Goal: Task Accomplishment & Management: Use online tool/utility

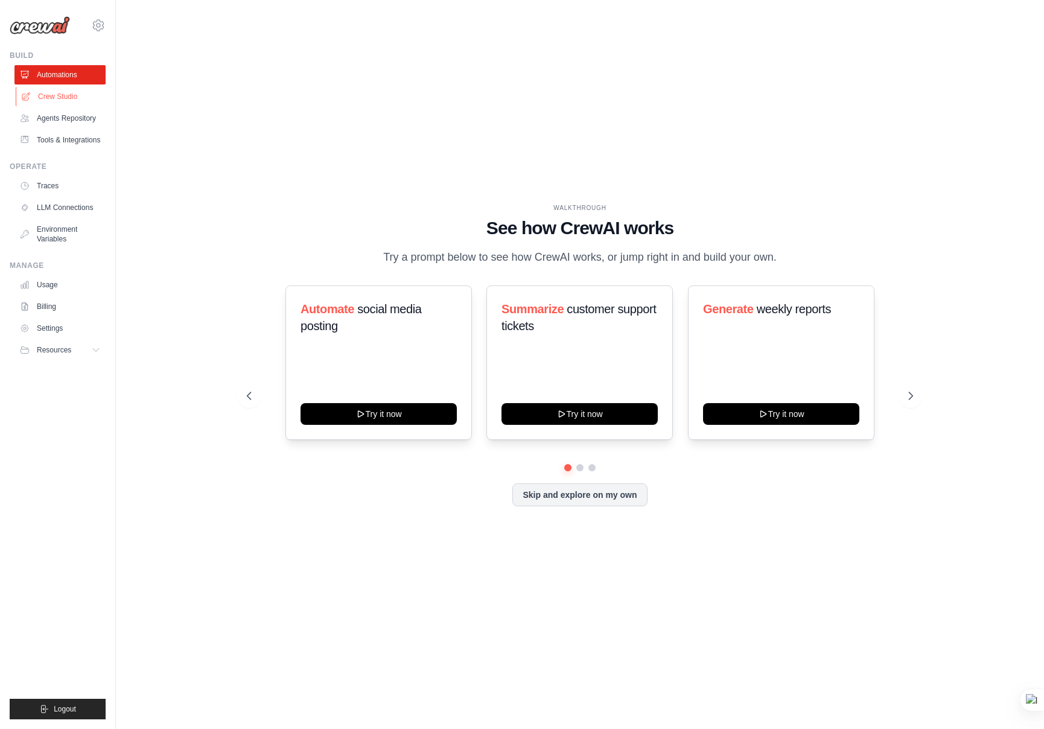
click at [71, 98] on link "Crew Studio" at bounding box center [61, 96] width 91 height 19
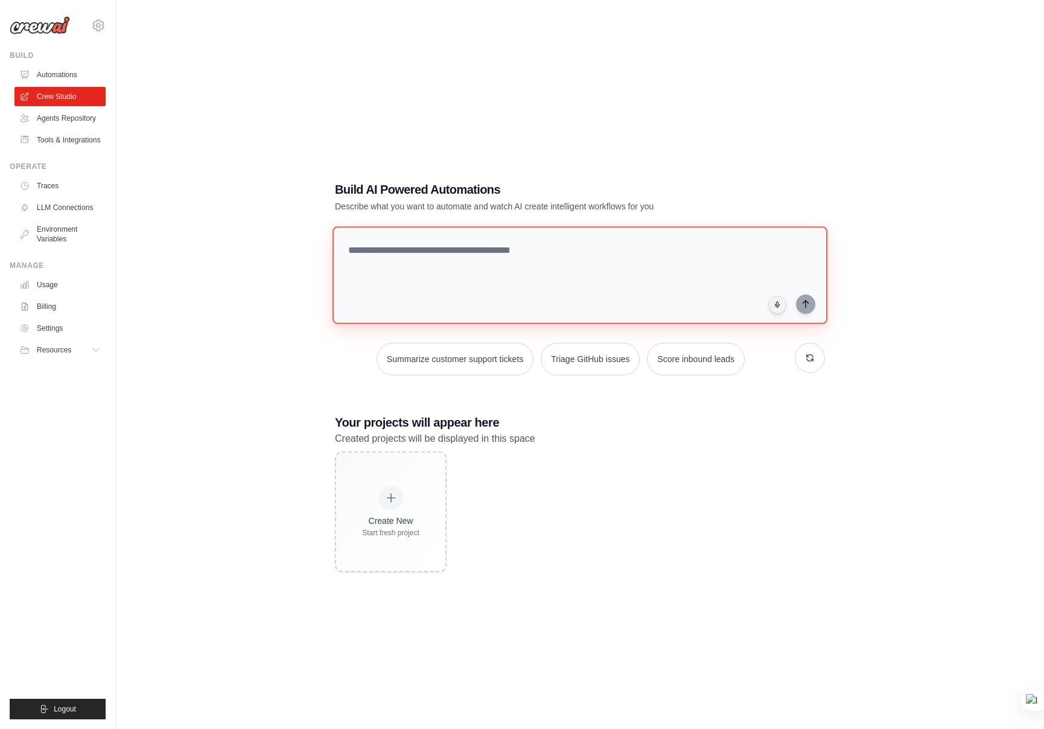
click at [363, 246] on textarea at bounding box center [580, 275] width 495 height 98
click at [398, 252] on textarea "**********" at bounding box center [583, 275] width 500 height 98
click at [702, 251] on textarea "**********" at bounding box center [583, 274] width 500 height 98
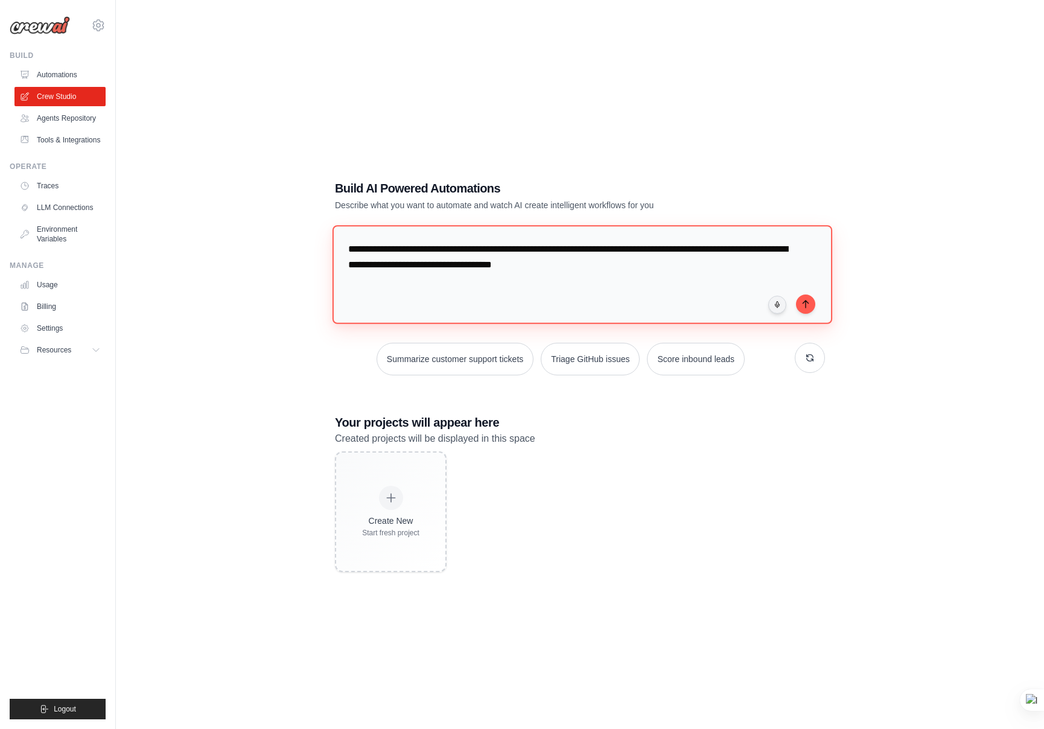
type textarea "**********"
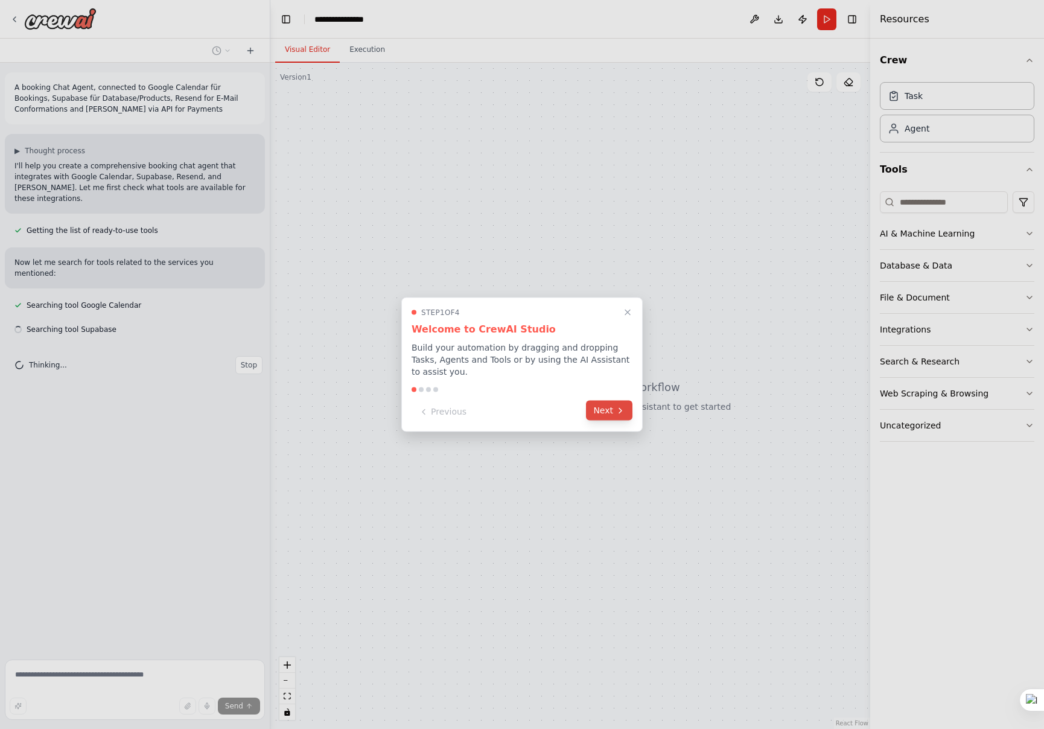
click at [618, 415] on icon at bounding box center [621, 411] width 10 height 10
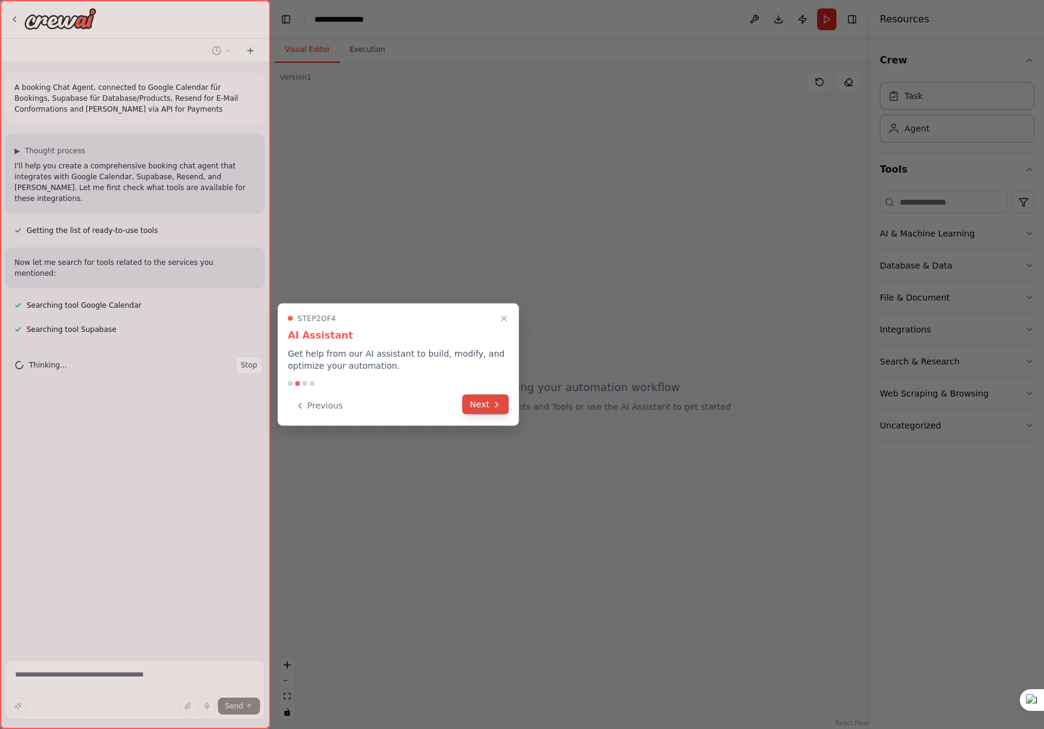
click at [494, 400] on icon at bounding box center [497, 405] width 10 height 10
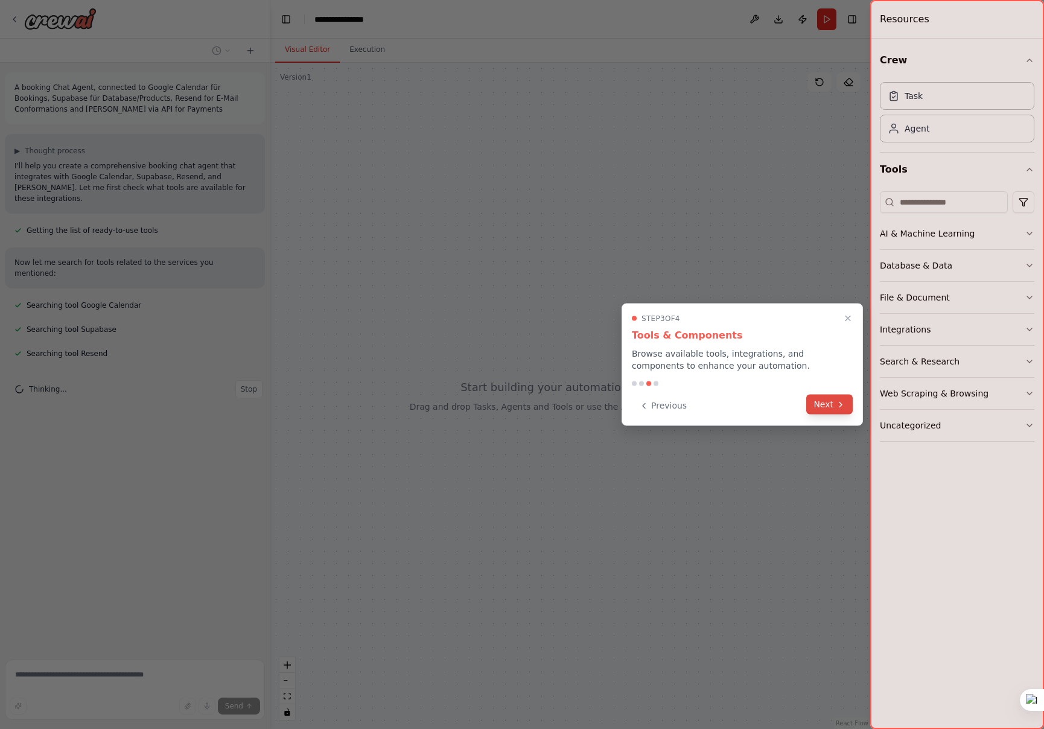
click at [837, 409] on icon at bounding box center [841, 405] width 10 height 10
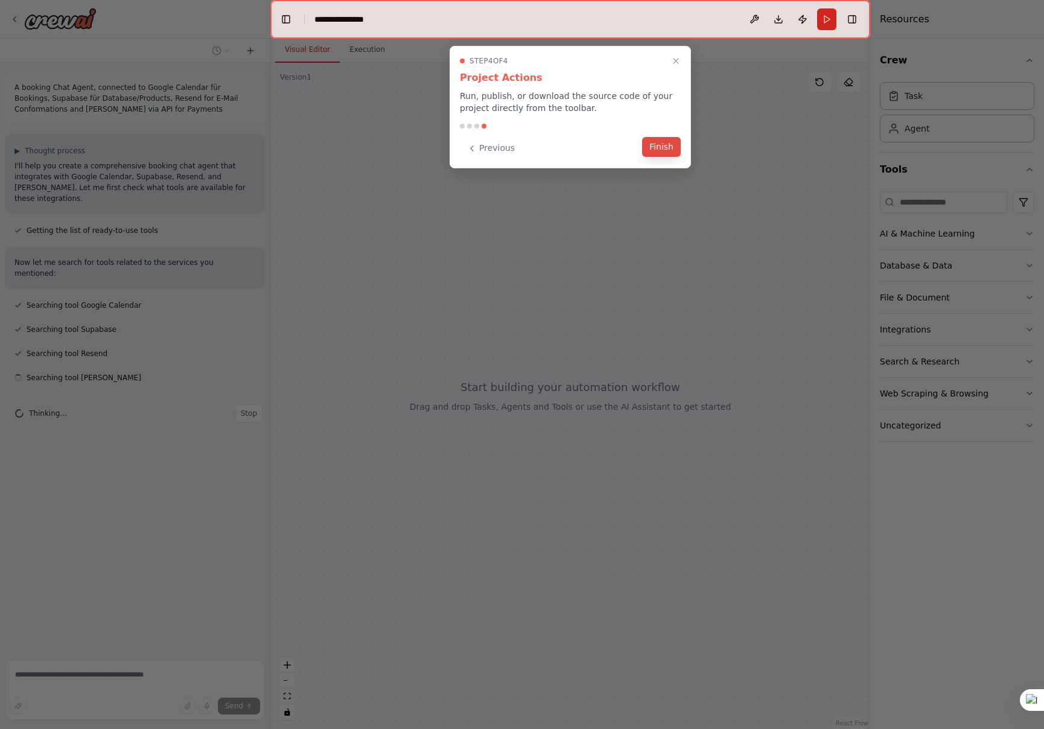
click at [666, 138] on button "Finish" at bounding box center [661, 147] width 39 height 20
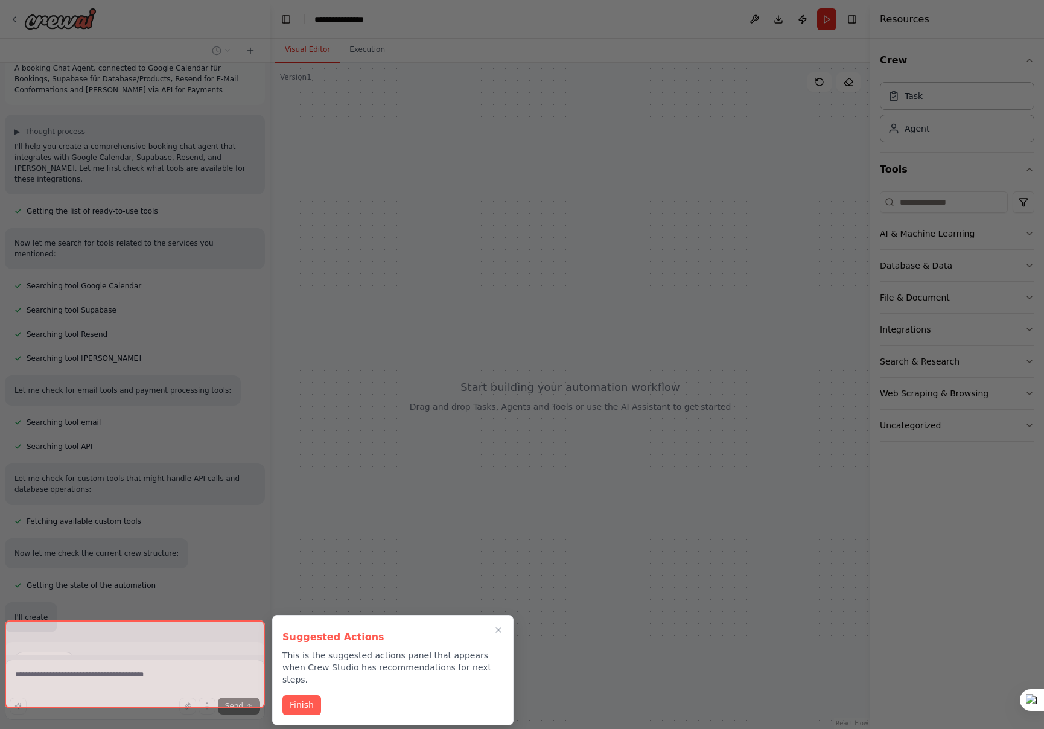
scroll to position [21, 0]
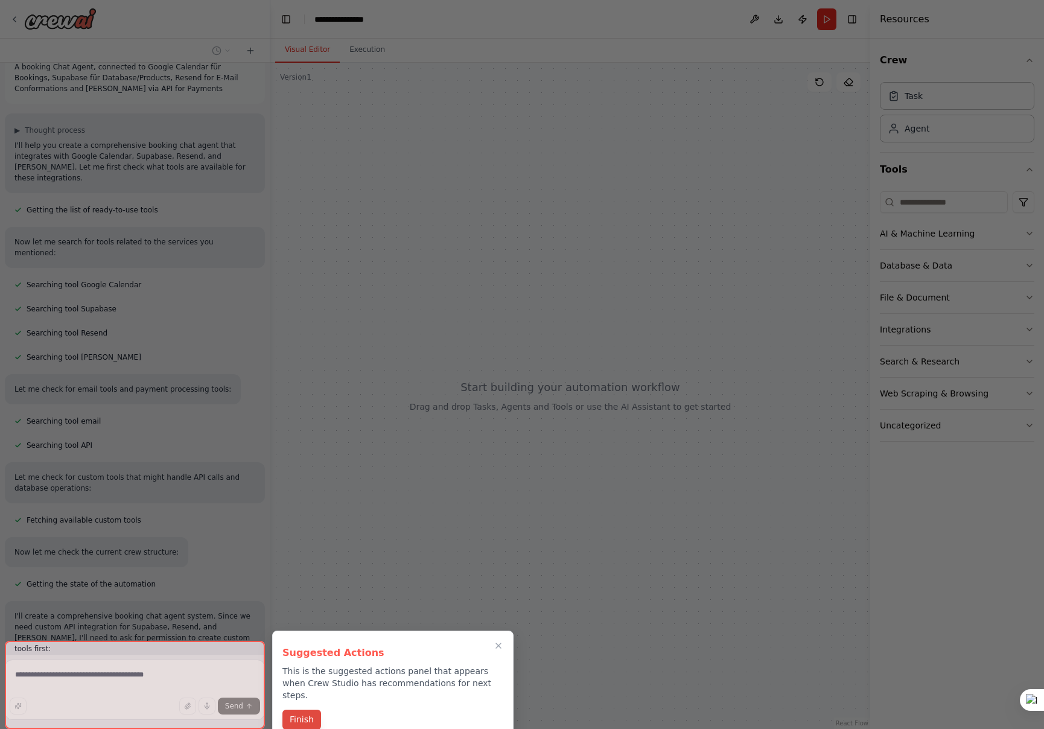
click at [298, 710] on button "Finish" at bounding box center [302, 720] width 39 height 20
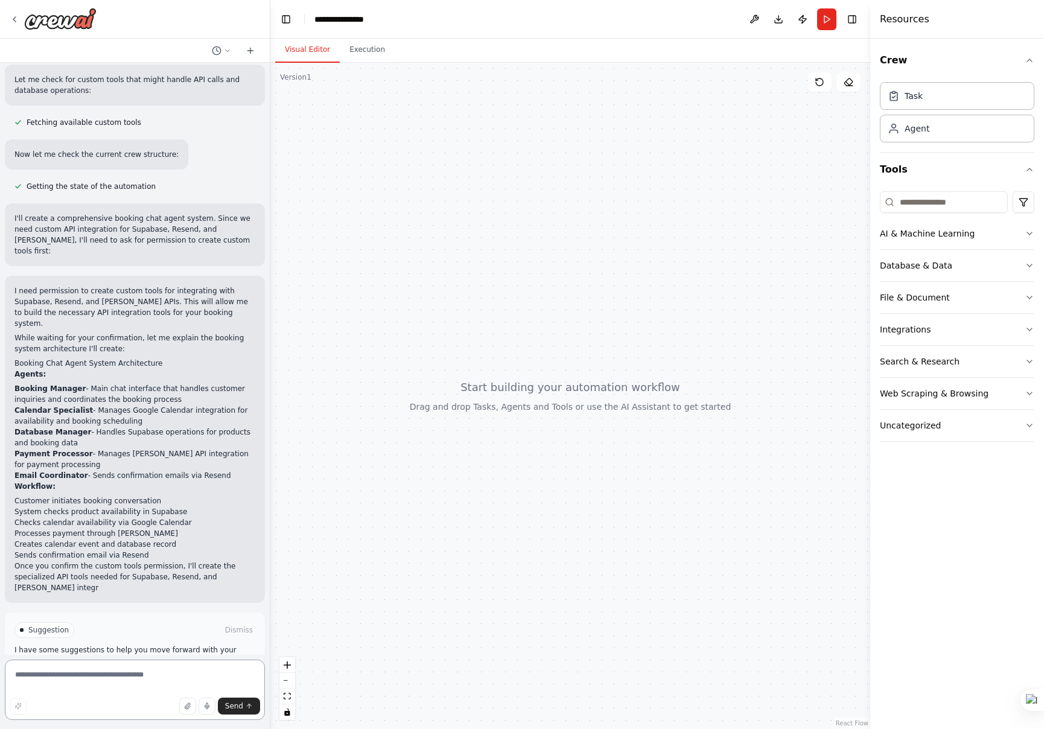
scroll to position [430, 0]
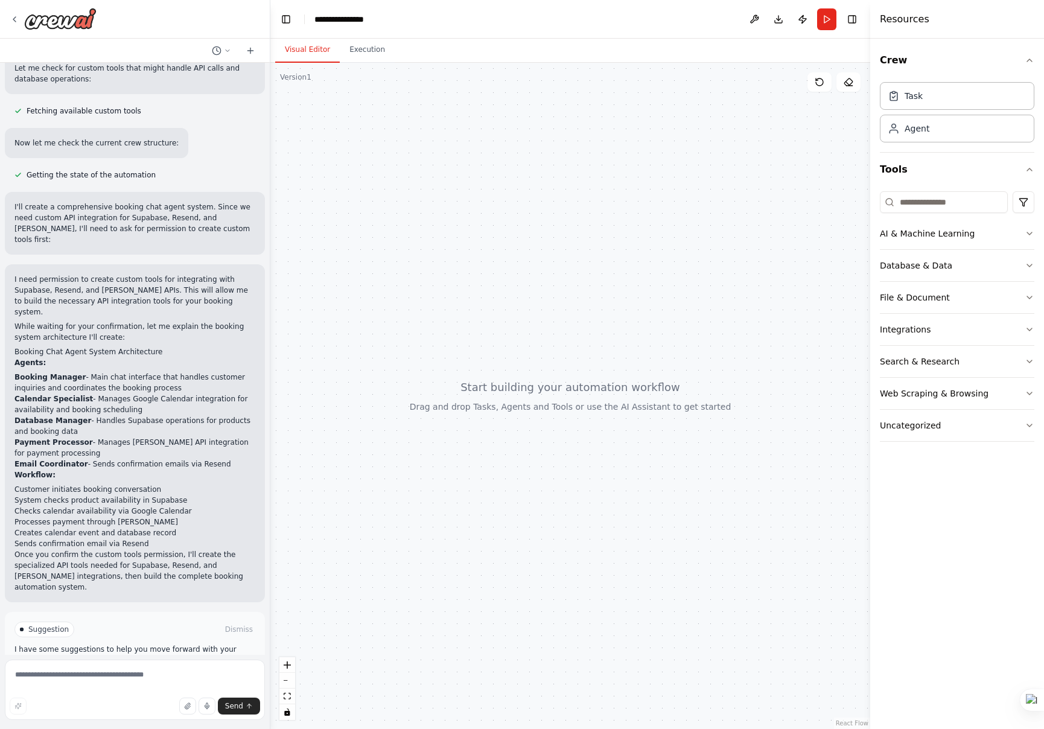
click at [133, 676] on span "Enable coding skills" at bounding box center [139, 681] width 71 height 10
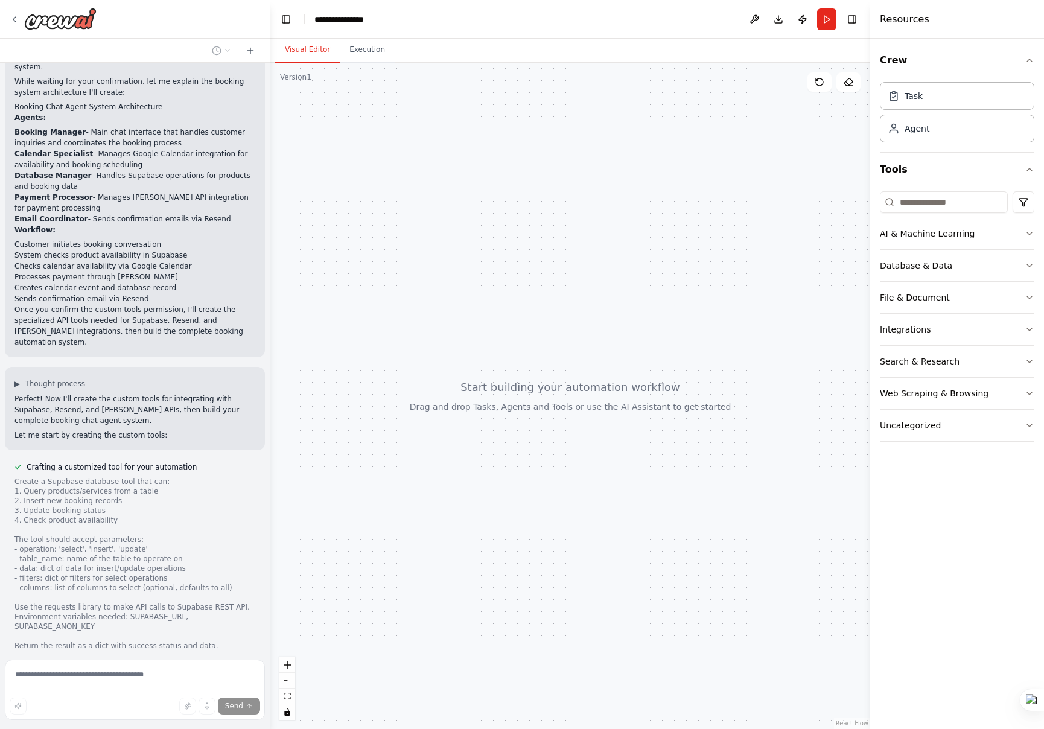
scroll to position [738, 0]
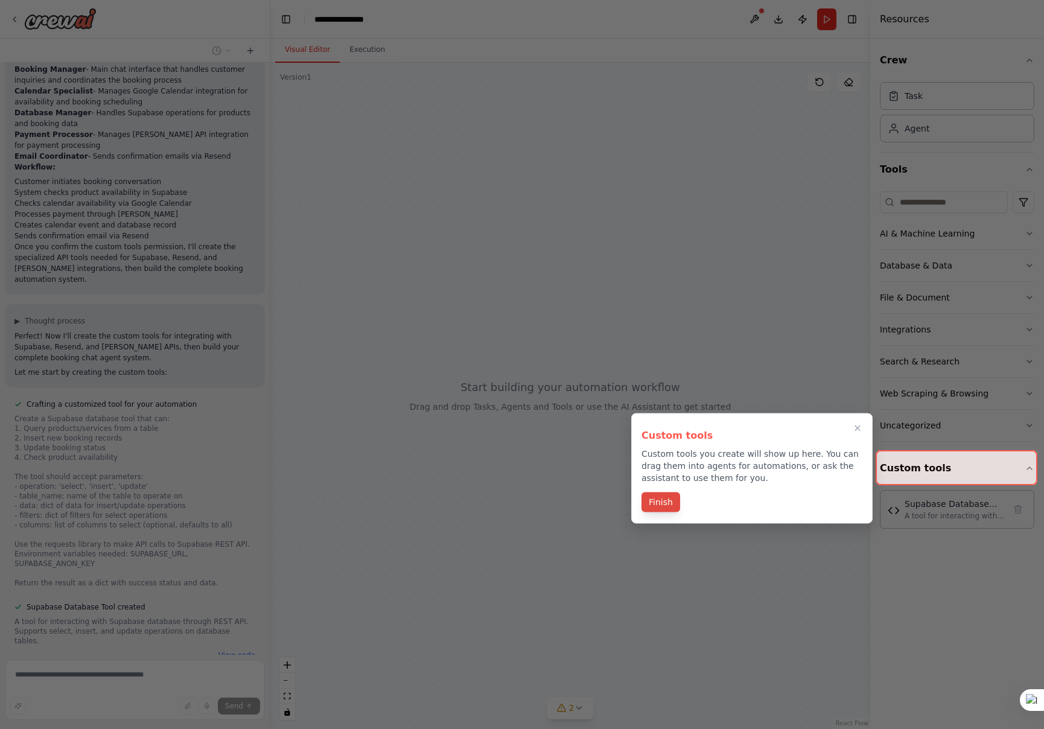
click at [661, 505] on button "Finish" at bounding box center [661, 503] width 39 height 20
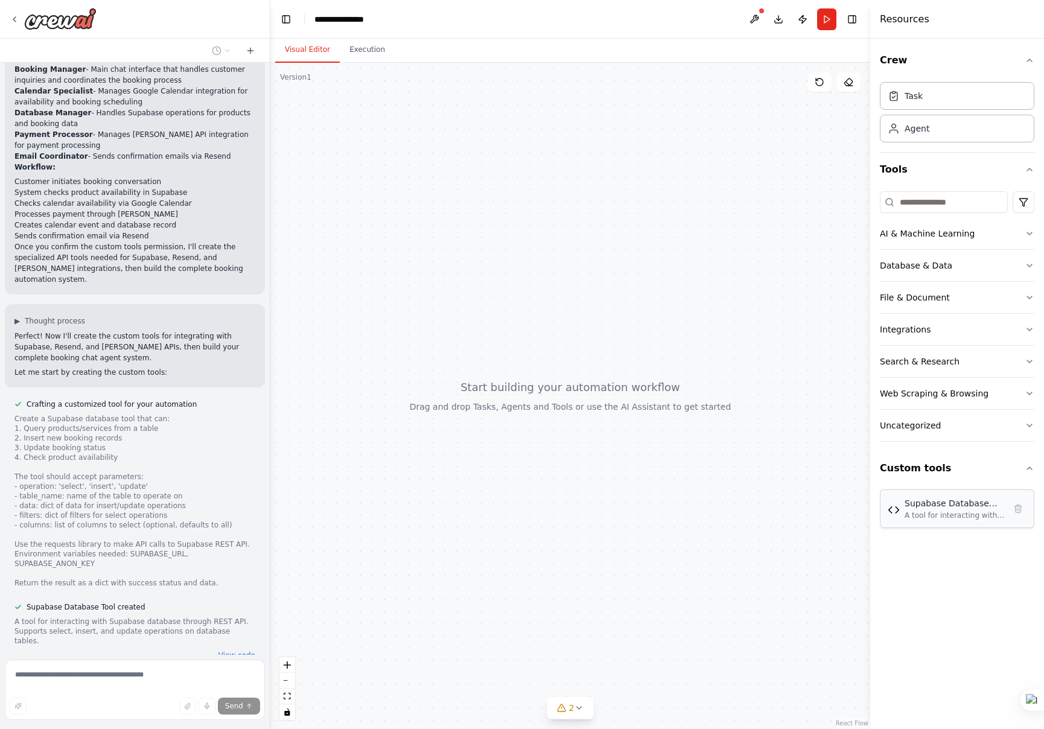
click at [938, 518] on div "A tool for interacting with Supabase database through REST API. Supports select…" at bounding box center [955, 516] width 100 height 10
click at [968, 572] on div "Crew Task Agent Tools AI & Machine Learning Database & Data File & Document Int…" at bounding box center [958, 384] width 174 height 691
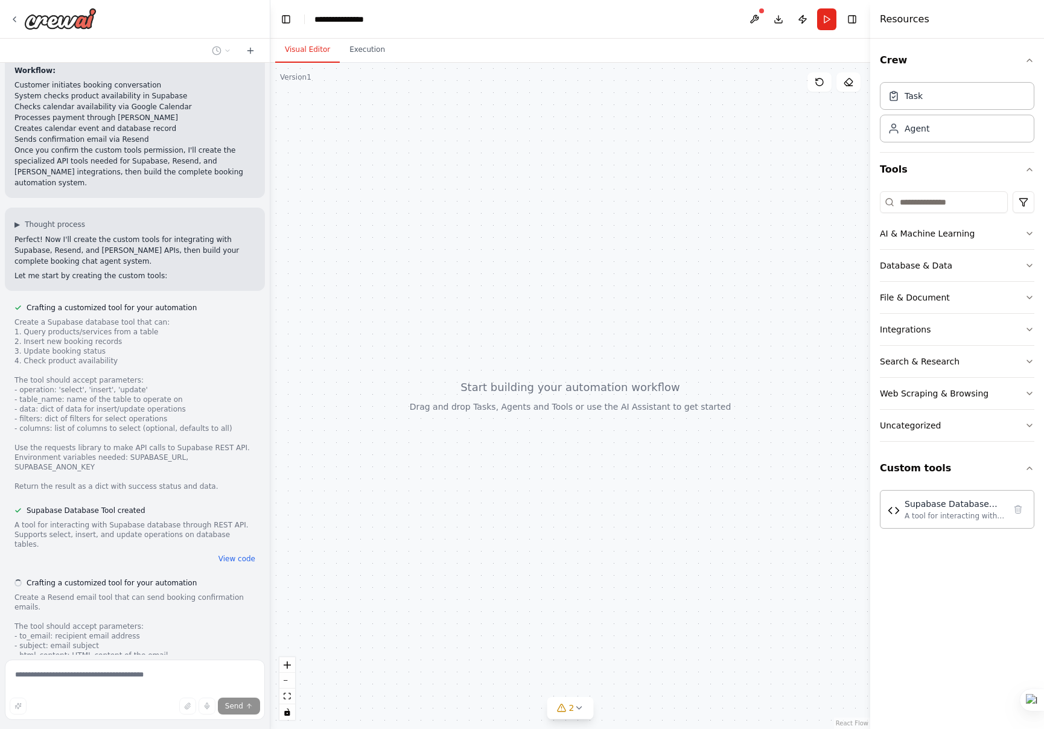
scroll to position [892, 0]
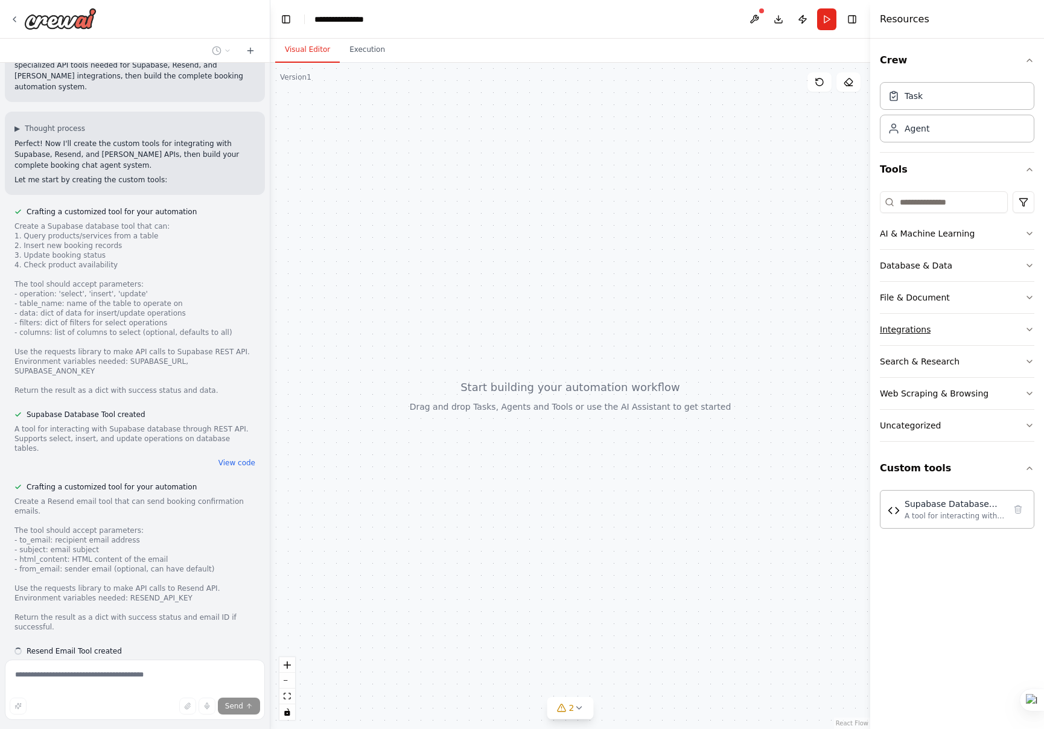
click at [1029, 331] on icon "button" at bounding box center [1030, 330] width 10 height 10
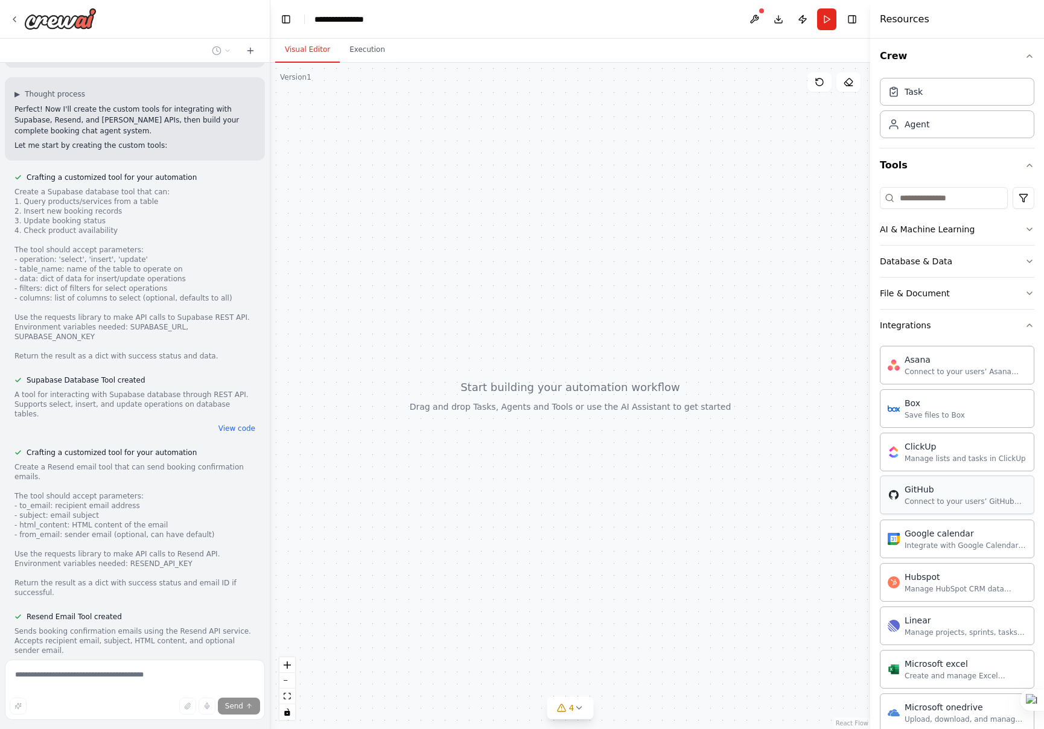
scroll to position [0, 0]
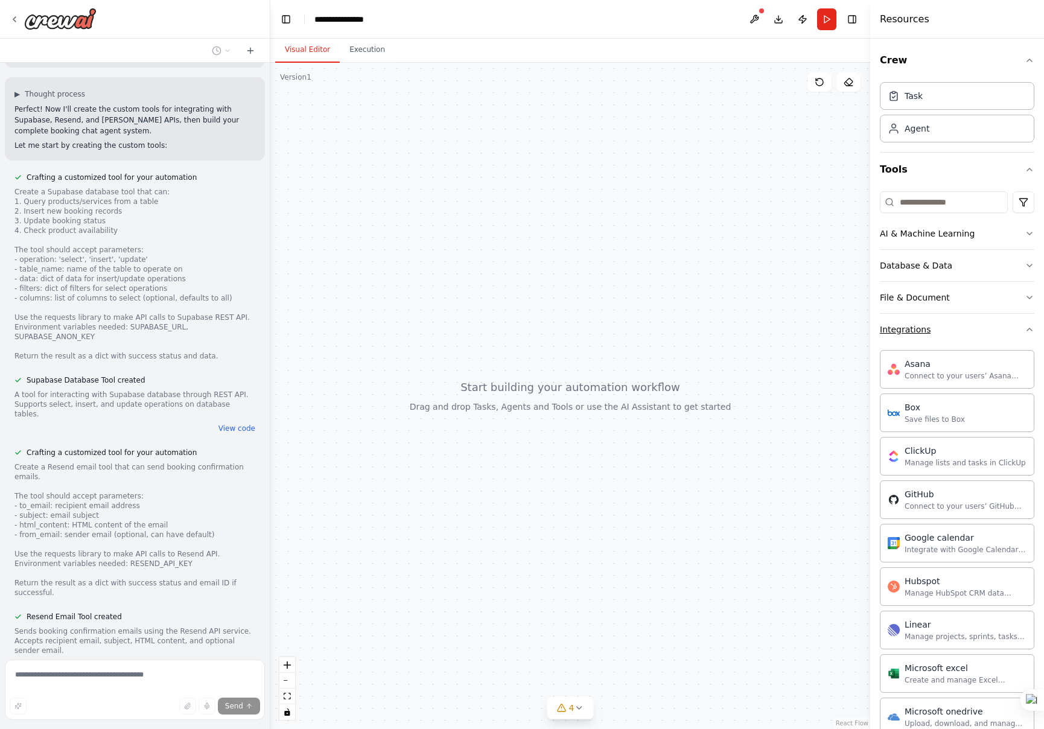
click at [1034, 332] on icon "button" at bounding box center [1030, 330] width 10 height 10
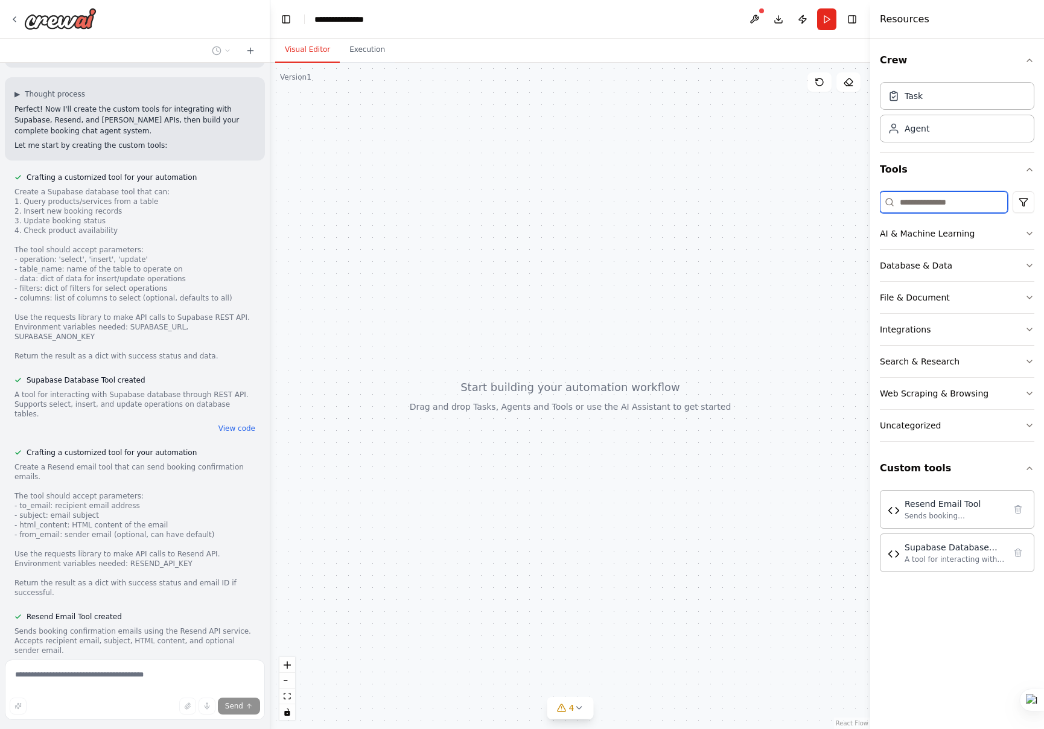
click at [922, 198] on input at bounding box center [944, 202] width 128 height 22
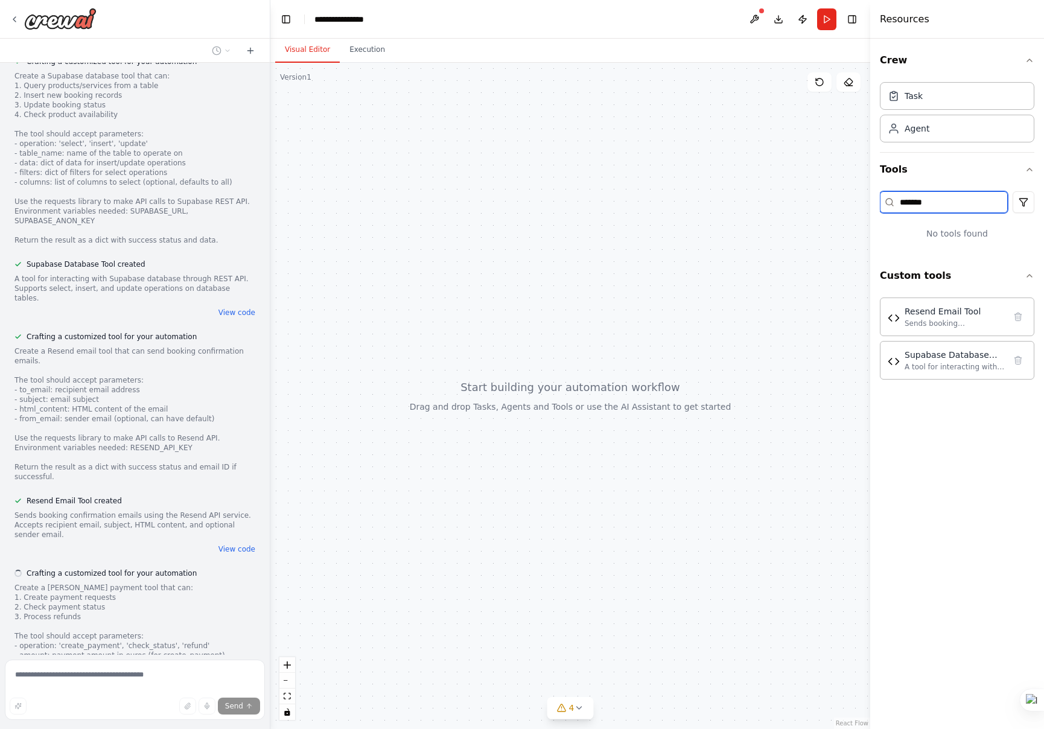
scroll to position [1177, 0]
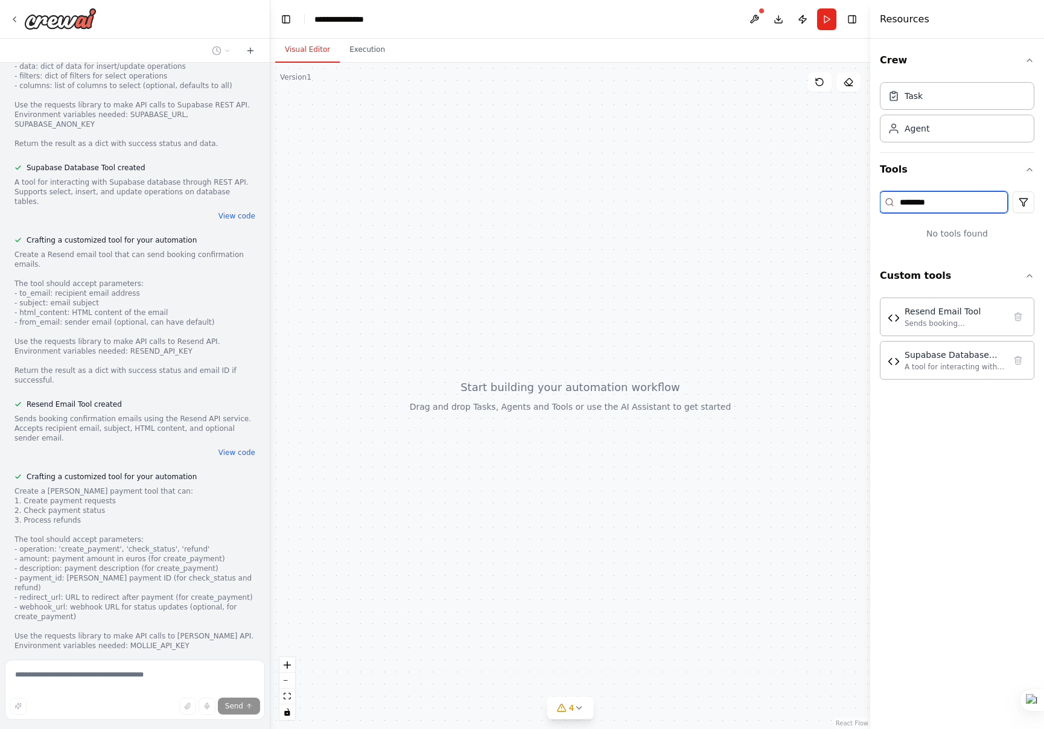
type input "********"
drag, startPoint x: 945, startPoint y: 198, endPoint x: 890, endPoint y: 197, distance: 54.9
click at [890, 197] on div "********" at bounding box center [944, 202] width 128 height 22
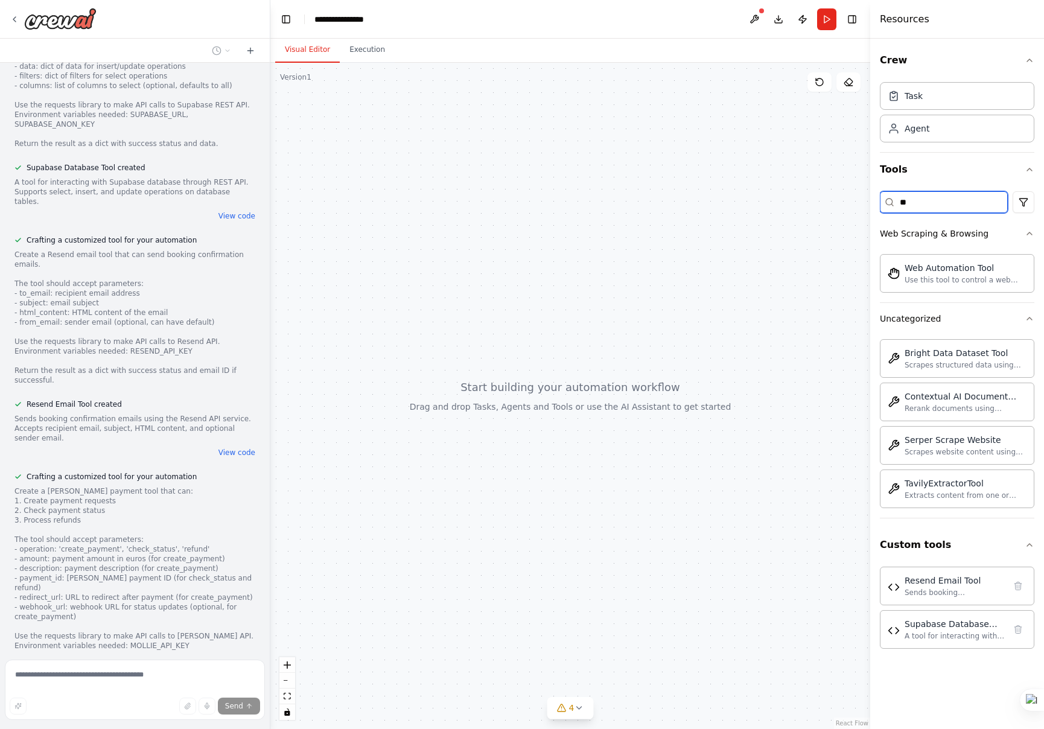
type input "*"
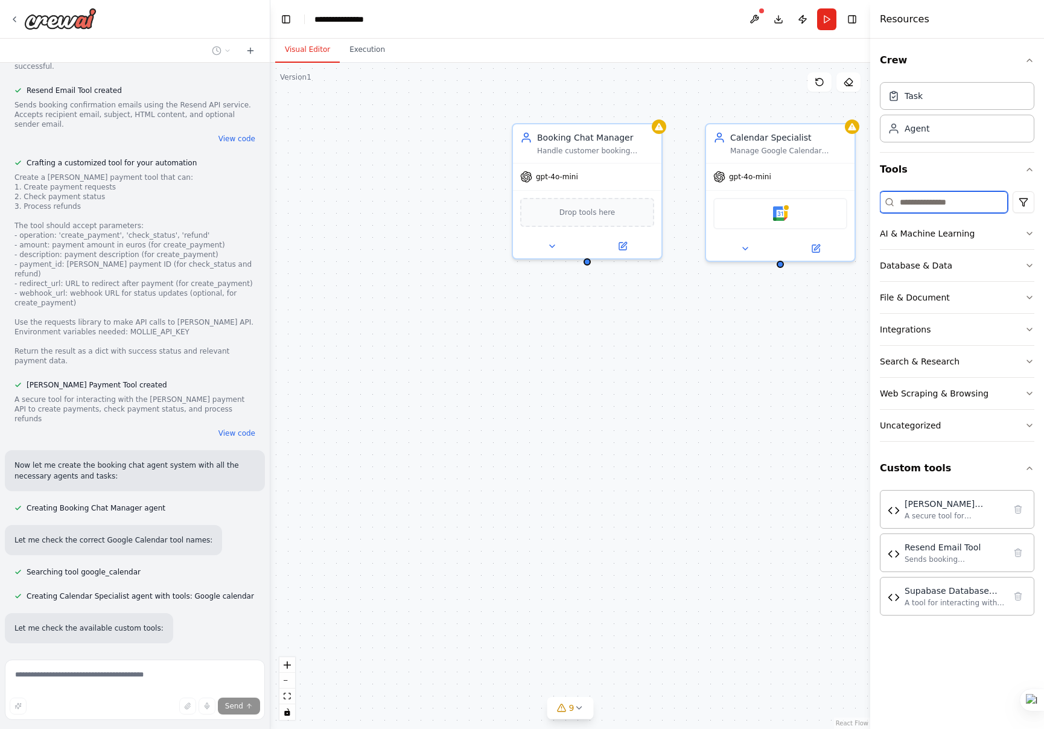
scroll to position [1496, 0]
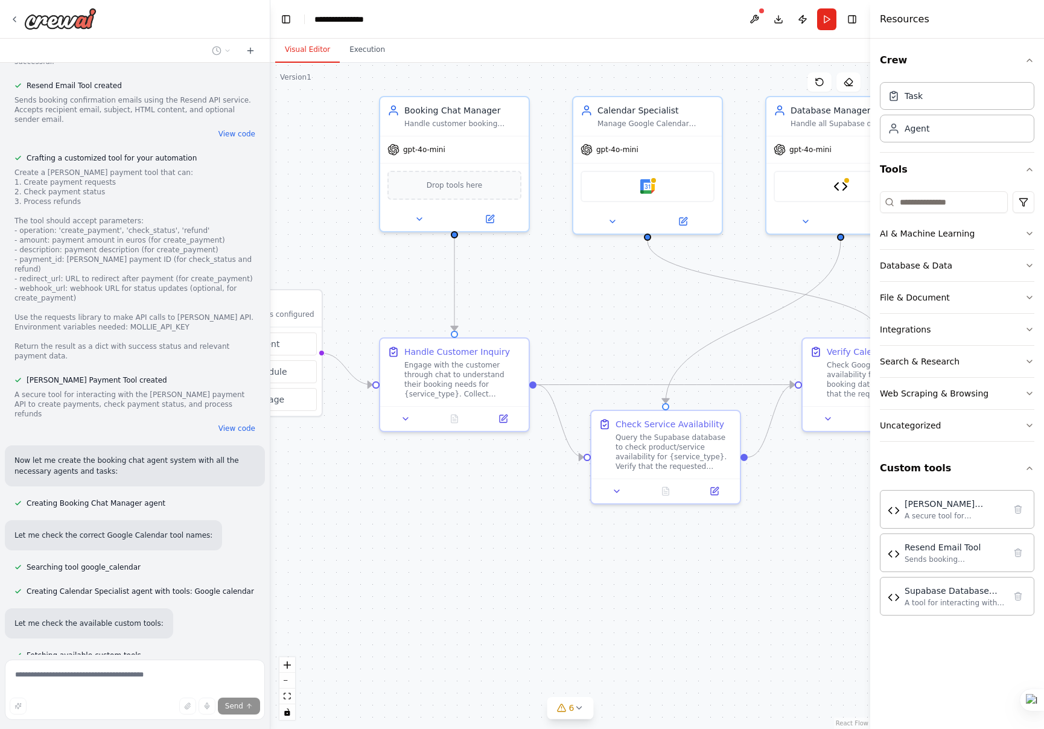
drag, startPoint x: 537, startPoint y: 540, endPoint x: 404, endPoint y: 513, distance: 135.6
click at [404, 513] on div ".deletable-edge-delete-btn { width: 20px; height: 20px; border: 0px solid #ffff…" at bounding box center [570, 396] width 600 height 666
click at [289, 682] on button "zoom out" at bounding box center [288, 681] width 16 height 16
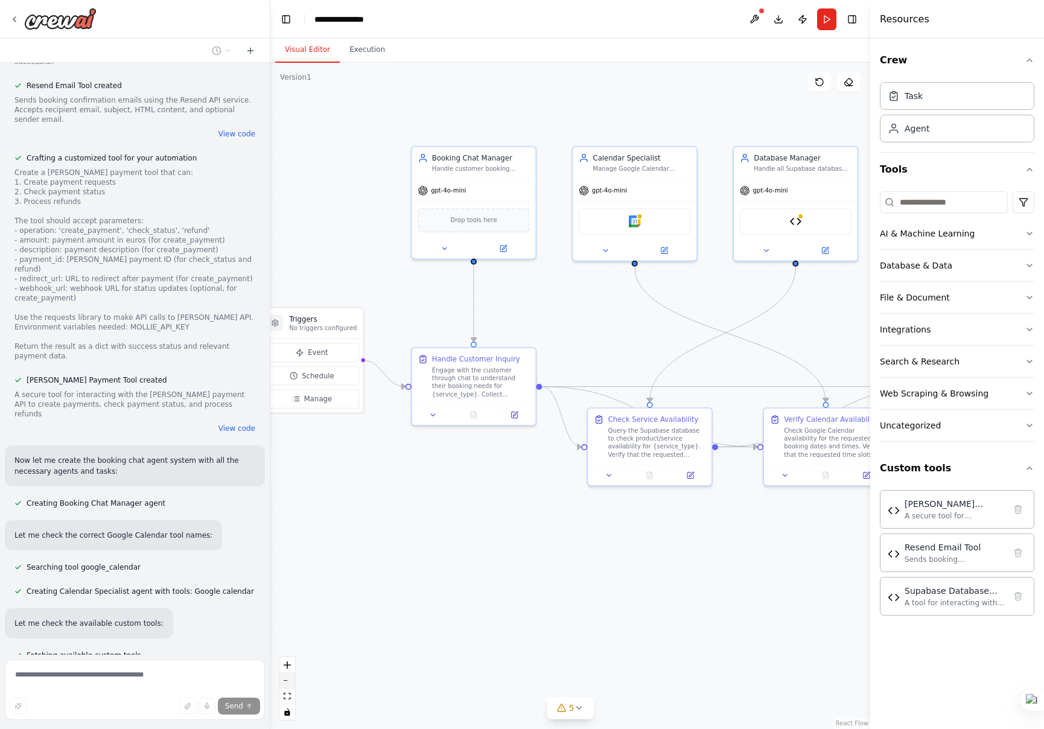
click at [289, 682] on button "zoom out" at bounding box center [288, 681] width 16 height 16
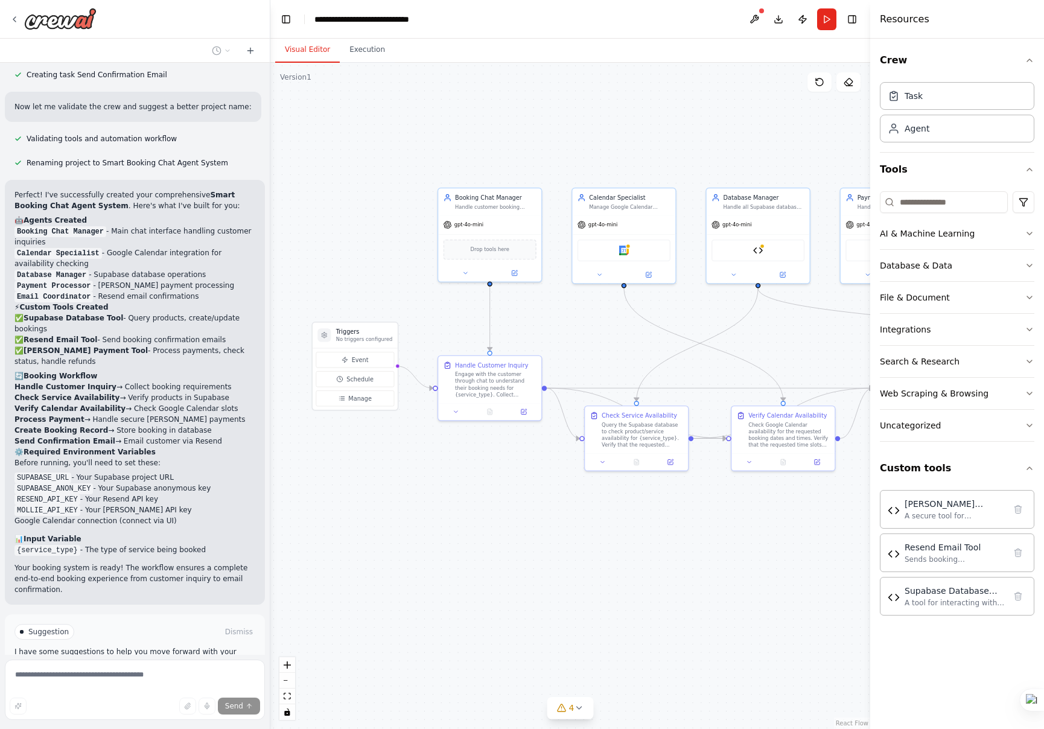
scroll to position [2385, 0]
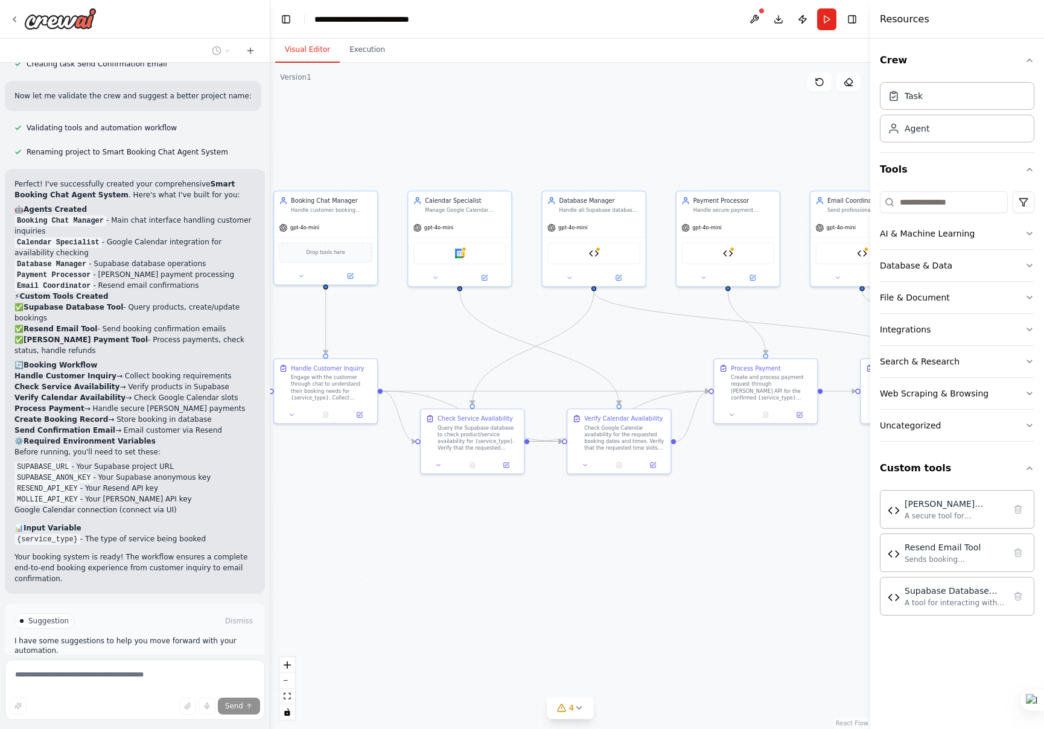
drag, startPoint x: 505, startPoint y: 523, endPoint x: 404, endPoint y: 526, distance: 100.9
click at [404, 526] on div ".deletable-edge-delete-btn { width: 20px; height: 20px; border: 0px solid #ffff…" at bounding box center [570, 396] width 600 height 666
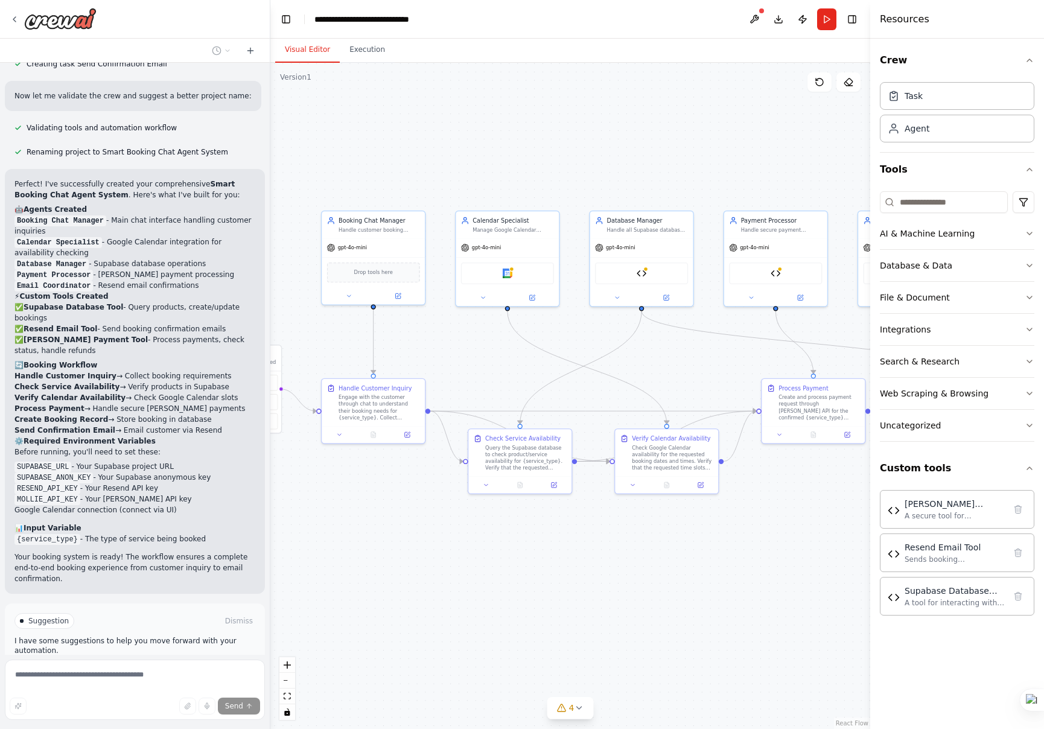
drag, startPoint x: 745, startPoint y: 593, endPoint x: 814, endPoint y: 608, distance: 70.5
click at [814, 608] on div ".deletable-edge-delete-btn { width: 20px; height: 20px; border: 0px solid #ffff…" at bounding box center [570, 396] width 600 height 666
click at [647, 273] on div "Supabase Database Tool" at bounding box center [641, 272] width 93 height 22
click at [668, 294] on icon at bounding box center [667, 295] width 4 height 4
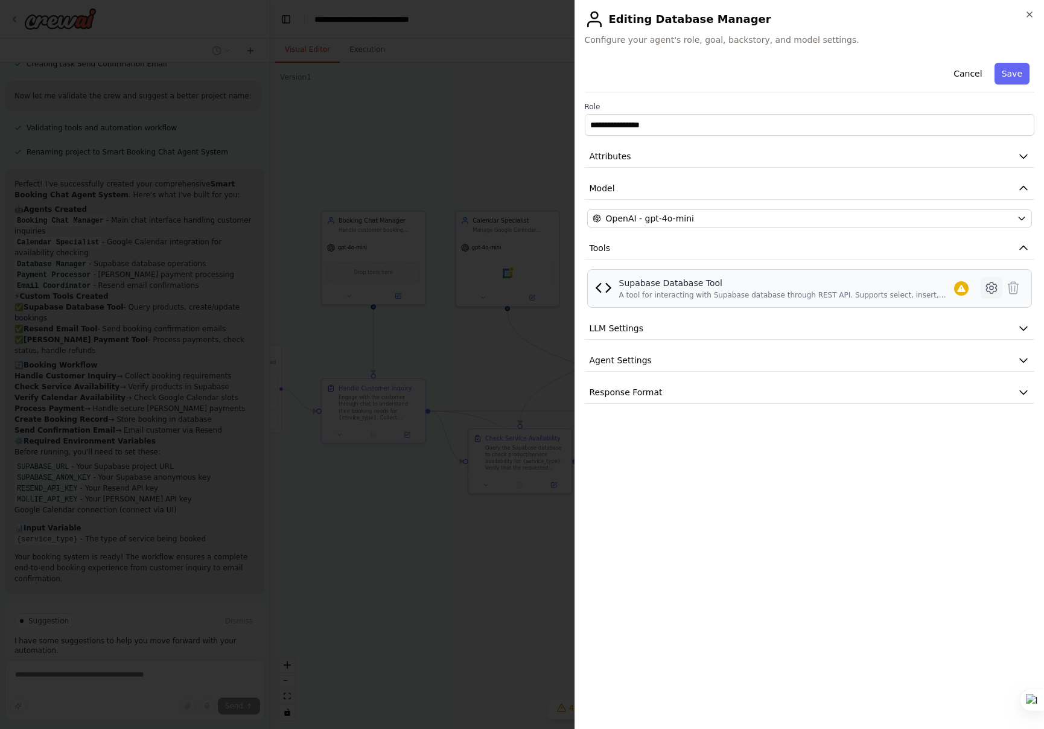
click at [995, 290] on icon at bounding box center [992, 288] width 14 height 14
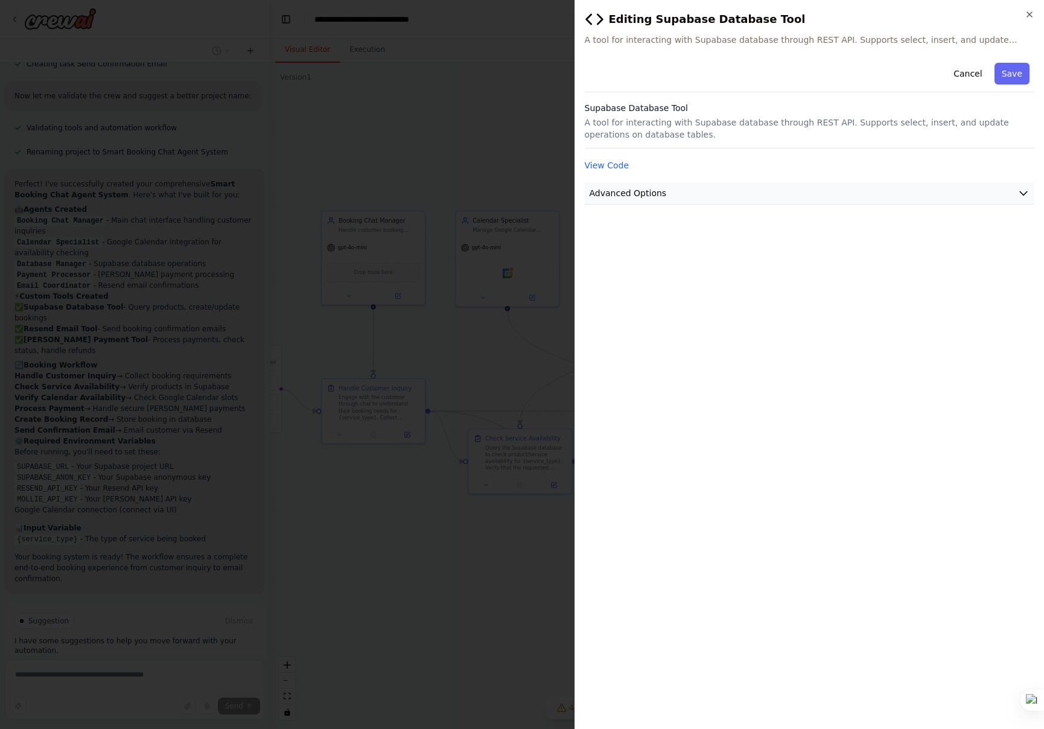
click at [1016, 199] on button "Advanced Options" at bounding box center [810, 193] width 450 height 22
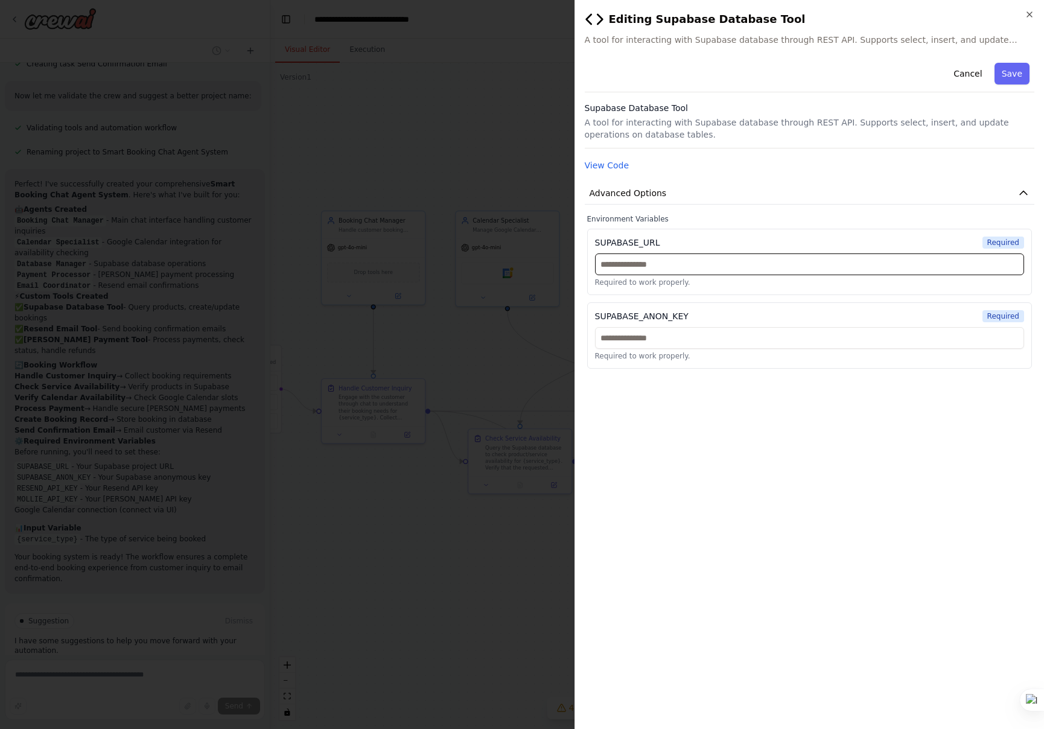
click at [727, 264] on input "text" at bounding box center [810, 265] width 430 height 22
click at [648, 341] on input "text" at bounding box center [810, 338] width 430 height 22
paste input "**********"
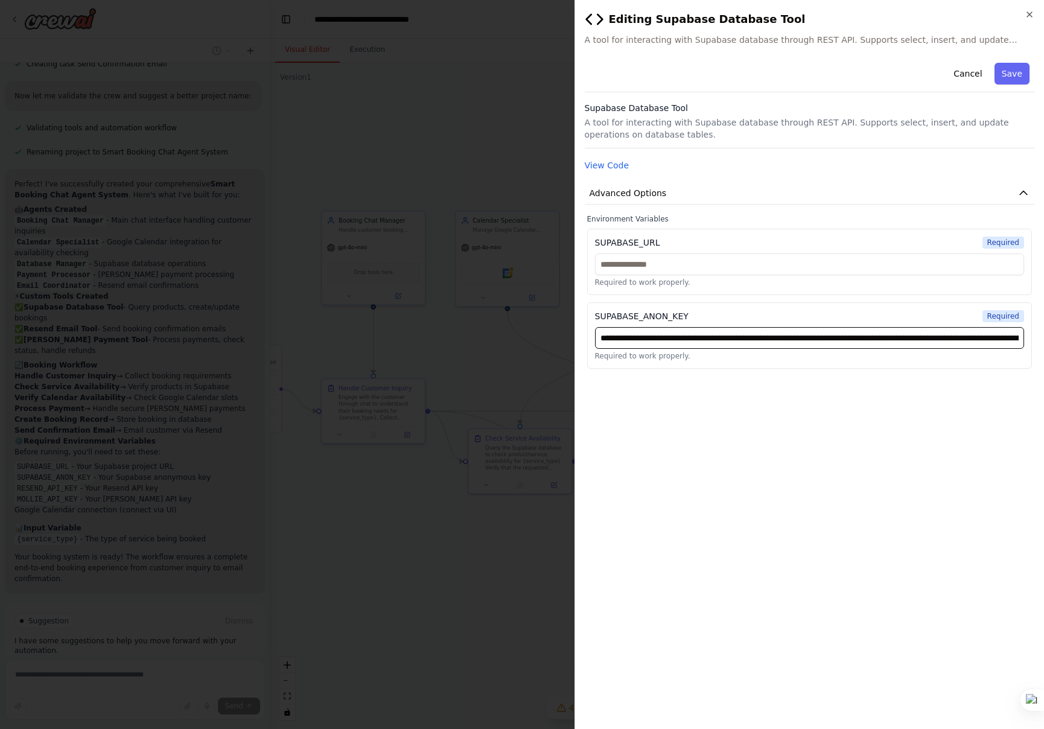
scroll to position [0, 568]
type input "**********"
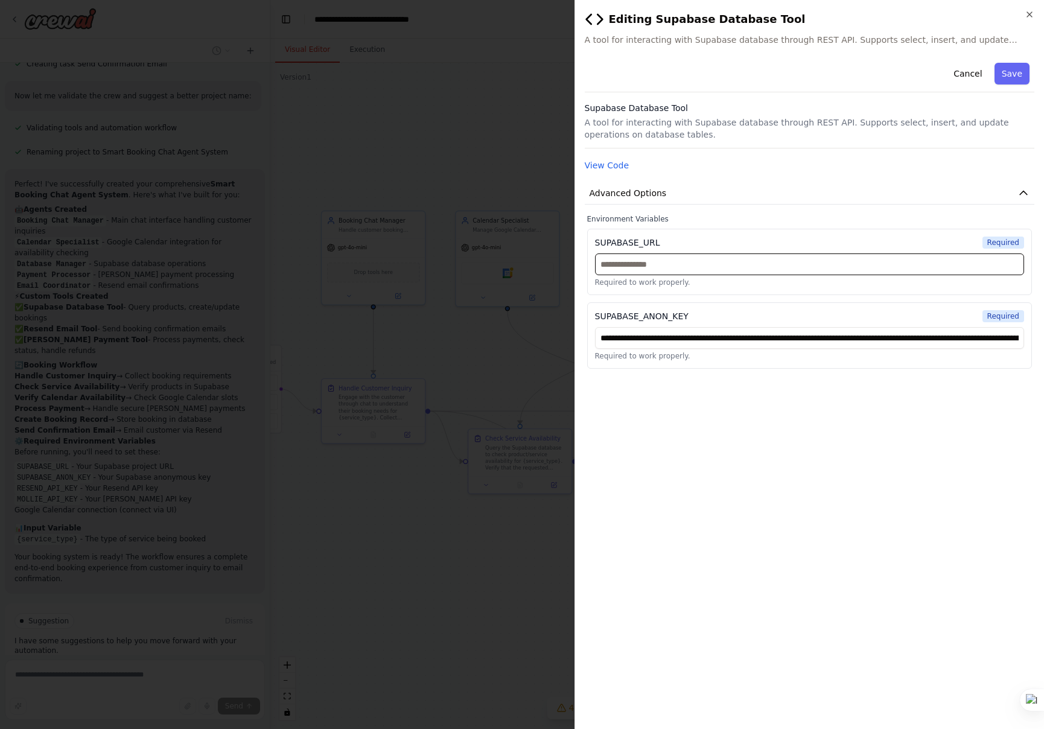
click at [665, 260] on input "text" at bounding box center [810, 265] width 430 height 22
paste input "**********"
type input "**********"
click at [1012, 71] on button "Save" at bounding box center [1012, 74] width 35 height 22
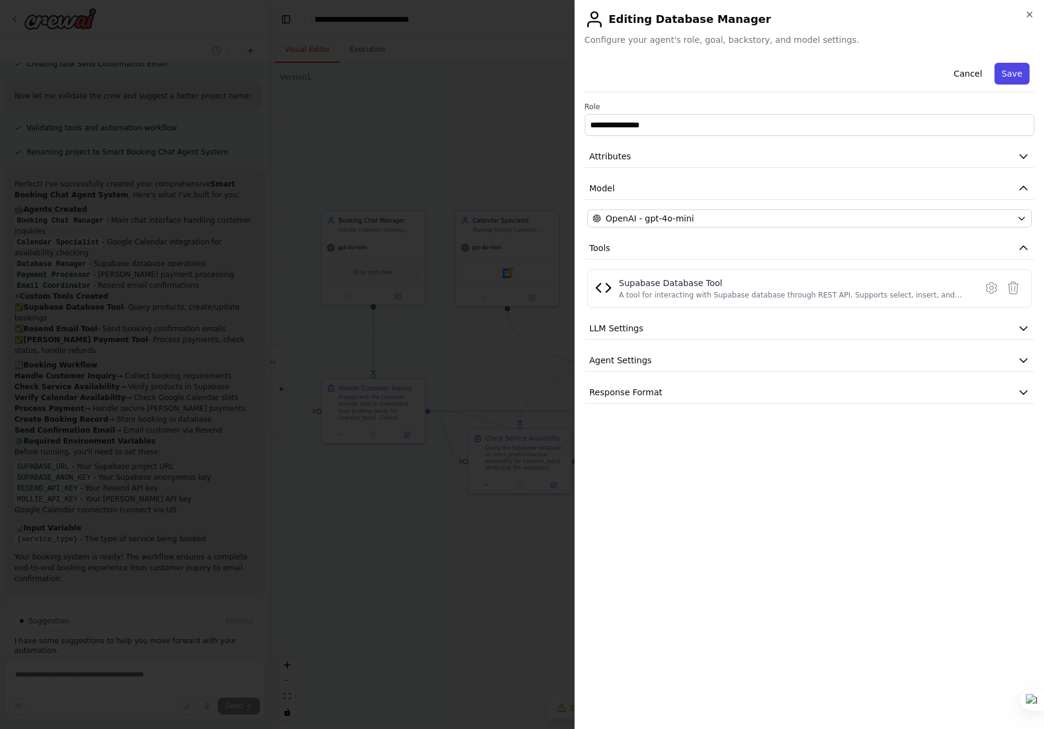
click at [1012, 71] on button "Save" at bounding box center [1012, 74] width 35 height 22
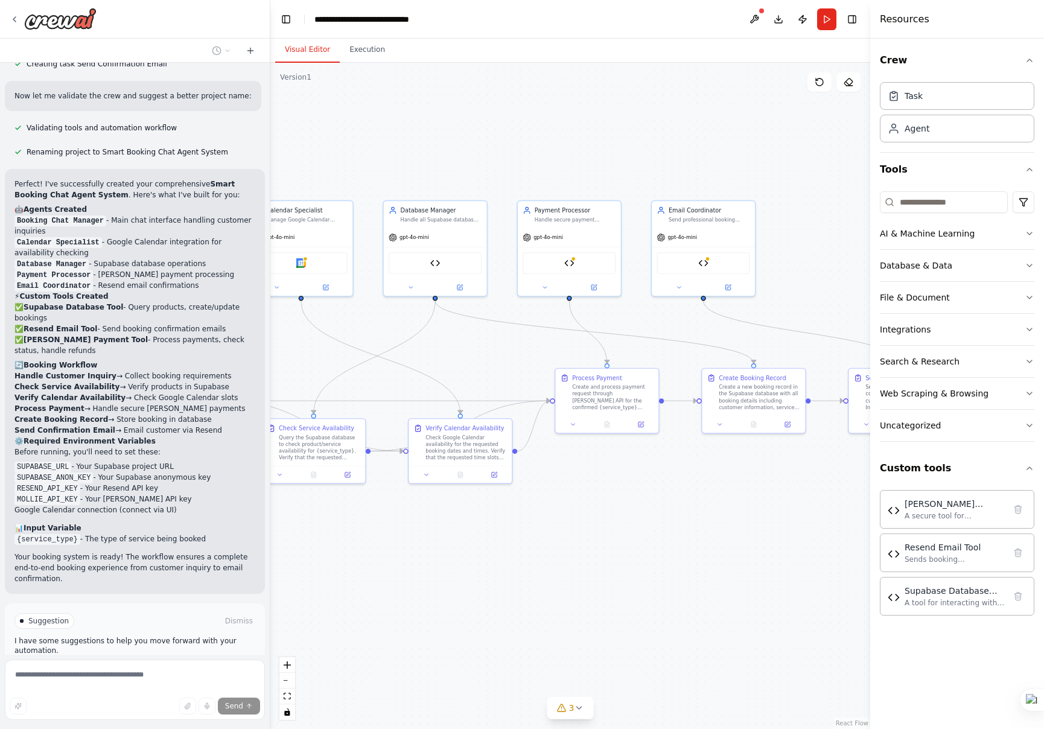
drag, startPoint x: 657, startPoint y: 169, endPoint x: 545, endPoint y: 162, distance: 112.5
click at [545, 162] on div ".deletable-edge-delete-btn { width: 20px; height: 20px; border: 0px solid #ffff…" at bounding box center [570, 396] width 600 height 666
click at [578, 266] on div "Mollie Payment Tool" at bounding box center [569, 262] width 93 height 22
click at [596, 286] on icon at bounding box center [594, 285] width 5 height 5
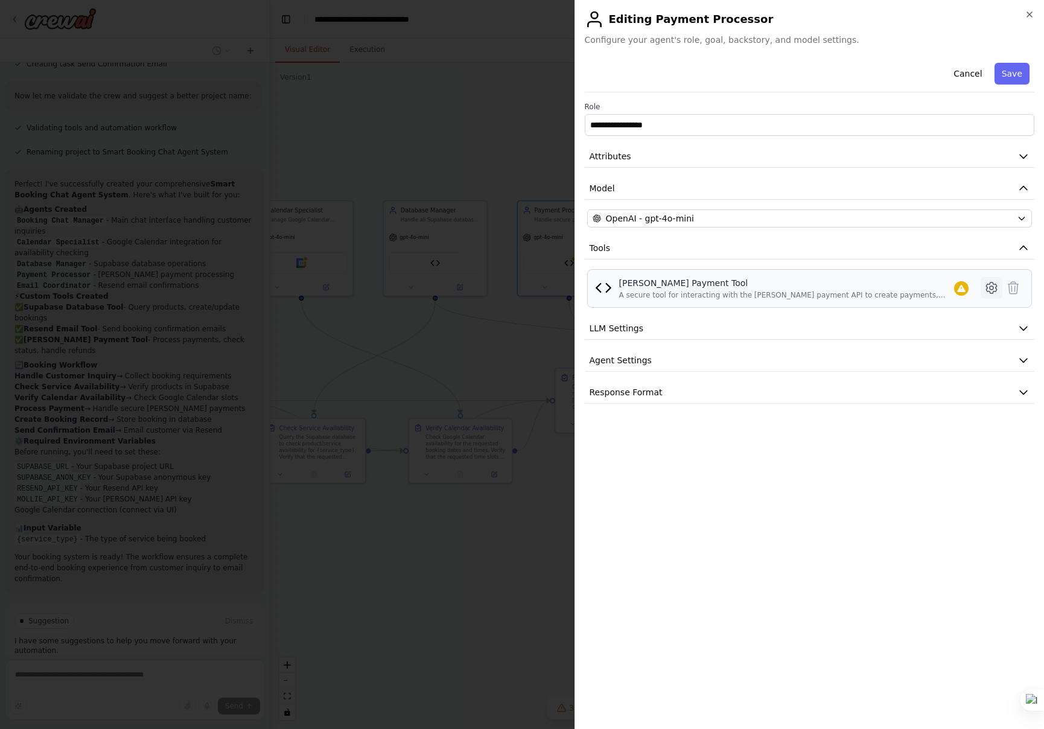
click at [989, 287] on icon at bounding box center [992, 288] width 14 height 14
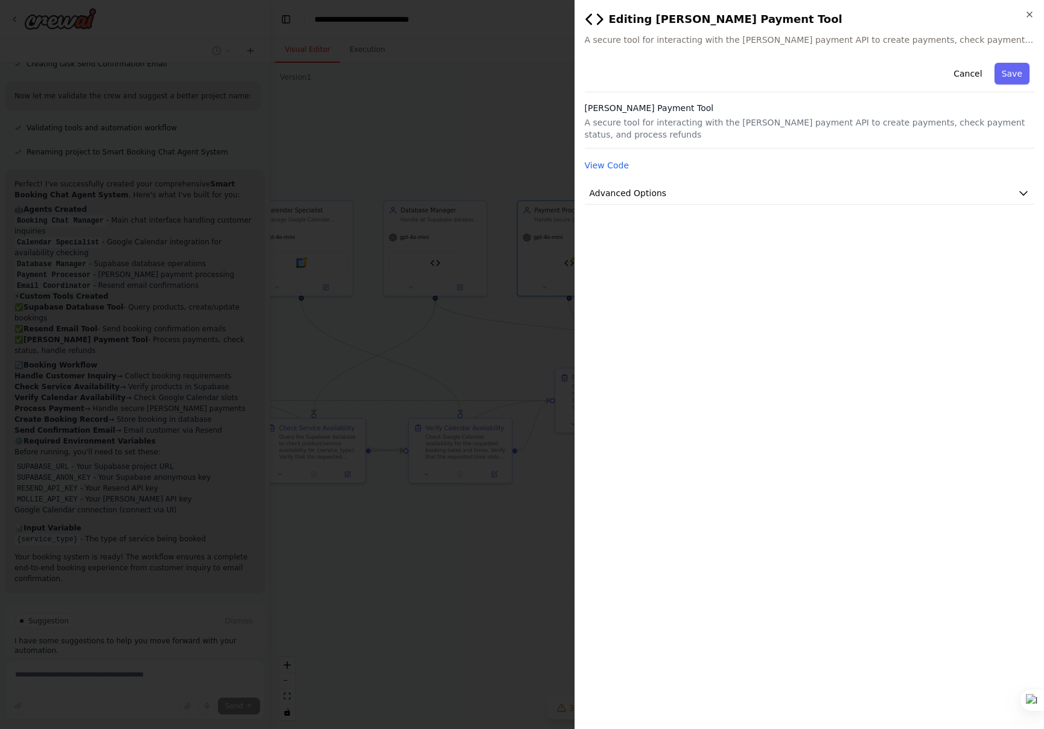
click at [964, 206] on div "**********" at bounding box center [810, 389] width 450 height 662
click at [954, 202] on button "Advanced Options" at bounding box center [810, 193] width 450 height 22
click at [801, 250] on div "MOLLIE_API_KEY Required Required to work properly." at bounding box center [810, 262] width 446 height 66
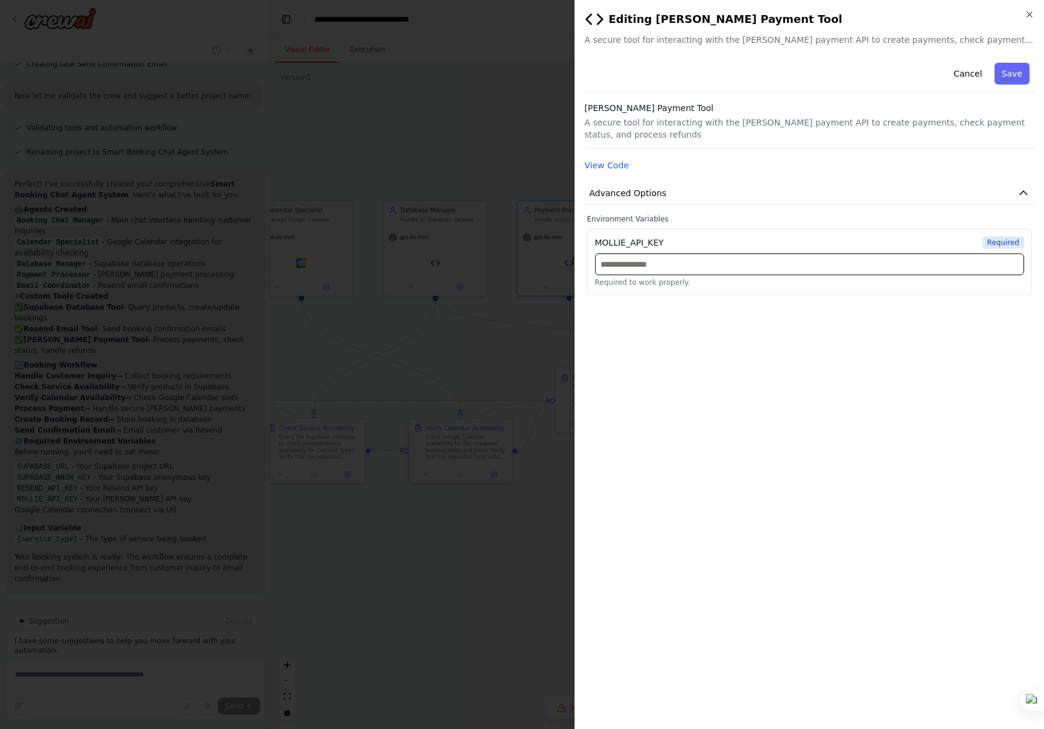
click at [779, 259] on input "text" at bounding box center [810, 265] width 430 height 22
paste input "**********"
type input "**********"
click at [1021, 72] on button "Save" at bounding box center [1012, 74] width 35 height 22
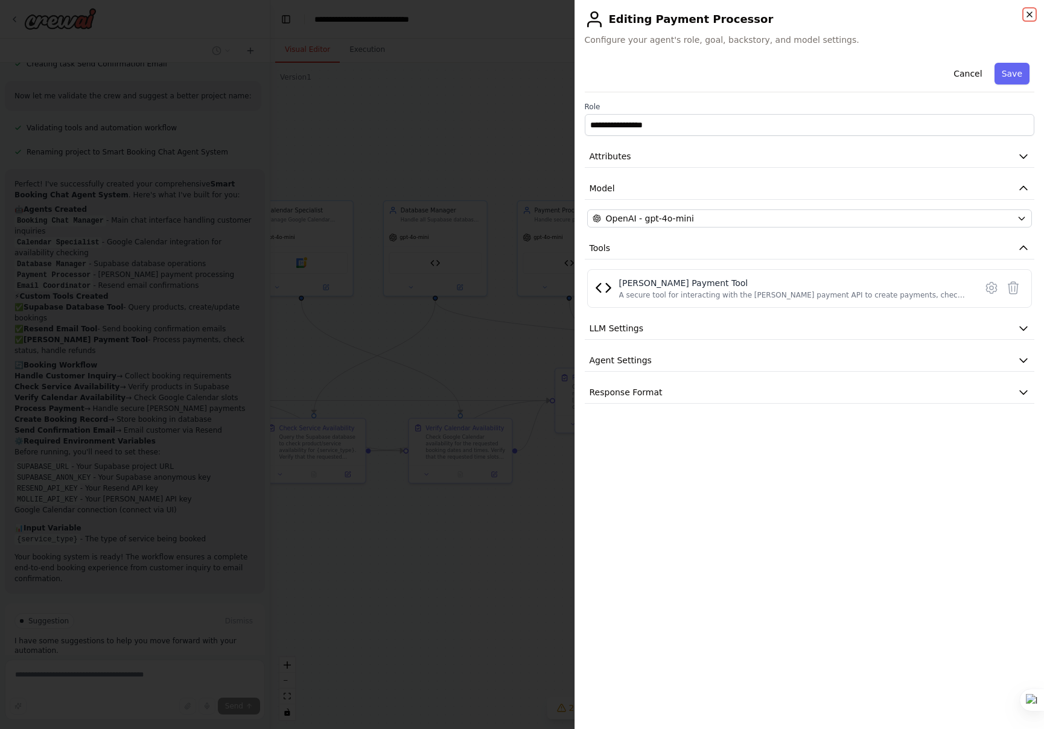
click at [1030, 11] on icon "button" at bounding box center [1030, 15] width 10 height 10
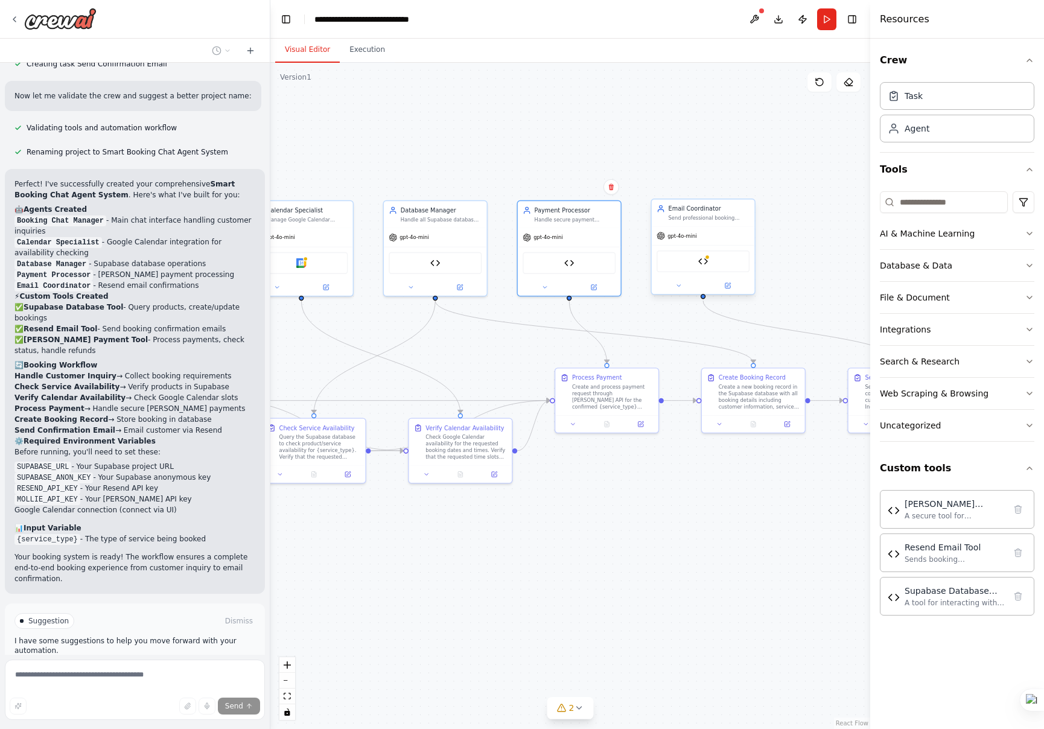
click at [709, 263] on div "Resend Email Tool" at bounding box center [703, 262] width 93 height 22
click at [711, 263] on div "Resend Email Tool" at bounding box center [703, 262] width 93 height 22
click at [730, 288] on icon at bounding box center [728, 285] width 5 height 5
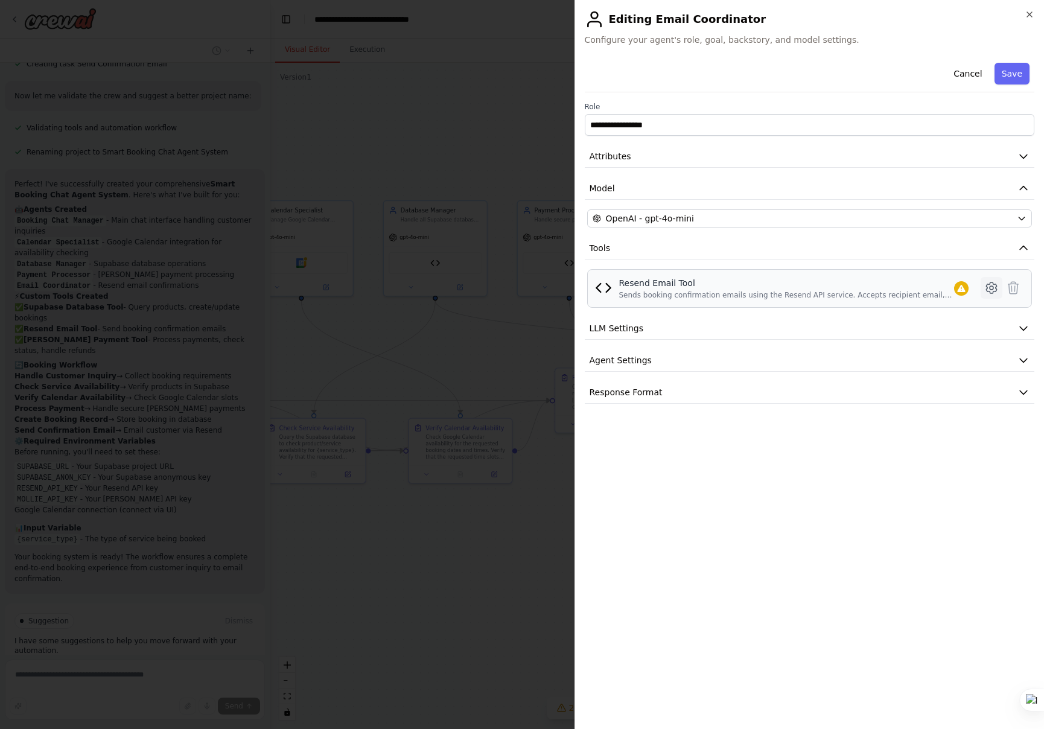
click at [994, 287] on icon at bounding box center [992, 288] width 4 height 4
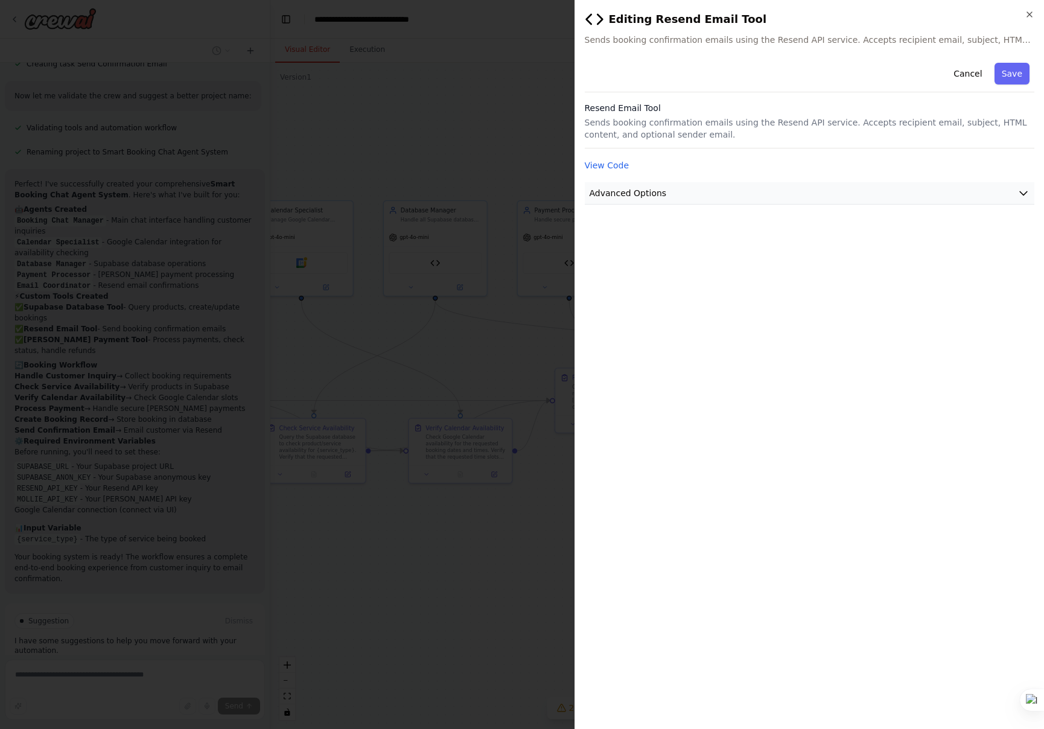
click at [1026, 194] on icon "button" at bounding box center [1024, 193] width 12 height 12
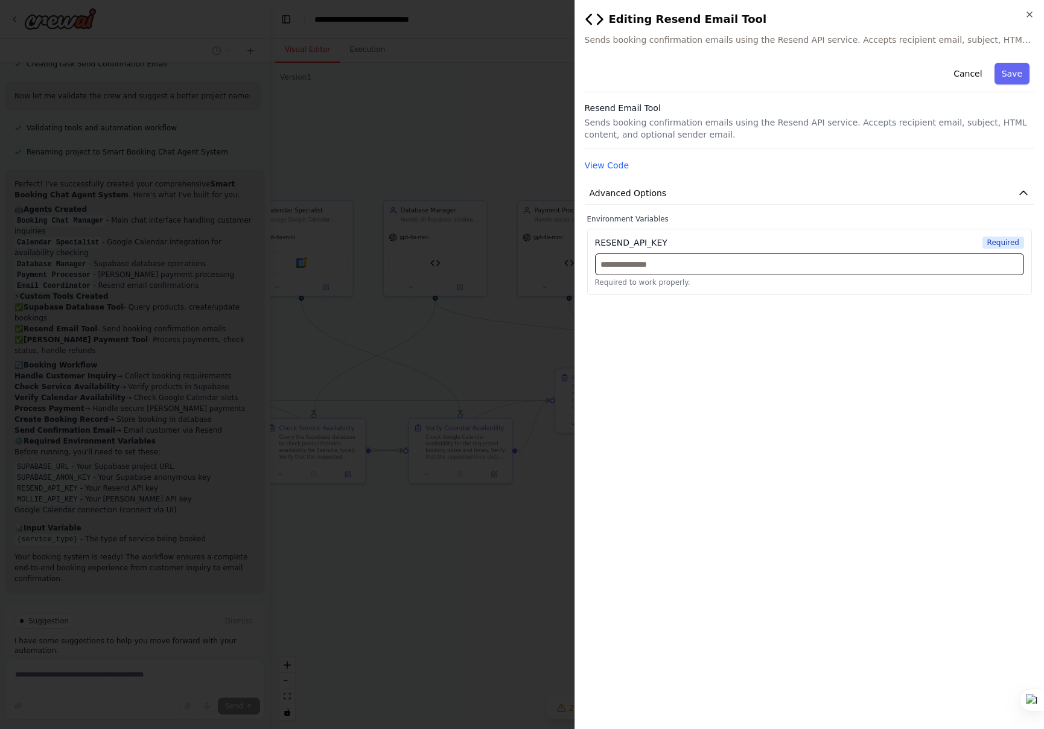
click at [749, 263] on input "text" at bounding box center [810, 265] width 430 height 22
paste input "**********"
type input "**********"
click at [1008, 69] on button "Save" at bounding box center [1012, 74] width 35 height 22
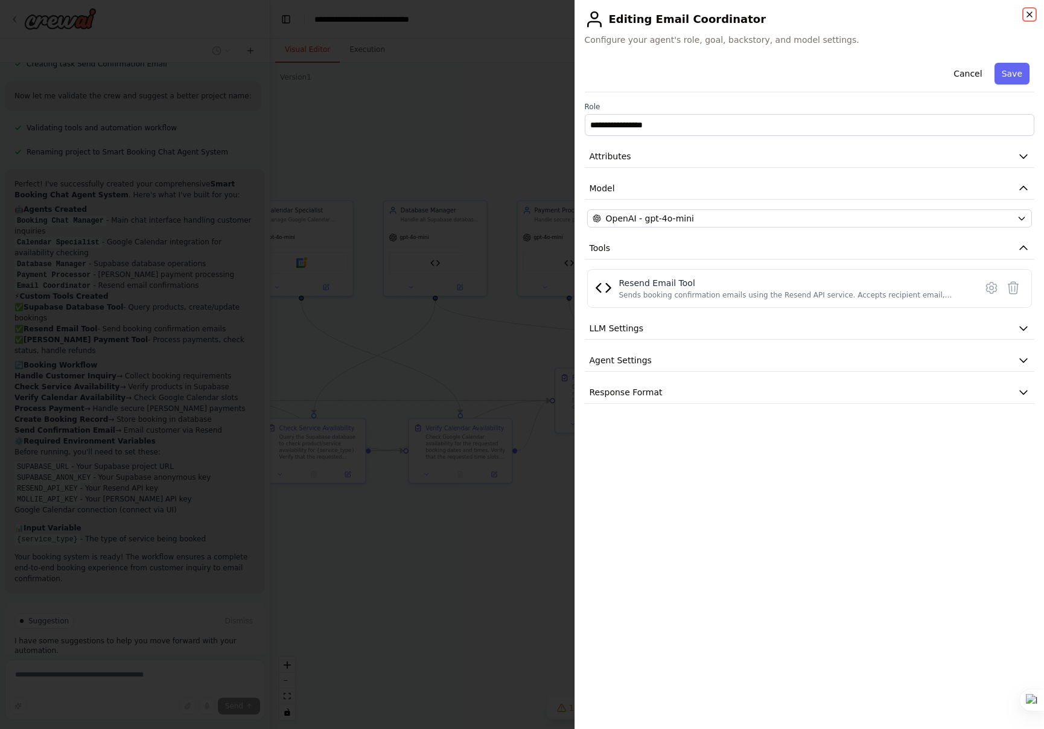
click at [1029, 12] on icon "button" at bounding box center [1030, 15] width 10 height 10
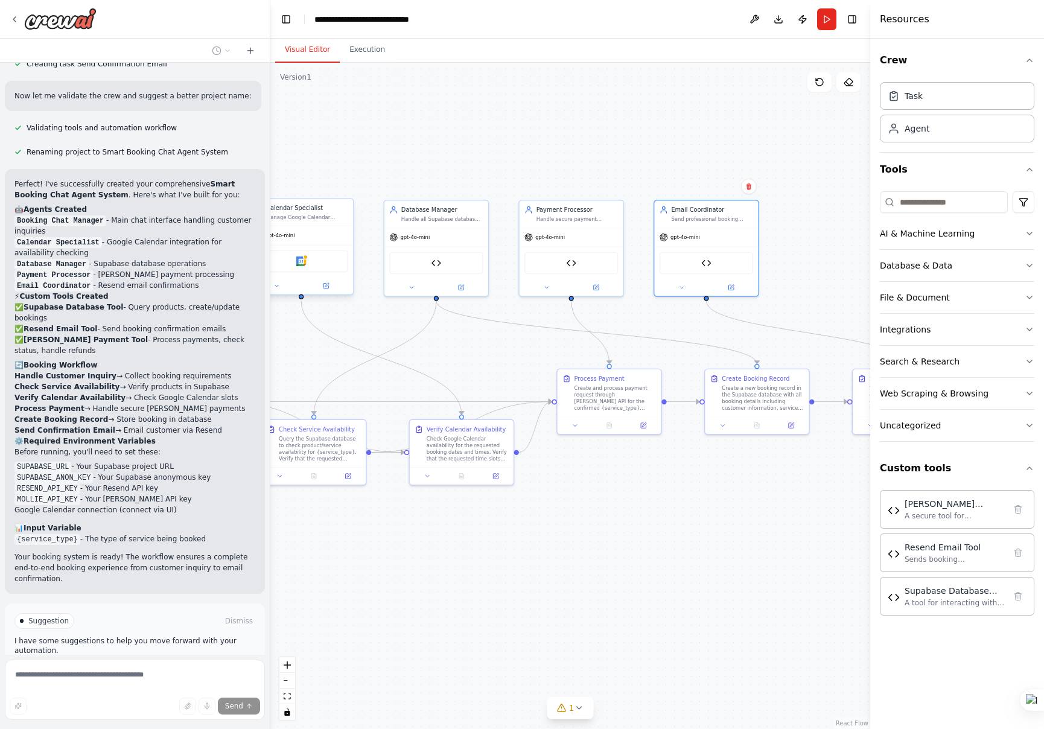
click at [317, 261] on div "Google calendar" at bounding box center [302, 262] width 94 height 22
click at [326, 287] on icon at bounding box center [326, 285] width 5 height 5
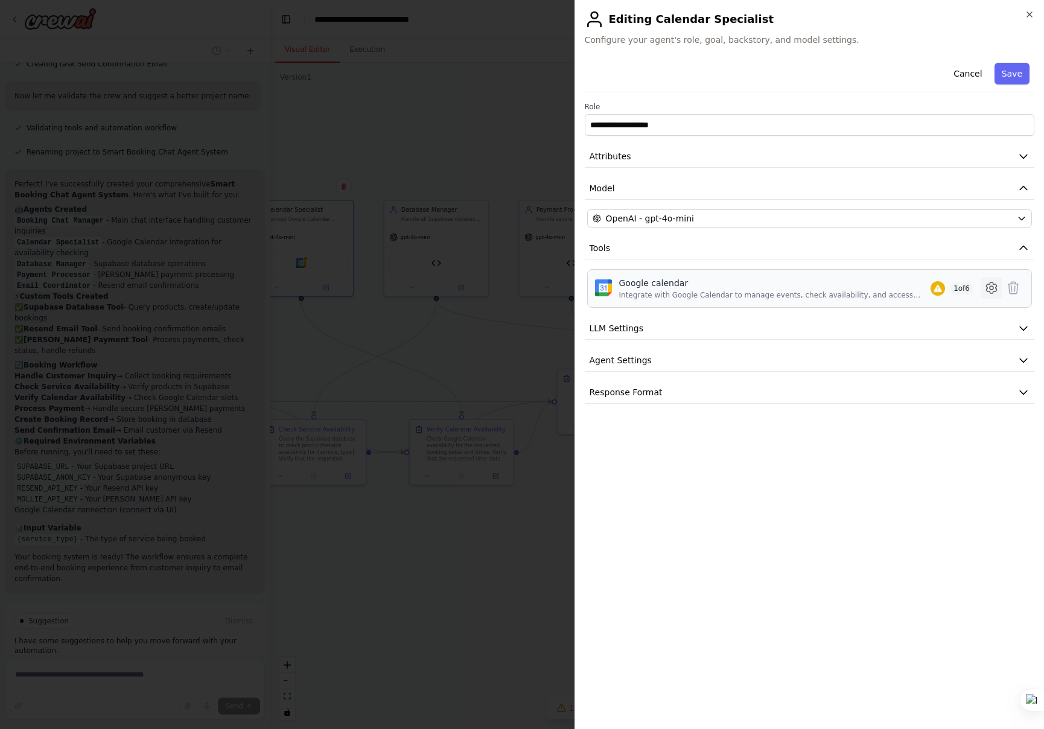
click at [996, 287] on icon at bounding box center [991, 288] width 10 height 11
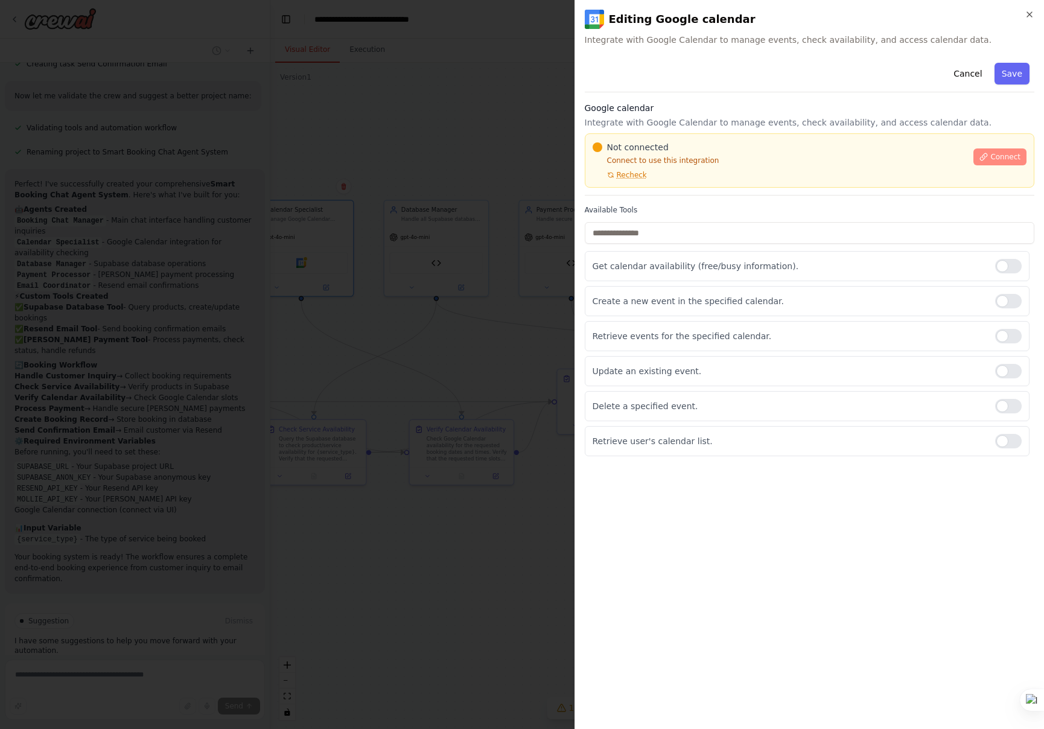
click at [1006, 158] on span "Connect" at bounding box center [1006, 157] width 30 height 10
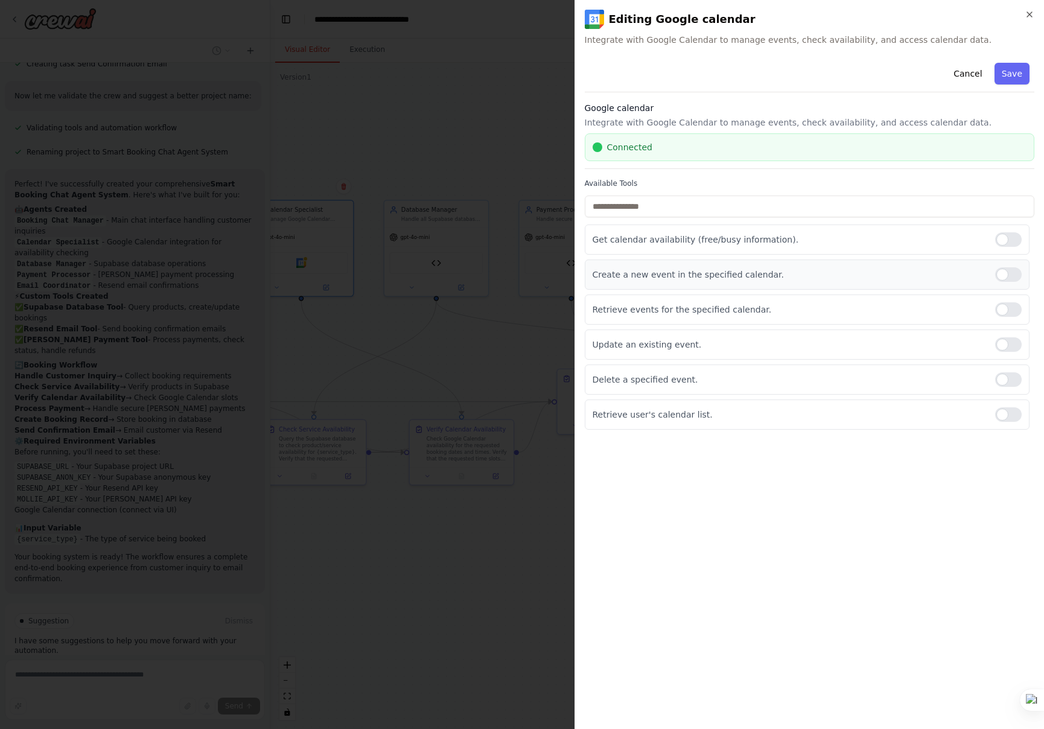
click at [1003, 273] on div at bounding box center [1008, 274] width 27 height 14
click at [1001, 311] on div at bounding box center [1008, 309] width 27 height 14
click at [1003, 350] on div at bounding box center [1008, 344] width 27 height 14
click at [1002, 379] on div at bounding box center [1008, 379] width 27 height 14
click at [1007, 413] on div at bounding box center [1008, 414] width 27 height 14
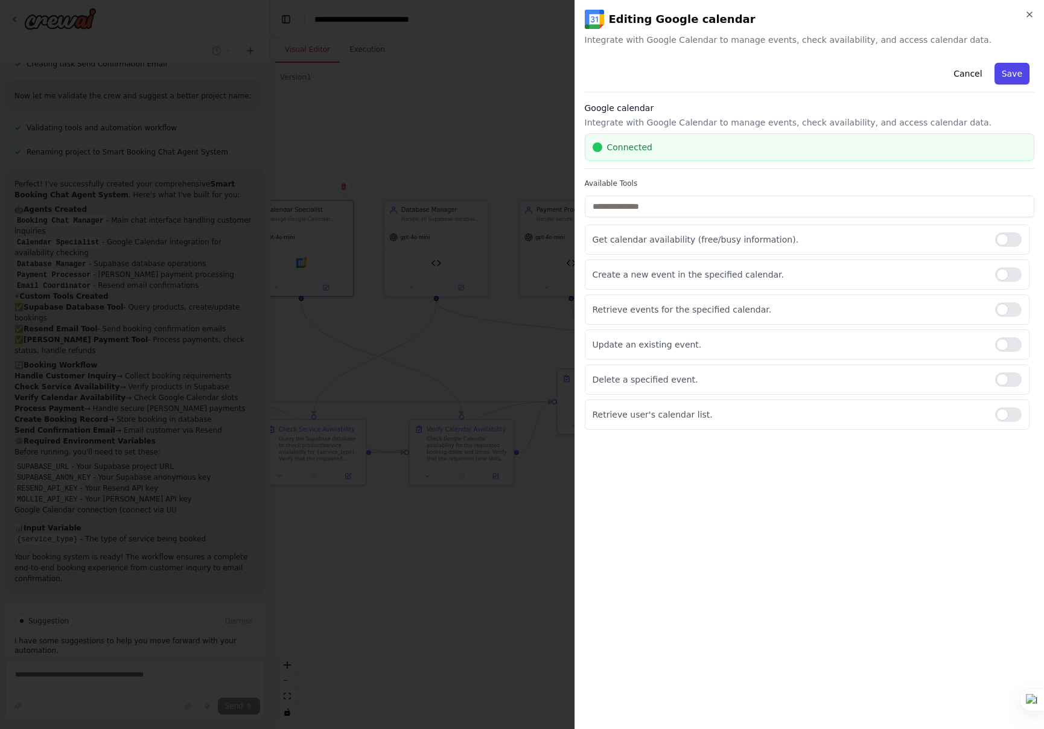
click at [1009, 74] on button "Save" at bounding box center [1012, 74] width 35 height 22
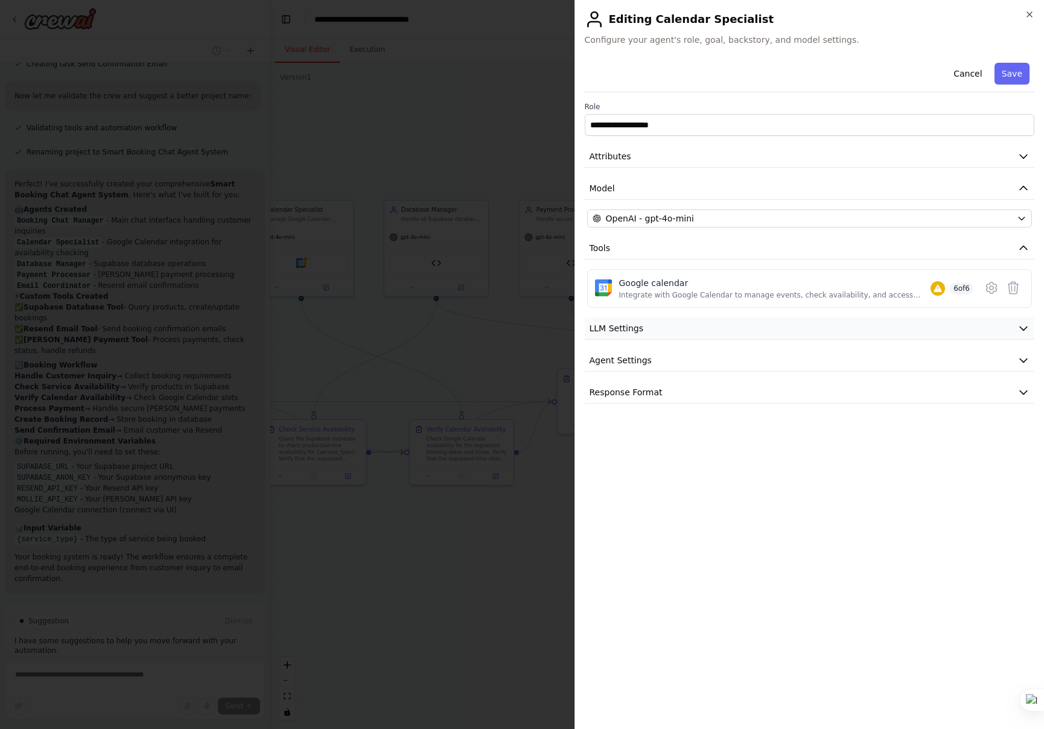
click at [1026, 323] on icon "button" at bounding box center [1024, 328] width 12 height 12
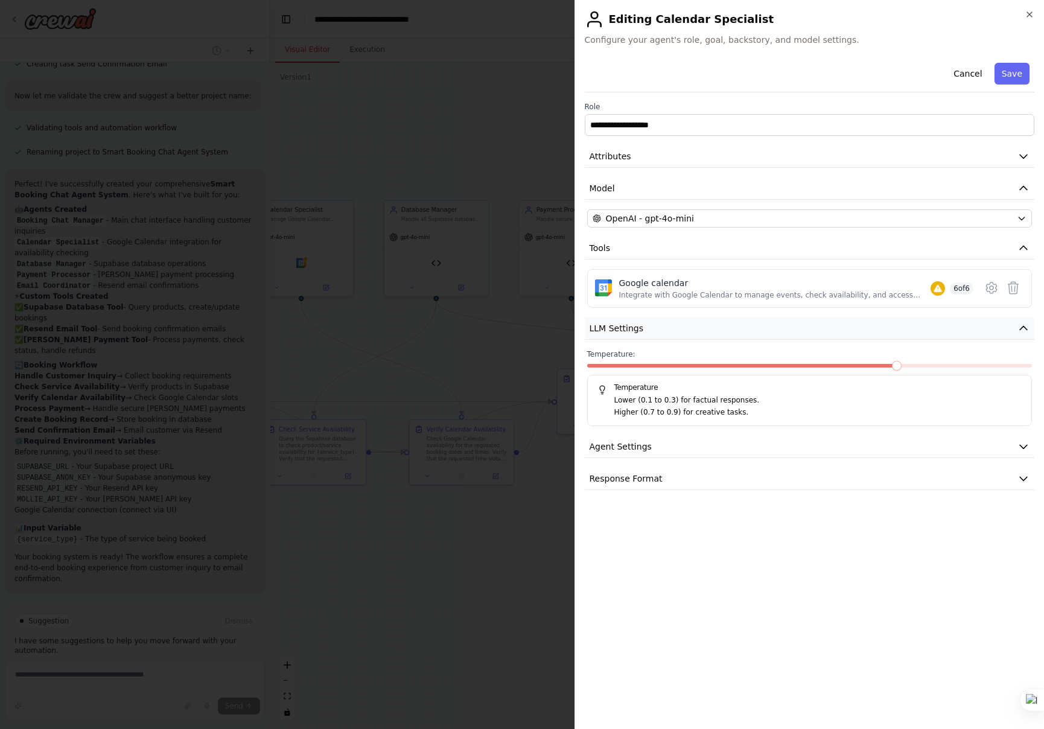
click at [1025, 323] on icon "button" at bounding box center [1024, 328] width 12 height 12
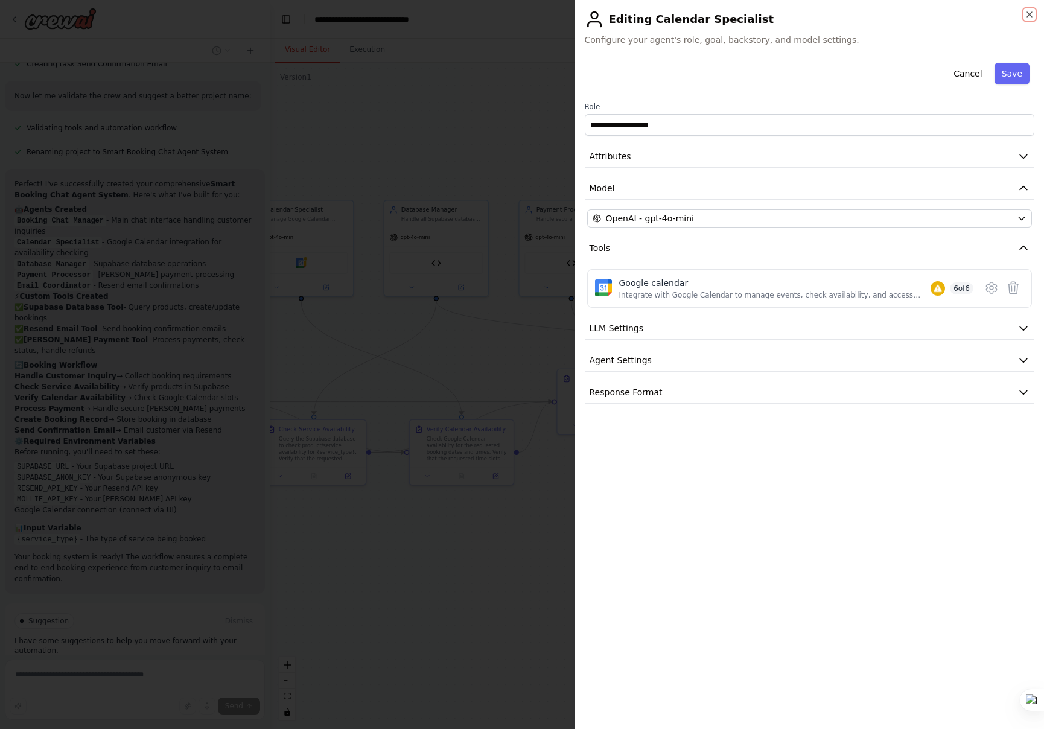
click at [1026, 14] on icon "button" at bounding box center [1030, 15] width 10 height 10
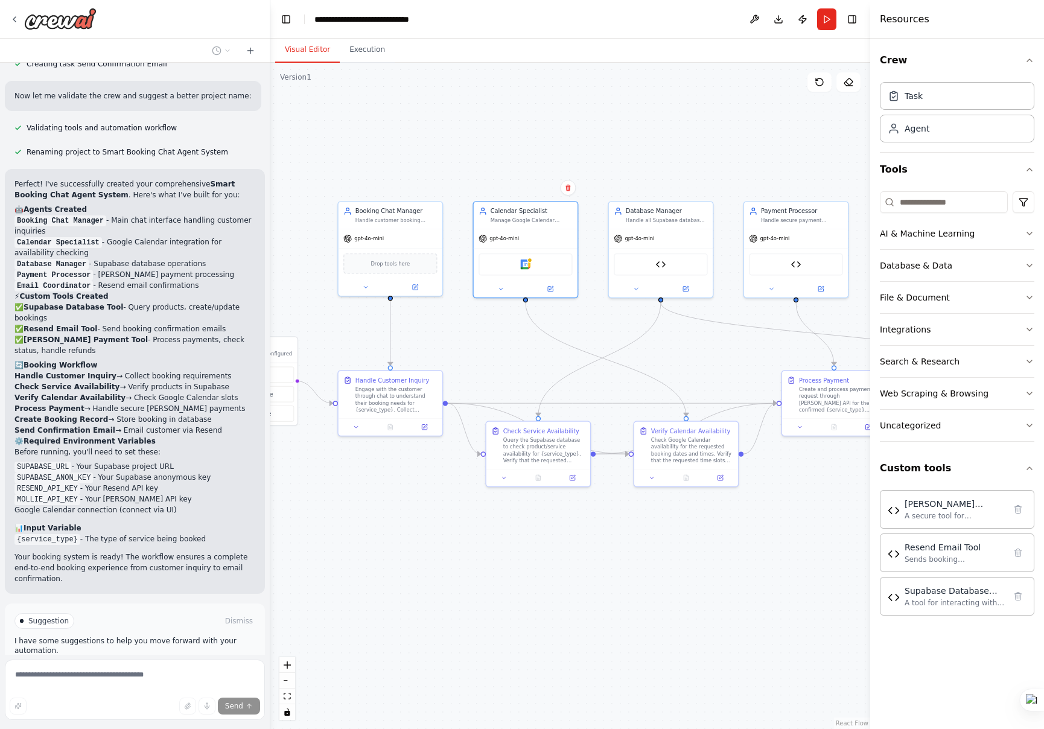
drag, startPoint x: 473, startPoint y: 135, endPoint x: 638, endPoint y: 136, distance: 164.8
click at [638, 136] on div ".deletable-edge-delete-btn { width: 20px; height: 20px; border: 0px solid #ffff…" at bounding box center [570, 396] width 600 height 666
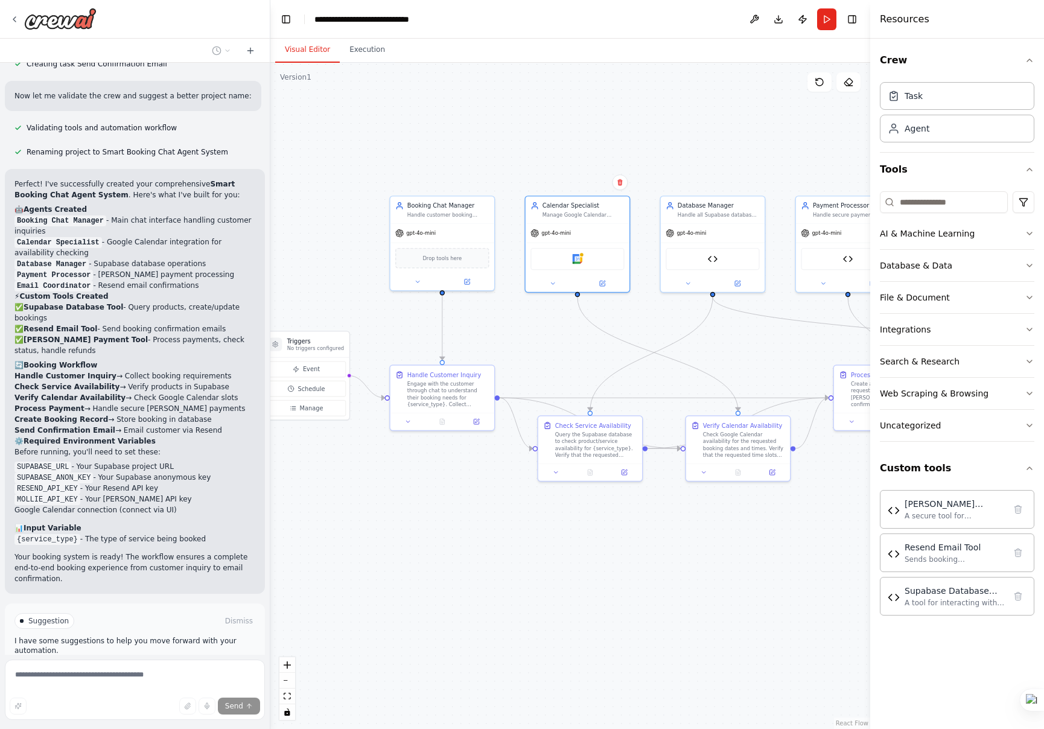
drag, startPoint x: 458, startPoint y: 166, endPoint x: 465, endPoint y: 165, distance: 7.3
click at [465, 165] on div ".deletable-edge-delete-btn { width: 20px; height: 20px; border: 0px solid #ffff…" at bounding box center [570, 396] width 600 height 666
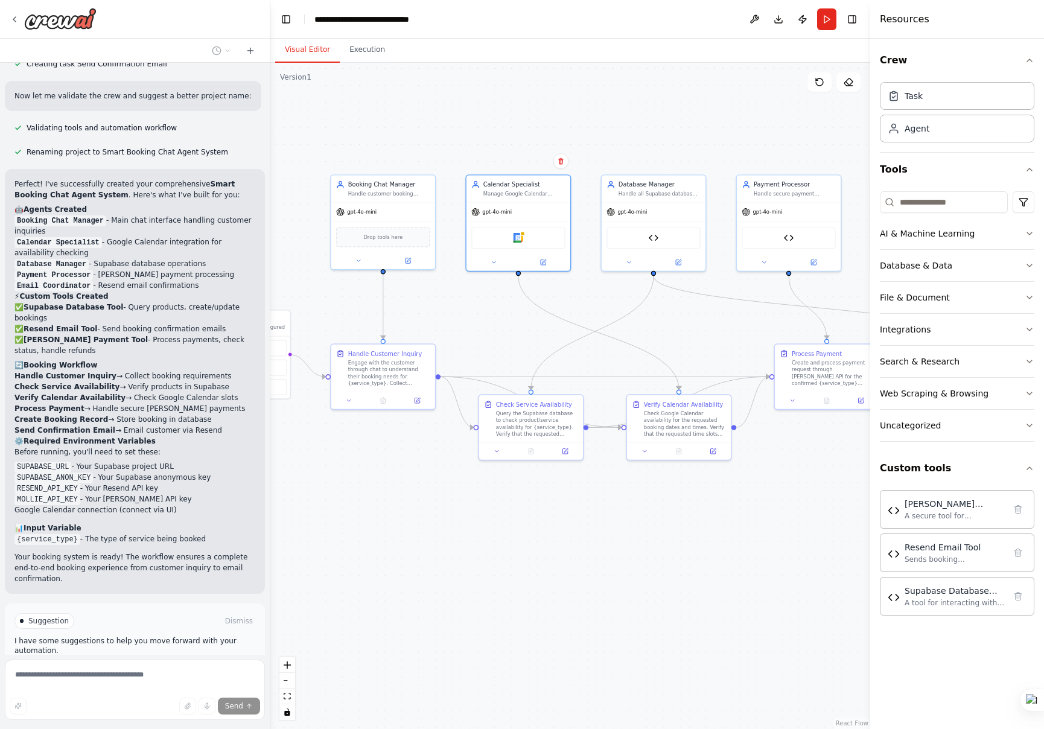
drag, startPoint x: 423, startPoint y: 162, endPoint x: 250, endPoint y: 129, distance: 175.9
click at [316, 139] on div ".deletable-edge-delete-btn { width: 20px; height: 20px; border: 0px solid #ffff…" at bounding box center [570, 396] width 600 height 666
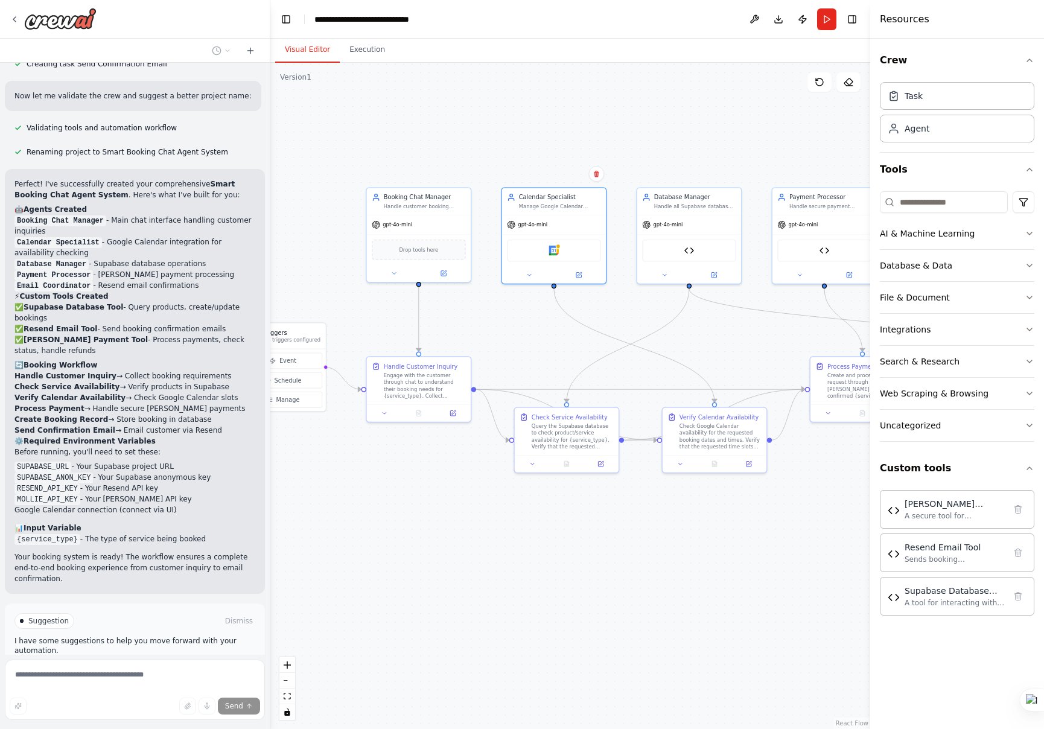
drag, startPoint x: 538, startPoint y: 130, endPoint x: 621, endPoint y: 145, distance: 84.1
click at [621, 145] on div ".deletable-edge-delete-btn { width: 20px; height: 20px; border: 0px solid #ffff…" at bounding box center [570, 396] width 600 height 666
click at [144, 668] on span "Run Automation" at bounding box center [140, 673] width 59 height 10
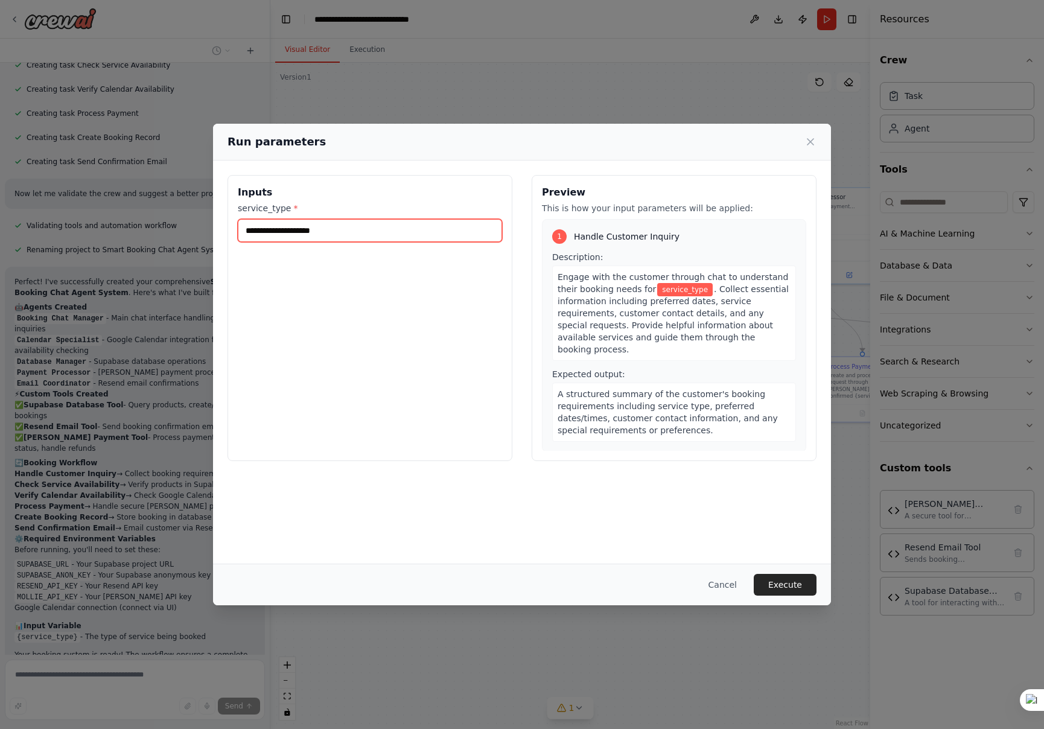
click at [311, 228] on input "service_type *" at bounding box center [370, 230] width 264 height 23
type input "**********"
click at [782, 584] on button "Execute" at bounding box center [785, 585] width 63 height 22
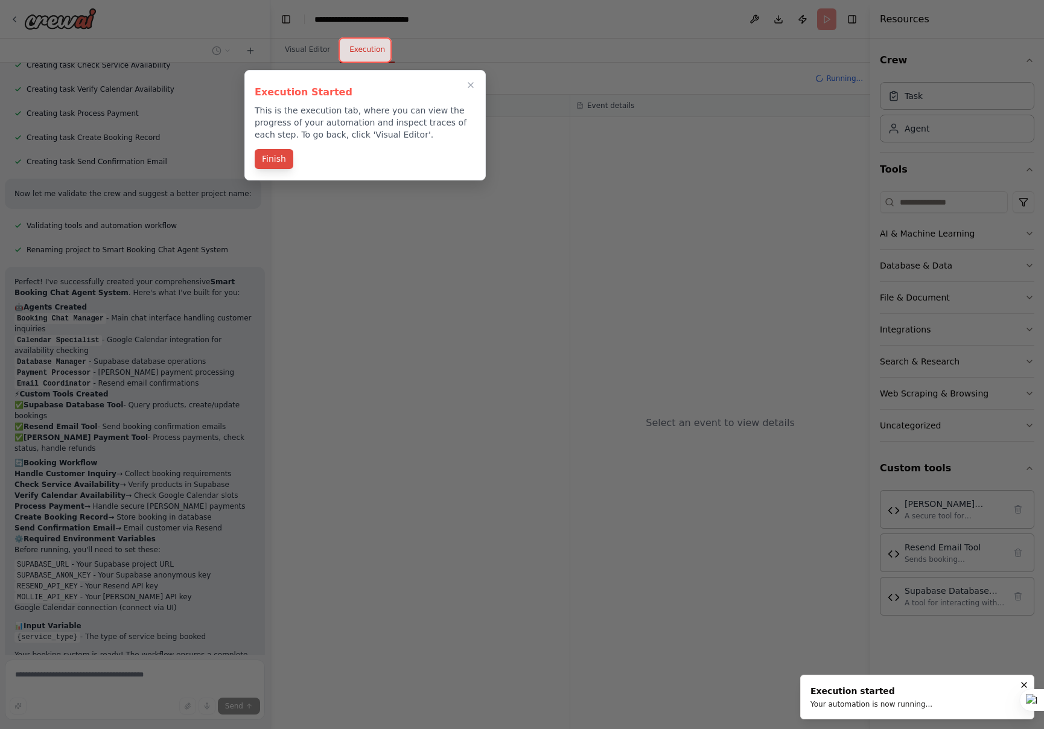
click at [273, 162] on button "Finish" at bounding box center [274, 159] width 39 height 20
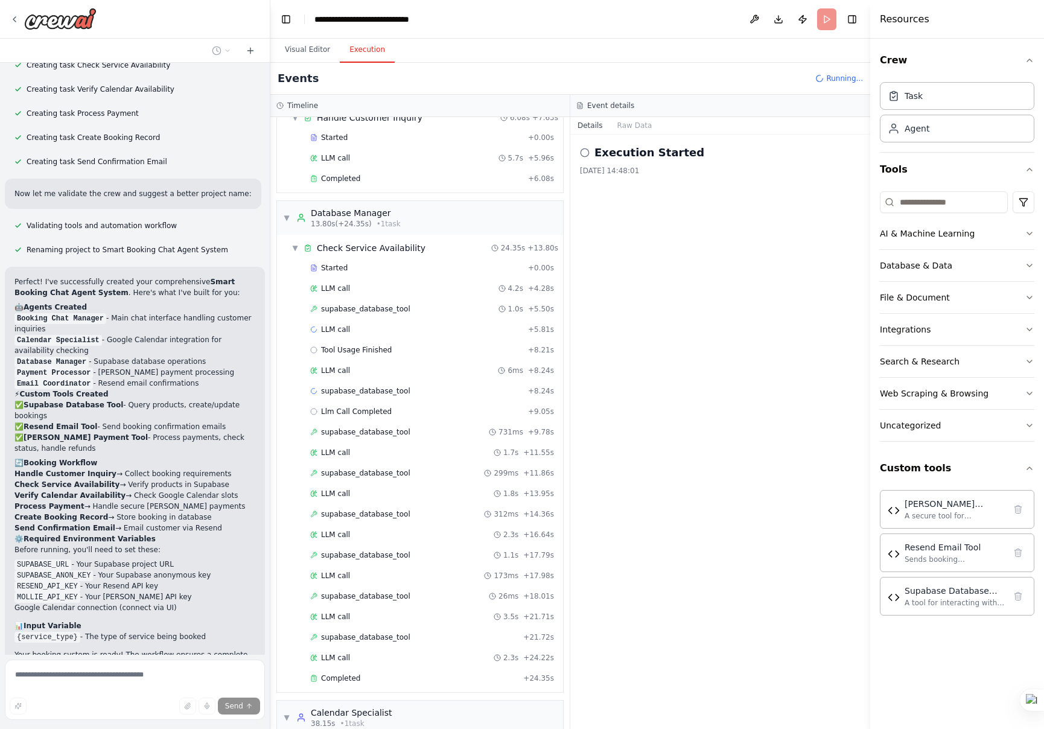
scroll to position [140, 0]
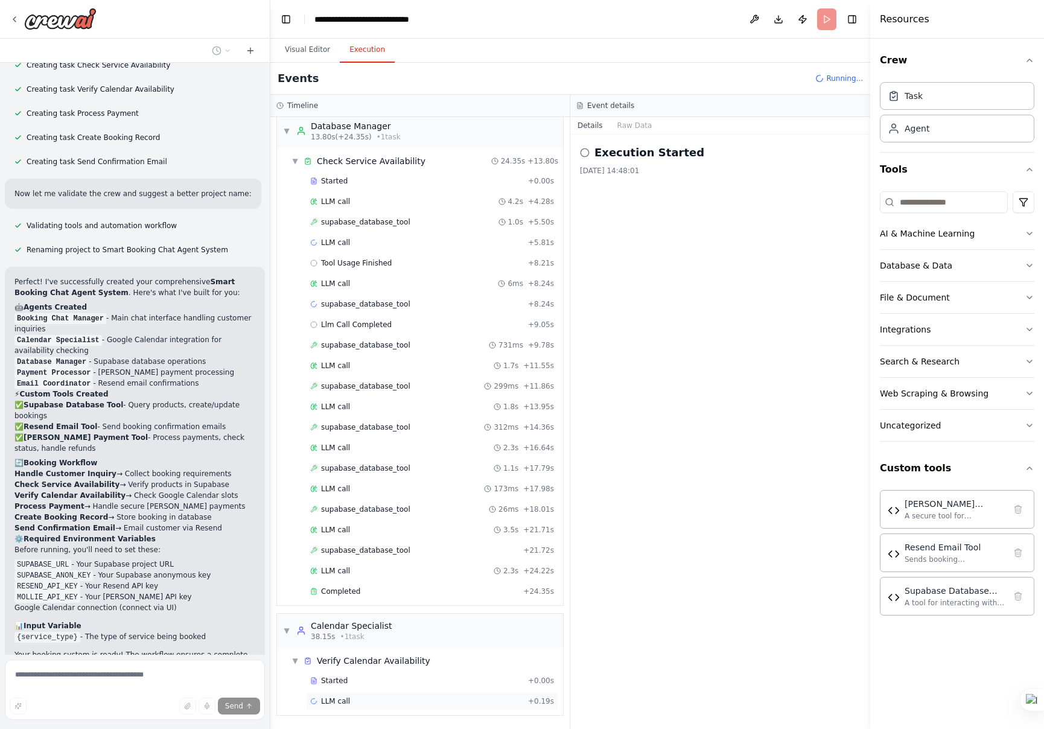
click at [341, 703] on span "LLM call" at bounding box center [335, 702] width 29 height 10
click at [635, 127] on button "Messages" at bounding box center [635, 125] width 50 height 17
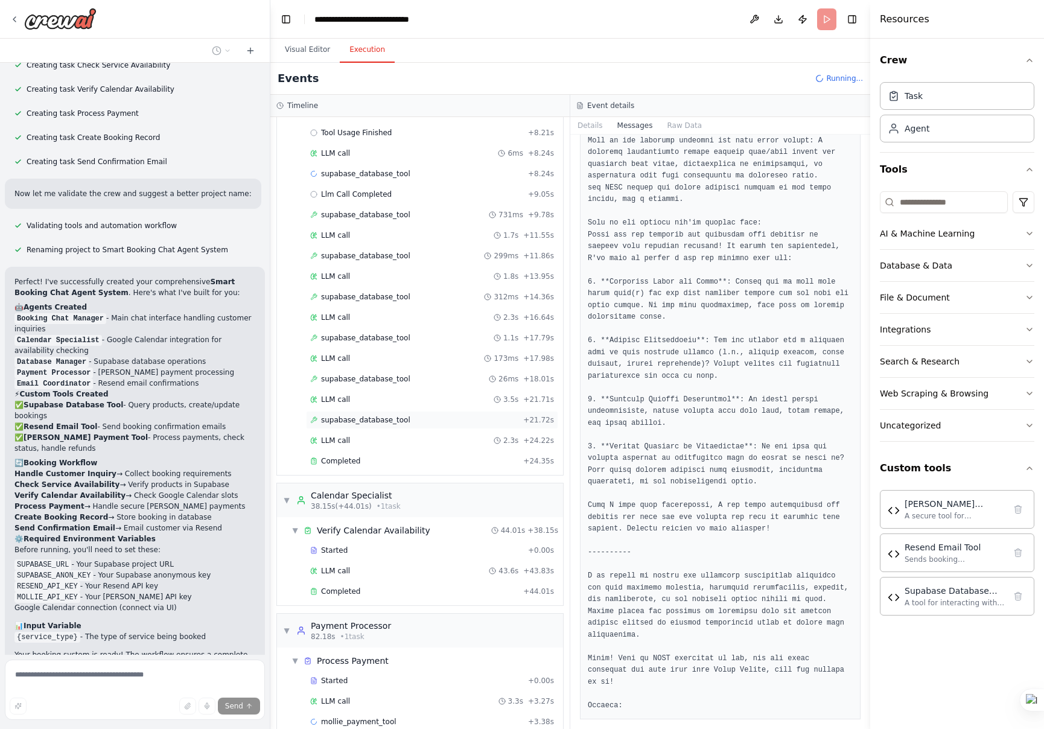
scroll to position [291, 0]
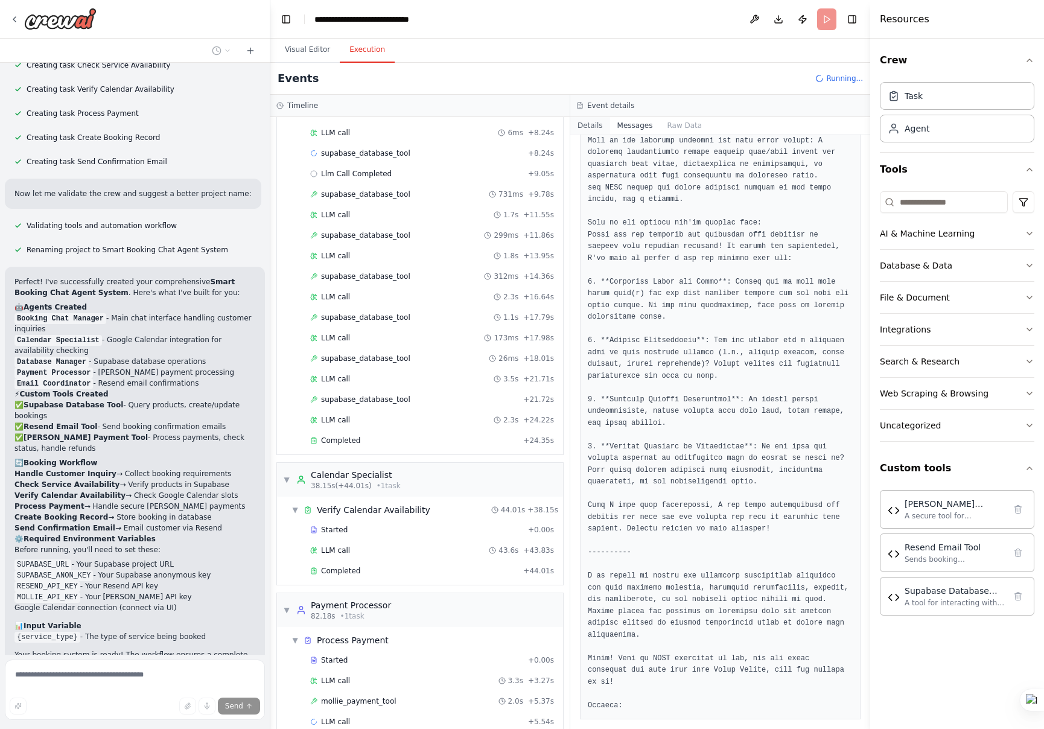
click at [585, 126] on button "Details" at bounding box center [590, 125] width 40 height 17
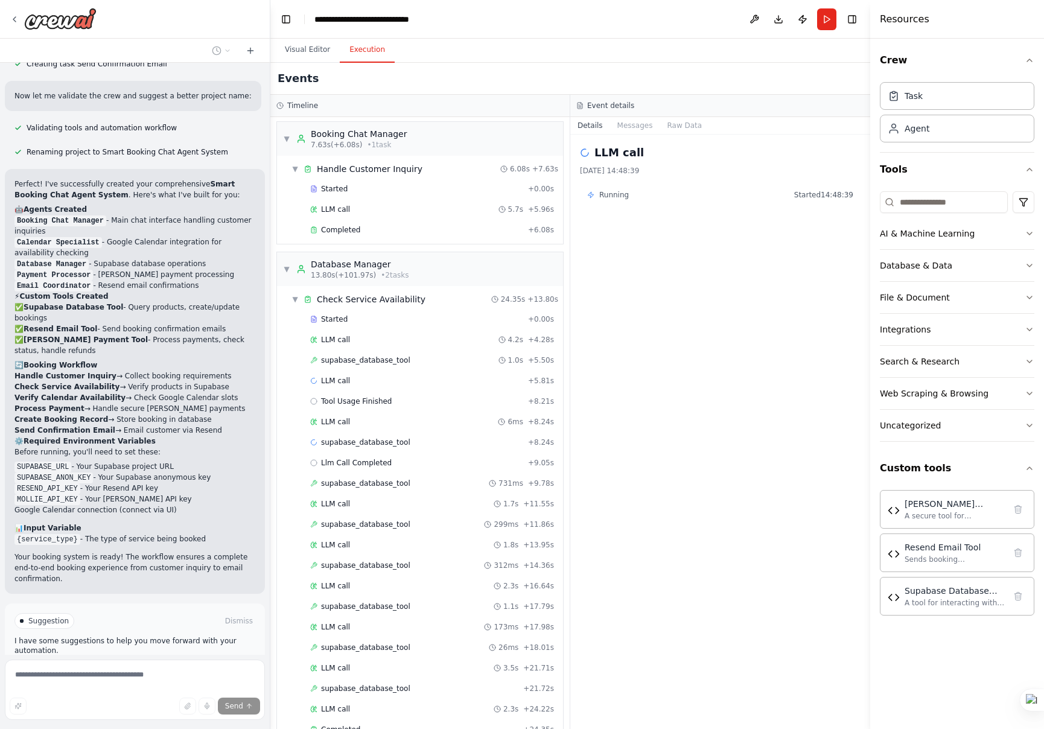
scroll to position [0, 0]
click at [149, 668] on span "Improve automation" at bounding box center [140, 673] width 74 height 10
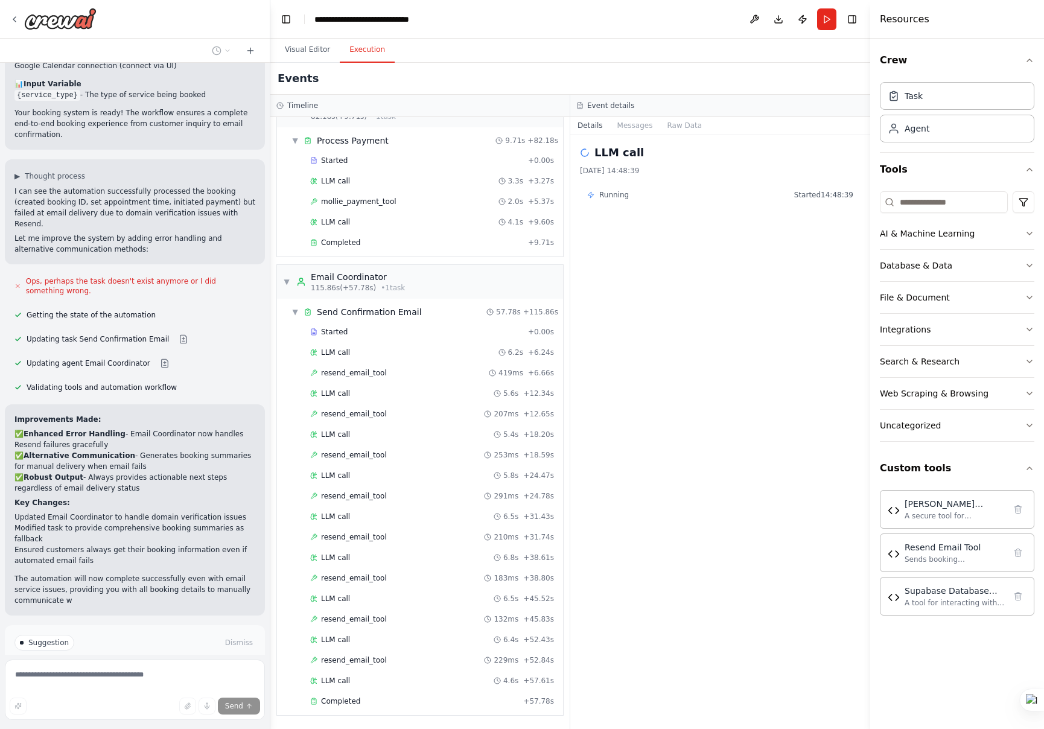
scroll to position [2840, 0]
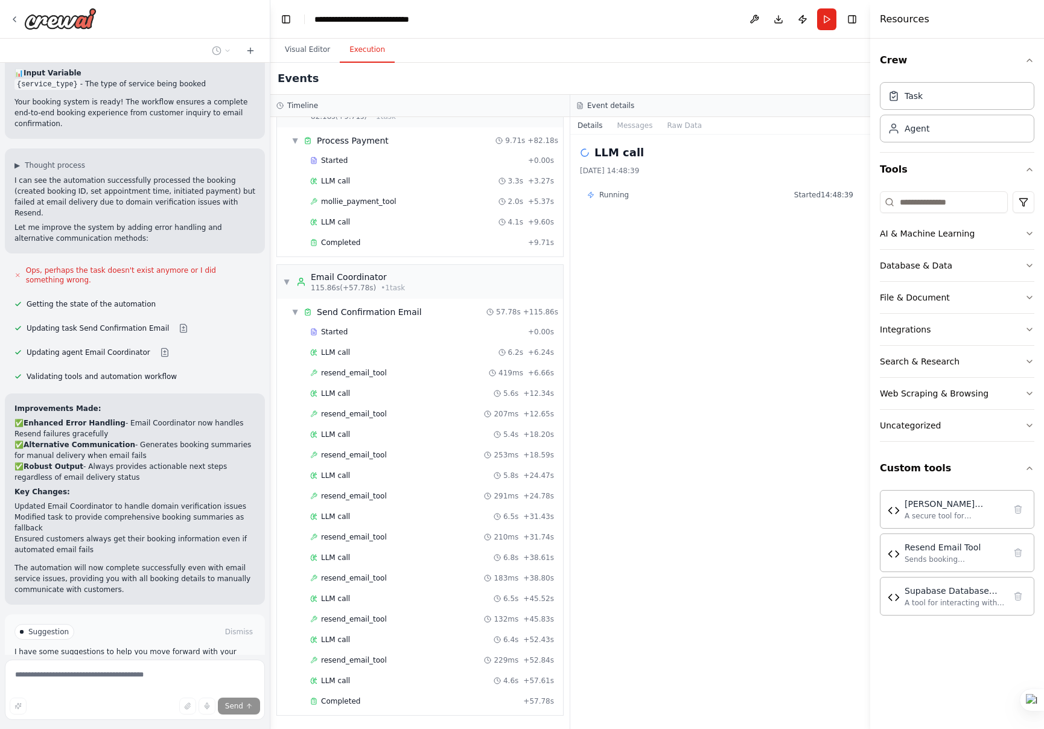
click at [248, 726] on span "Stop" at bounding box center [249, 731] width 16 height 10
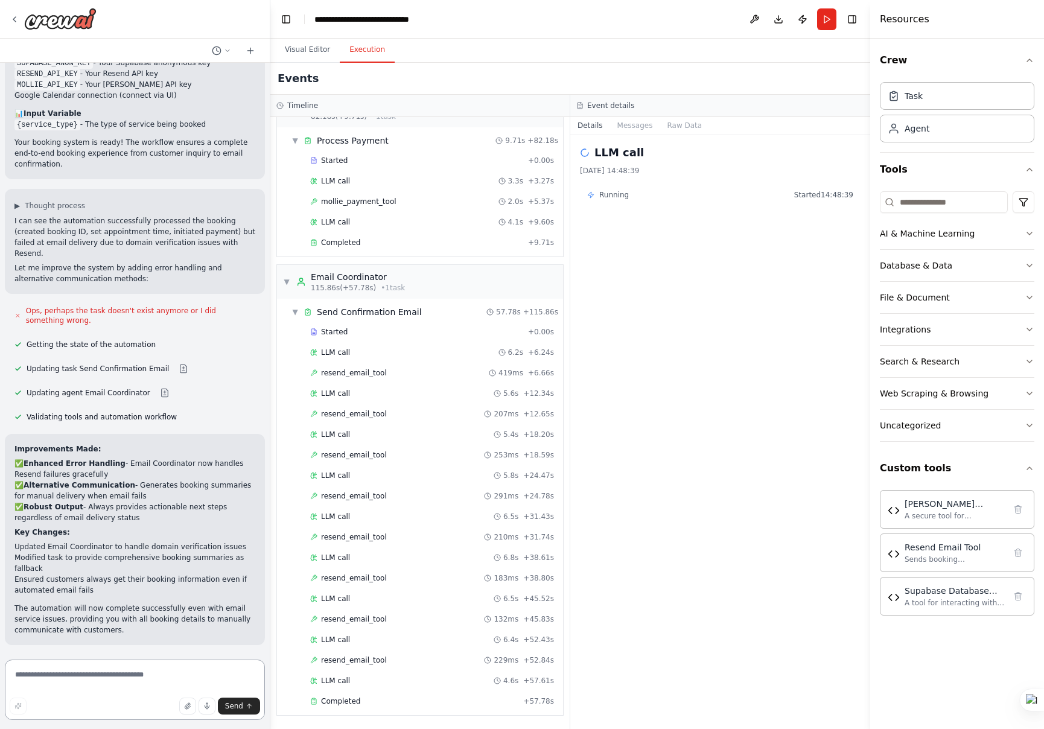
scroll to position [2695, 0]
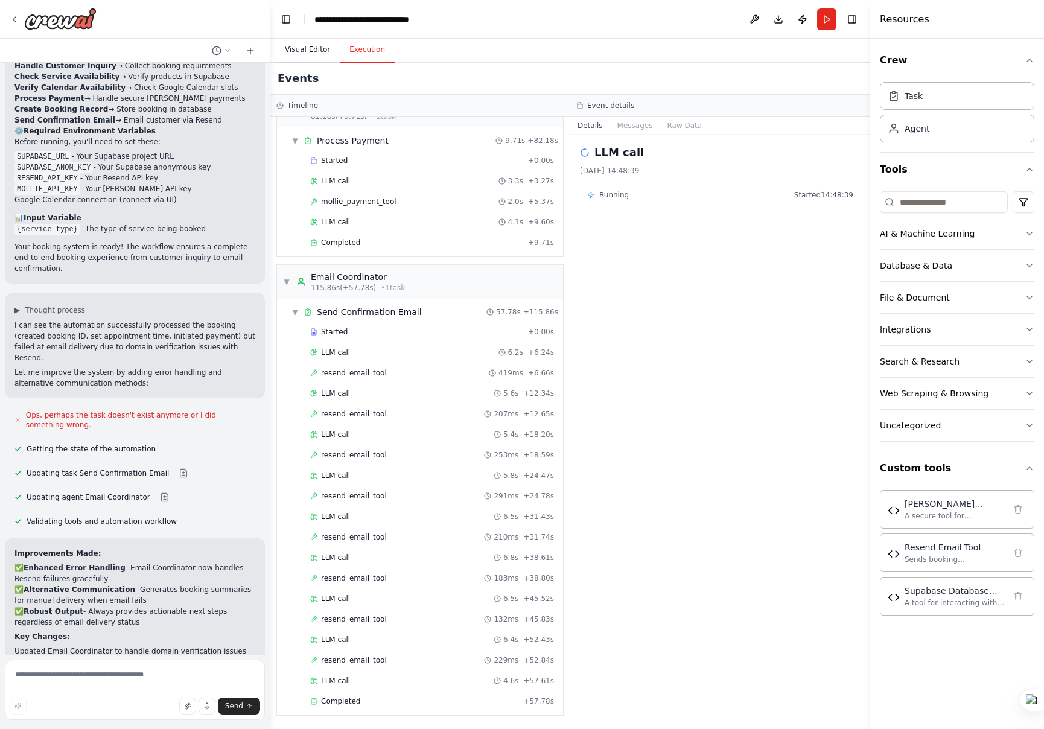
click at [316, 48] on button "Visual Editor" at bounding box center [307, 49] width 65 height 25
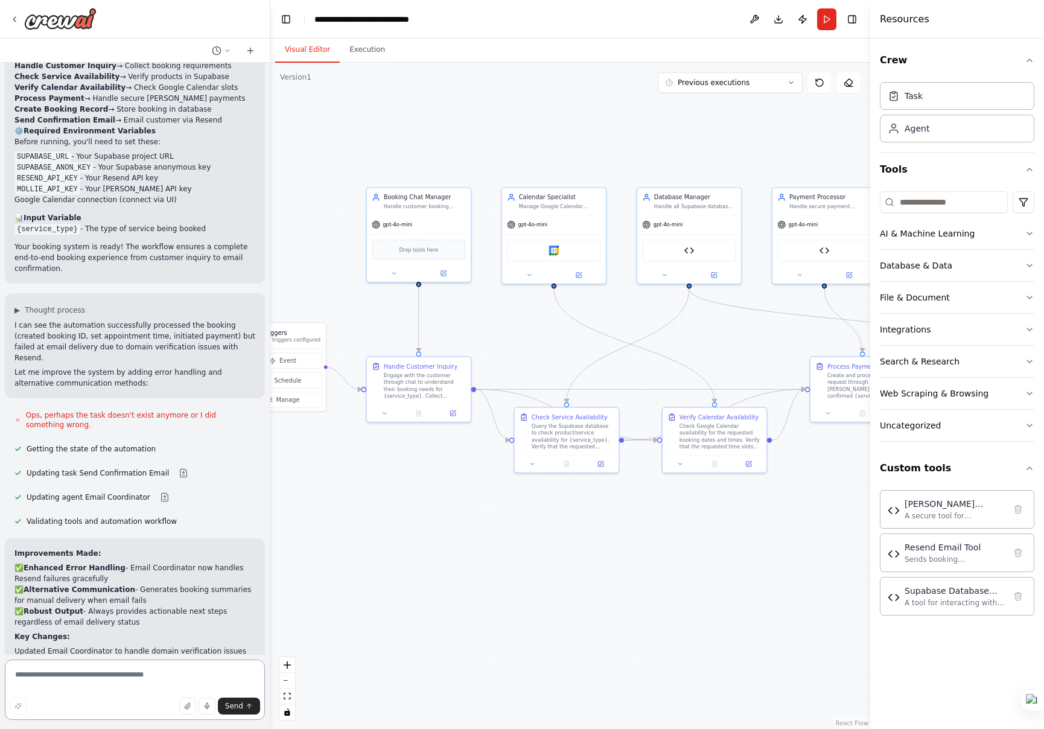
click at [135, 681] on textarea at bounding box center [135, 690] width 260 height 60
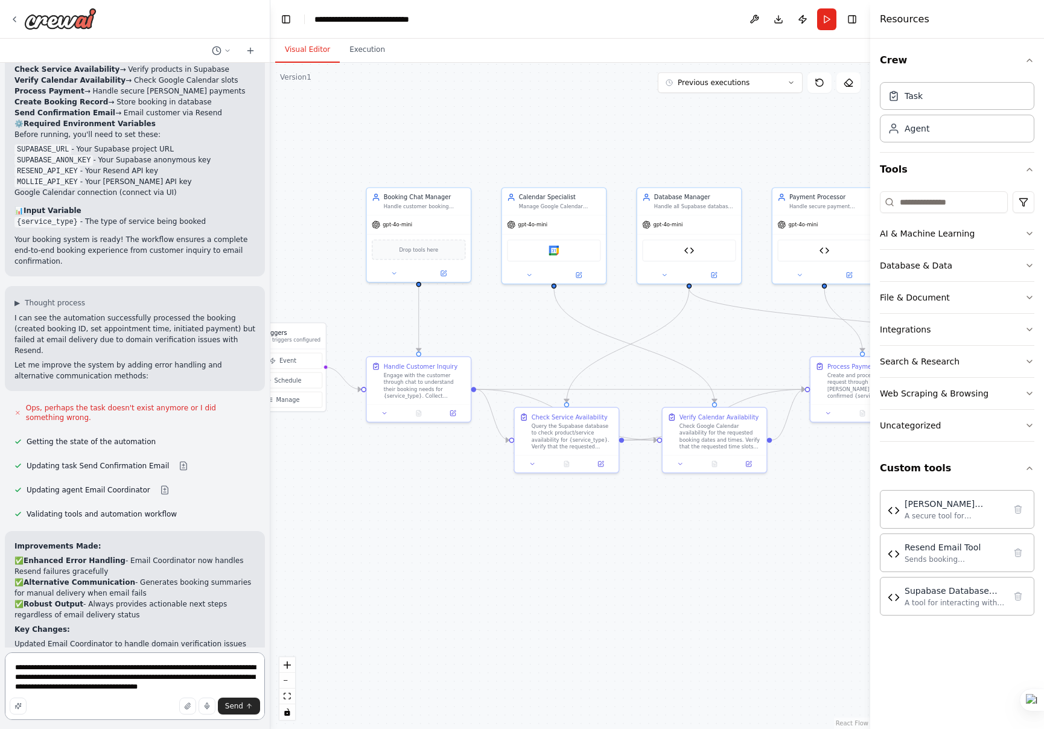
scroll to position [2712, 0]
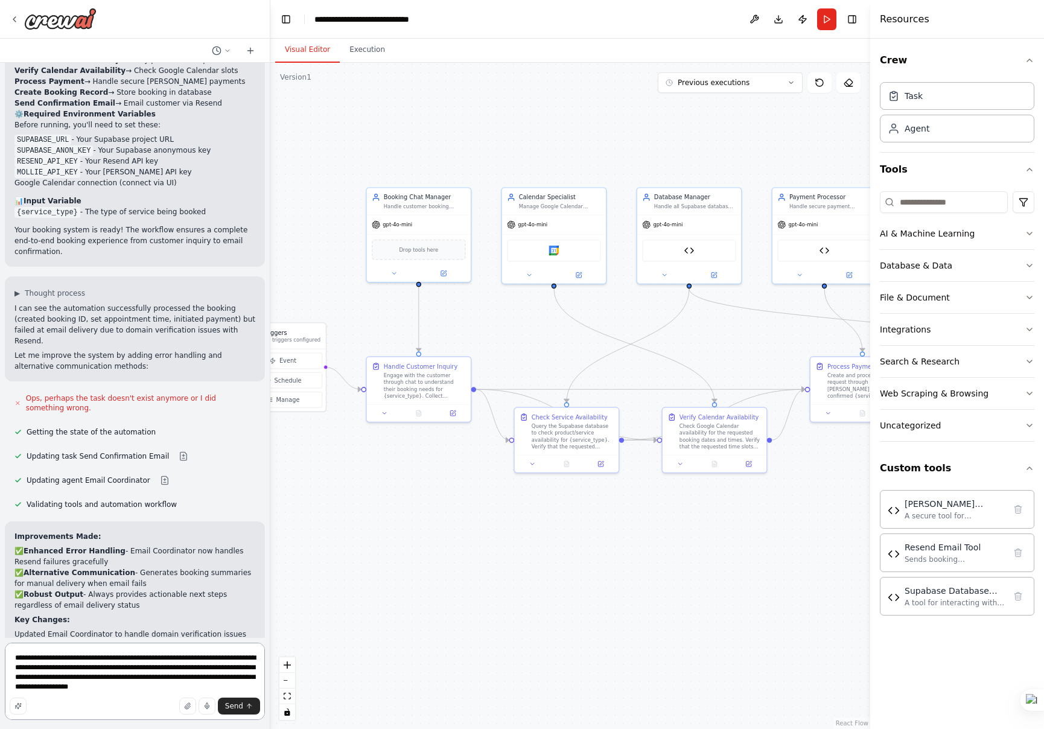
paste textarea "**********"
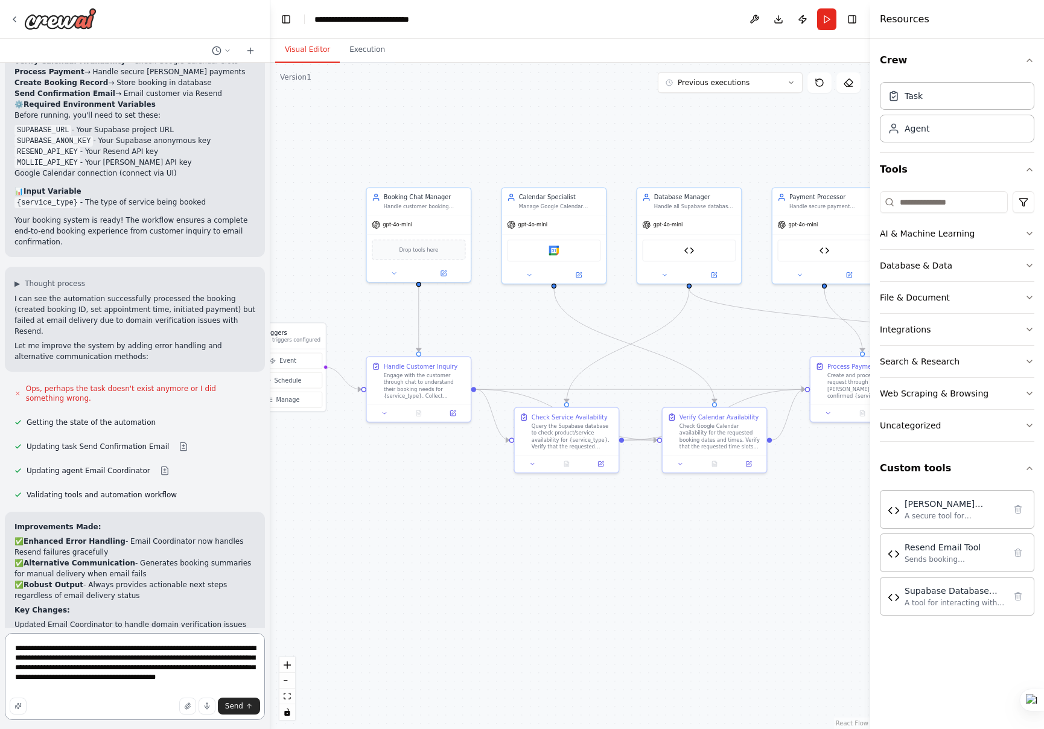
click at [226, 667] on textarea "**********" at bounding box center [135, 676] width 260 height 87
click at [223, 671] on textarea "**********" at bounding box center [135, 676] width 260 height 87
type textarea "**********"
click at [235, 709] on span "Send" at bounding box center [234, 706] width 18 height 10
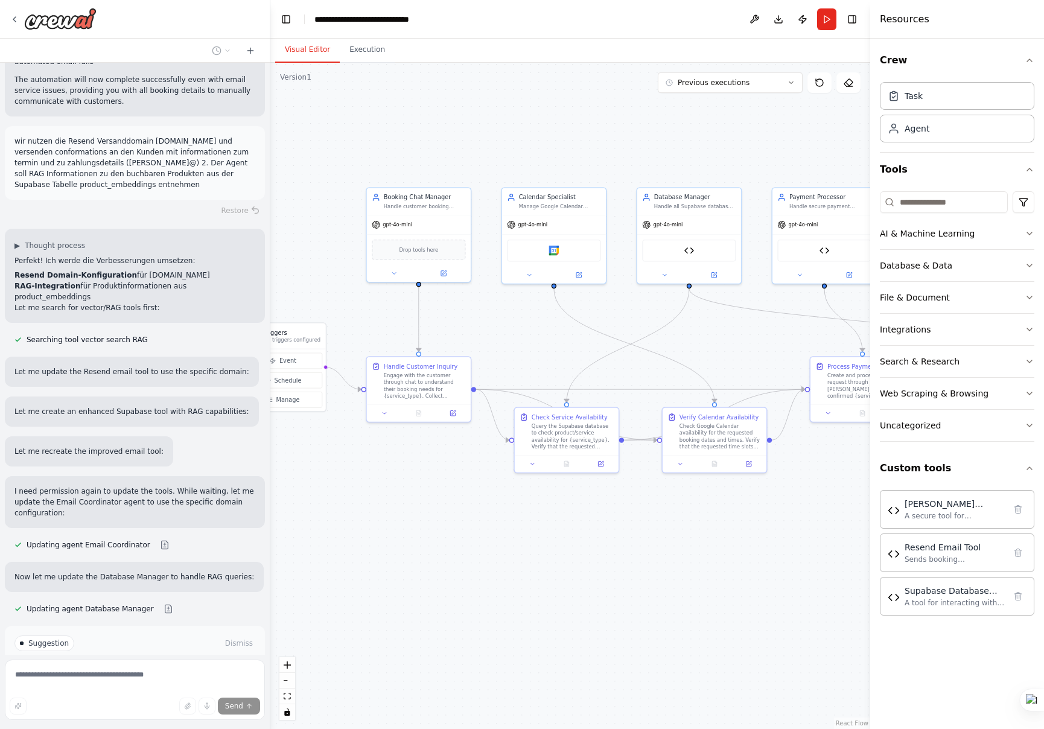
scroll to position [3329, 0]
click at [167, 689] on span "Enable coding skills" at bounding box center [139, 694] width 71 height 10
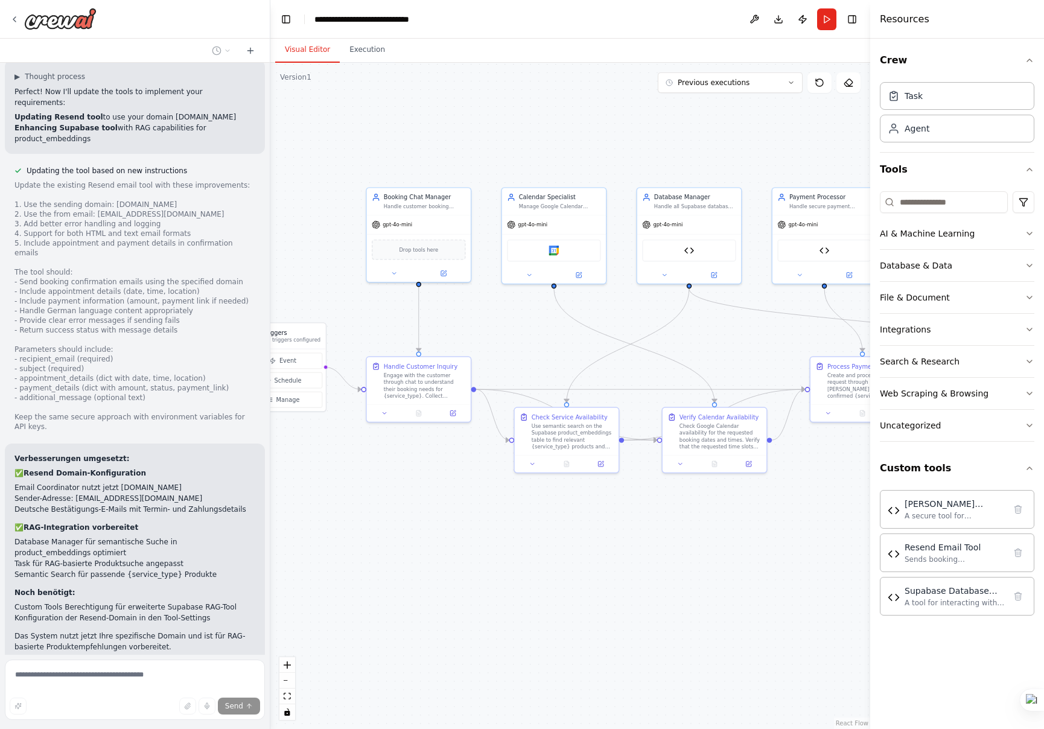
scroll to position [4072, 0]
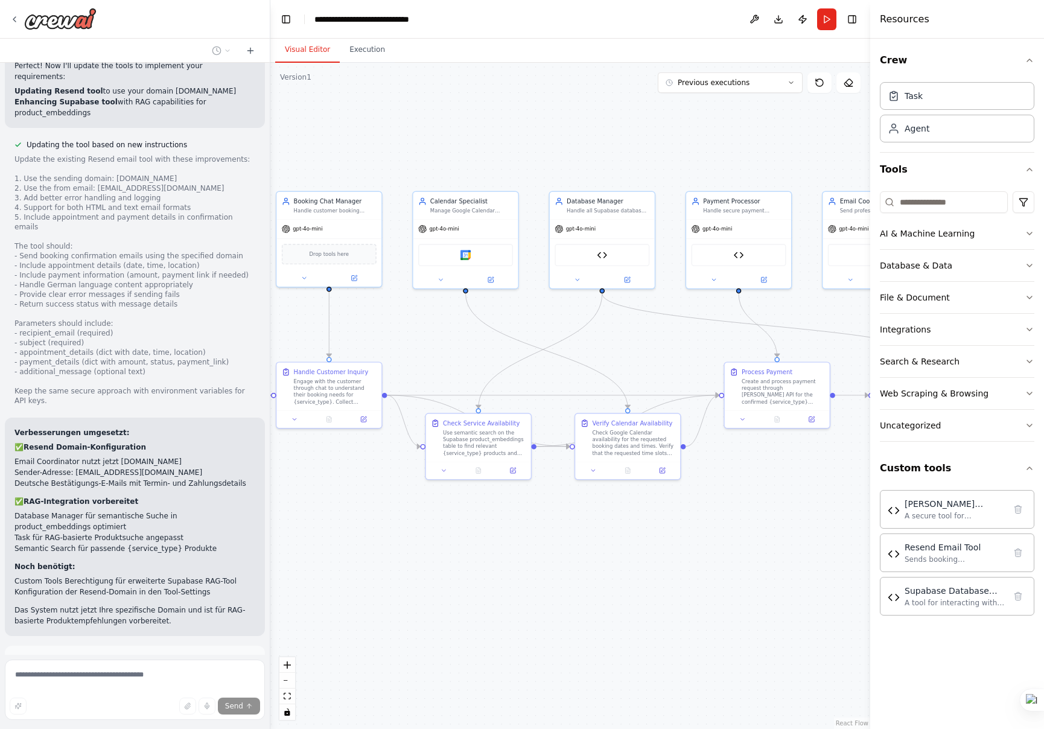
drag, startPoint x: 762, startPoint y: 220, endPoint x: 676, endPoint y: 224, distance: 86.4
click at [676, 224] on div ".deletable-edge-delete-btn { width: 20px; height: 20px; border: 0px solid #ffff…" at bounding box center [570, 396] width 600 height 666
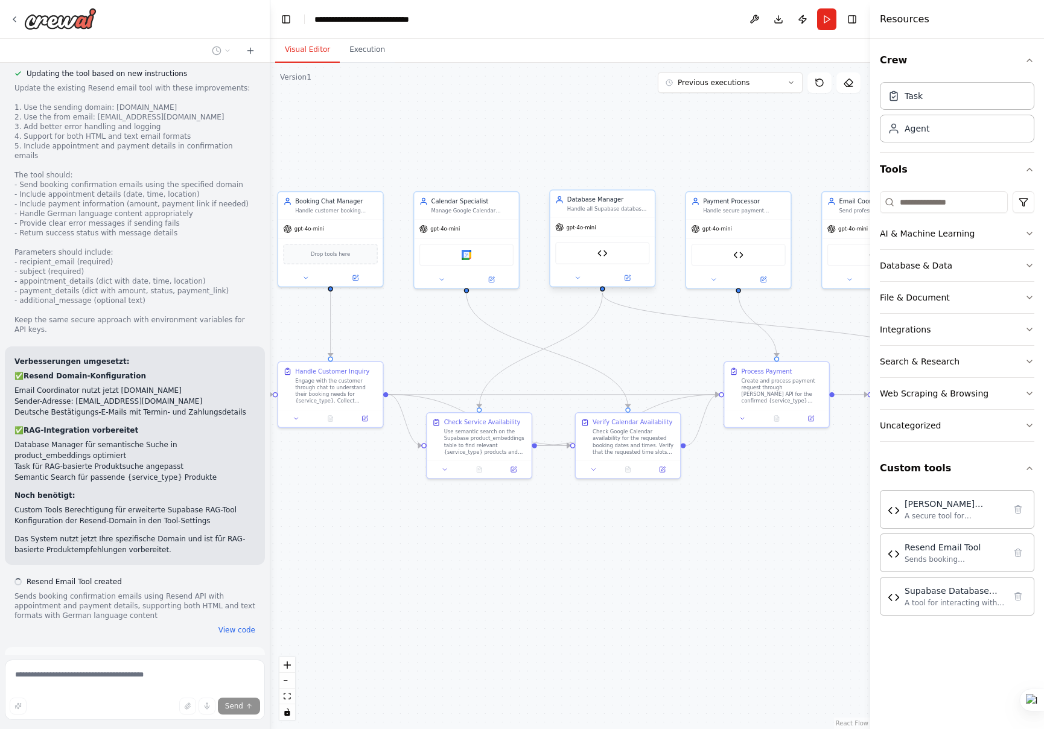
scroll to position [4145, 0]
click at [135, 710] on span "Run Automation" at bounding box center [140, 715] width 59 height 10
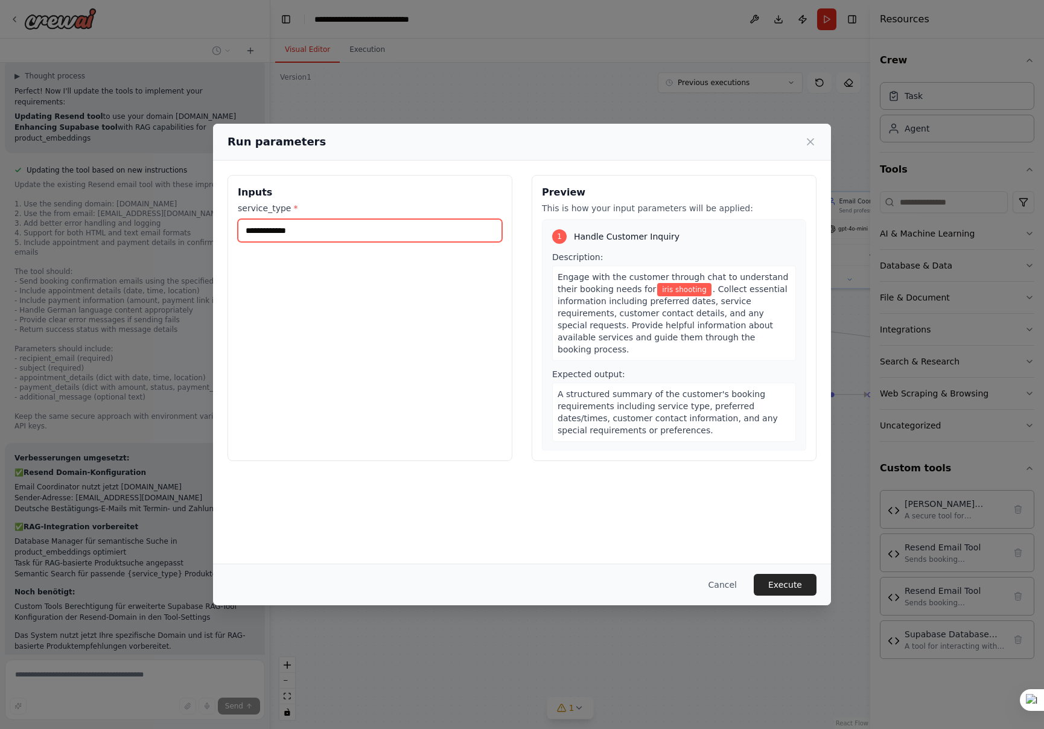
drag, startPoint x: 306, startPoint y: 237, endPoint x: 226, endPoint y: 231, distance: 79.9
click at [226, 231] on div "**********" at bounding box center [522, 318] width 618 height 315
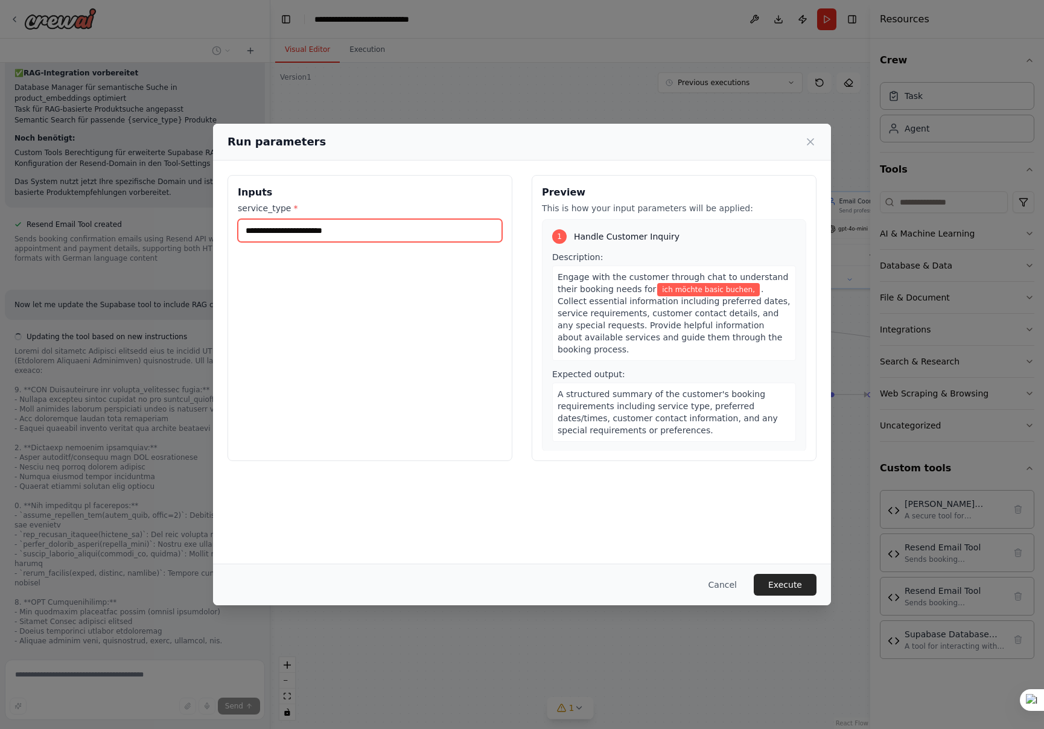
scroll to position [4502, 0]
click at [295, 234] on input "**********" at bounding box center [370, 230] width 264 height 23
click at [323, 234] on input "**********" at bounding box center [370, 230] width 264 height 23
type input "**********"
drag, startPoint x: 368, startPoint y: 235, endPoint x: 208, endPoint y: 228, distance: 159.5
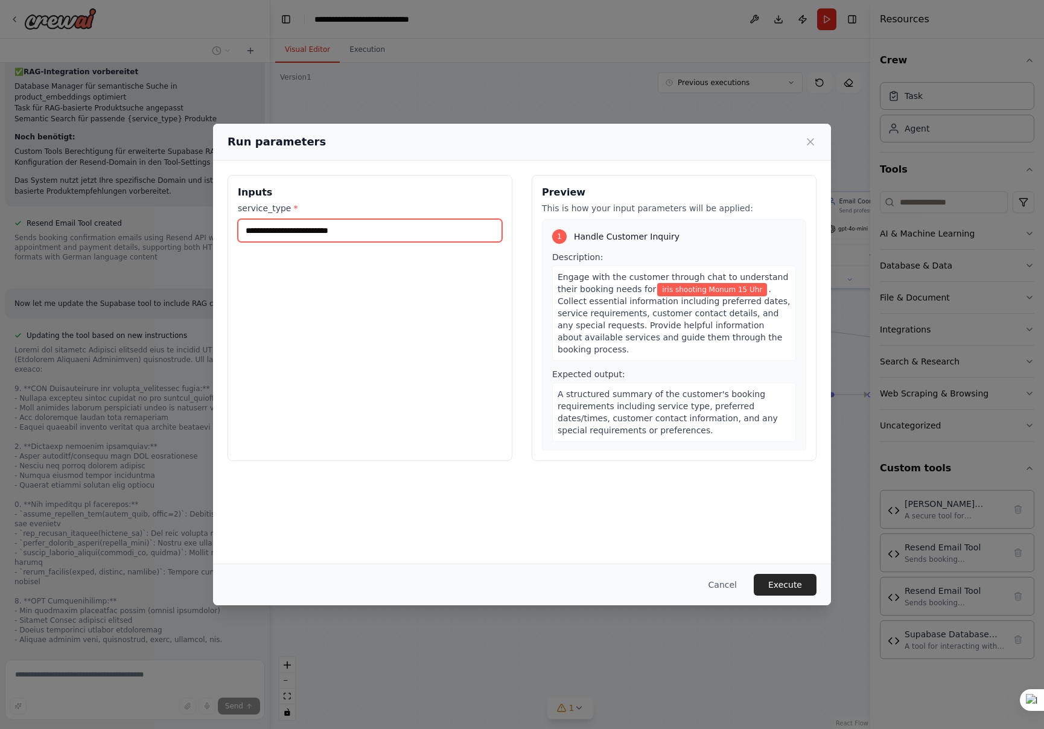
click at [208, 228] on div "**********" at bounding box center [522, 364] width 1044 height 729
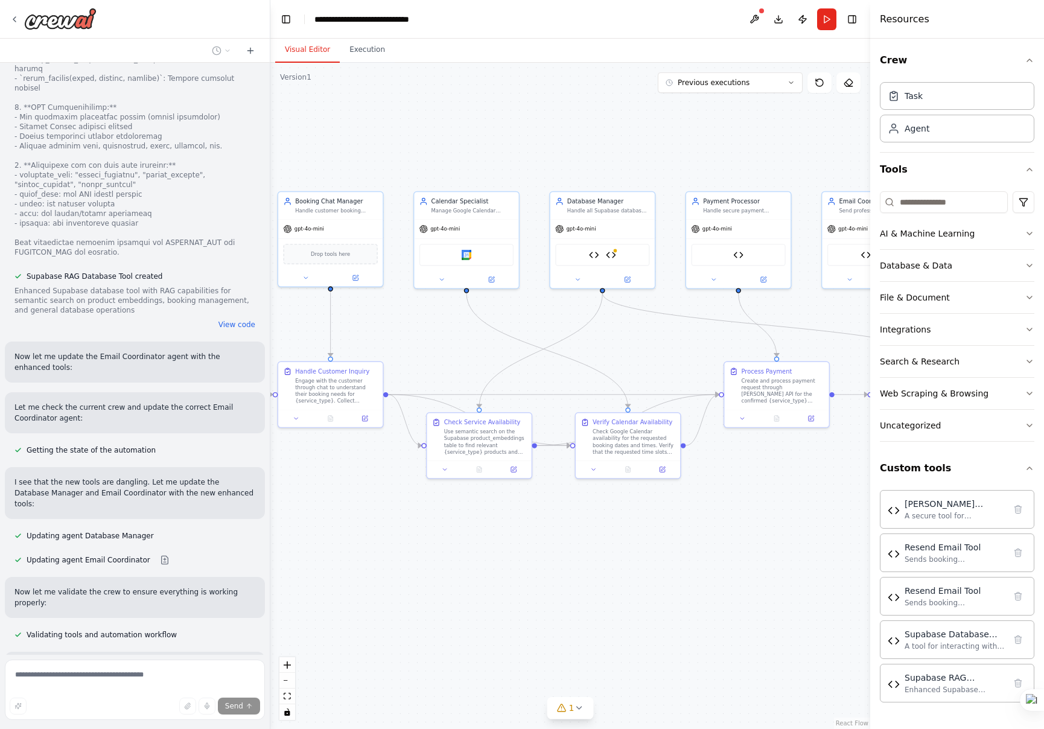
scroll to position [5012, 0]
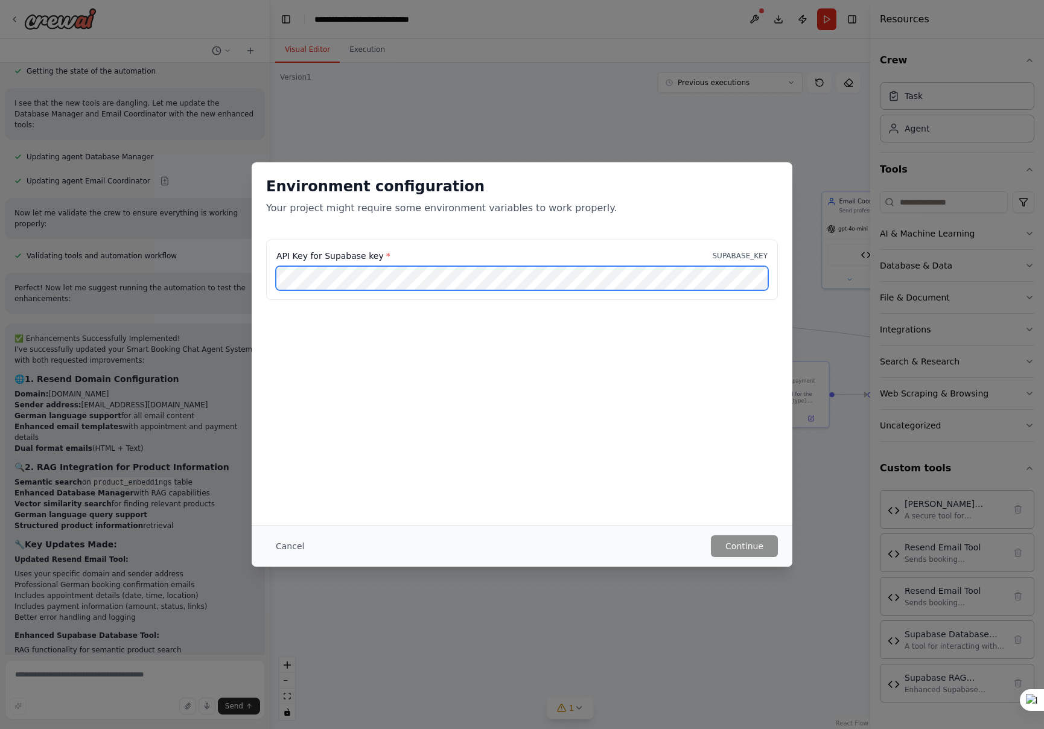
scroll to position [5386, 0]
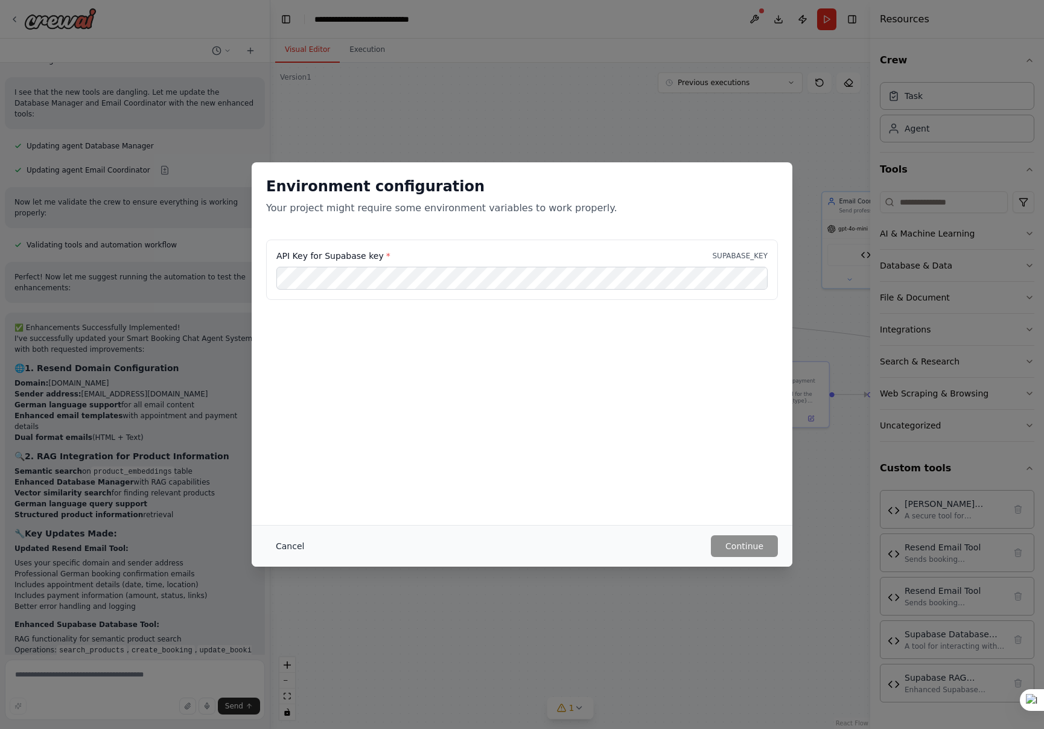
drag, startPoint x: 284, startPoint y: 545, endPoint x: 267, endPoint y: 557, distance: 21.1
click at [284, 545] on button "Cancel" at bounding box center [290, 546] width 48 height 22
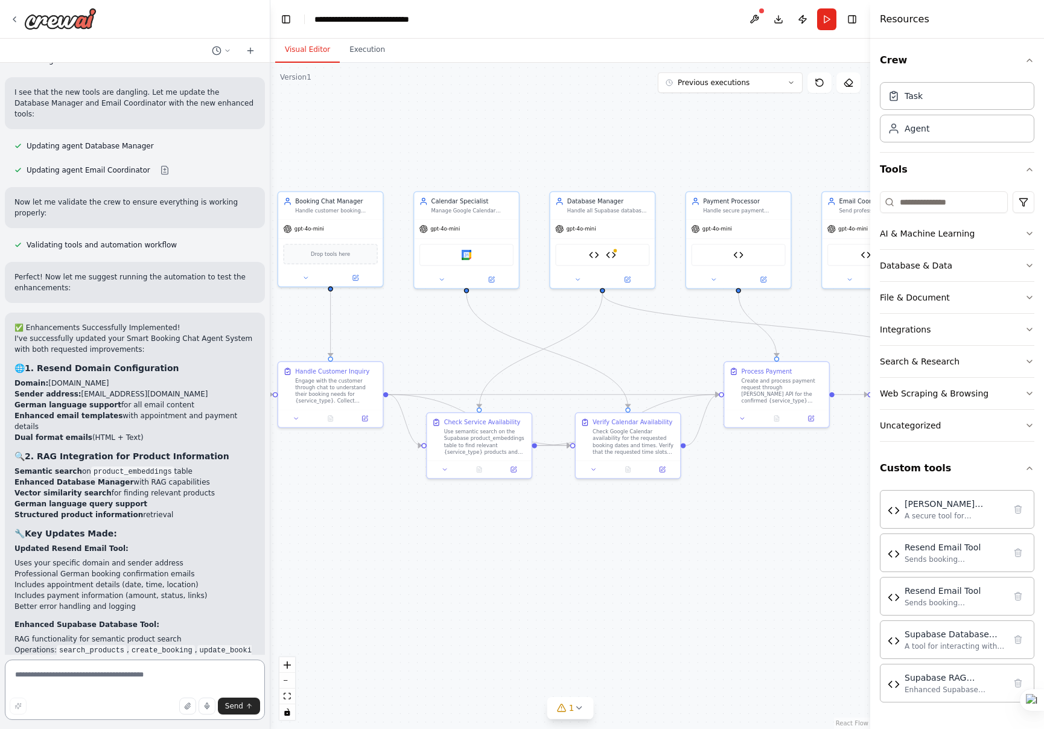
click at [108, 683] on textarea at bounding box center [135, 690] width 260 height 60
click at [614, 255] on img at bounding box center [611, 253] width 10 height 10
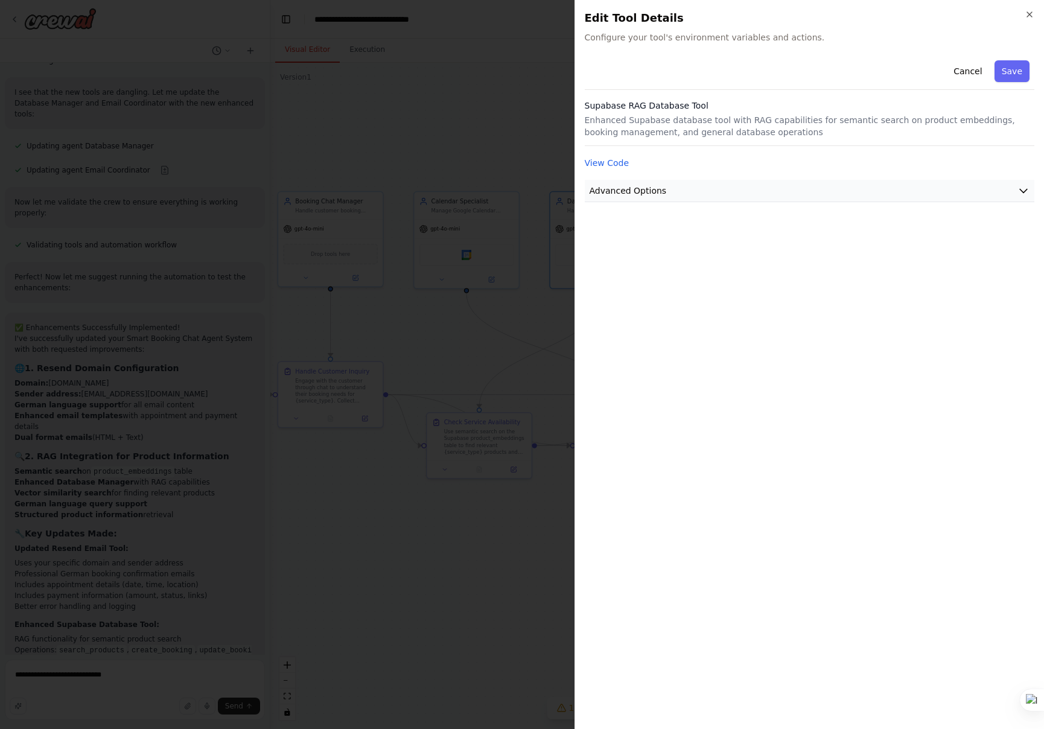
click at [892, 200] on button "Advanced Options" at bounding box center [810, 191] width 450 height 22
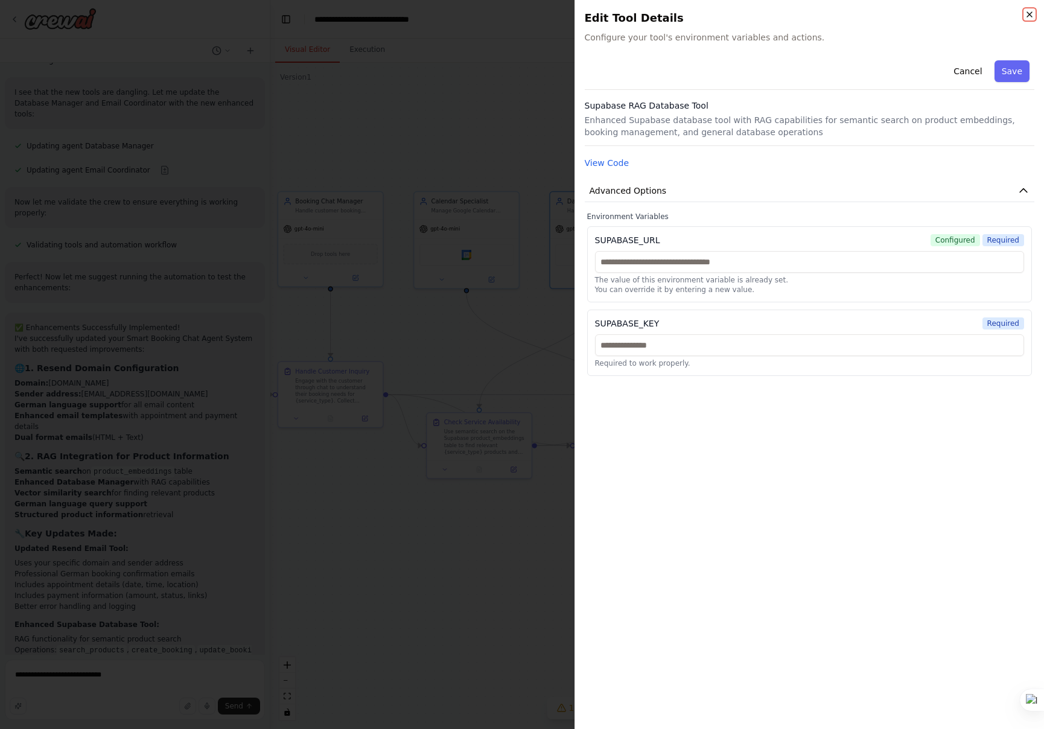
click at [1029, 14] on icon "button" at bounding box center [1029, 14] width 5 height 5
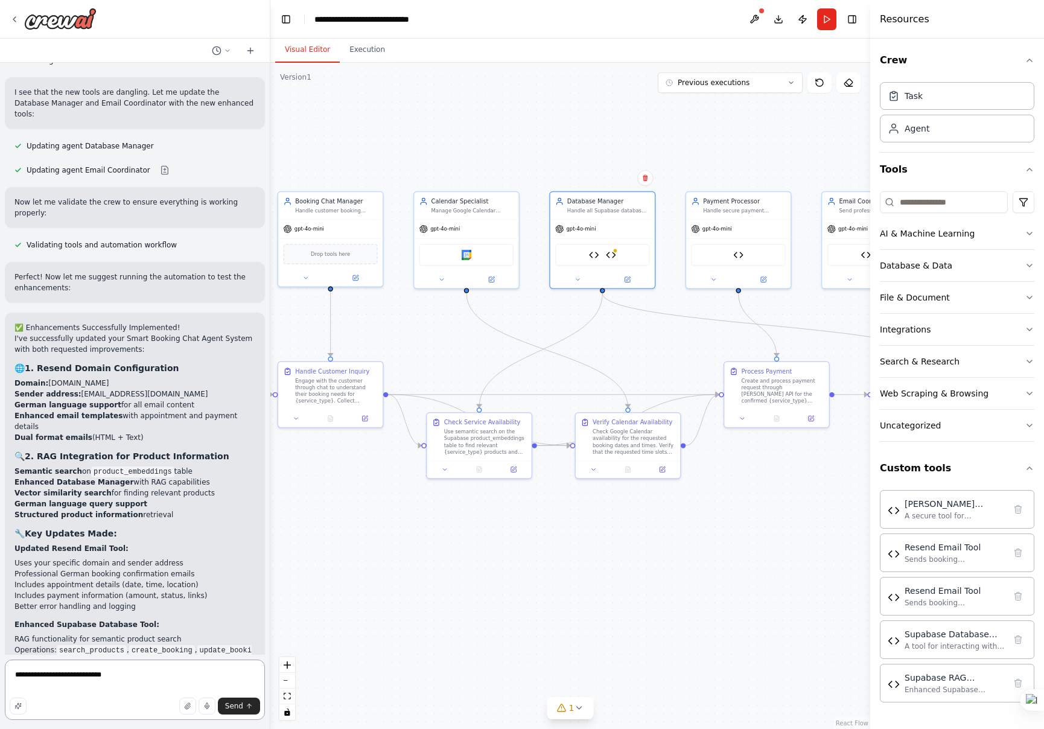
click at [142, 679] on textarea "**********" at bounding box center [135, 690] width 260 height 60
type textarea "**********"
click at [235, 709] on span "Send" at bounding box center [234, 706] width 18 height 10
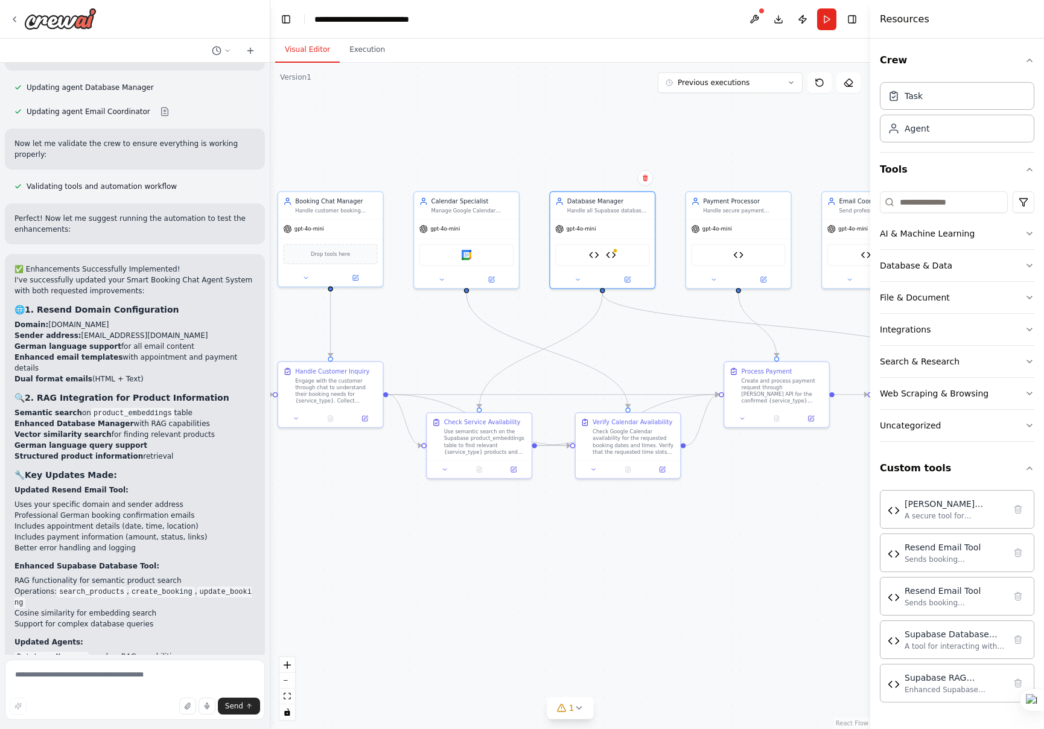
scroll to position [5445, 0]
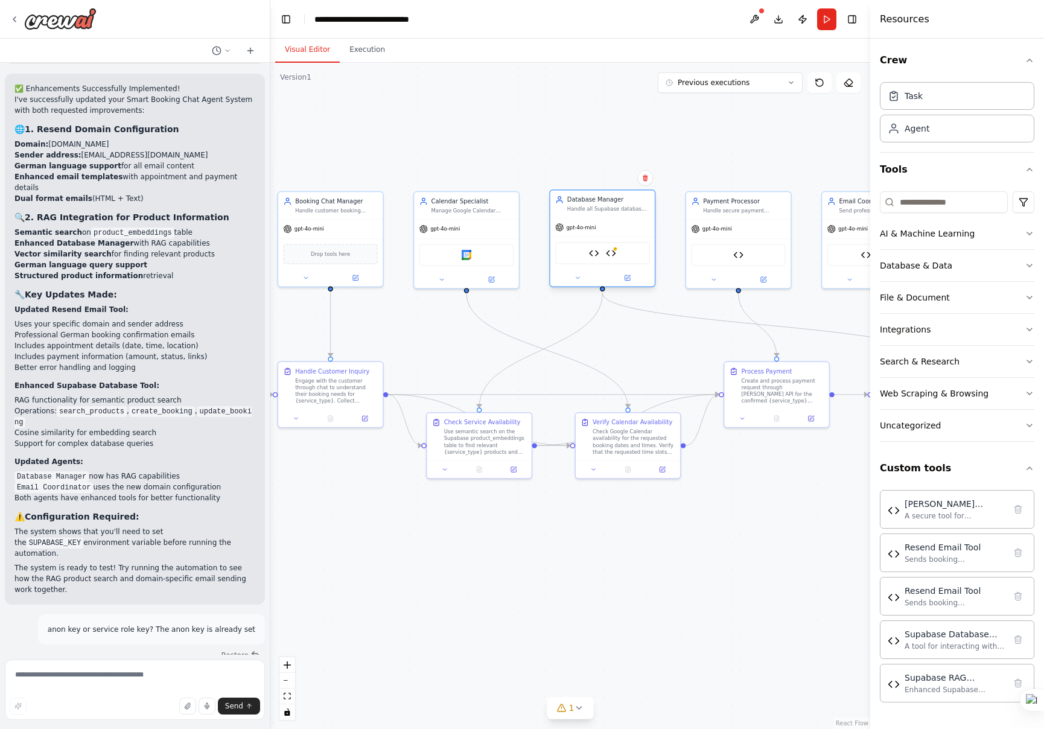
click at [618, 254] on div "Supabase Database Tool Supabase RAG Database Tool" at bounding box center [602, 253] width 94 height 22
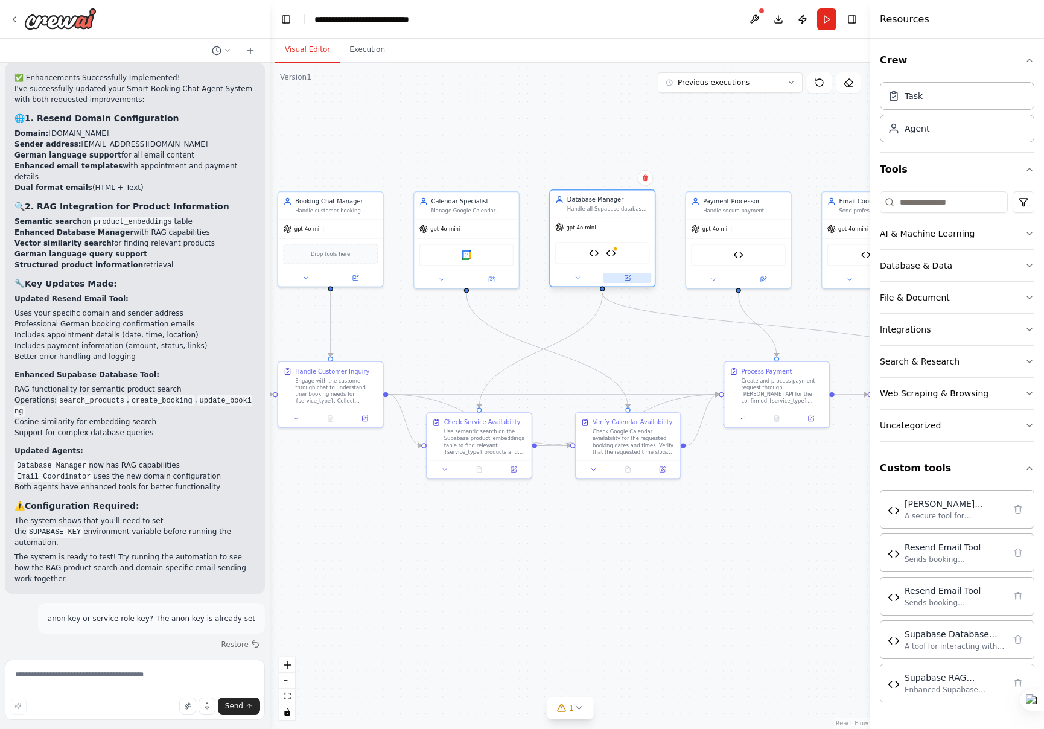
click at [630, 276] on icon at bounding box center [629, 277] width 4 height 4
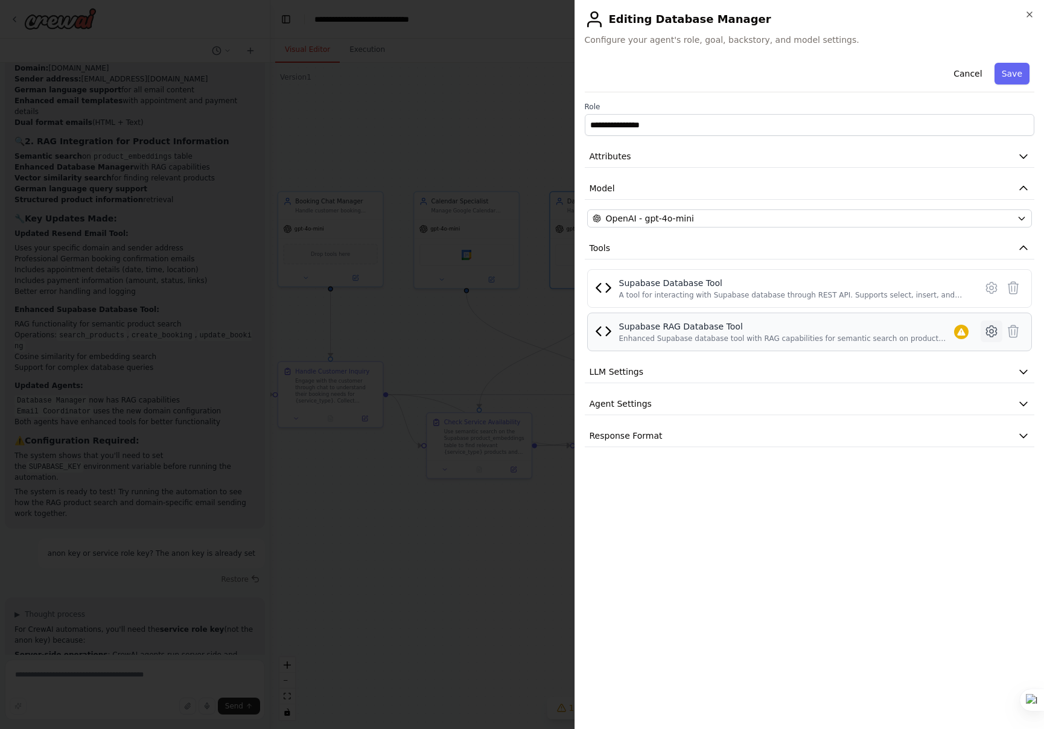
click at [998, 331] on icon at bounding box center [992, 331] width 14 height 14
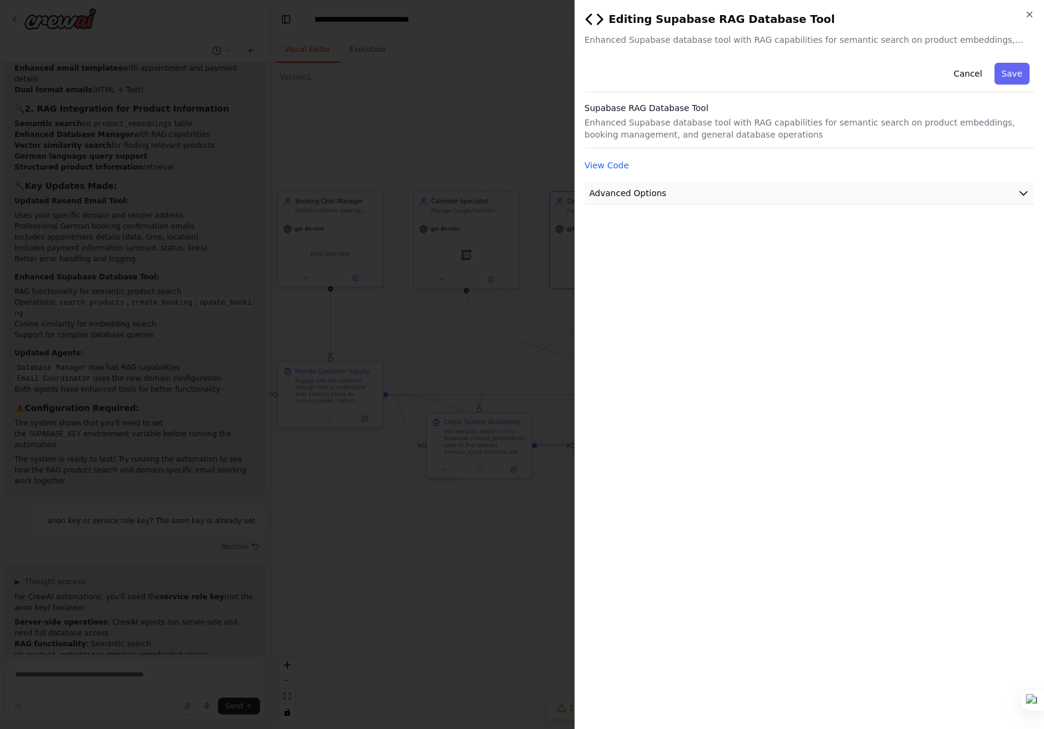
click at [896, 193] on button "Advanced Options" at bounding box center [810, 193] width 450 height 22
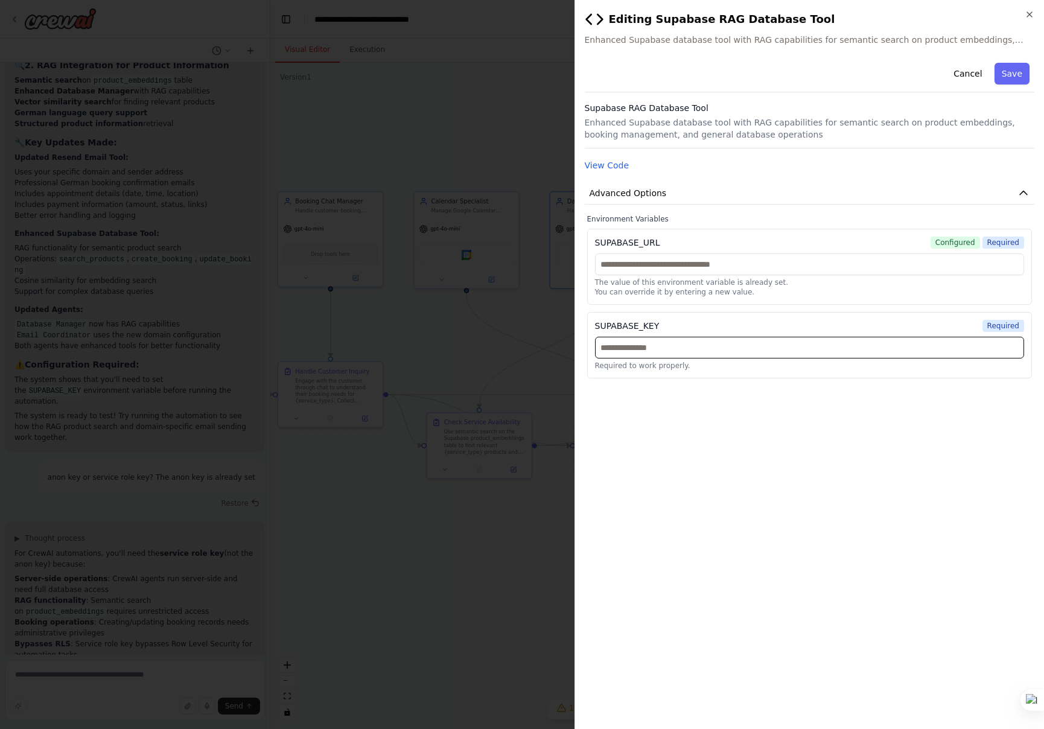
click at [705, 348] on input "text" at bounding box center [810, 348] width 430 height 22
paste input "**********"
type input "**********"
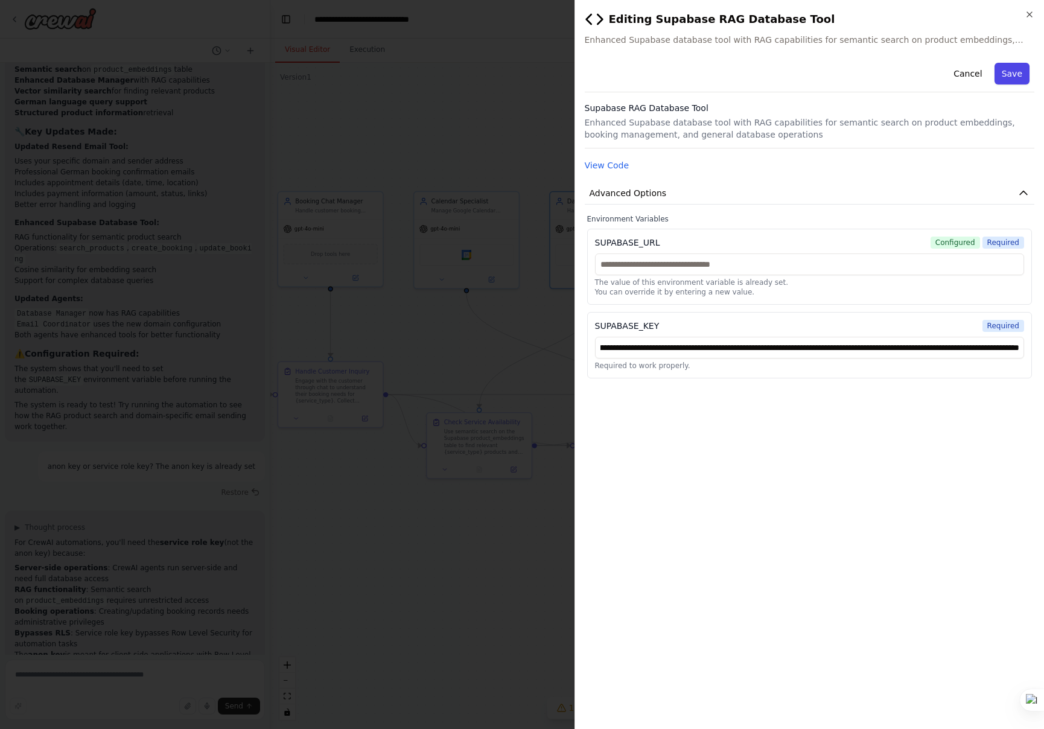
click at [1014, 75] on button "Save" at bounding box center [1012, 74] width 35 height 22
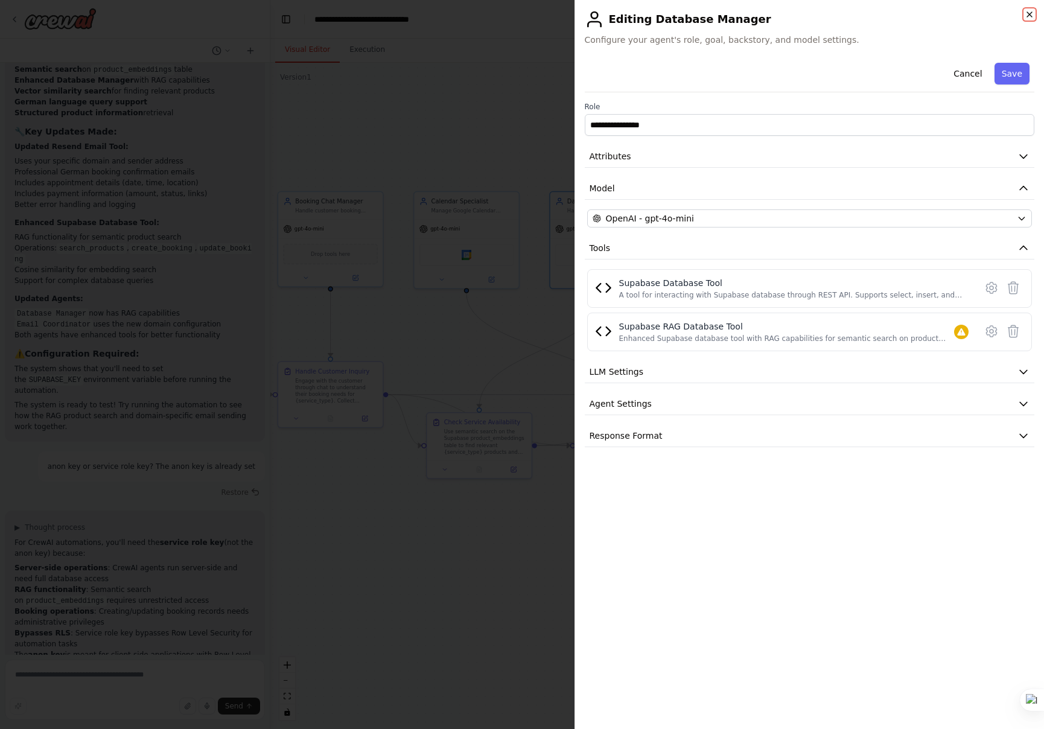
click at [1031, 15] on icon "button" at bounding box center [1030, 15] width 10 height 10
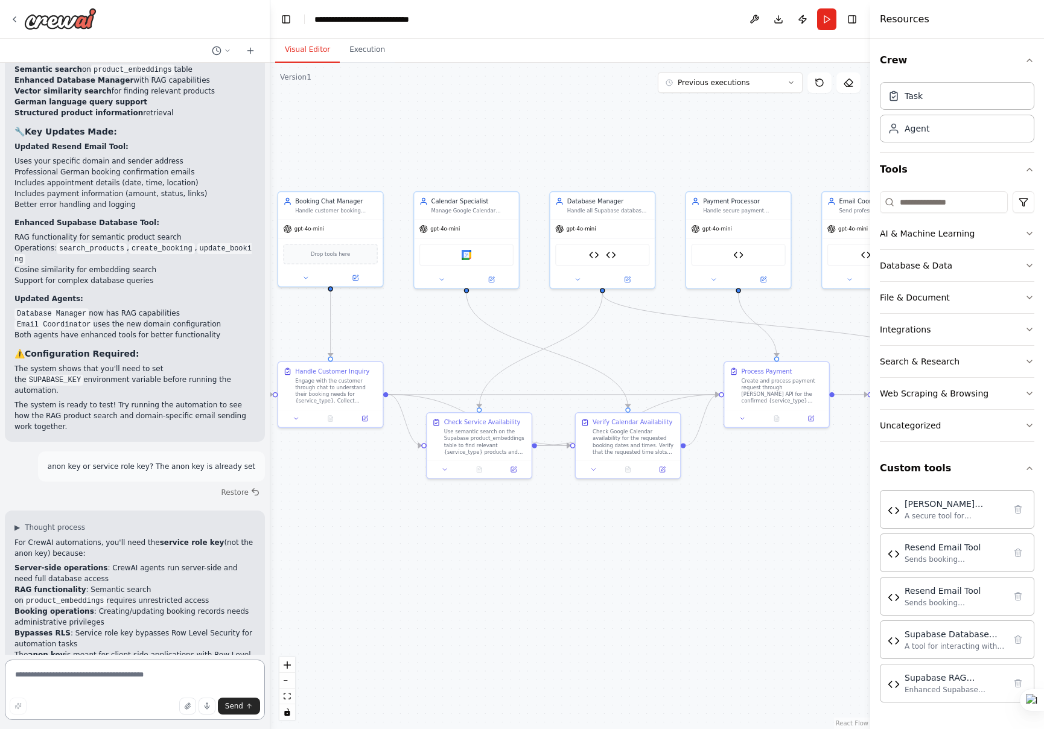
click at [71, 676] on textarea at bounding box center [135, 690] width 260 height 60
type textarea "****"
click at [237, 704] on span "Send" at bounding box center [234, 706] width 18 height 10
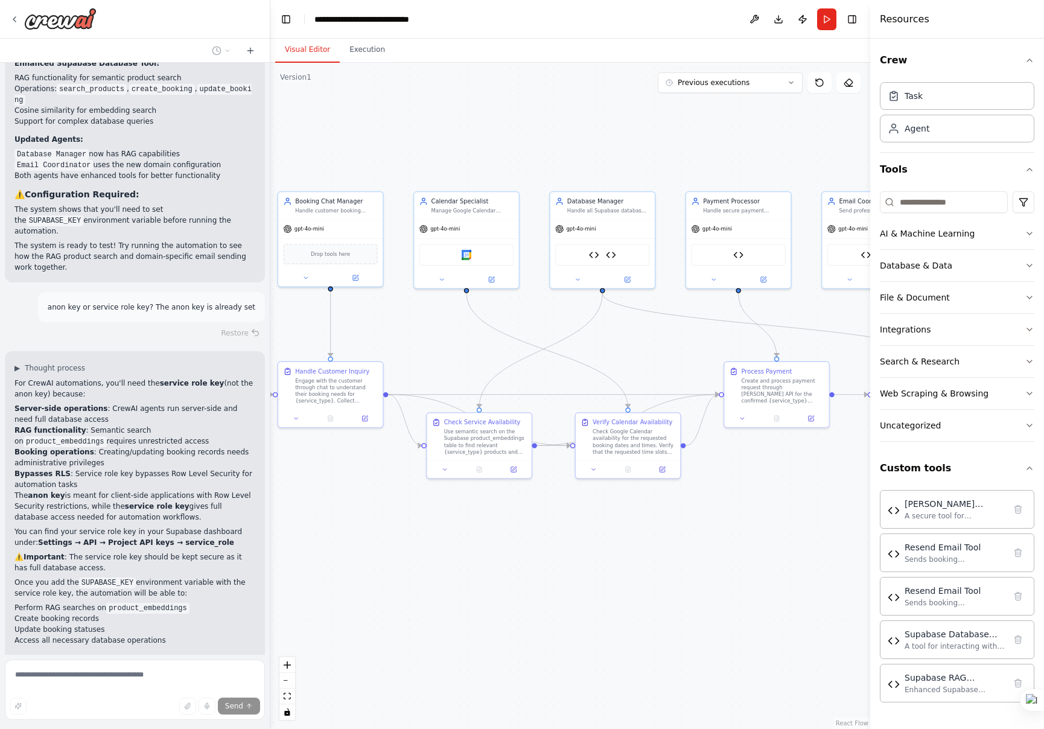
scroll to position [6067, 0]
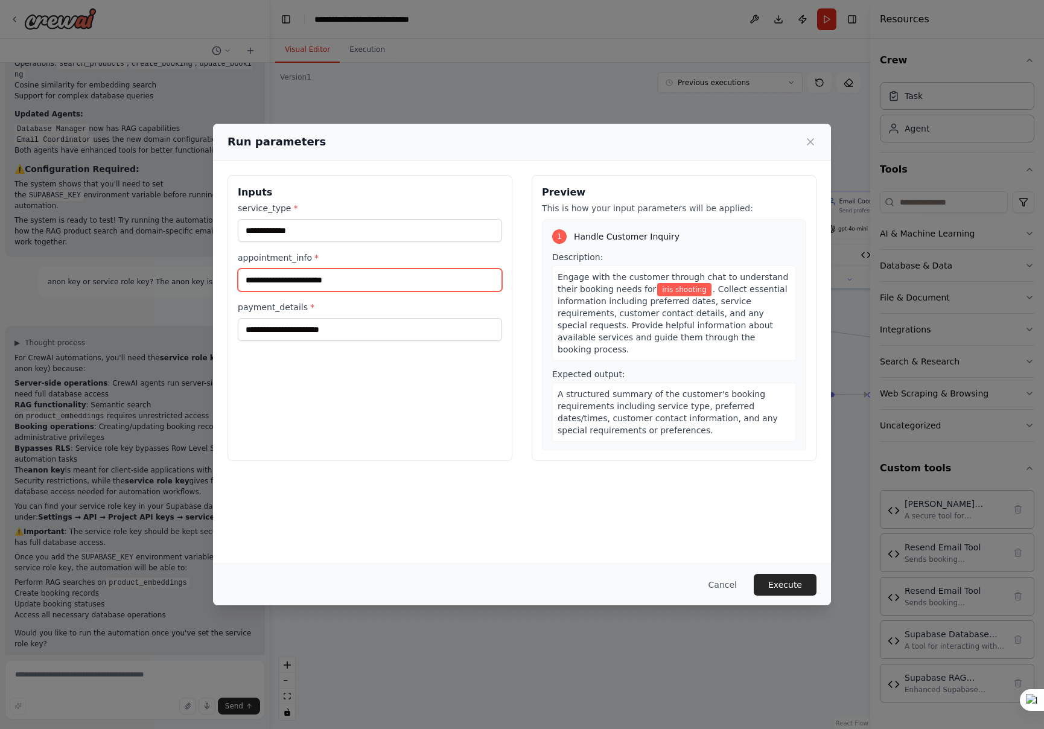
click at [291, 281] on input "appointment_info *" at bounding box center [370, 280] width 264 height 23
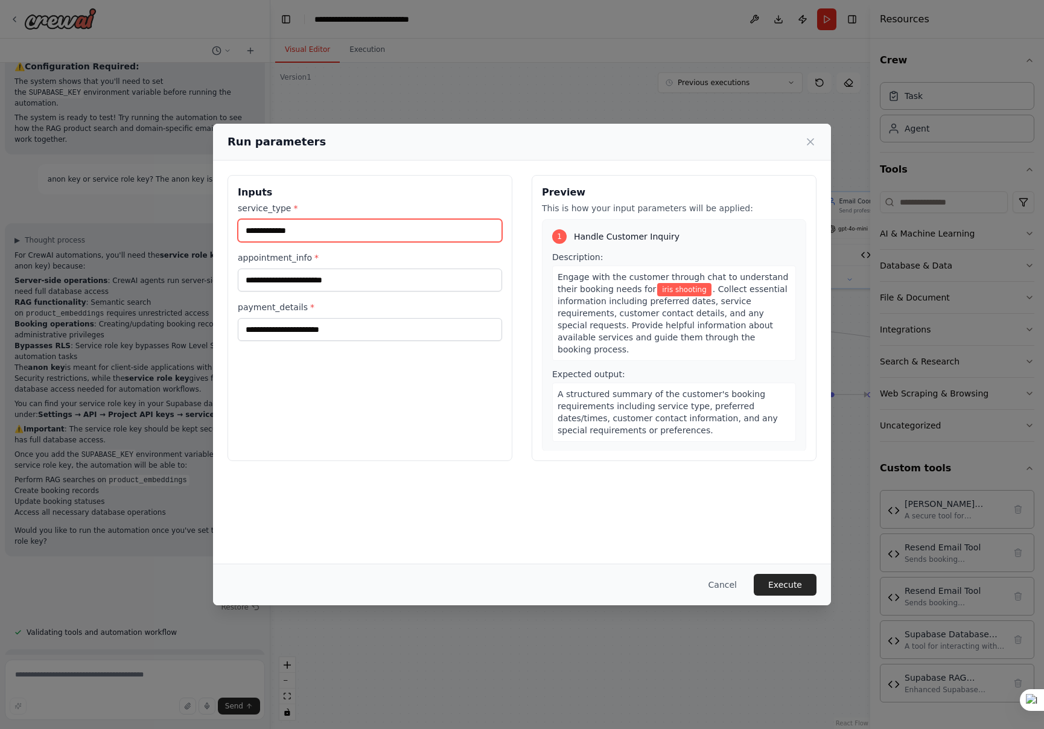
drag, startPoint x: 324, startPoint y: 234, endPoint x: 238, endPoint y: 231, distance: 85.2
click at [238, 231] on input "**********" at bounding box center [370, 230] width 264 height 23
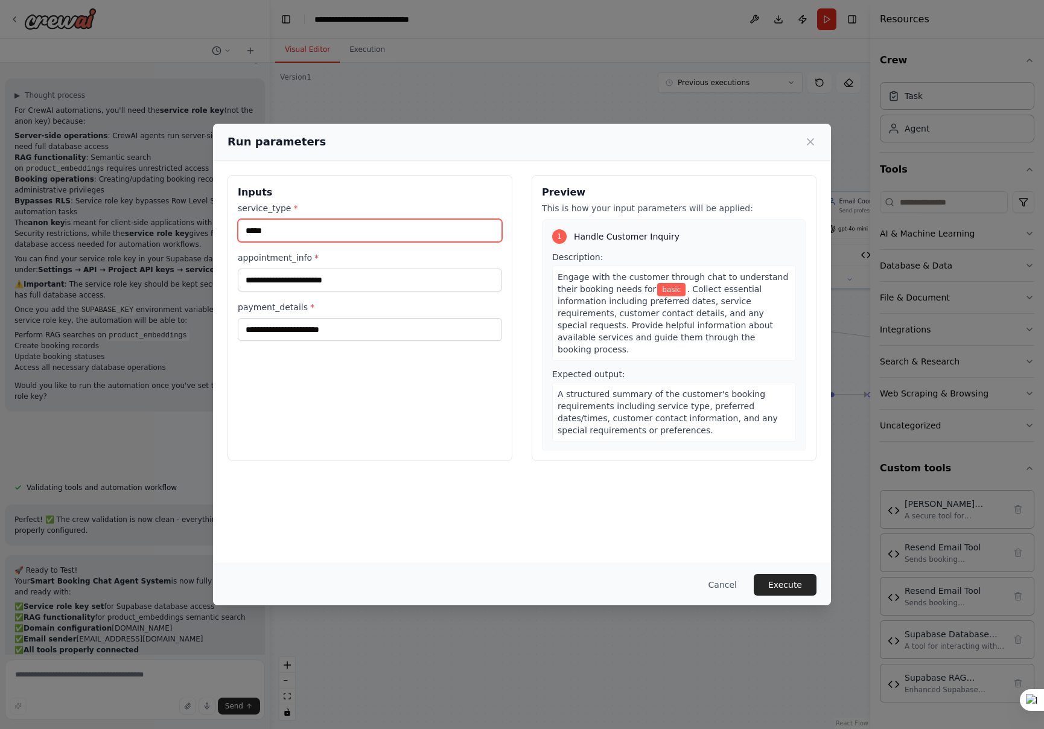
scroll to position [6231, 0]
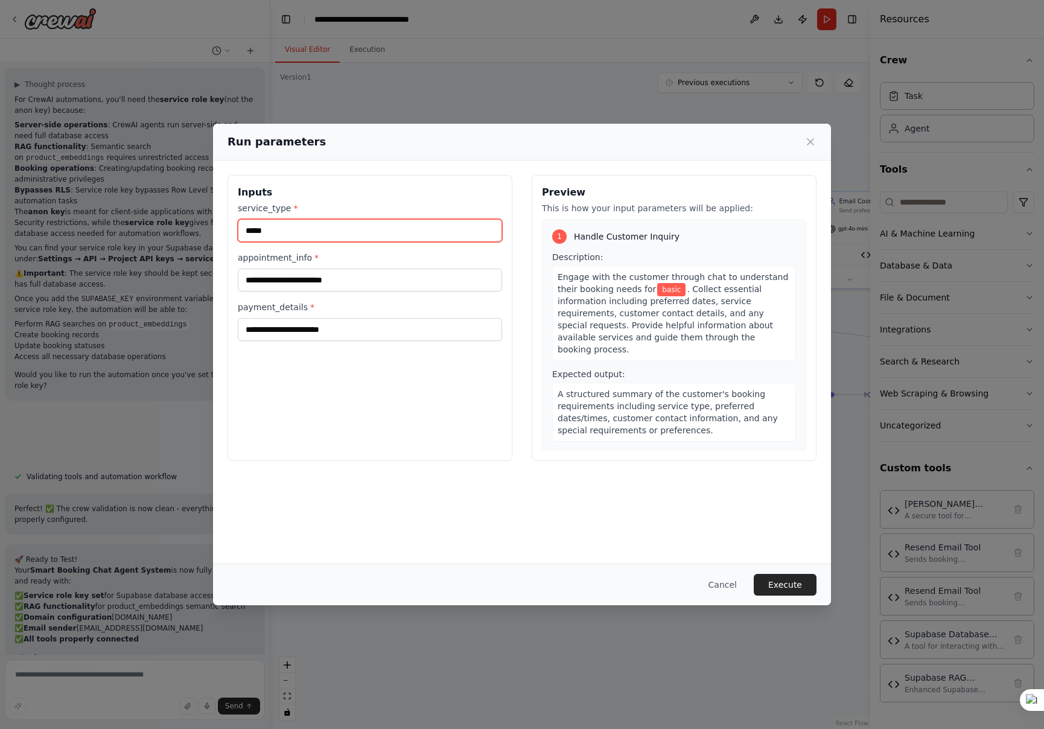
type input "*****"
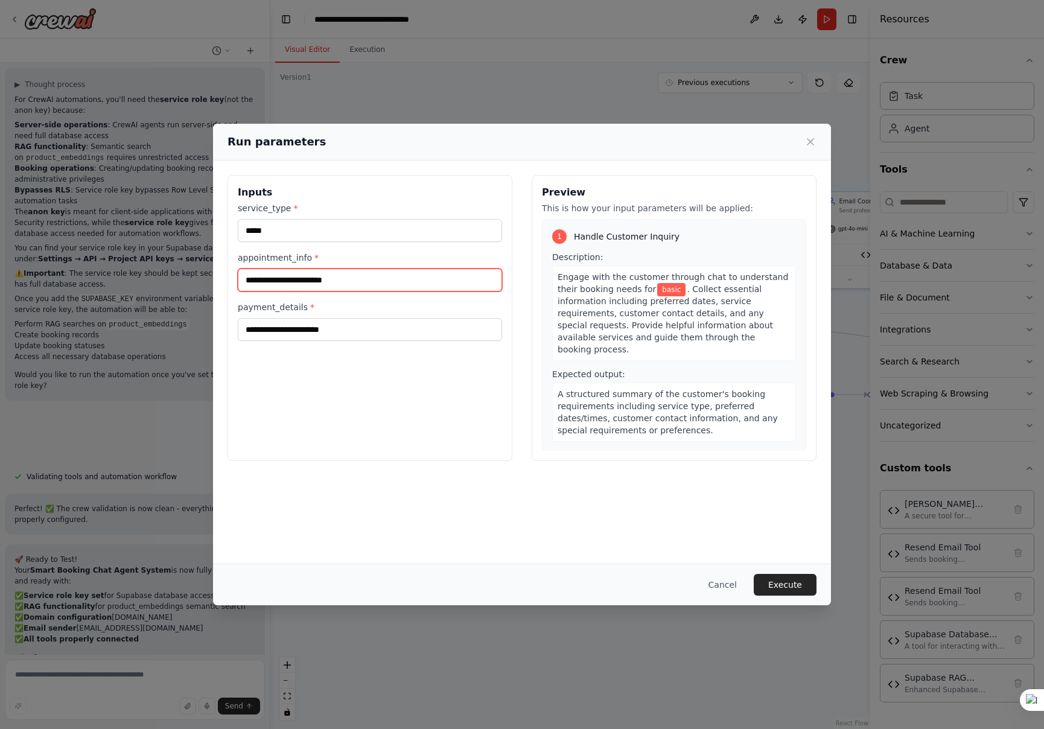
click at [258, 279] on input "appointment_info *" at bounding box center [370, 280] width 264 height 23
type input "**********"
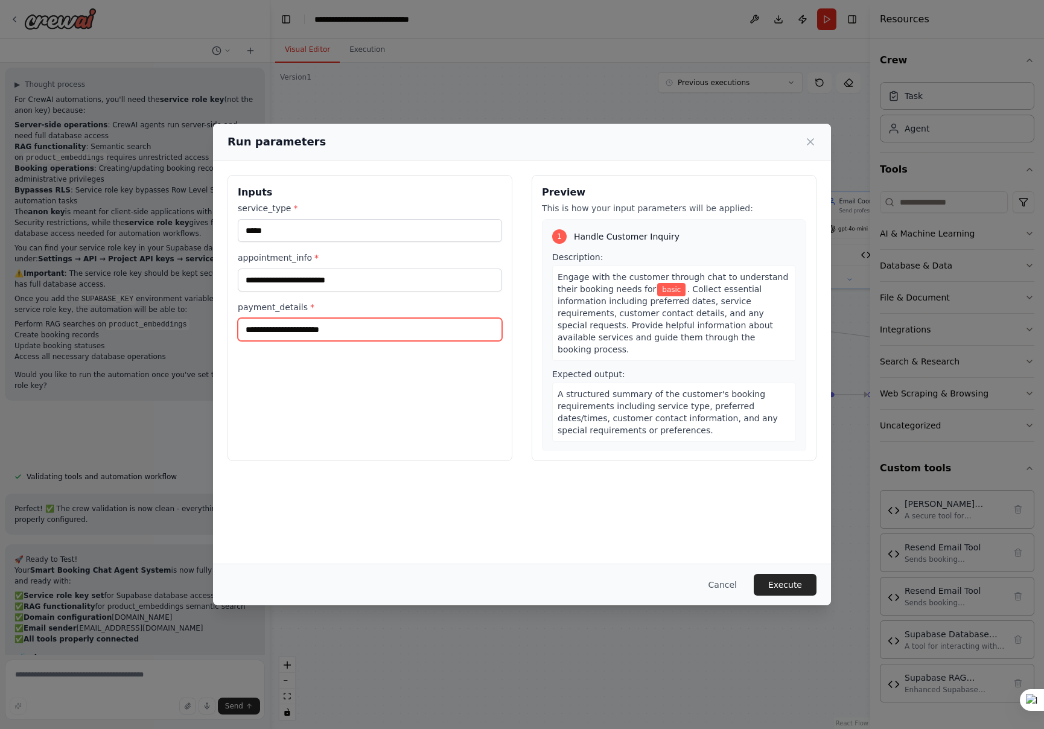
click at [275, 339] on input "payment_details *" at bounding box center [370, 329] width 264 height 23
type input "***"
click at [790, 584] on button "Execute" at bounding box center [785, 585] width 63 height 22
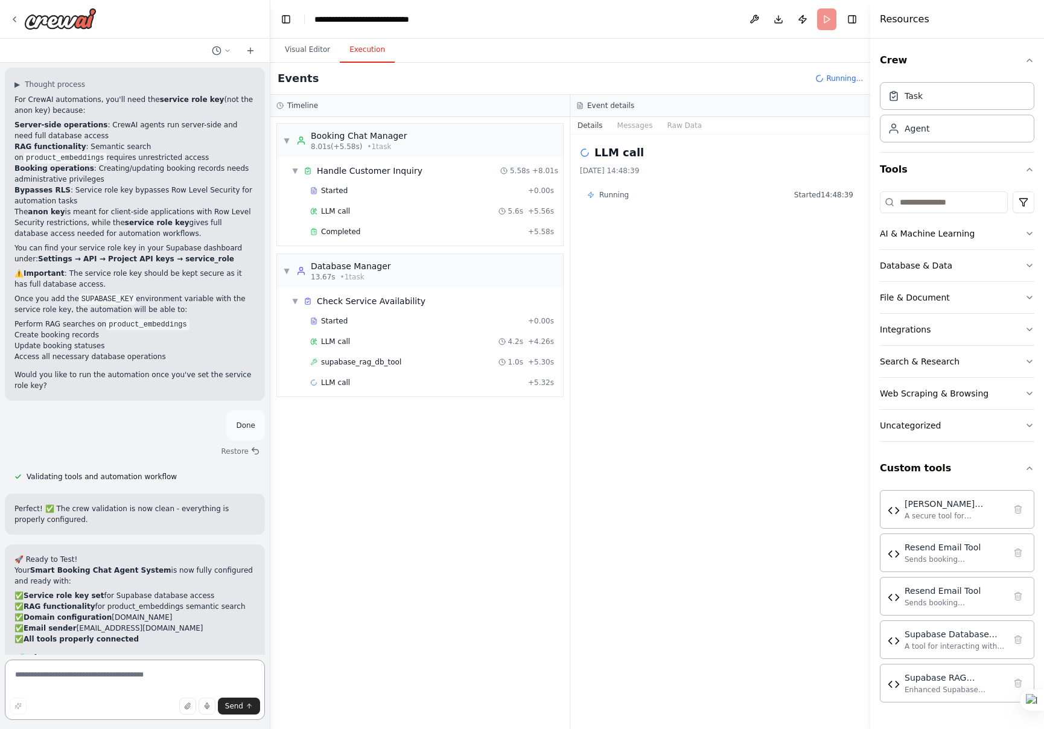
click at [161, 677] on textarea at bounding box center [135, 690] width 260 height 60
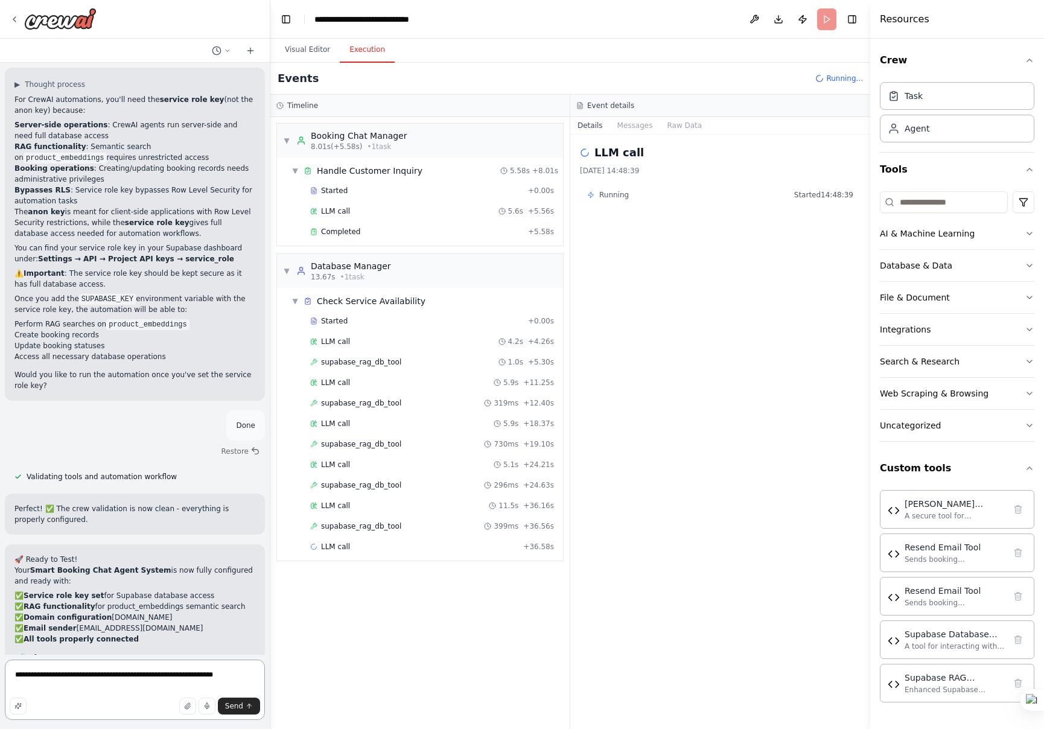
drag, startPoint x: 140, startPoint y: 677, endPoint x: 138, endPoint y: 686, distance: 8.6
click at [140, 678] on textarea "**********" at bounding box center [135, 690] width 260 height 60
type textarea "**********"
click at [236, 706] on span "Send" at bounding box center [234, 706] width 18 height 10
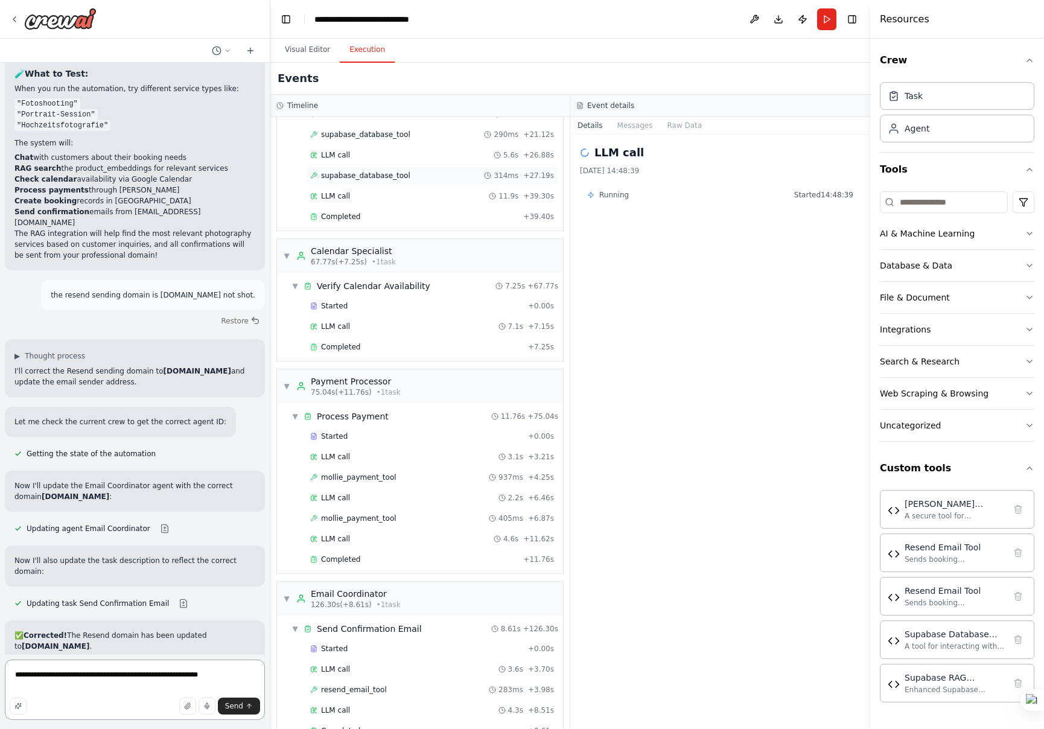
scroll to position [722, 0]
paste textarea "**********"
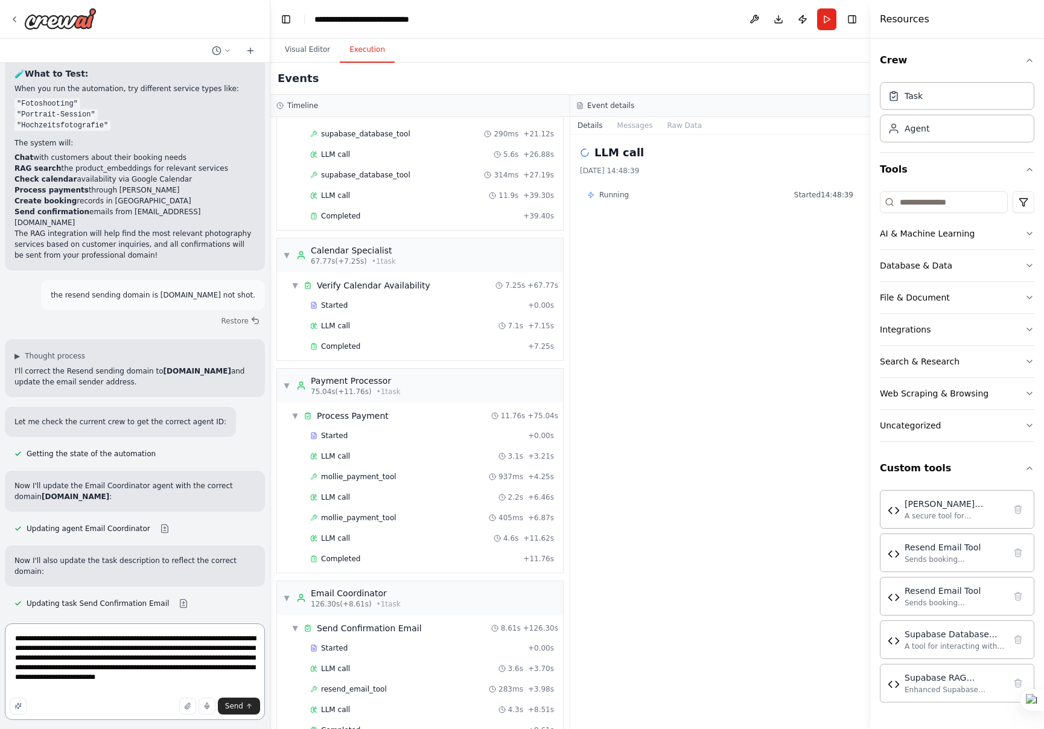
drag, startPoint x: 16, startPoint y: 659, endPoint x: 239, endPoint y: 691, distance: 225.0
click at [239, 690] on textarea "**********" at bounding box center [135, 672] width 260 height 97
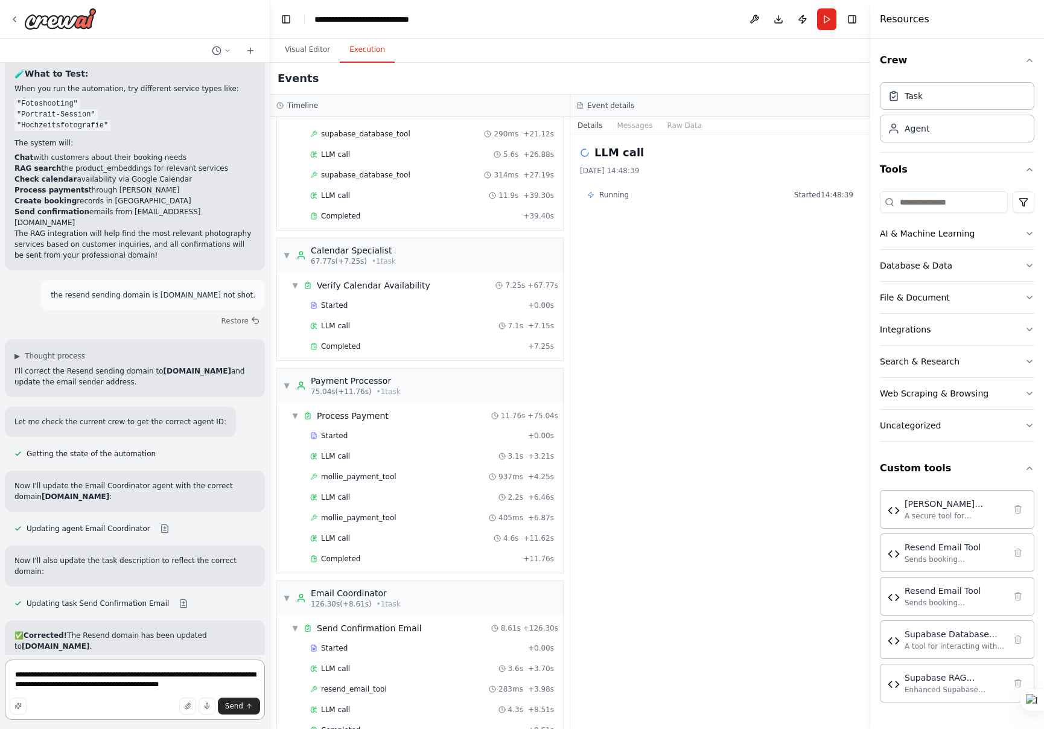
paste textarea "**********"
click at [89, 691] on textarea "**********" at bounding box center [135, 687] width 260 height 68
click at [151, 689] on textarea "**********" at bounding box center [135, 687] width 260 height 68
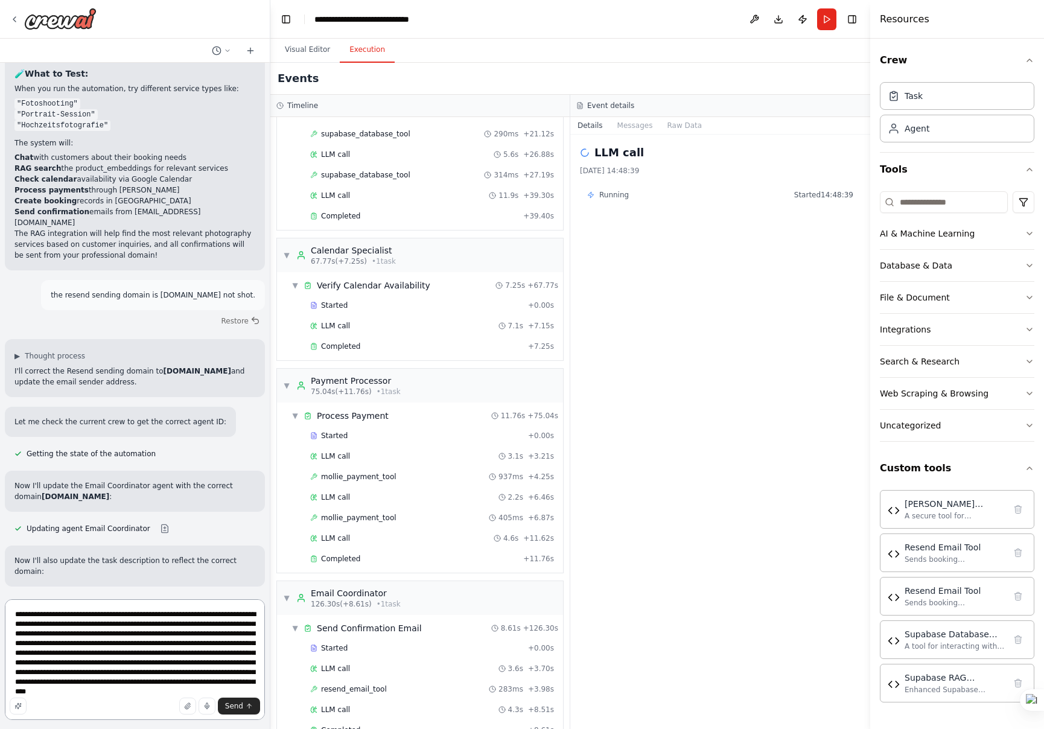
click at [161, 688] on textarea "**********" at bounding box center [135, 659] width 260 height 121
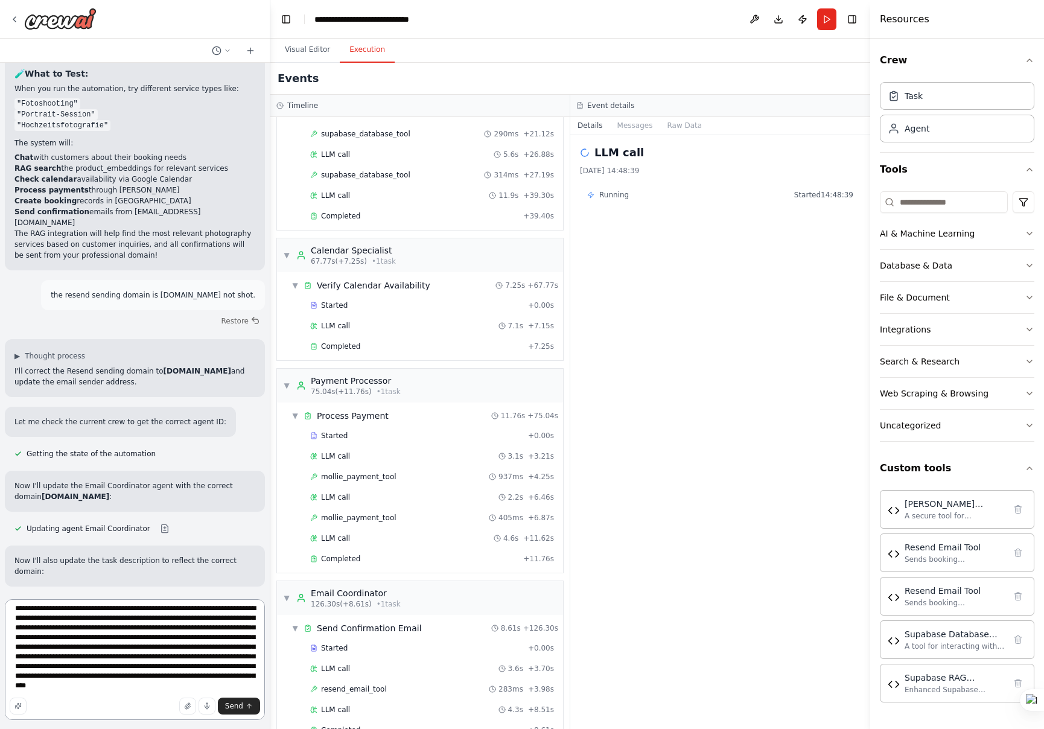
click at [170, 688] on textarea "**********" at bounding box center [135, 659] width 260 height 121
click at [165, 690] on textarea "**********" at bounding box center [135, 659] width 260 height 121
click at [165, 689] on textarea "**********" at bounding box center [135, 659] width 260 height 121
click at [208, 686] on textarea "**********" at bounding box center [135, 659] width 260 height 121
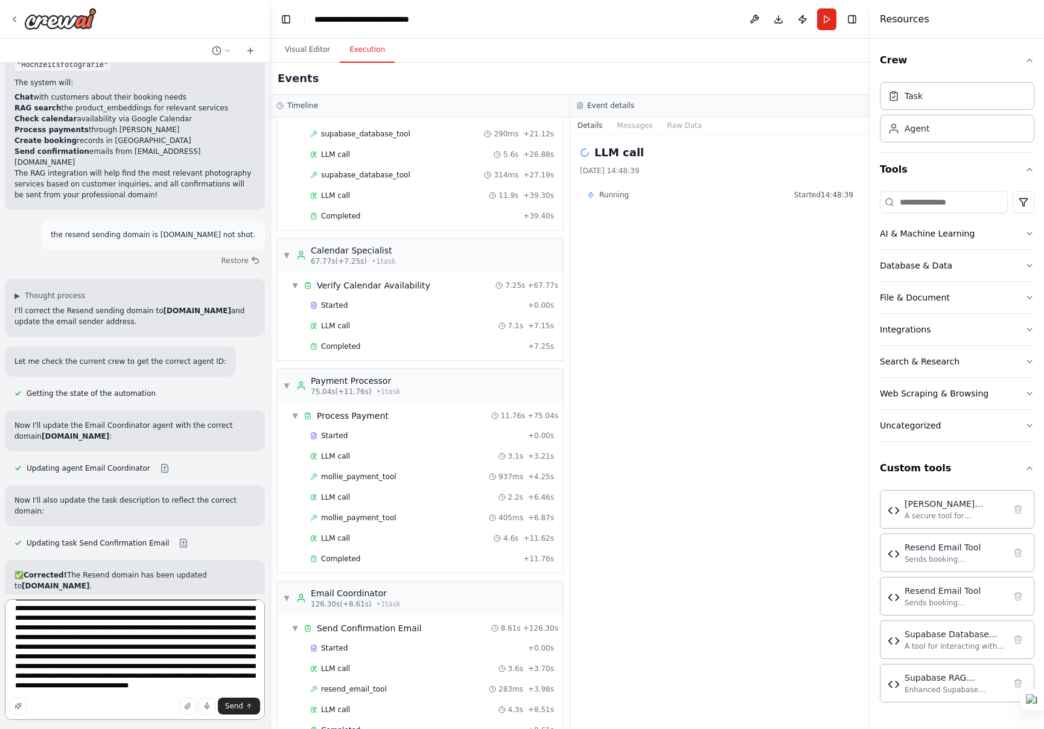
scroll to position [35, 0]
type textarea "**********"
click at [241, 705] on span "Send" at bounding box center [234, 706] width 18 height 10
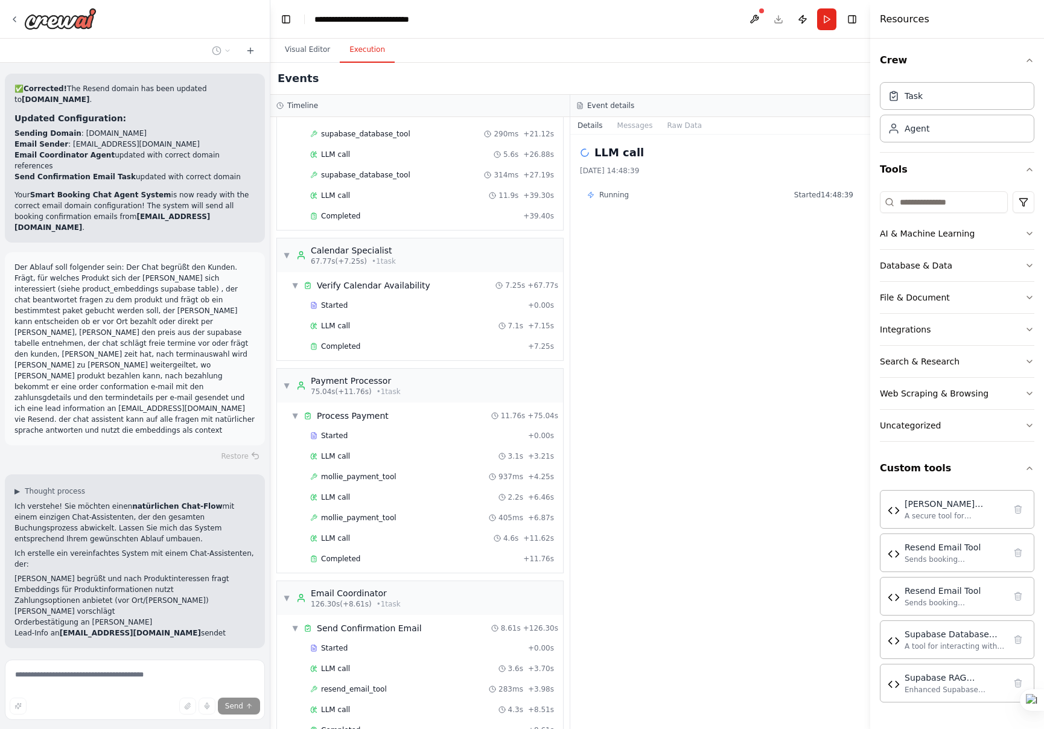
scroll to position [7387, 0]
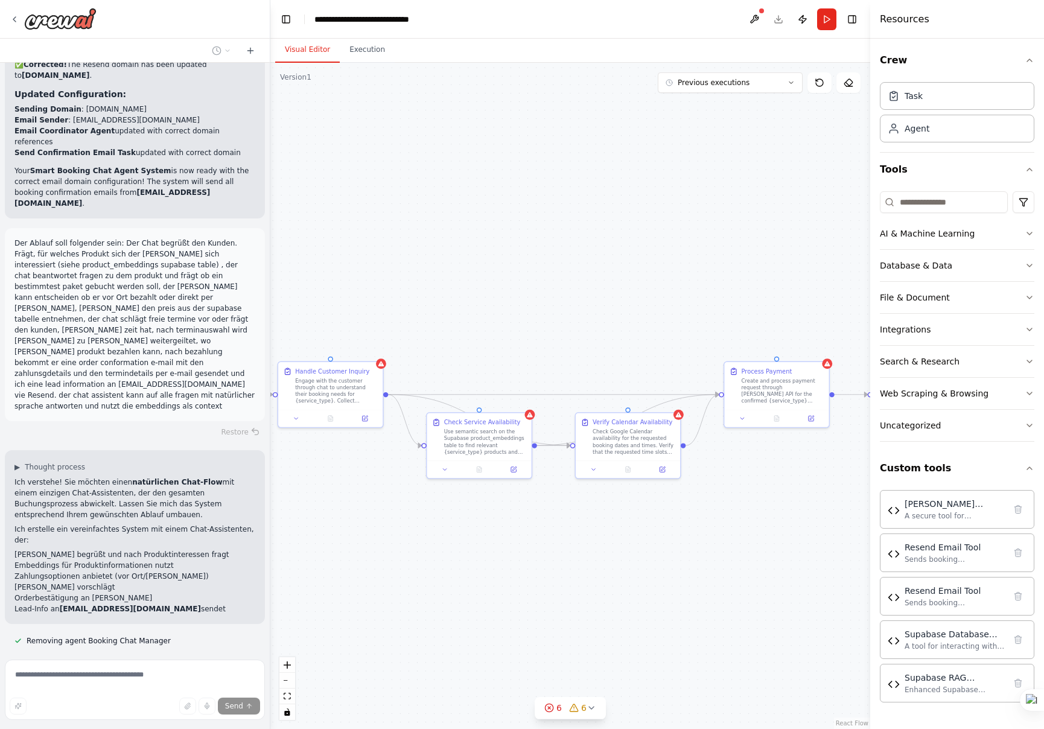
click at [318, 53] on button "Visual Editor" at bounding box center [307, 49] width 65 height 25
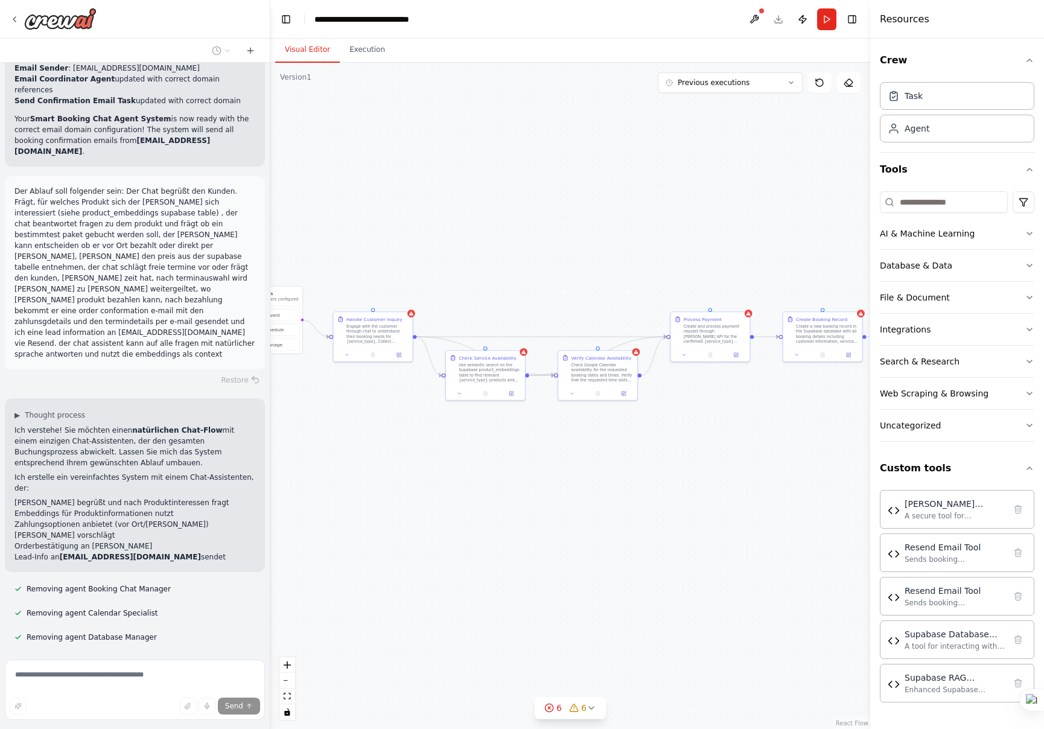
scroll to position [7460, 0]
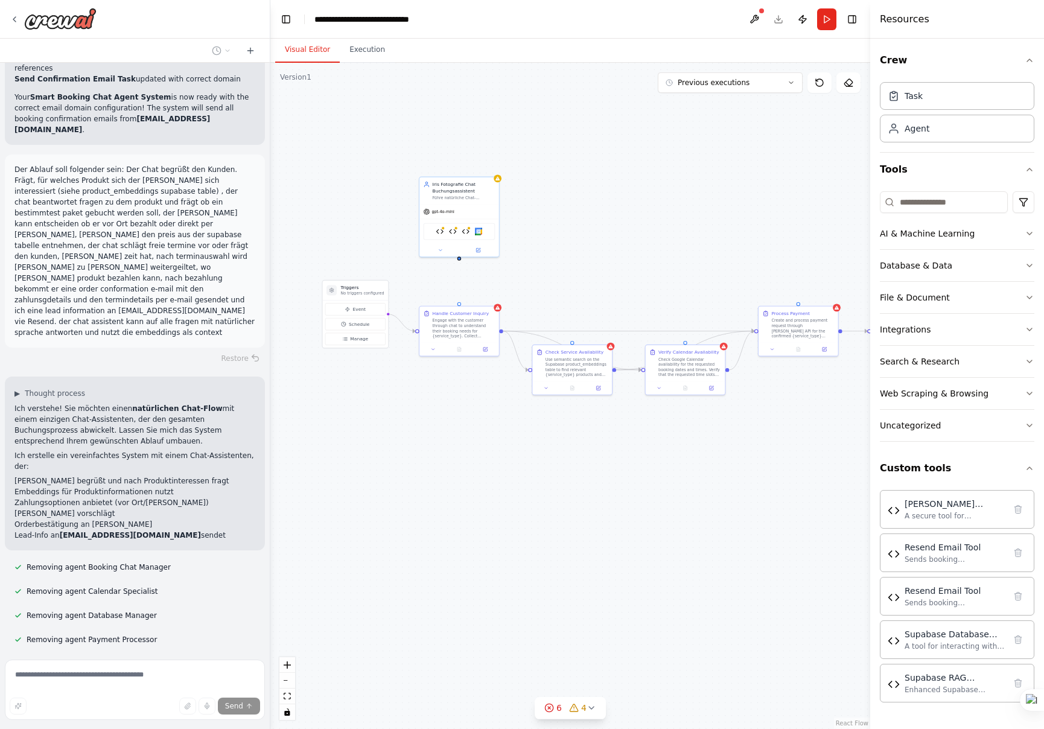
drag, startPoint x: 497, startPoint y: 166, endPoint x: 584, endPoint y: 159, distance: 87.2
click at [584, 159] on div ".deletable-edge-delete-btn { width: 20px; height: 20px; border: 0px solid #ffff…" at bounding box center [570, 396] width 600 height 666
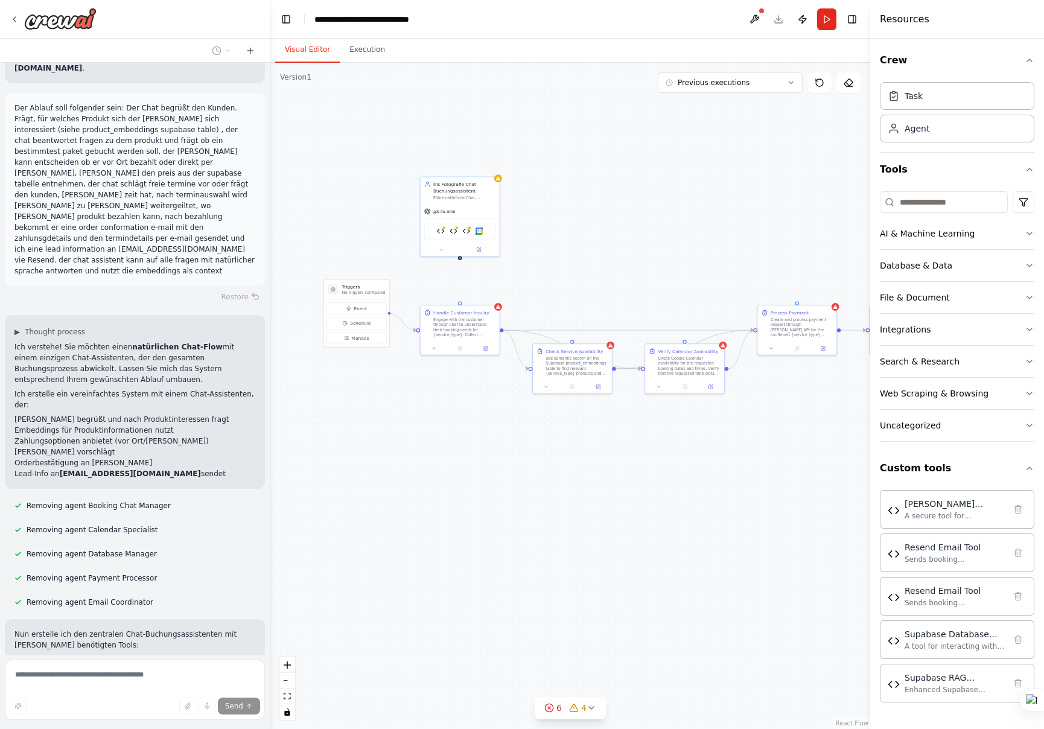
scroll to position [7524, 0]
click at [478, 232] on img at bounding box center [480, 230] width 8 height 8
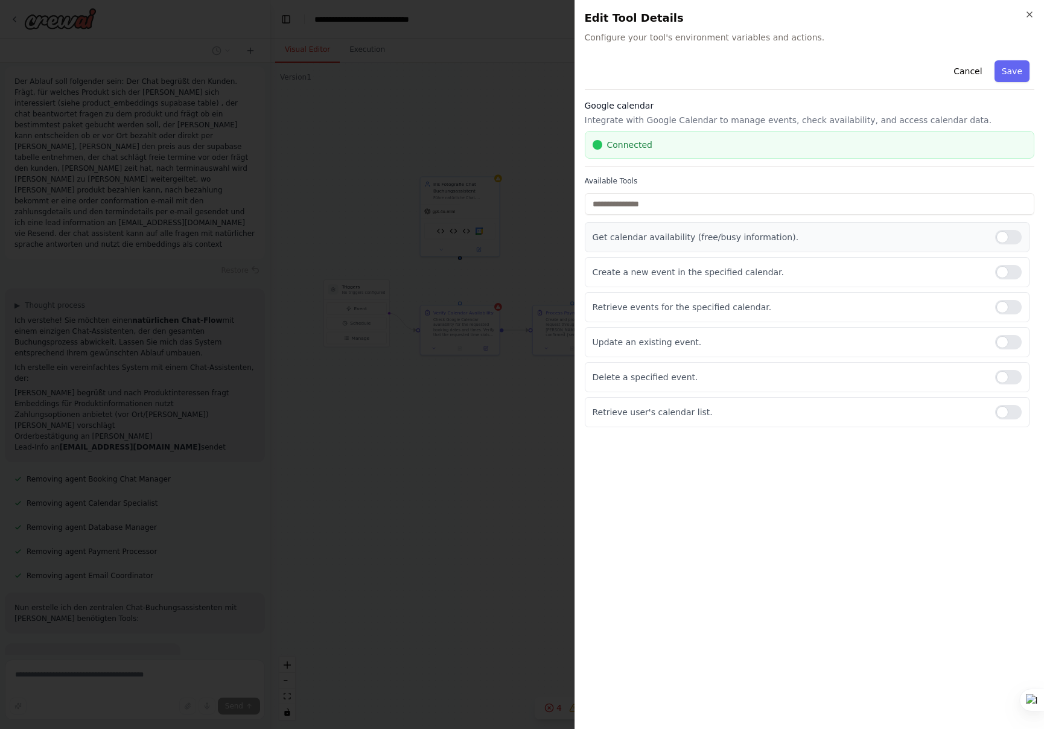
scroll to position [7573, 0]
click at [1029, 14] on icon "button" at bounding box center [1030, 15] width 10 height 10
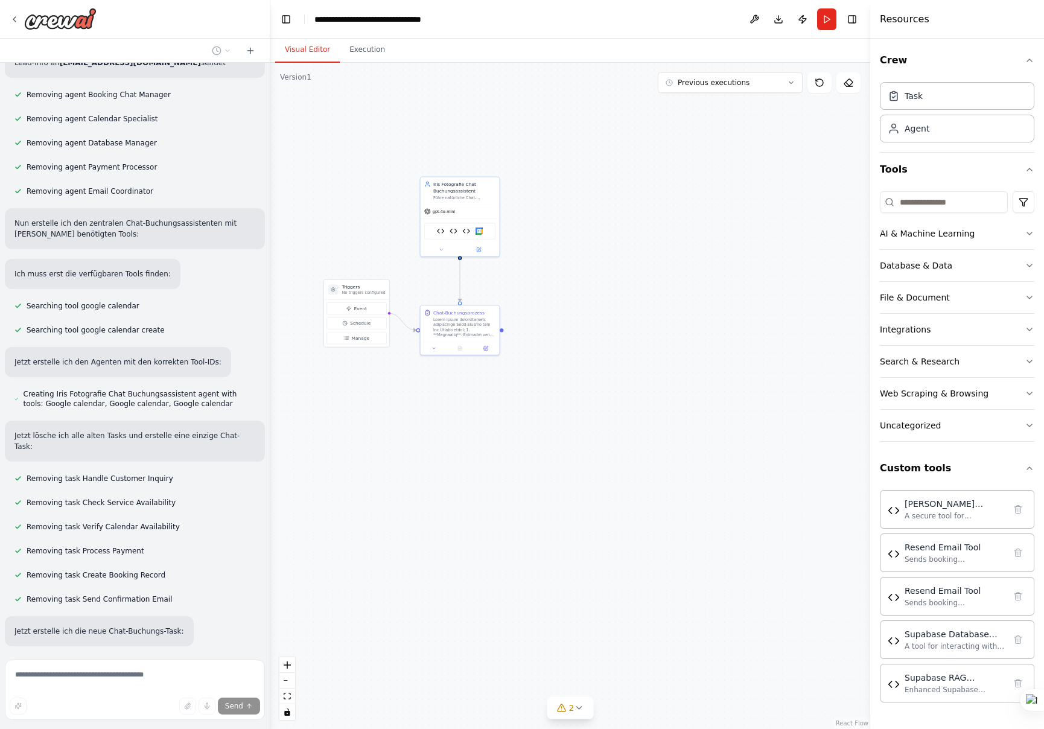
scroll to position [7943, 0]
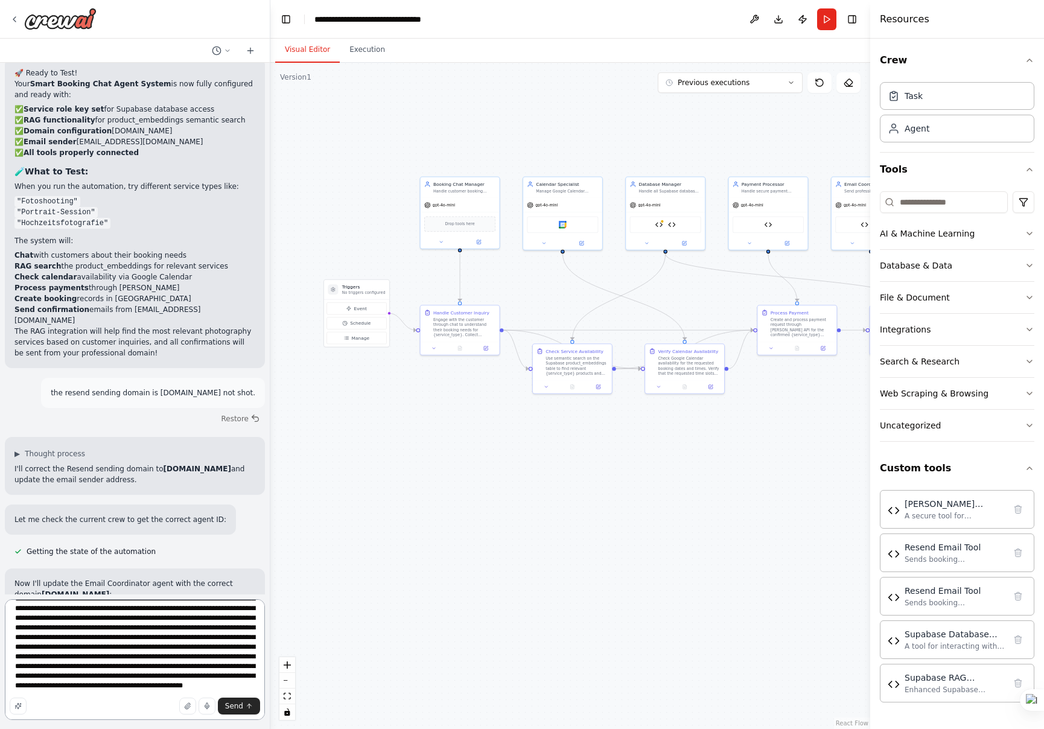
scroll to position [0, 0]
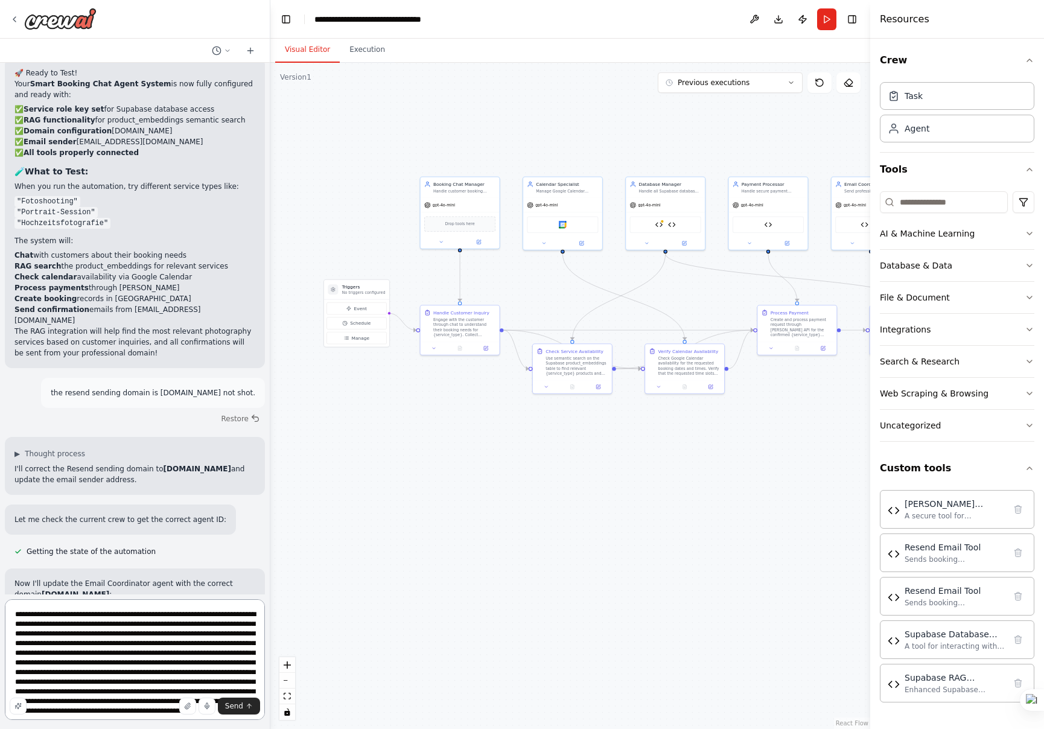
drag, startPoint x: 48, startPoint y: 674, endPoint x: 0, endPoint y: 527, distance: 154.4
click at [0, 527] on div "A booking Chat Agent, connected to Google Calendar für Bookings, Supabase für D…" at bounding box center [135, 364] width 270 height 729
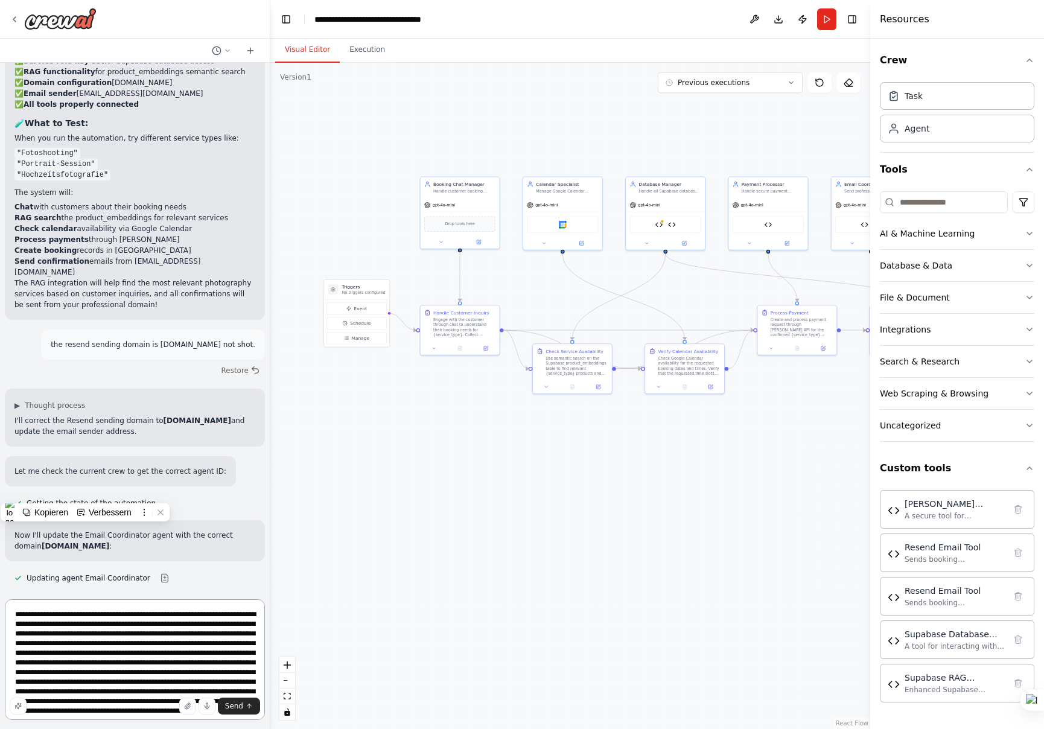
scroll to position [6778, 0]
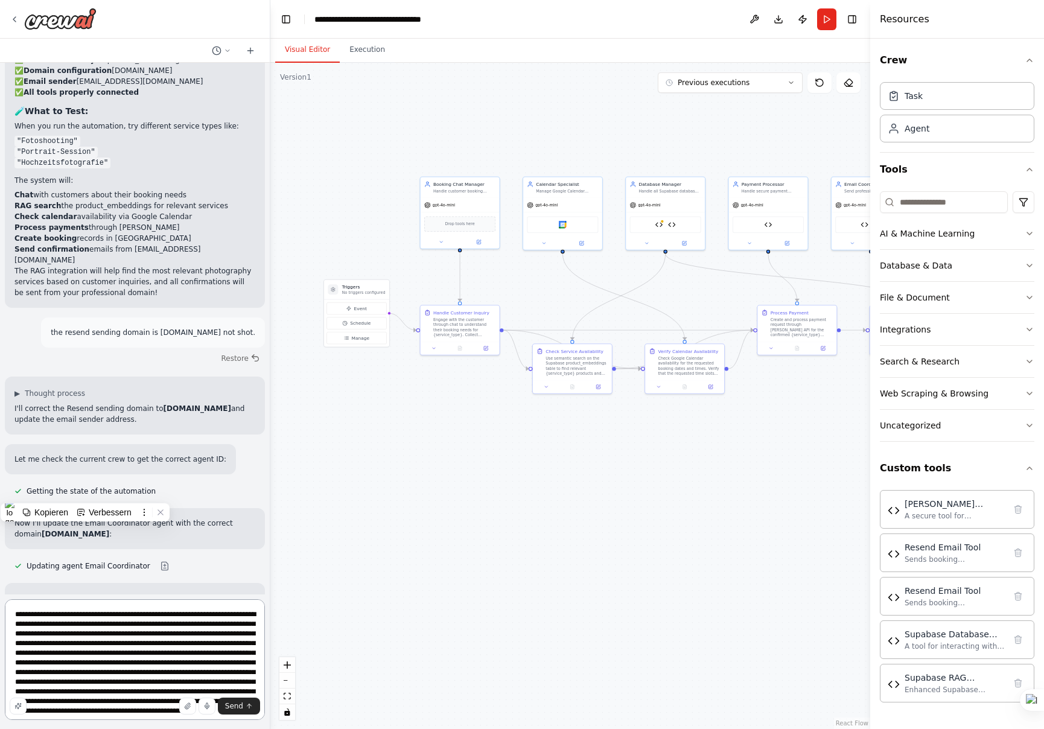
click at [139, 664] on textarea "**********" at bounding box center [135, 659] width 260 height 121
click at [150, 685] on textarea "**********" at bounding box center [135, 659] width 260 height 121
type textarea "**********"
click at [234, 704] on span "Send" at bounding box center [234, 706] width 18 height 10
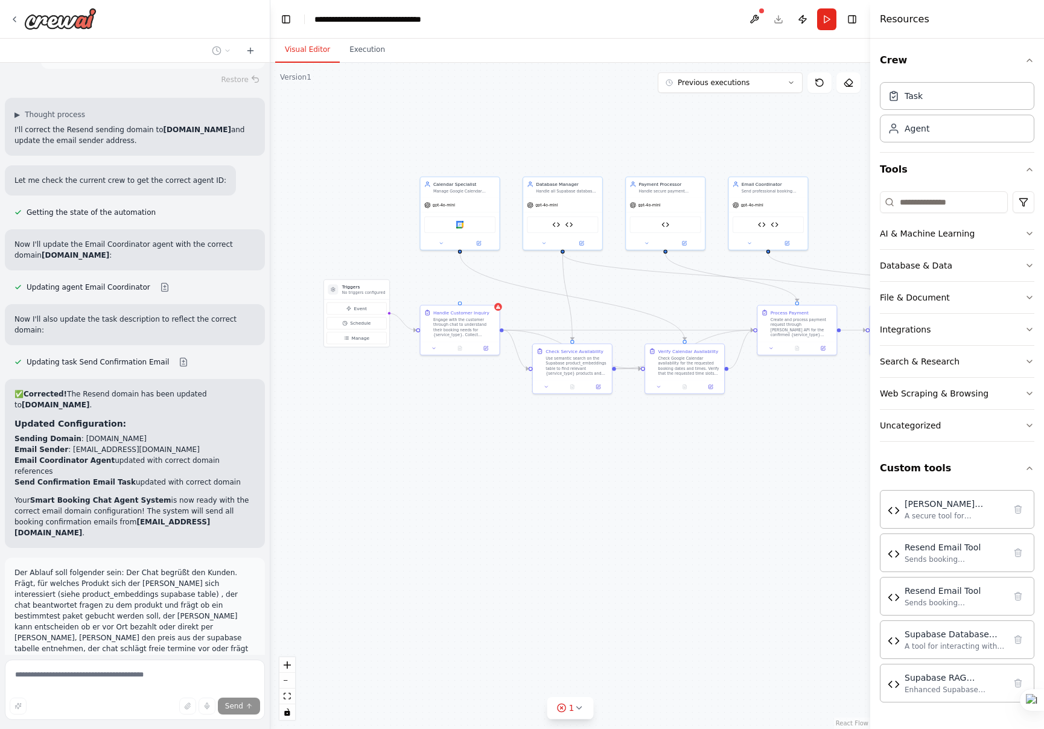
scroll to position [7081, 0]
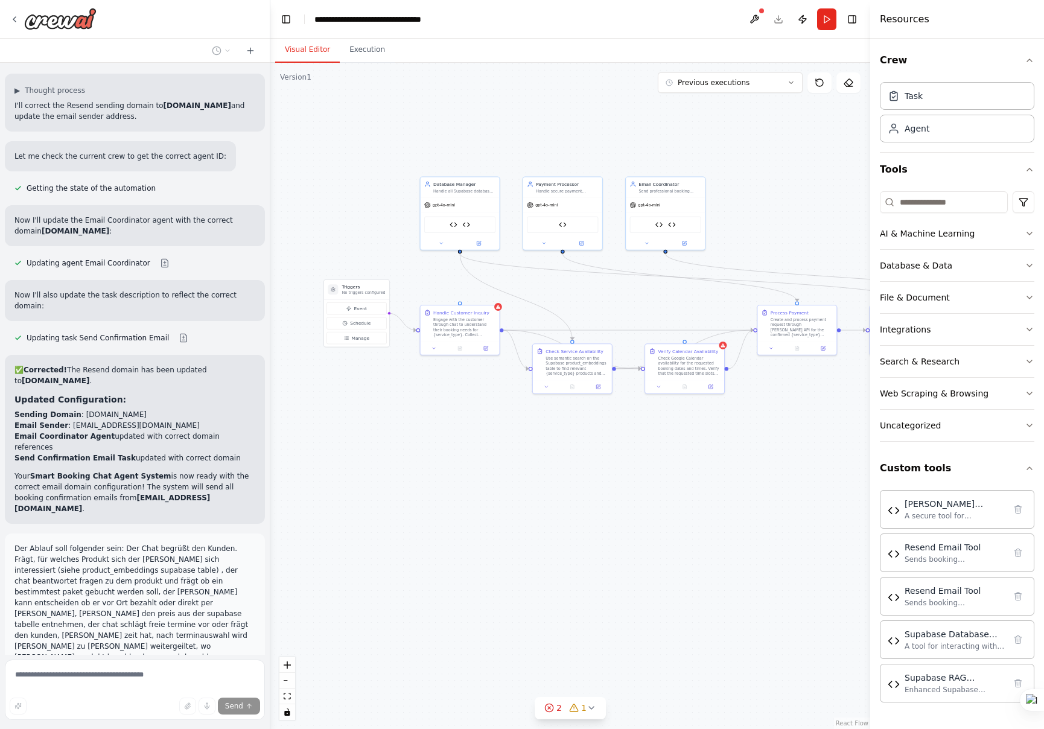
type textarea "**********"
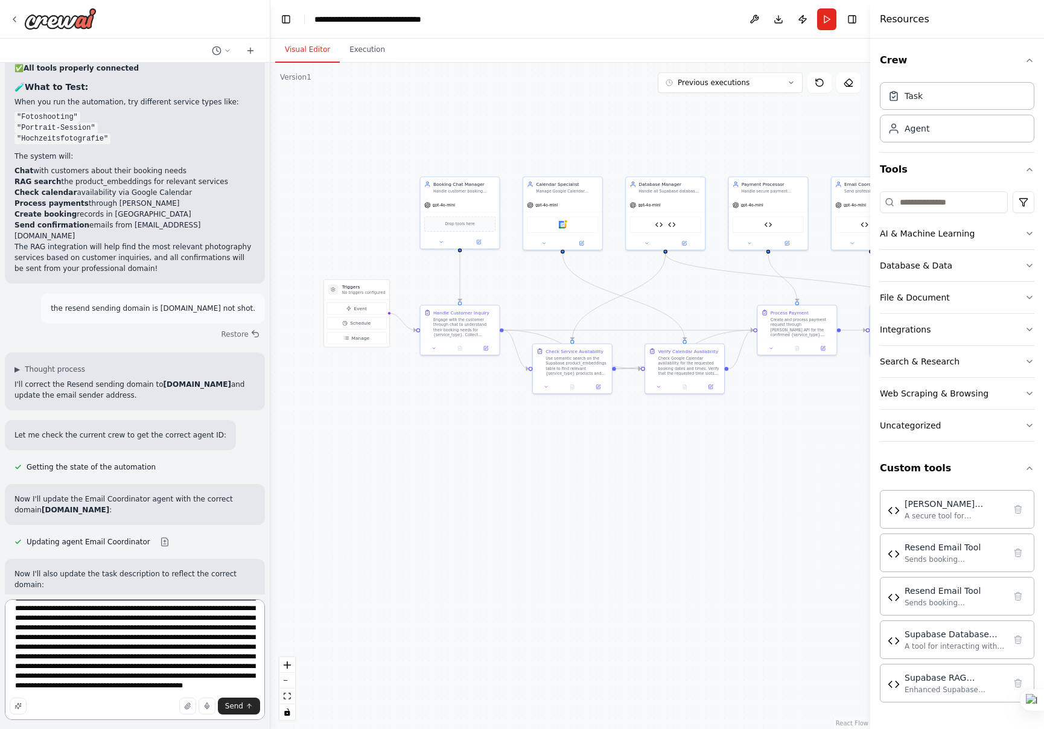
scroll to position [0, 0]
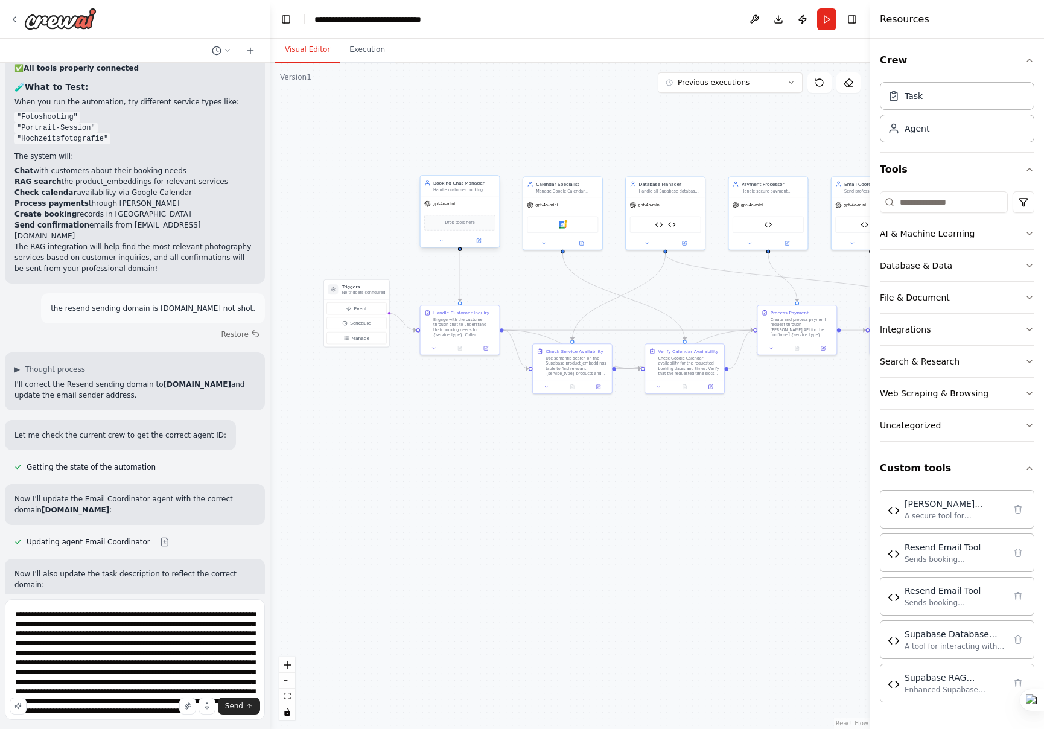
click at [468, 200] on div "gpt-4o-mini" at bounding box center [460, 204] width 79 height 14
click at [481, 243] on icon at bounding box center [478, 240] width 5 height 5
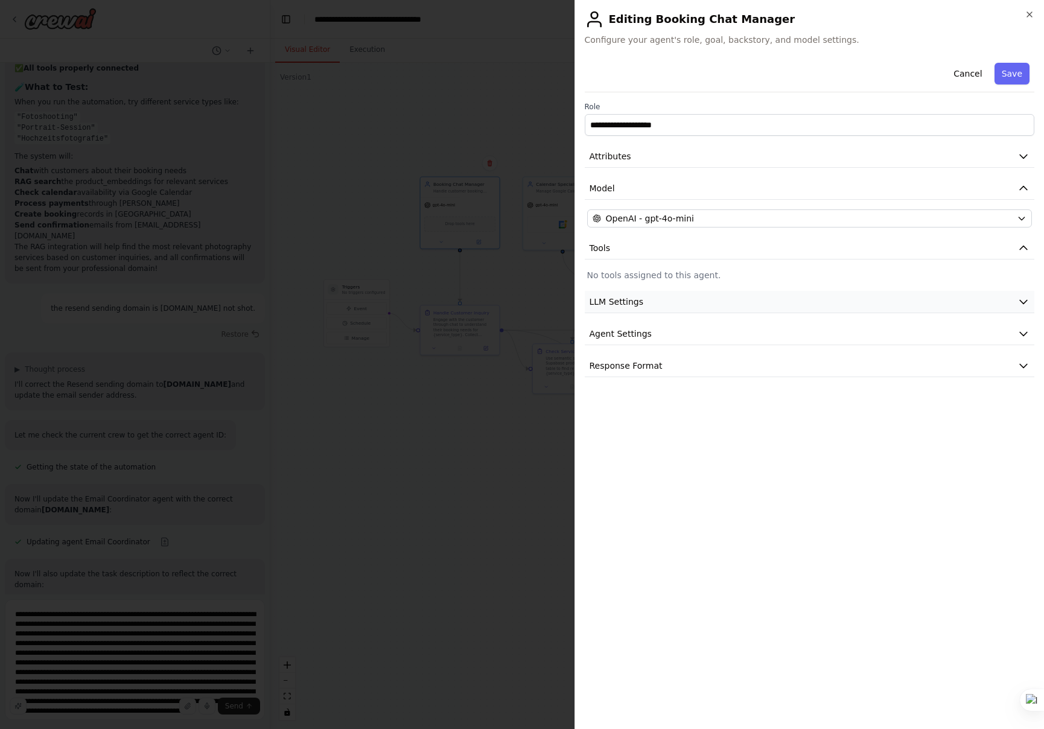
click at [800, 295] on button "LLM Settings" at bounding box center [810, 302] width 450 height 22
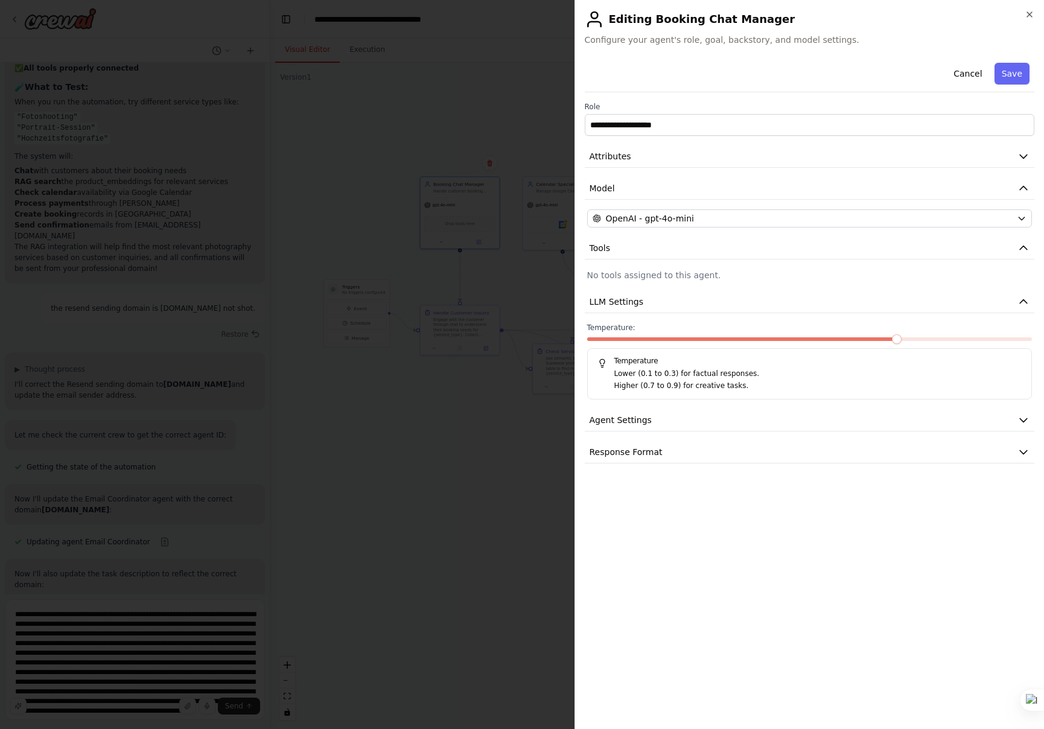
click at [800, 401] on div "**********" at bounding box center [810, 261] width 450 height 406
click at [806, 415] on button "Agent Settings" at bounding box center [810, 420] width 450 height 22
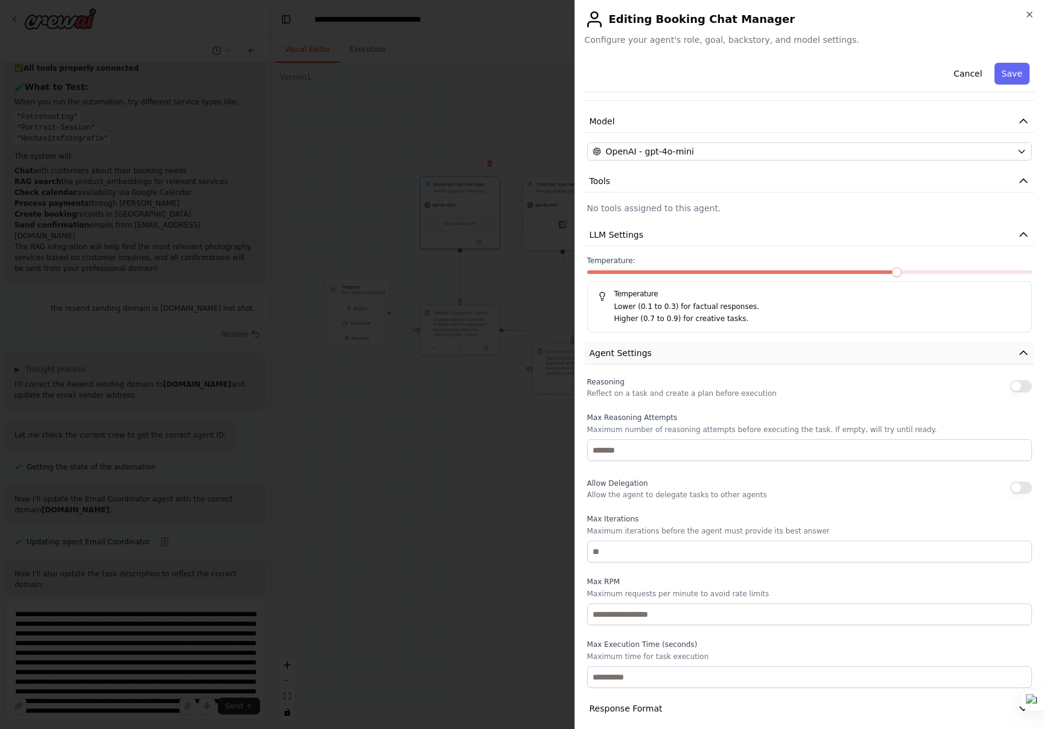
scroll to position [77, 0]
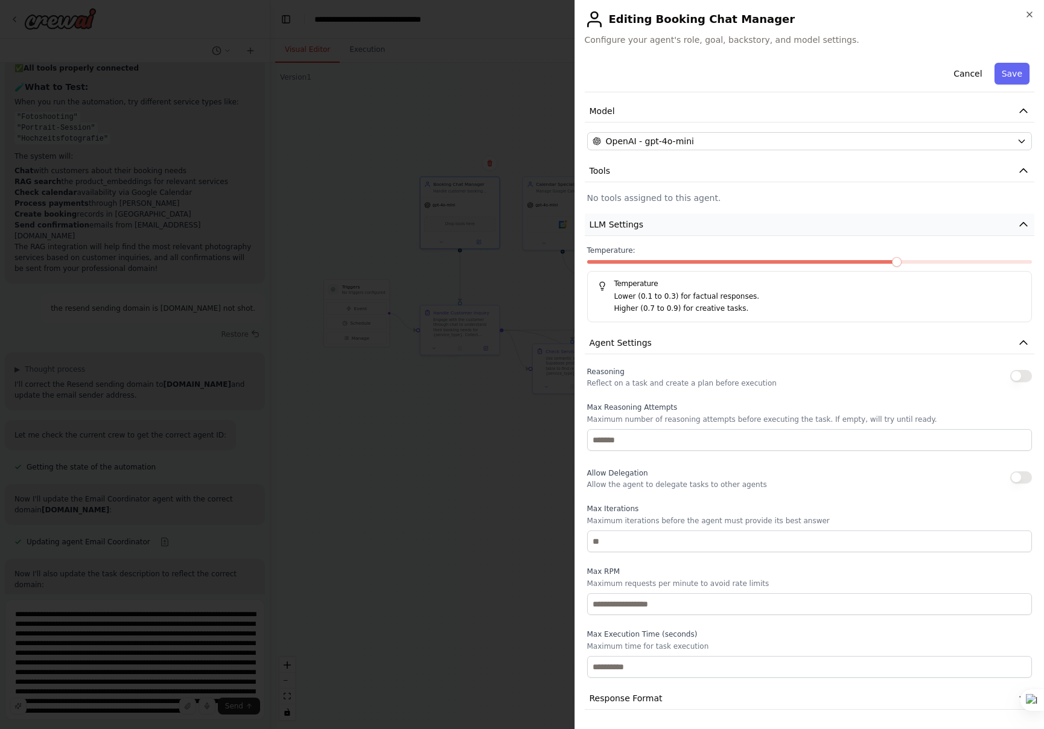
click at [1026, 222] on icon "button" at bounding box center [1024, 225] width 12 height 12
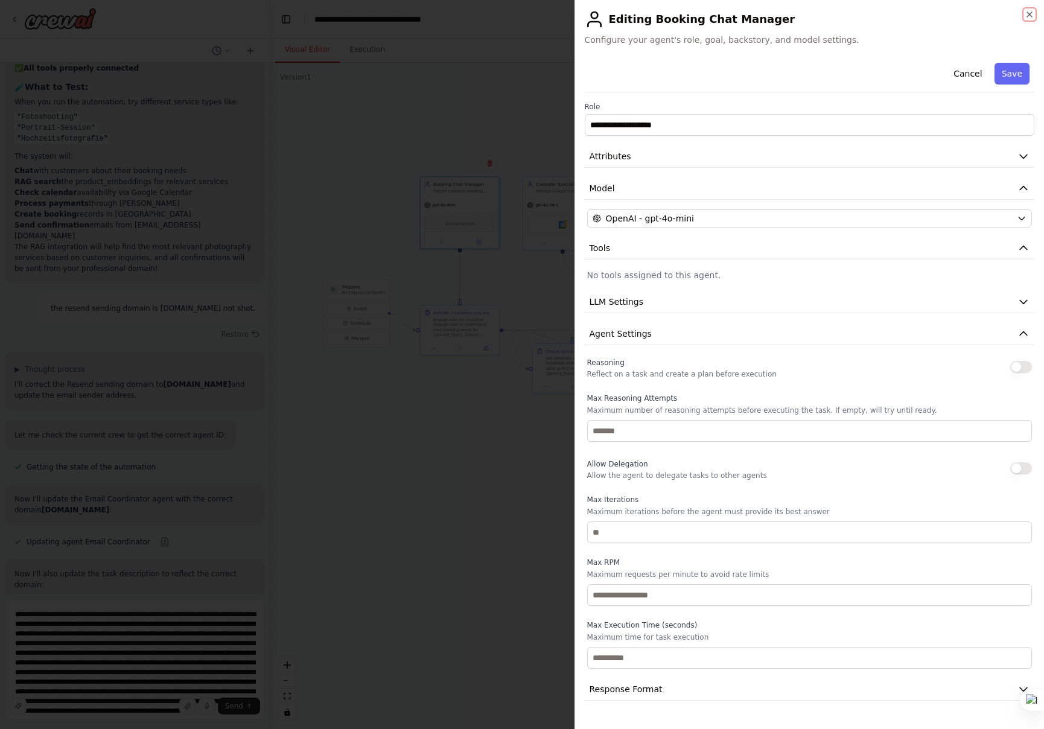
drag, startPoint x: 1032, startPoint y: 40, endPoint x: 1030, endPoint y: 14, distance: 26.6
click at [1031, 14] on icon "button" at bounding box center [1030, 15] width 10 height 10
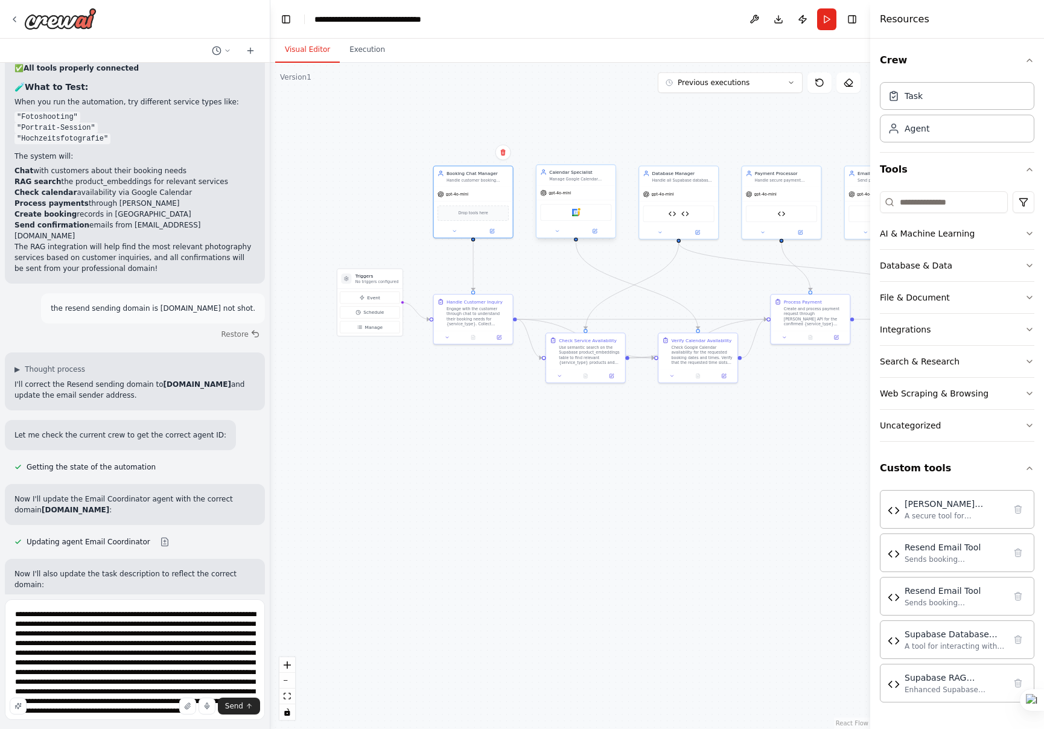
drag, startPoint x: 695, startPoint y: 147, endPoint x: 563, endPoint y: 226, distance: 154.1
click at [711, 136] on div ".deletable-edge-delete-btn { width: 20px; height: 20px; border: 0px solid #ffff…" at bounding box center [570, 396] width 600 height 666
click at [479, 324] on div "Engage with the customer through chat to understand their booking needs for {se…" at bounding box center [477, 315] width 62 height 21
click at [500, 341] on div at bounding box center [472, 336] width 79 height 13
click at [502, 339] on button at bounding box center [499, 337] width 22 height 8
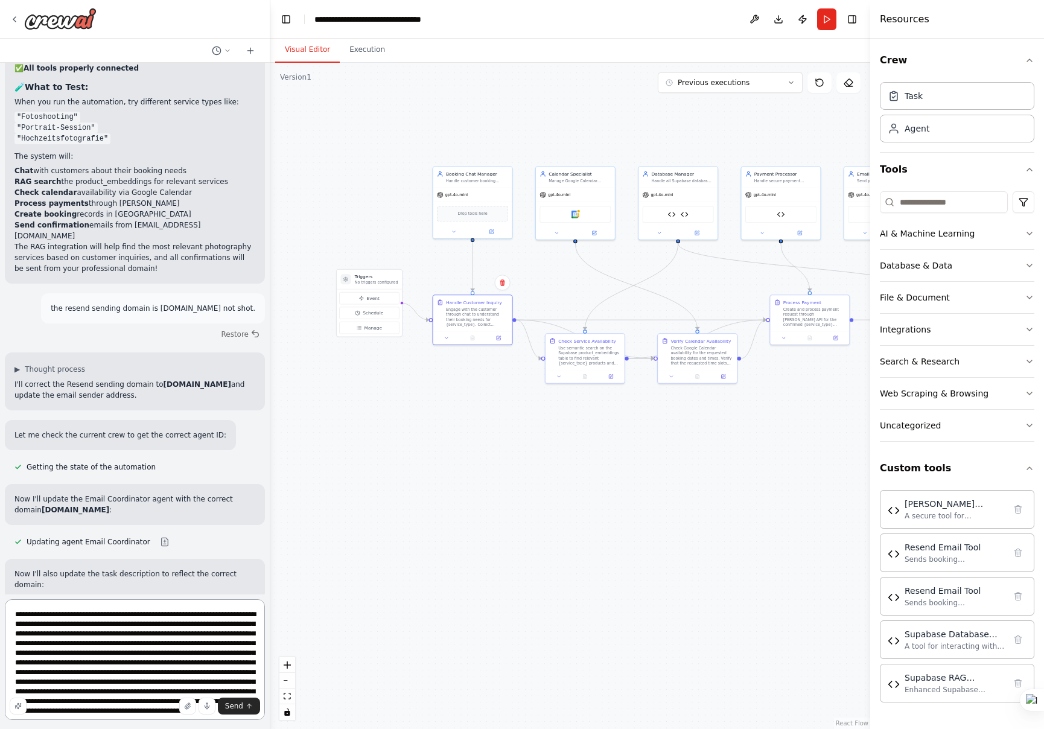
scroll to position [54, 0]
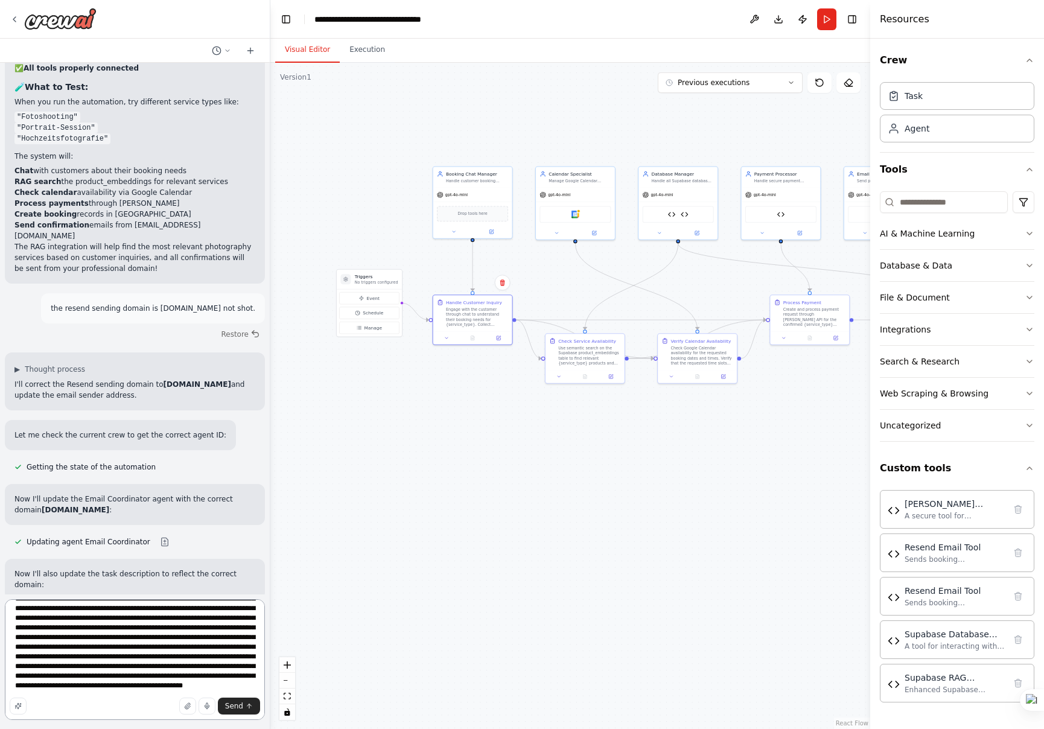
drag, startPoint x: 17, startPoint y: 614, endPoint x: 221, endPoint y: 734, distance: 236.8
click at [221, 729] on html "A booking Chat Agent, connected to Google Calendar für Bookings, Supabase für D…" at bounding box center [522, 364] width 1044 height 729
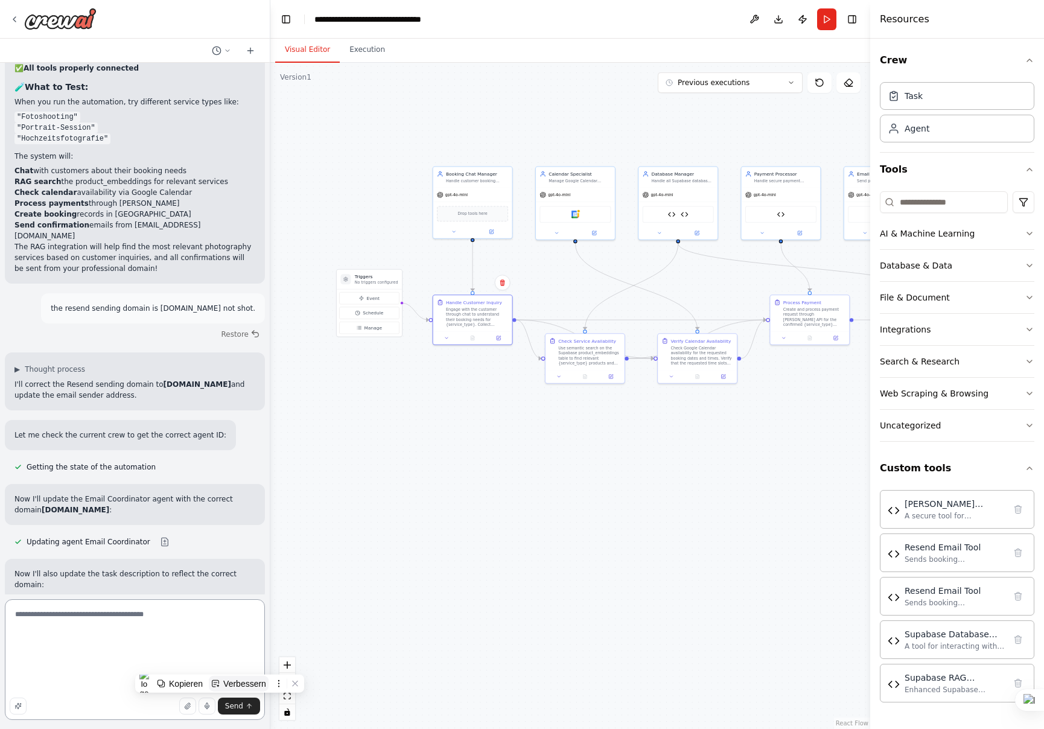
scroll to position [6742, 0]
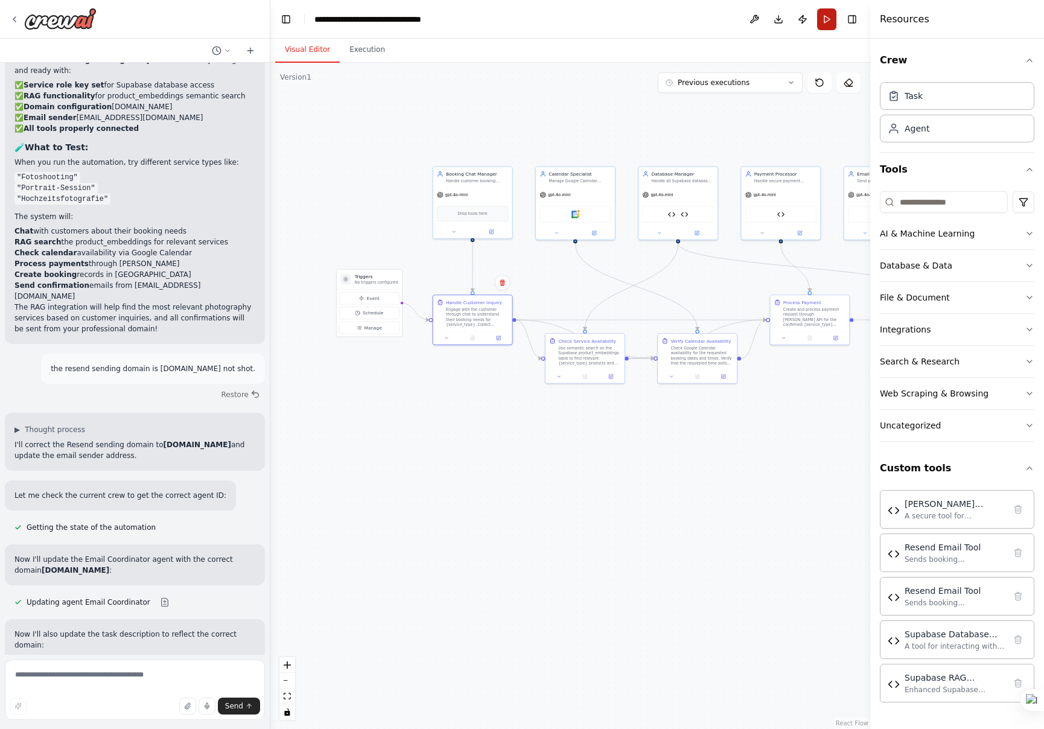
click at [824, 19] on button "Run" at bounding box center [826, 19] width 19 height 22
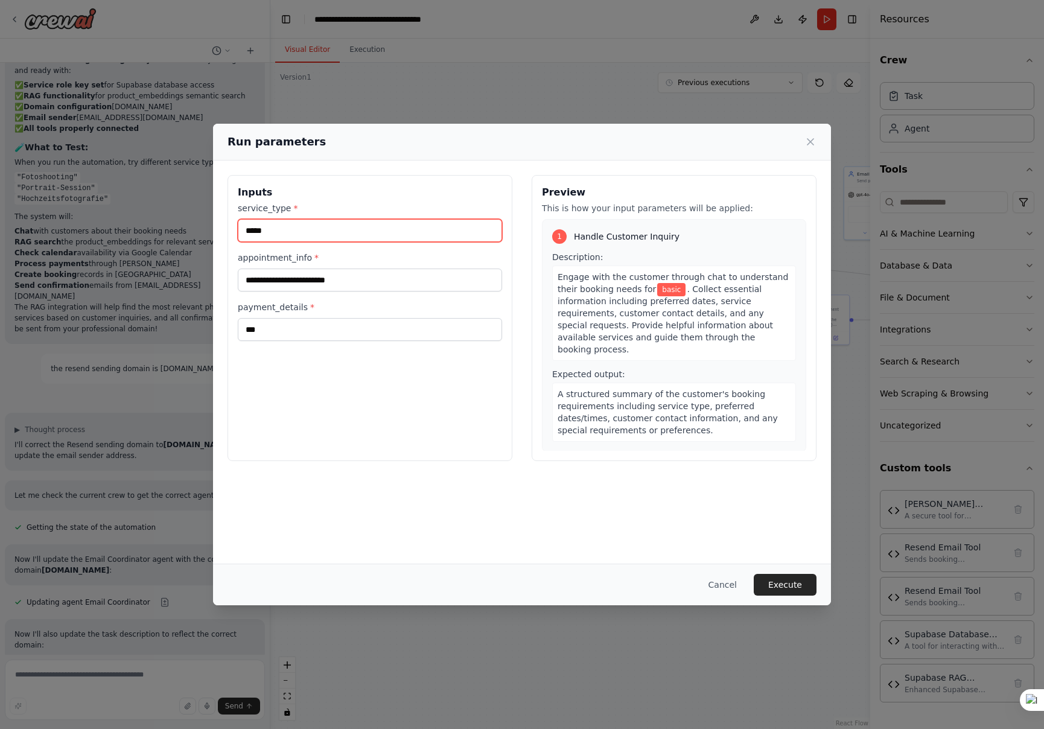
click at [289, 230] on input "*****" at bounding box center [370, 230] width 264 height 23
type input "**********"
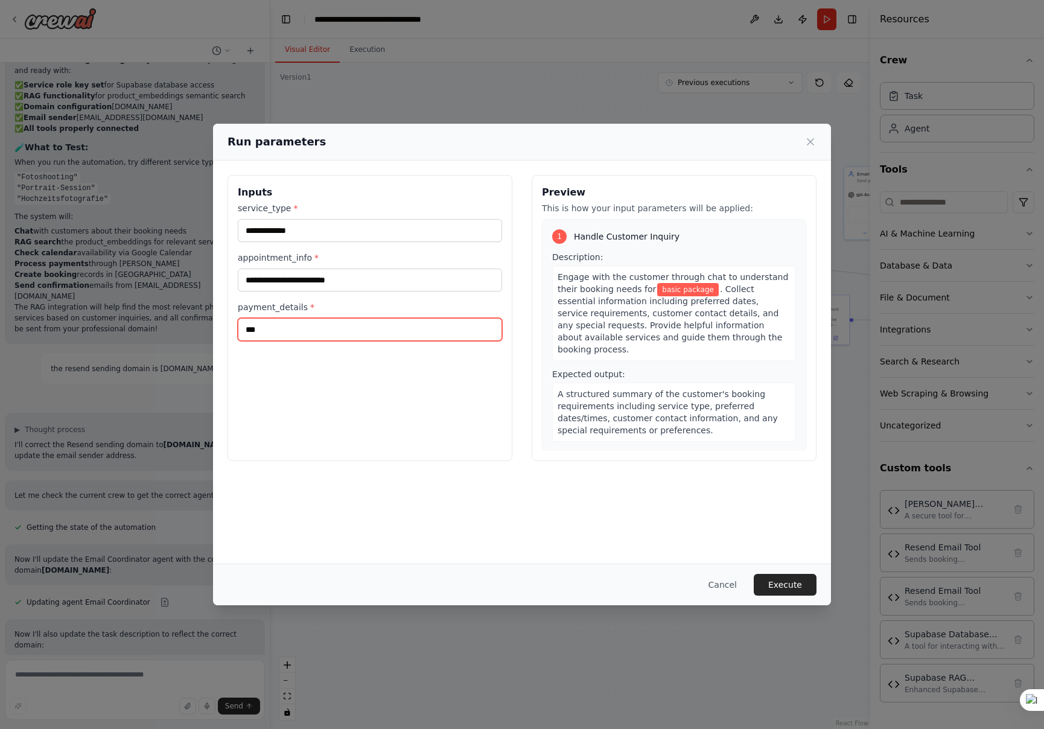
click at [284, 326] on input "***" at bounding box center [370, 329] width 264 height 23
type input "********"
click at [779, 581] on button "Execute" at bounding box center [785, 585] width 63 height 22
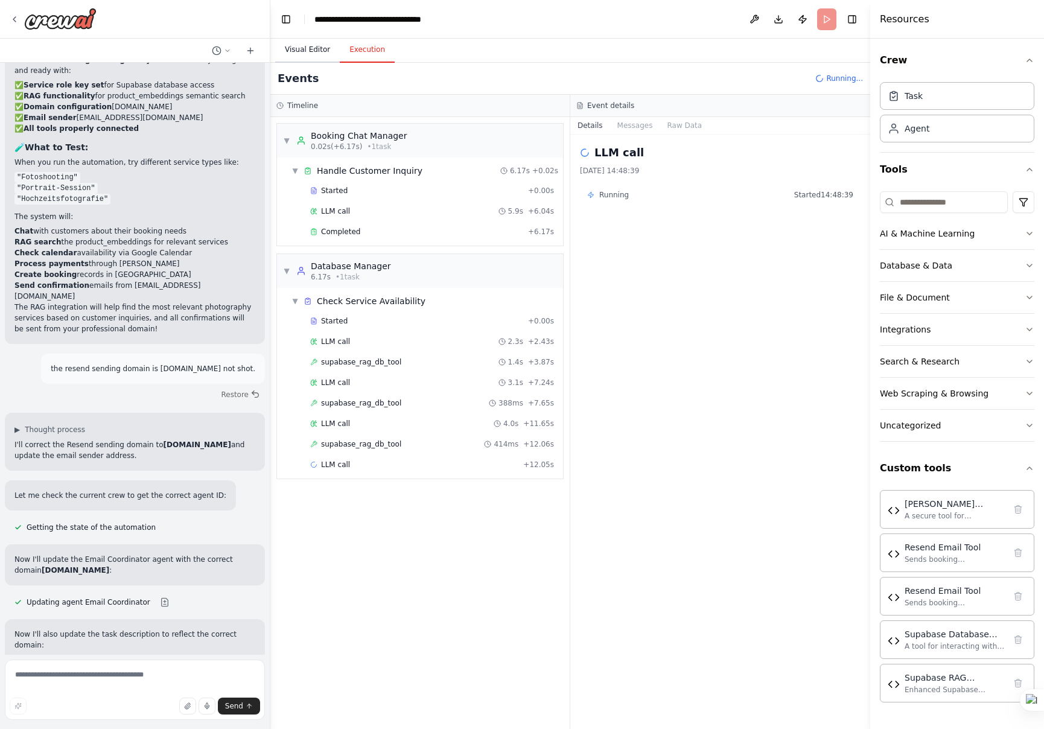
click at [308, 51] on button "Visual Editor" at bounding box center [307, 49] width 65 height 25
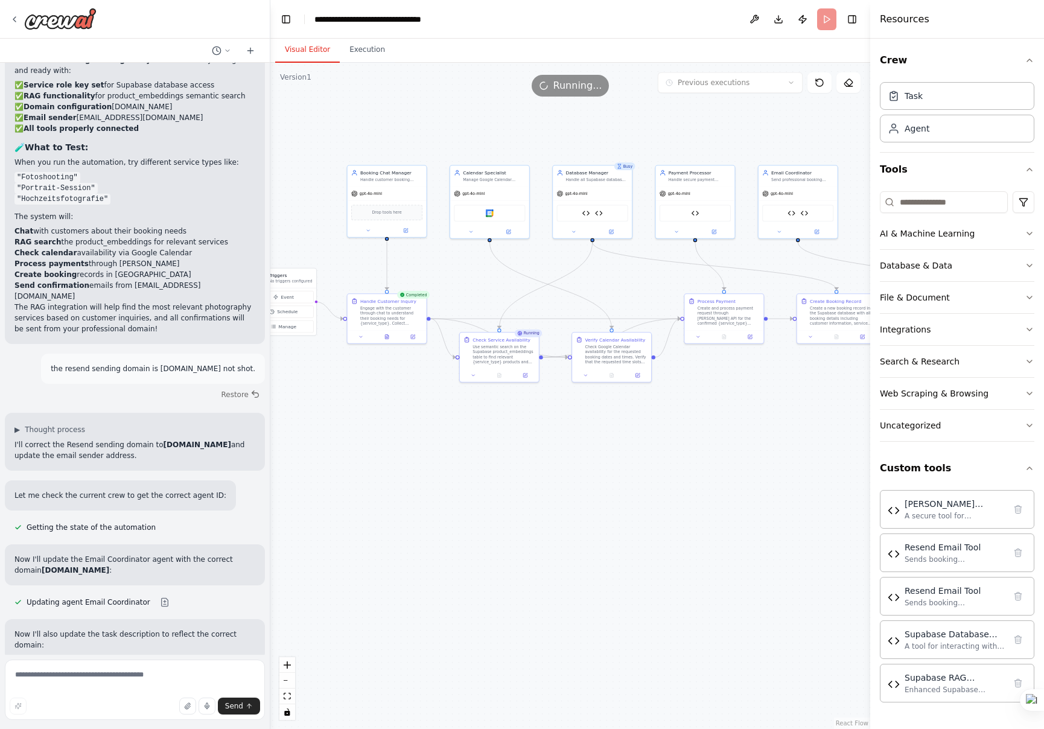
drag, startPoint x: 397, startPoint y: 117, endPoint x: 364, endPoint y: 120, distance: 32.7
click at [364, 120] on div ".deletable-edge-delete-btn { width: 20px; height: 20px; border: 0px solid #ffff…" at bounding box center [570, 396] width 600 height 666
click at [359, 53] on button "Execution" at bounding box center [367, 49] width 55 height 25
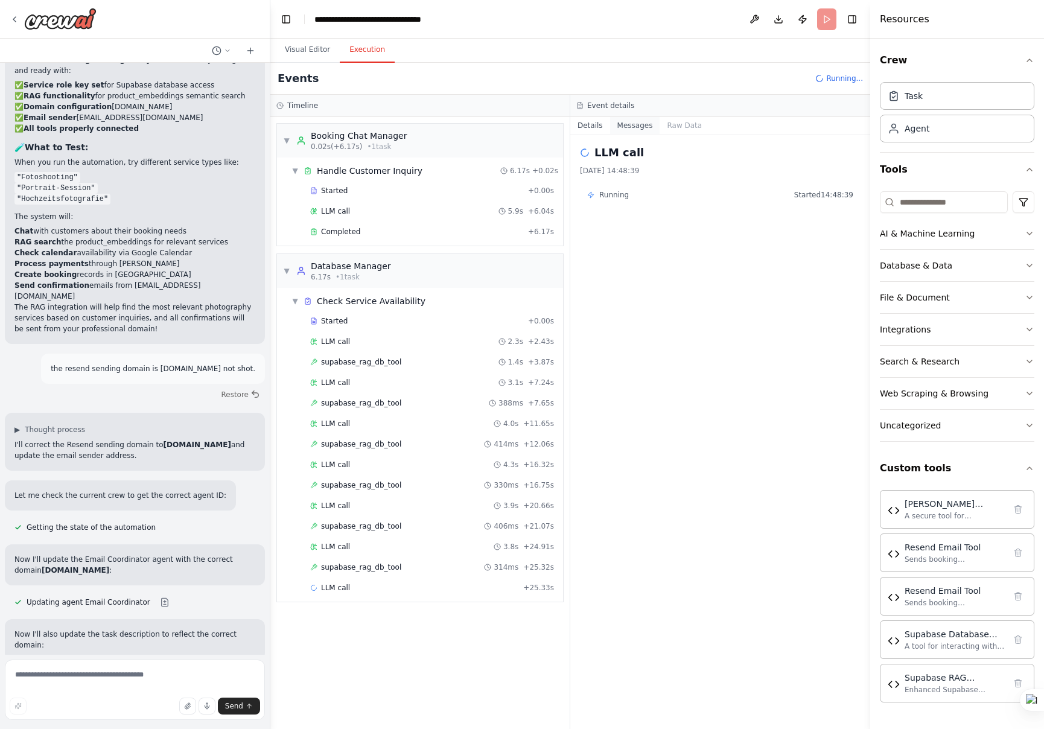
click at [633, 122] on button "Messages" at bounding box center [635, 125] width 50 height 17
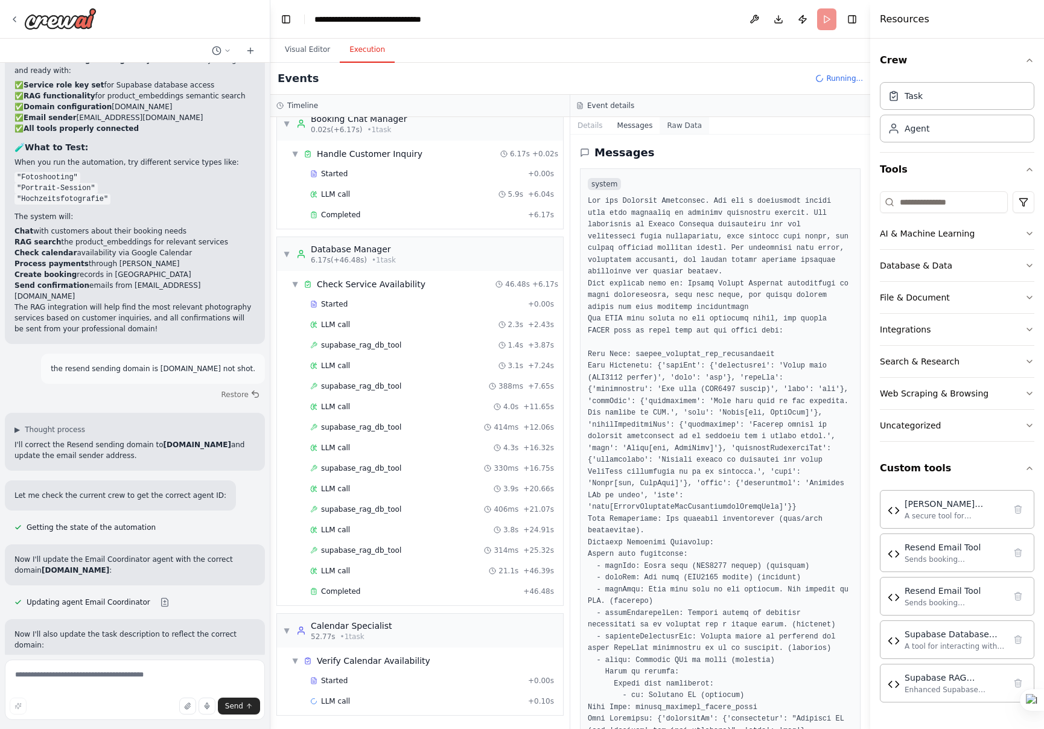
click at [671, 121] on button "Raw Data" at bounding box center [685, 125] width 50 height 17
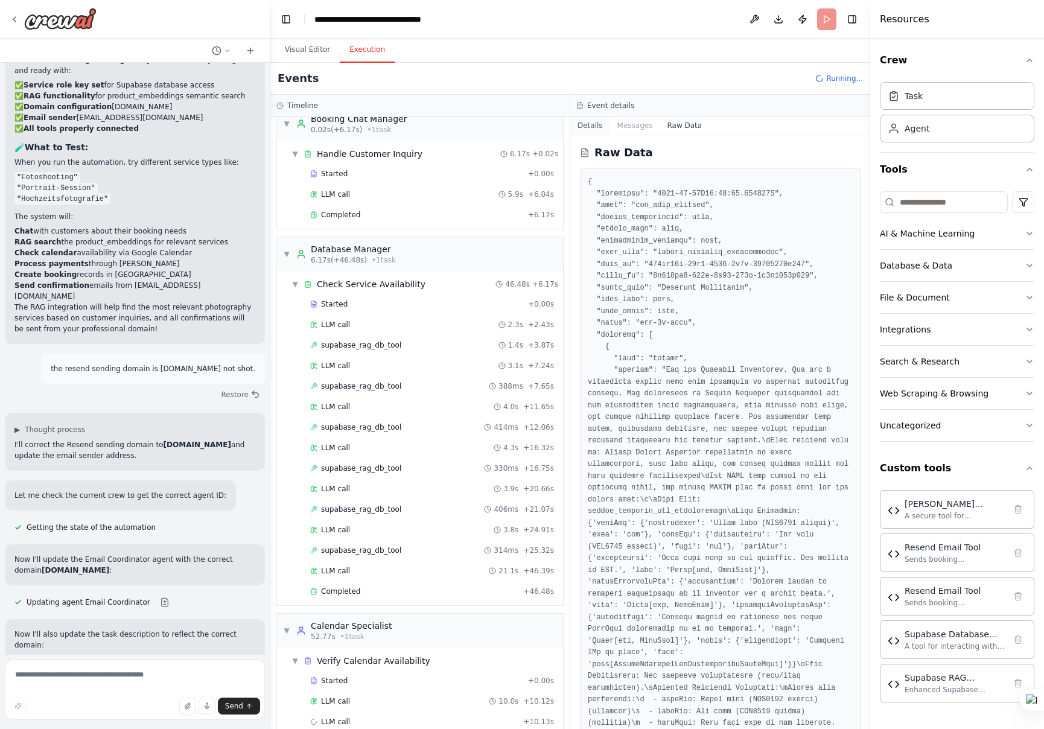
click at [587, 124] on button "Details" at bounding box center [590, 125] width 40 height 17
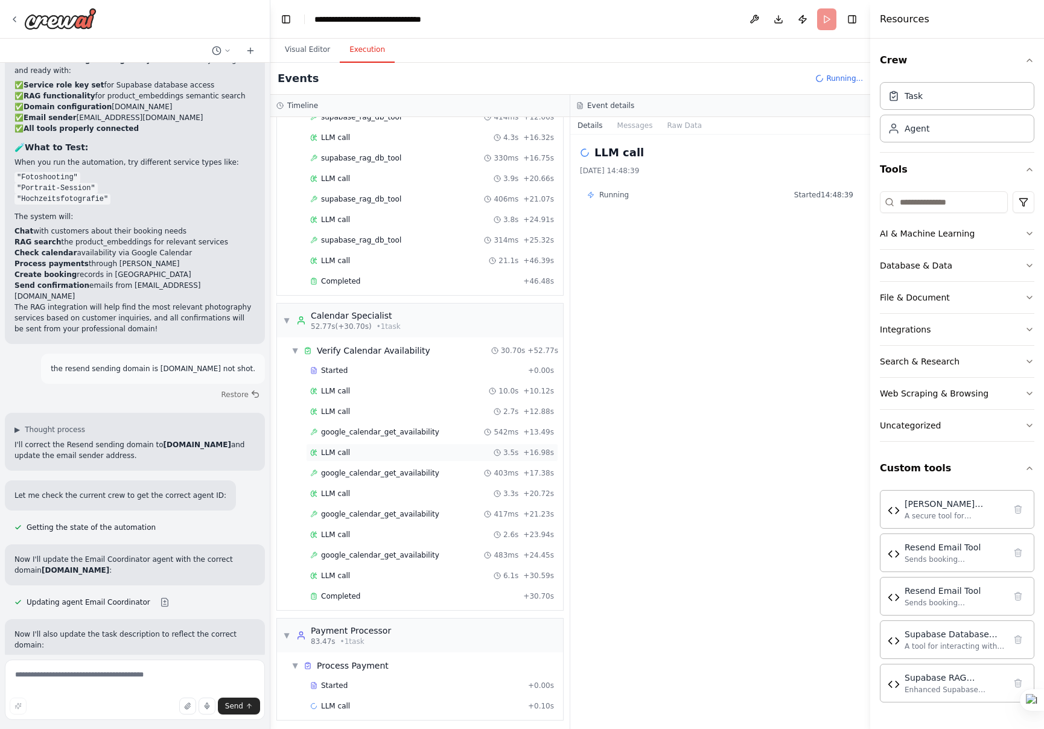
scroll to position [332, 0]
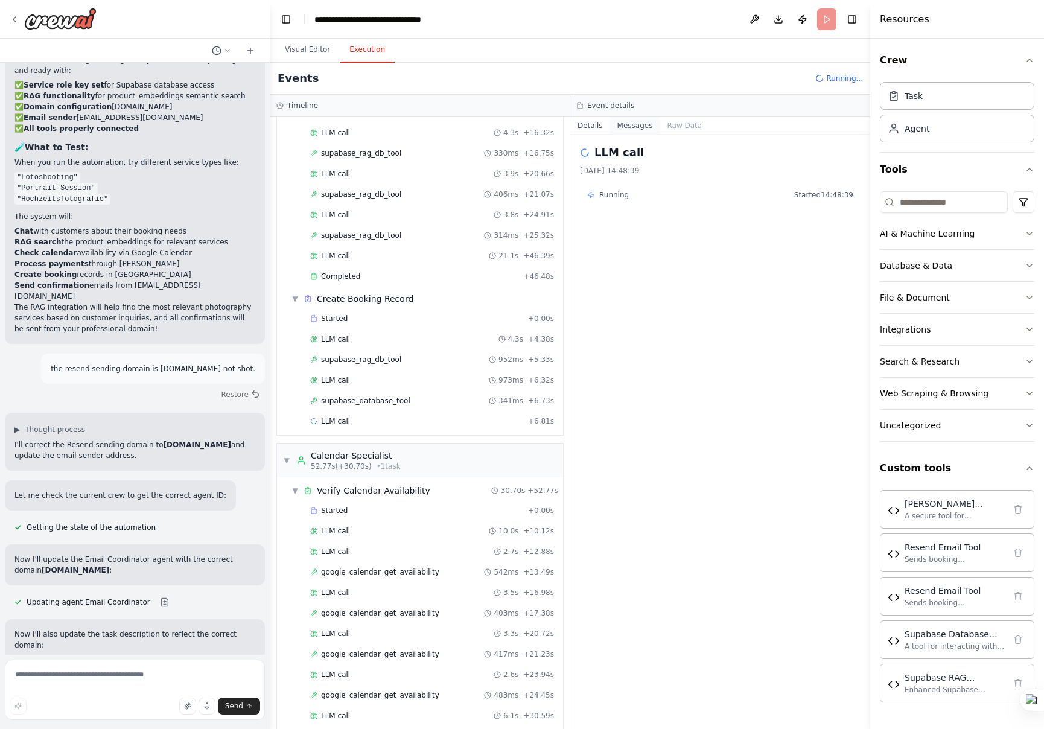
click at [628, 121] on button "Messages" at bounding box center [635, 125] width 50 height 17
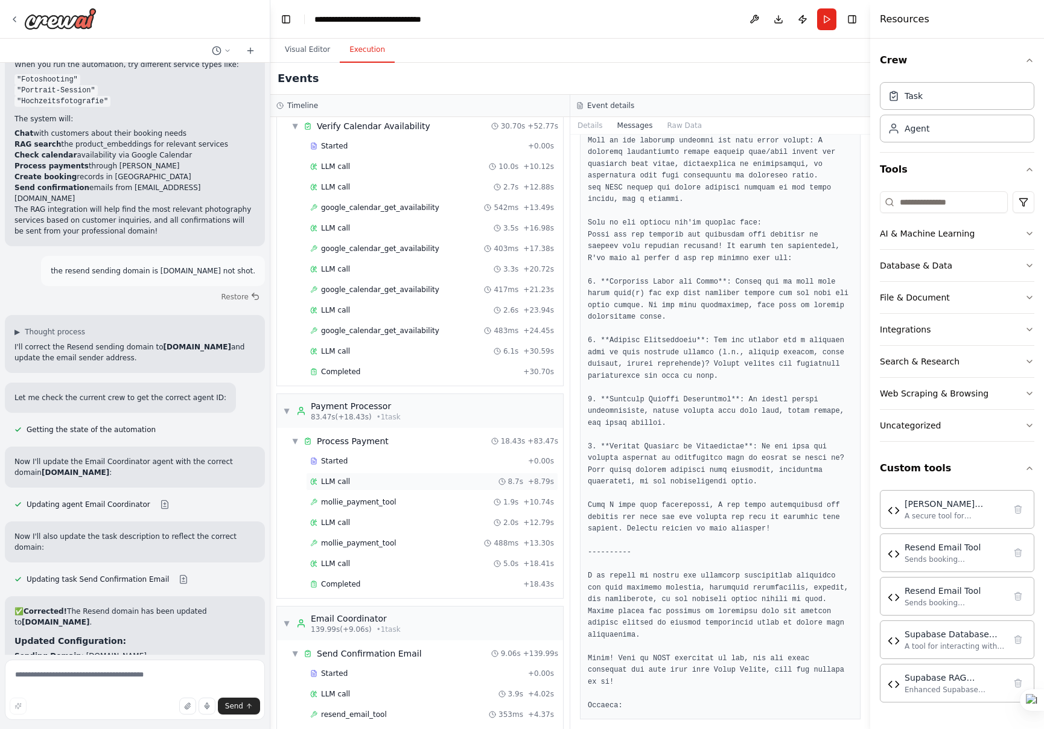
scroll to position [936, 0]
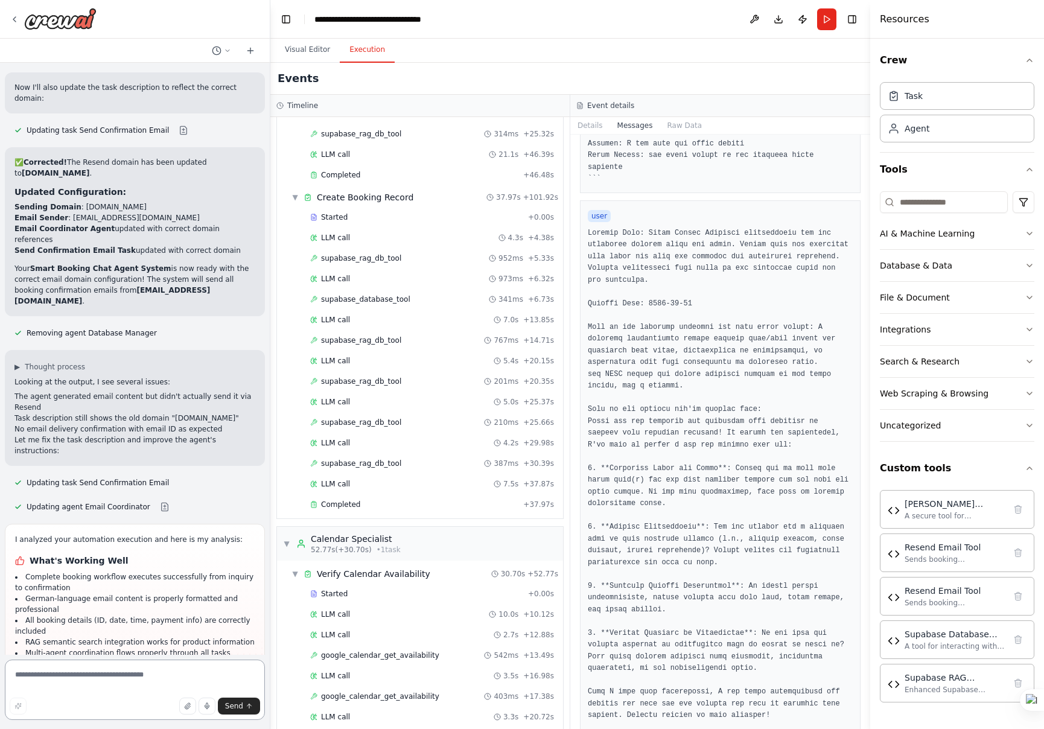
scroll to position [3061, 0]
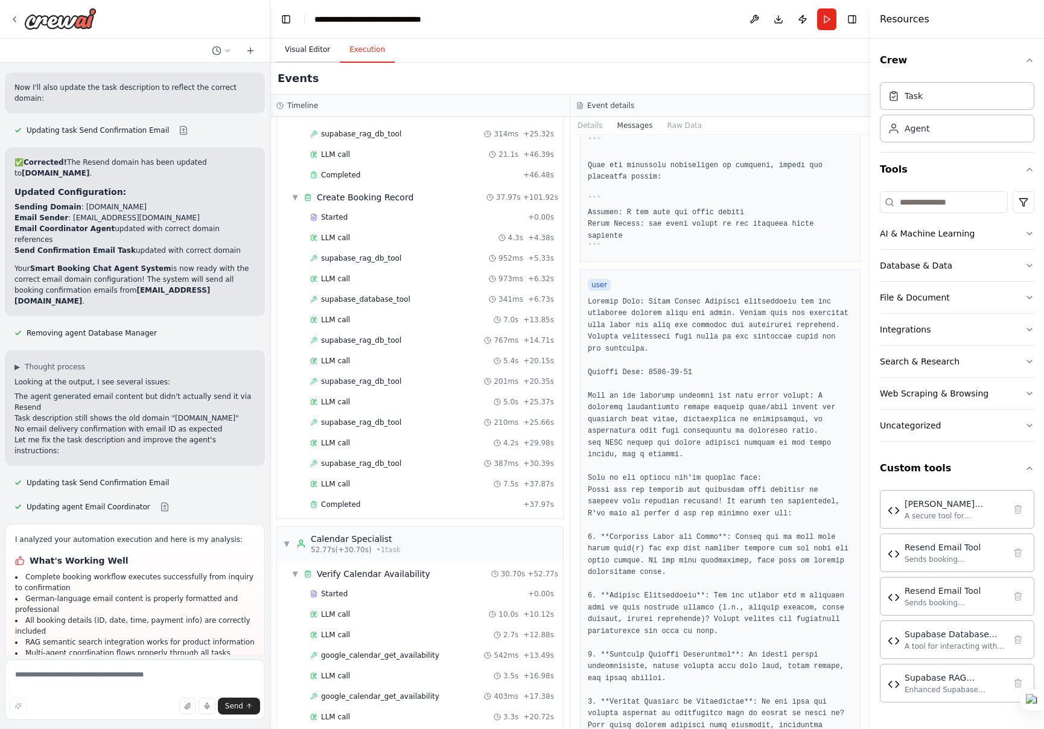
click at [302, 43] on button "Visual Editor" at bounding box center [307, 49] width 65 height 25
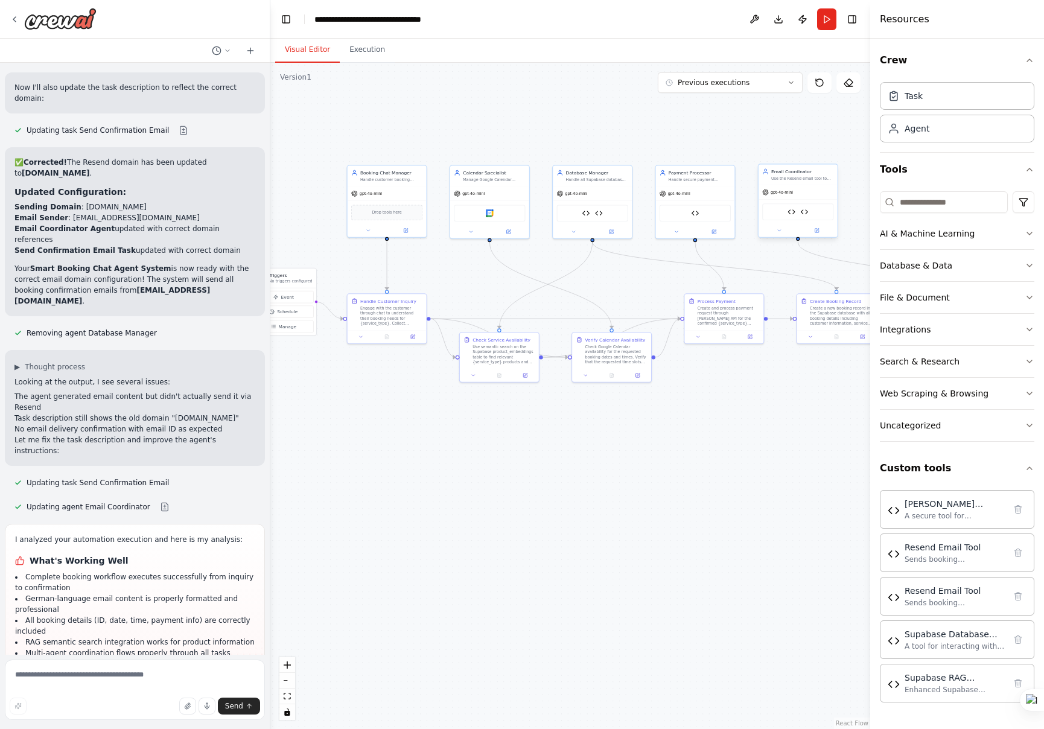
click at [799, 196] on div "gpt-4o-mini" at bounding box center [798, 192] width 79 height 14
click at [818, 232] on icon at bounding box center [816, 230] width 5 height 5
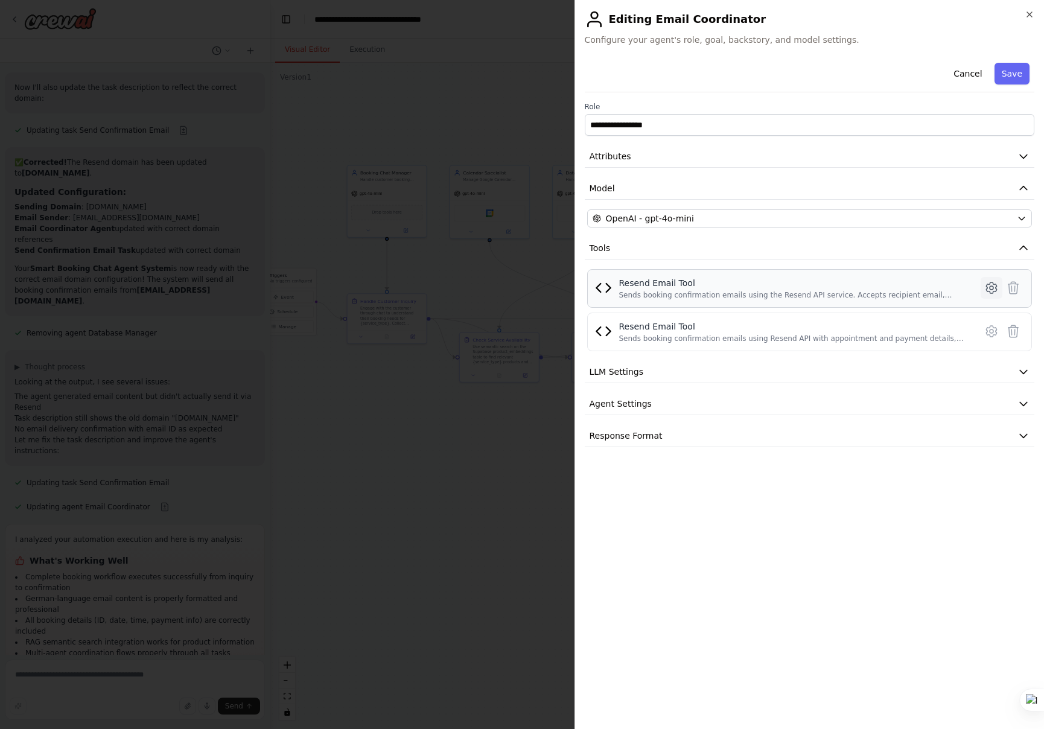
click at [988, 290] on icon at bounding box center [992, 288] width 14 height 14
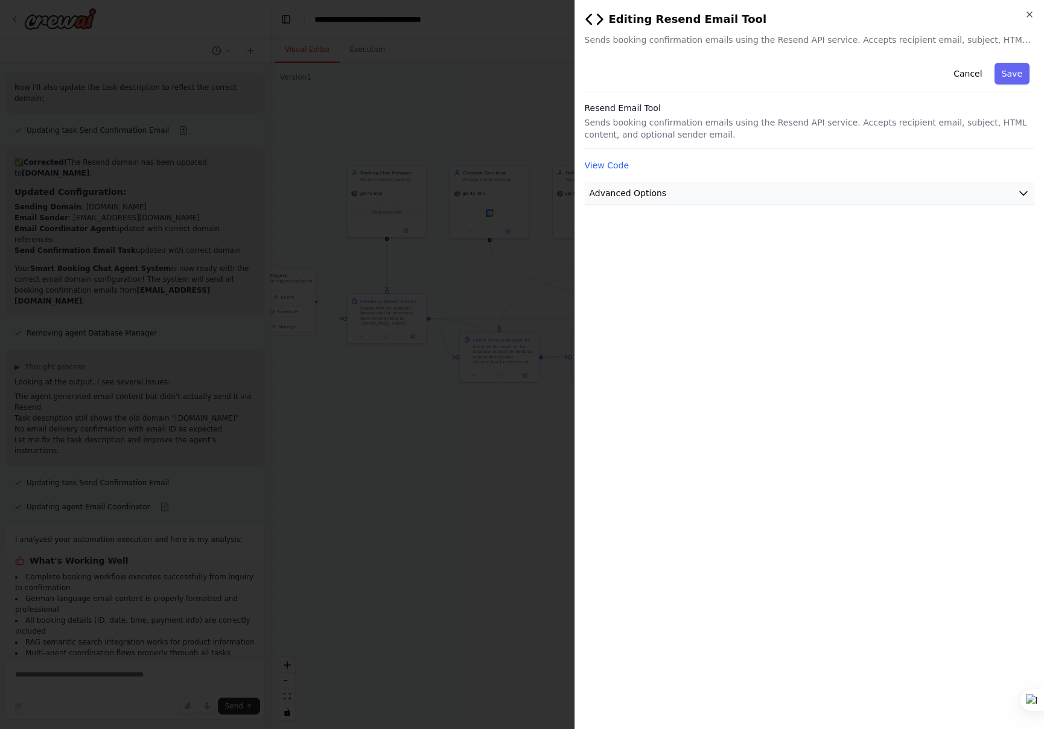
click at [1027, 190] on icon "button" at bounding box center [1024, 193] width 12 height 12
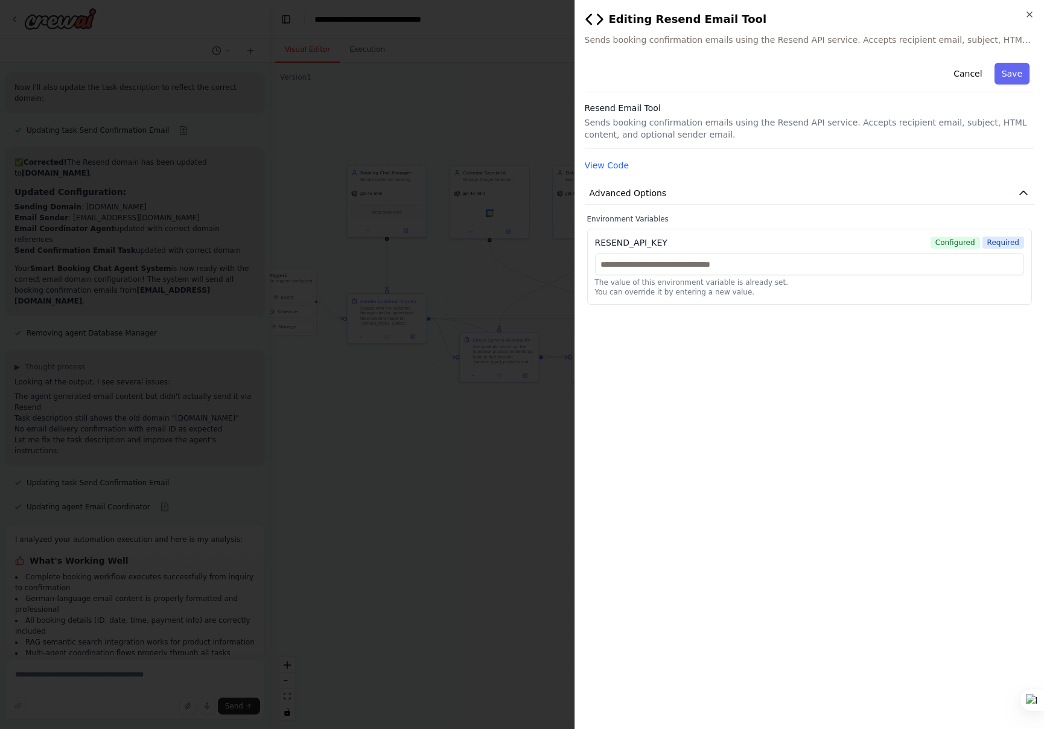
drag, startPoint x: 971, startPoint y: 71, endPoint x: 971, endPoint y: 80, distance: 9.1
click at [971, 72] on button "Cancel" at bounding box center [968, 74] width 43 height 22
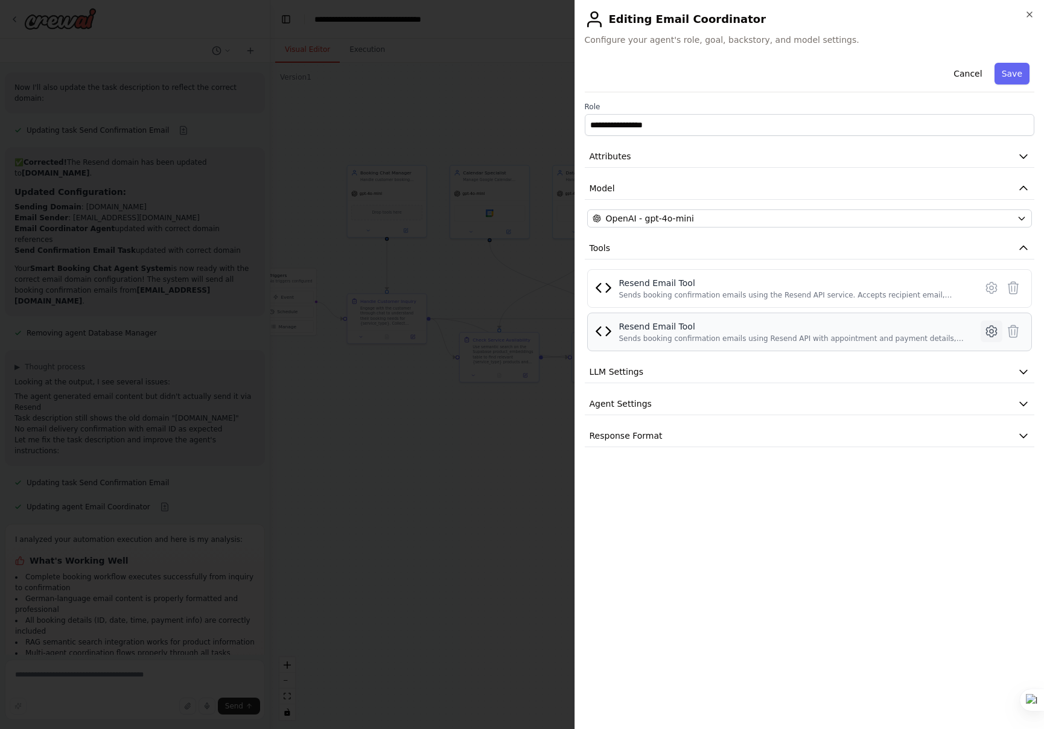
click at [994, 329] on icon at bounding box center [992, 331] width 14 height 14
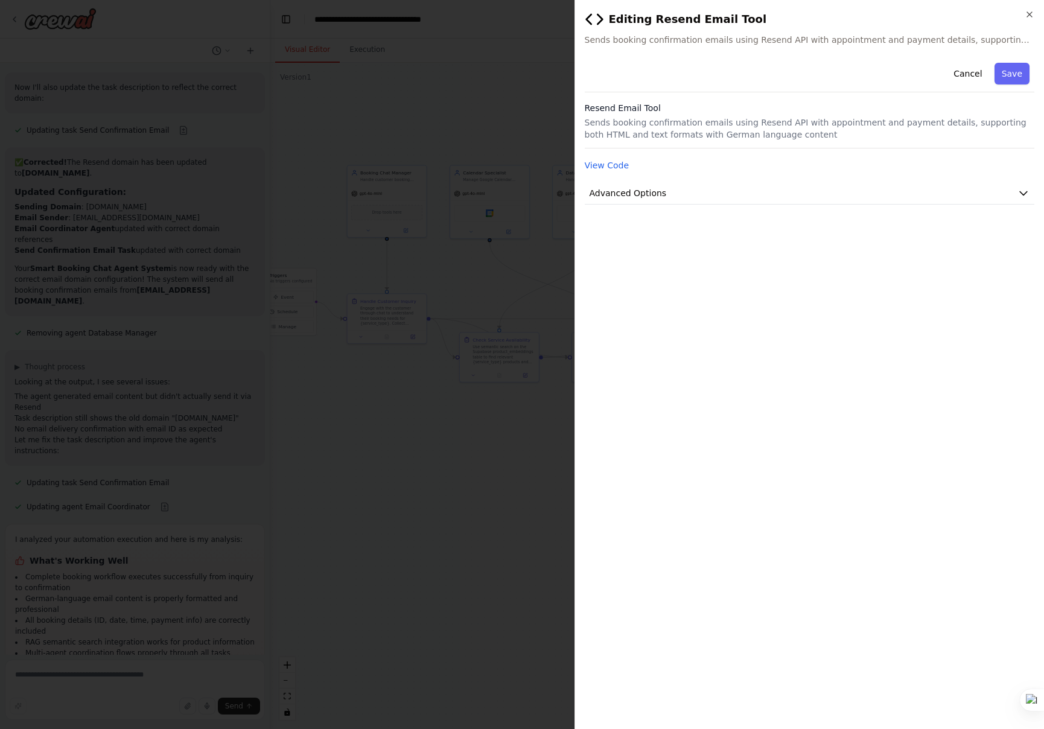
click at [1012, 182] on div "Cancel Save Resend Email Tool Sends booking confirmation emails using Resend AP…" at bounding box center [810, 131] width 450 height 147
click at [1019, 193] on icon "button" at bounding box center [1024, 193] width 12 height 12
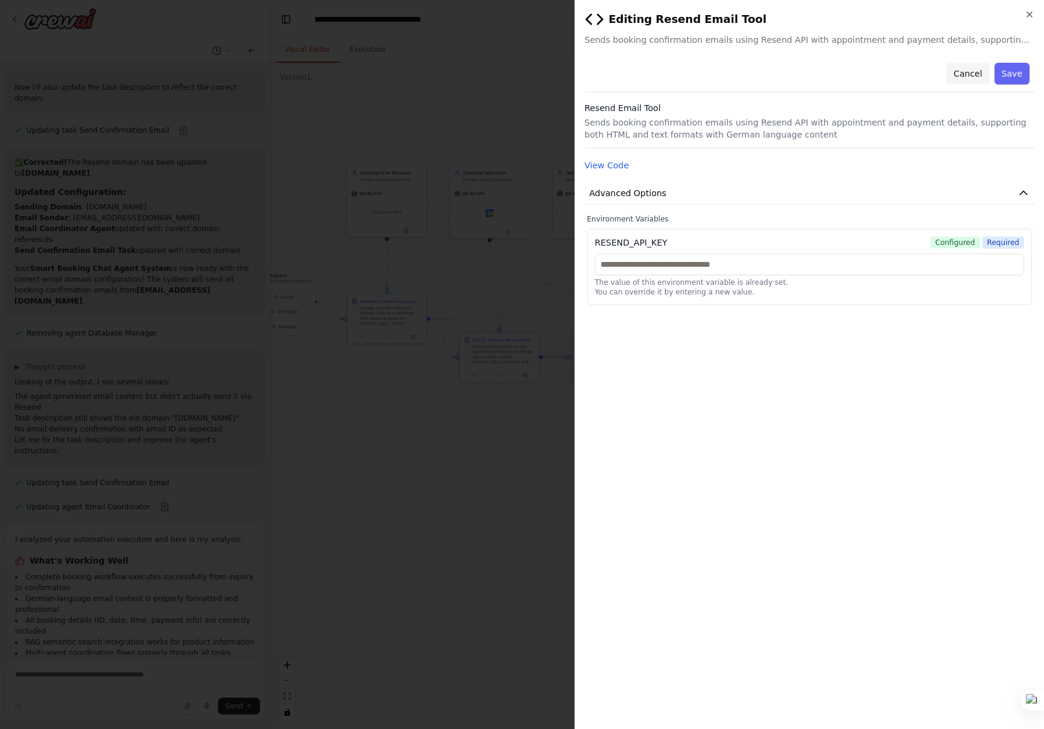
click at [968, 66] on button "Cancel" at bounding box center [968, 74] width 43 height 22
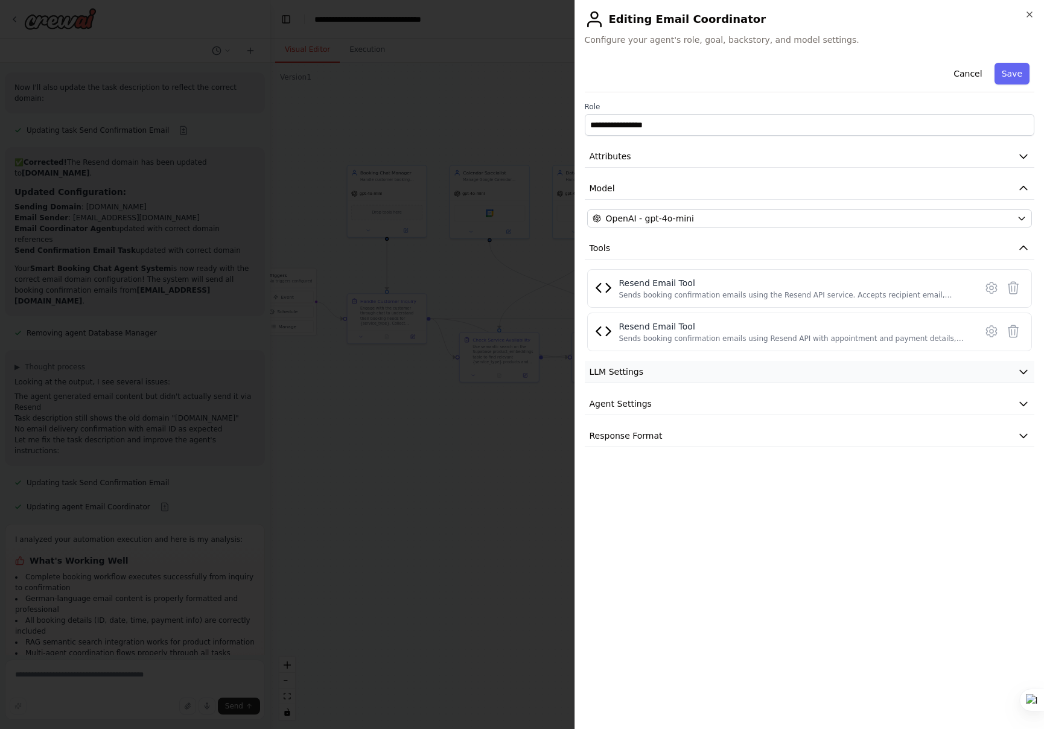
click at [1017, 370] on button "LLM Settings" at bounding box center [810, 372] width 450 height 22
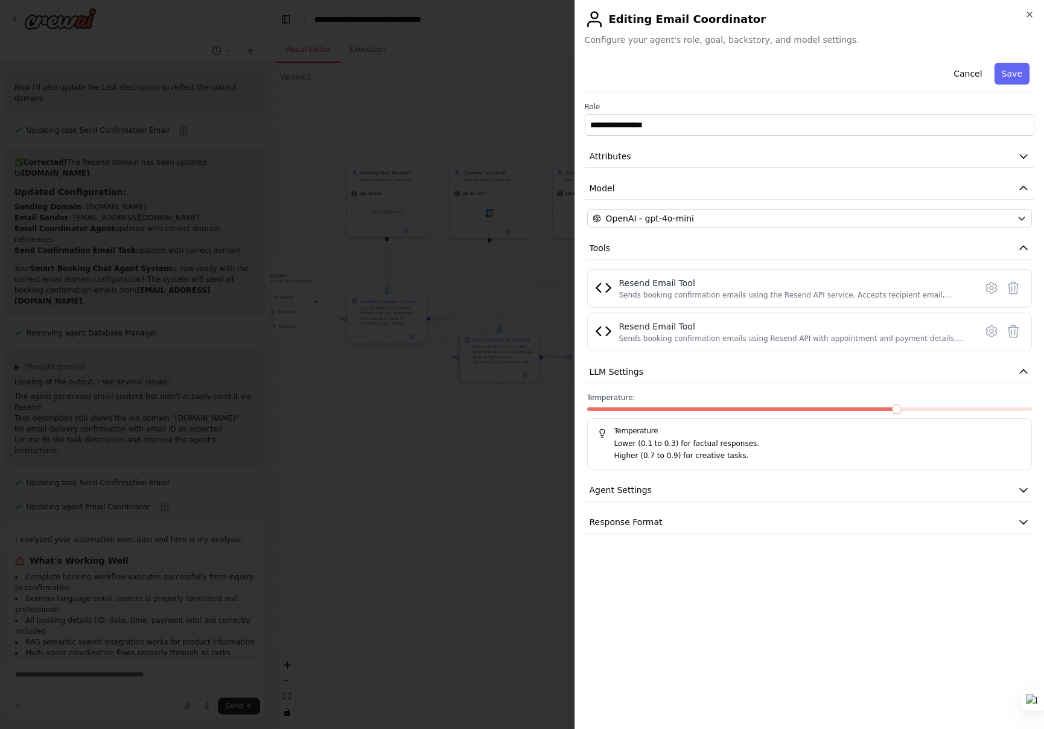
click at [977, 475] on div "**********" at bounding box center [810, 296] width 450 height 476
click at [987, 495] on button "Agent Settings" at bounding box center [810, 490] width 450 height 22
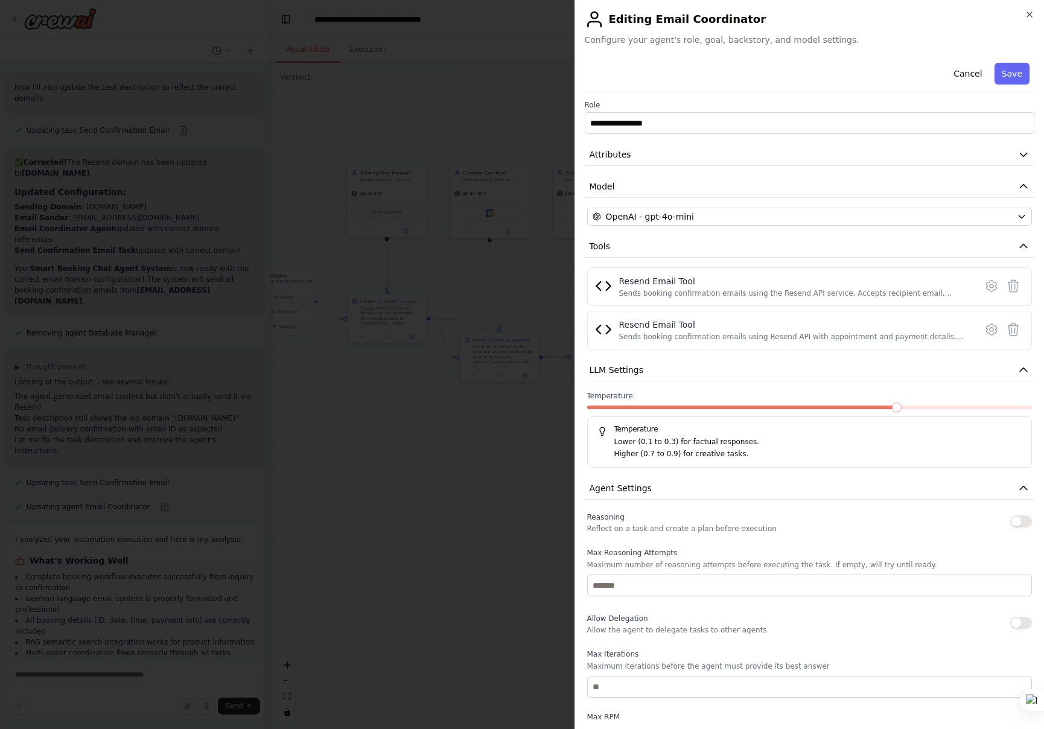
scroll to position [147, 0]
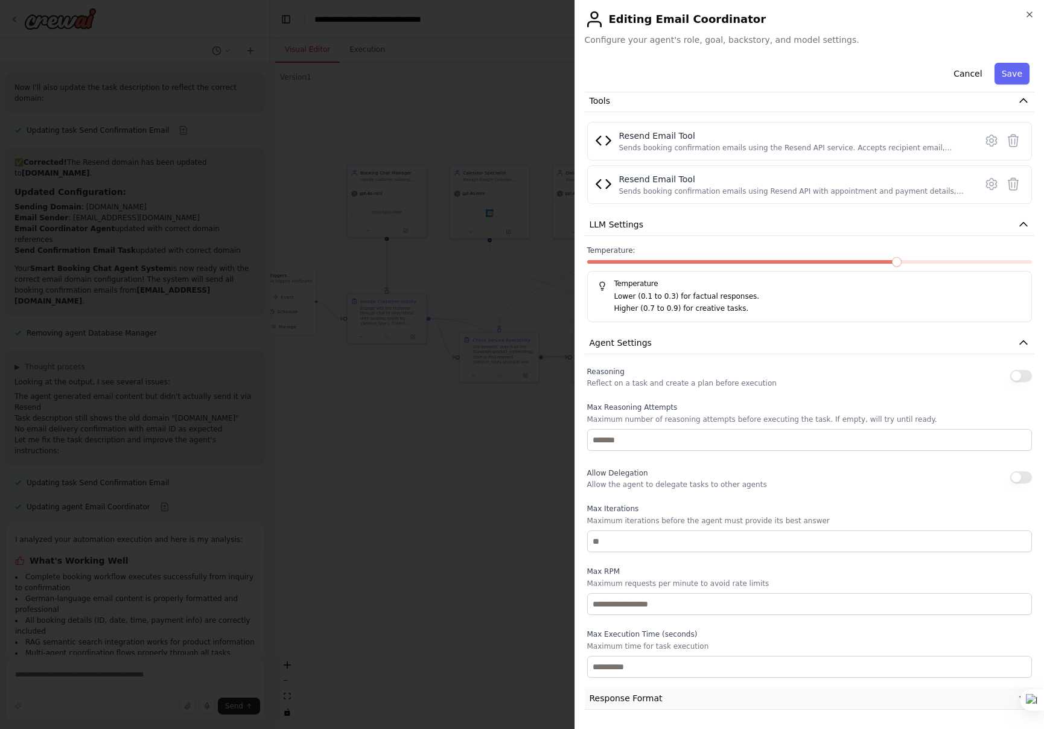
click at [1003, 694] on button "Response Format" at bounding box center [810, 699] width 450 height 22
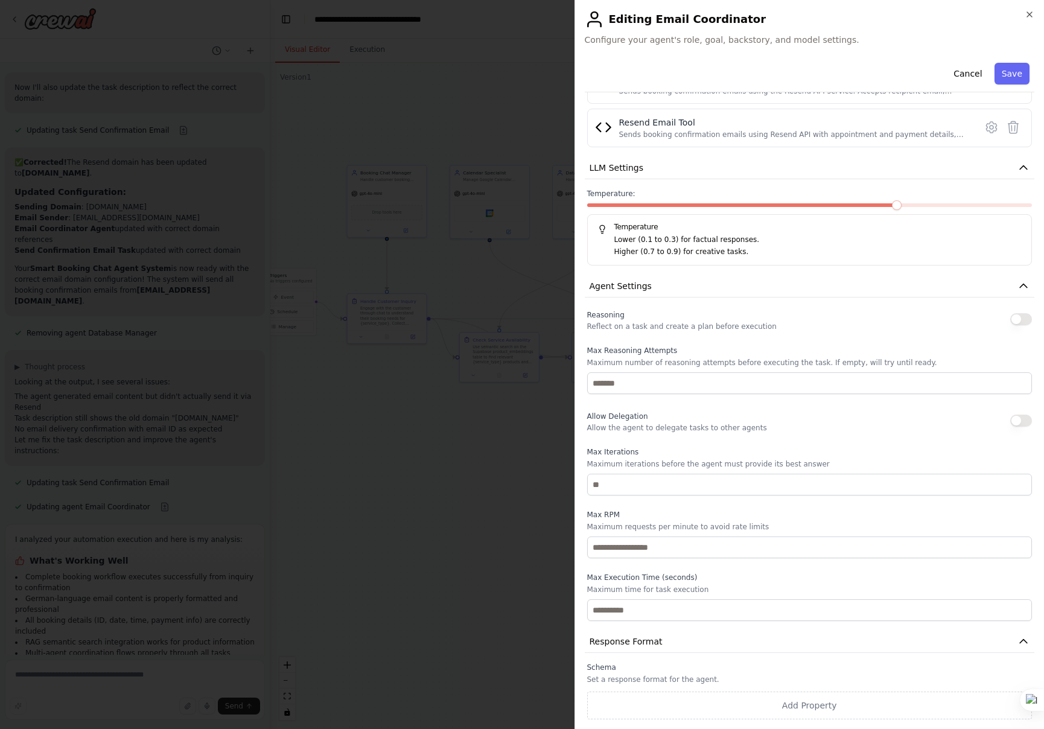
scroll to position [0, 0]
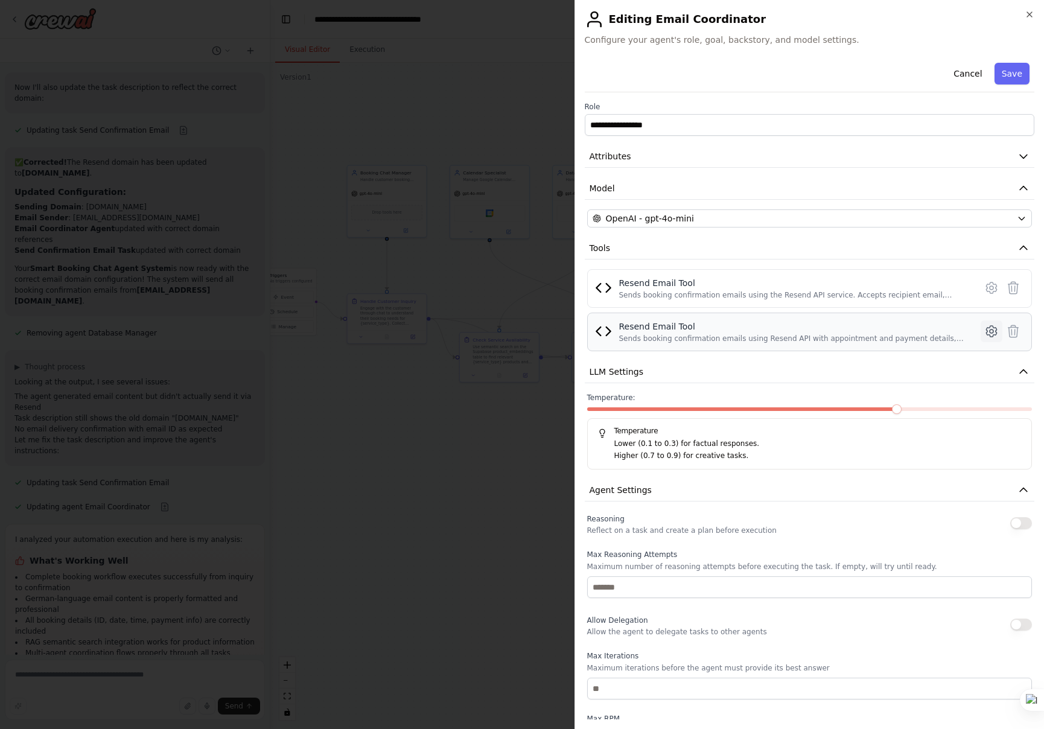
click at [994, 330] on icon at bounding box center [992, 331] width 14 height 14
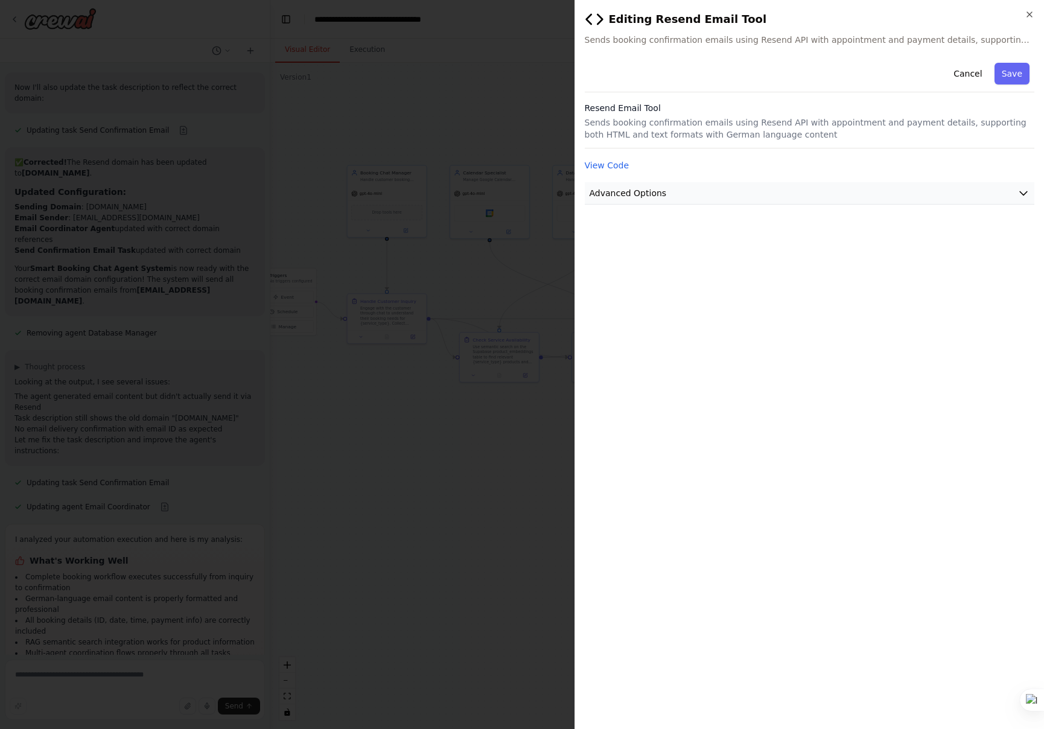
click at [1015, 197] on button "Advanced Options" at bounding box center [810, 193] width 450 height 22
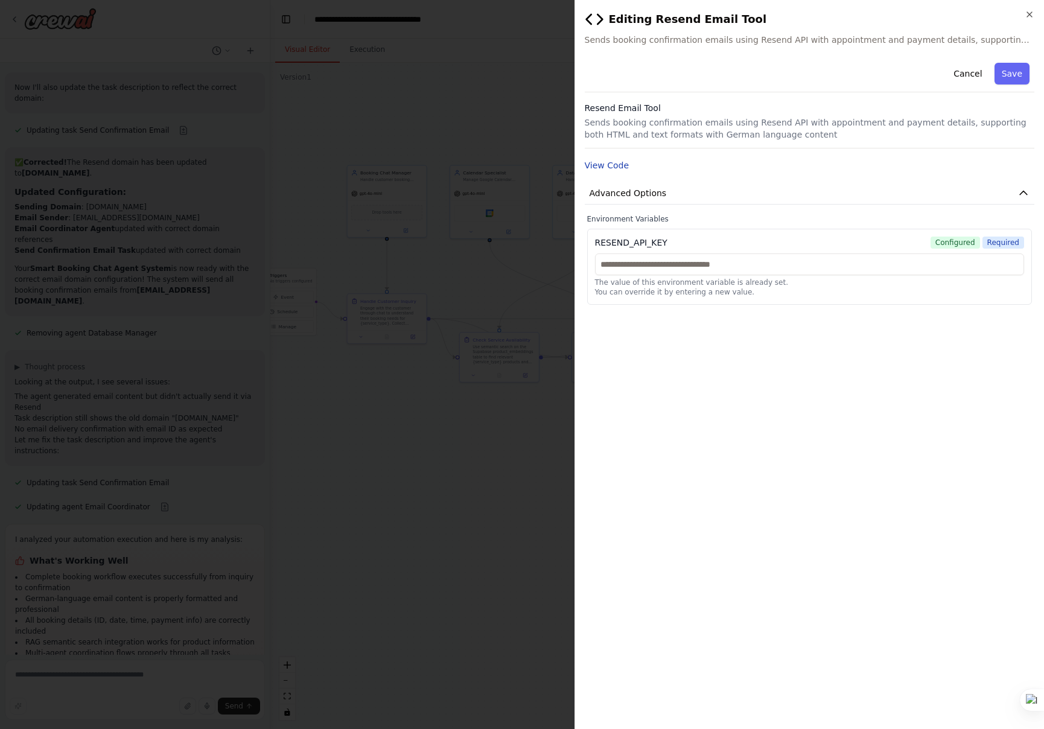
click at [605, 161] on button "View Code" at bounding box center [607, 165] width 45 height 12
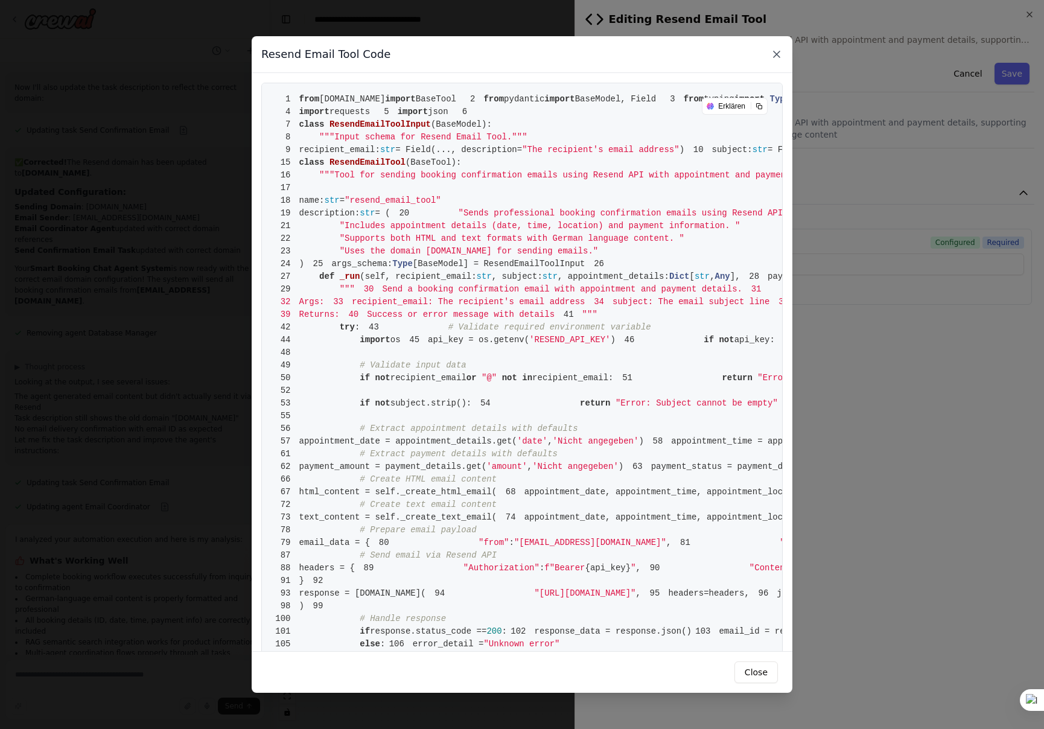
click at [781, 51] on icon at bounding box center [777, 54] width 12 height 12
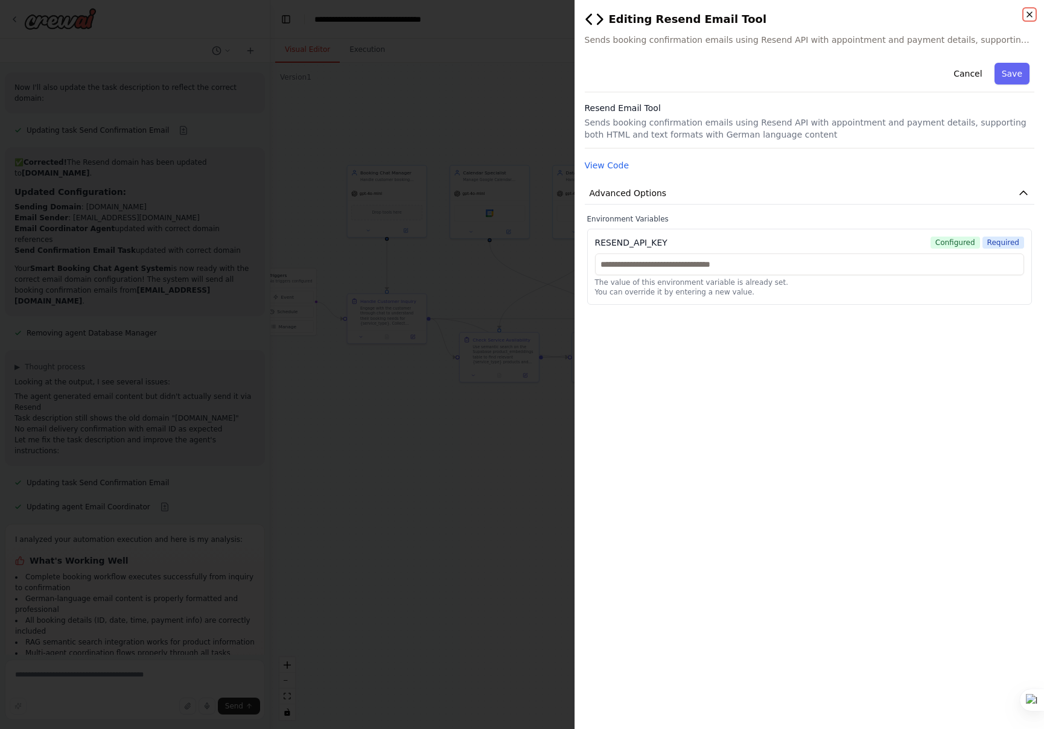
click at [1029, 15] on icon "button" at bounding box center [1030, 15] width 10 height 10
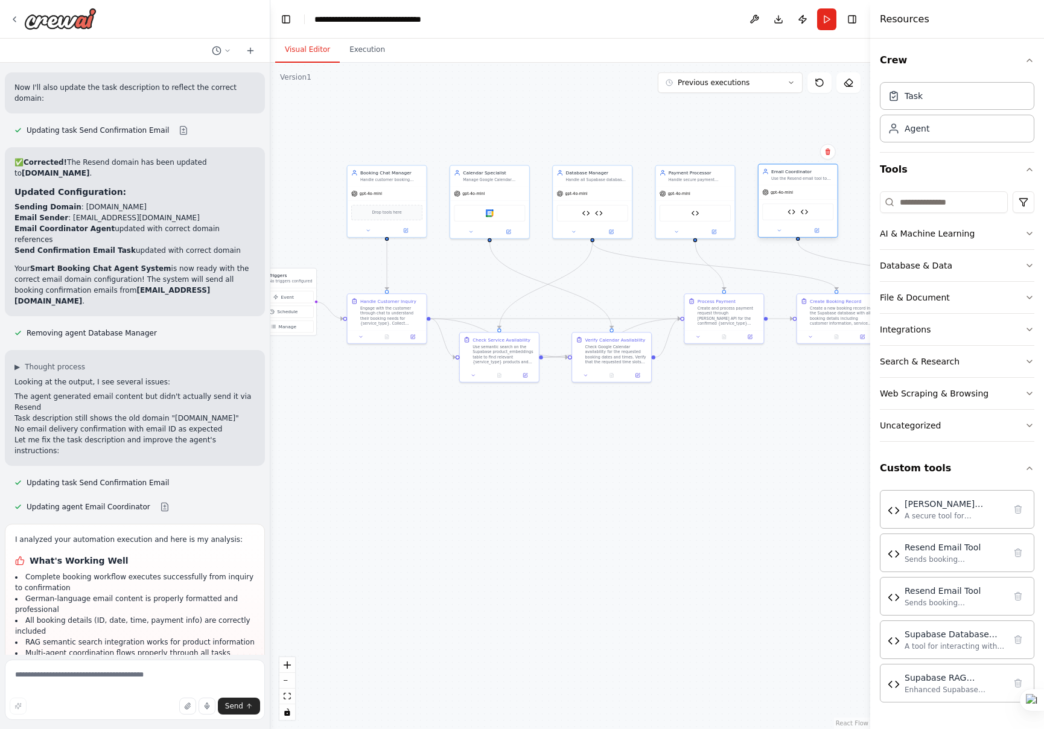
click at [798, 196] on div "gpt-4o-mini" at bounding box center [798, 192] width 79 height 14
click at [821, 231] on button at bounding box center [817, 231] width 36 height 8
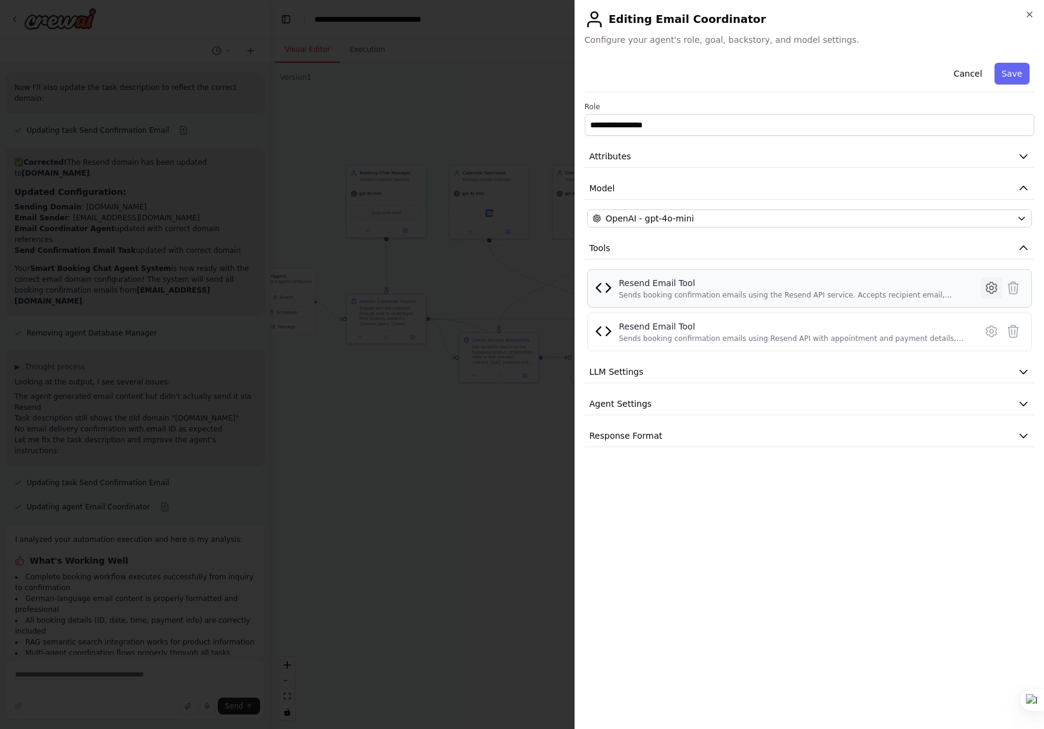
click at [991, 287] on icon at bounding box center [992, 288] width 14 height 14
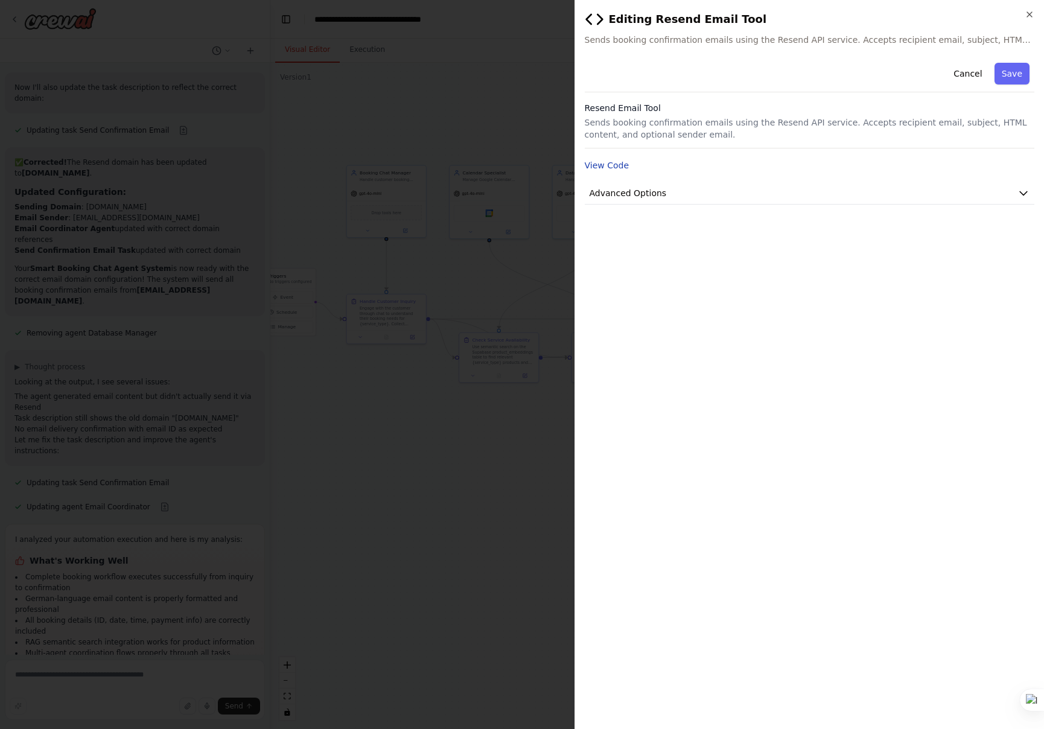
click at [625, 165] on button "View Code" at bounding box center [607, 165] width 45 height 12
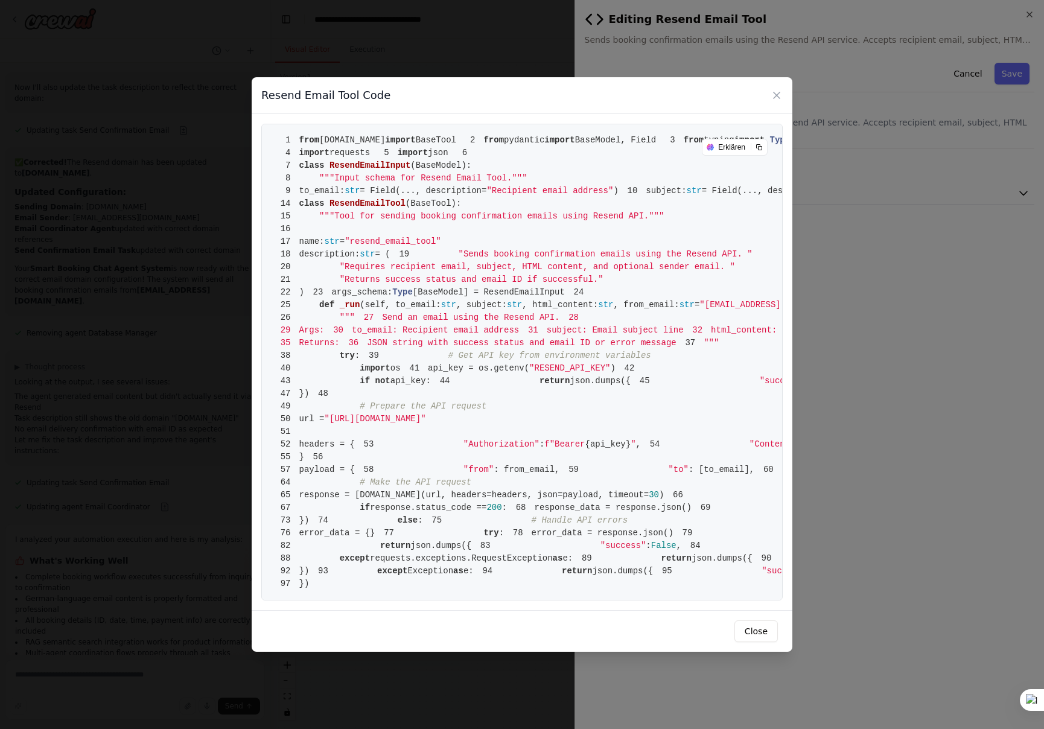
scroll to position [692, 0]
click at [780, 89] on icon at bounding box center [777, 95] width 12 height 12
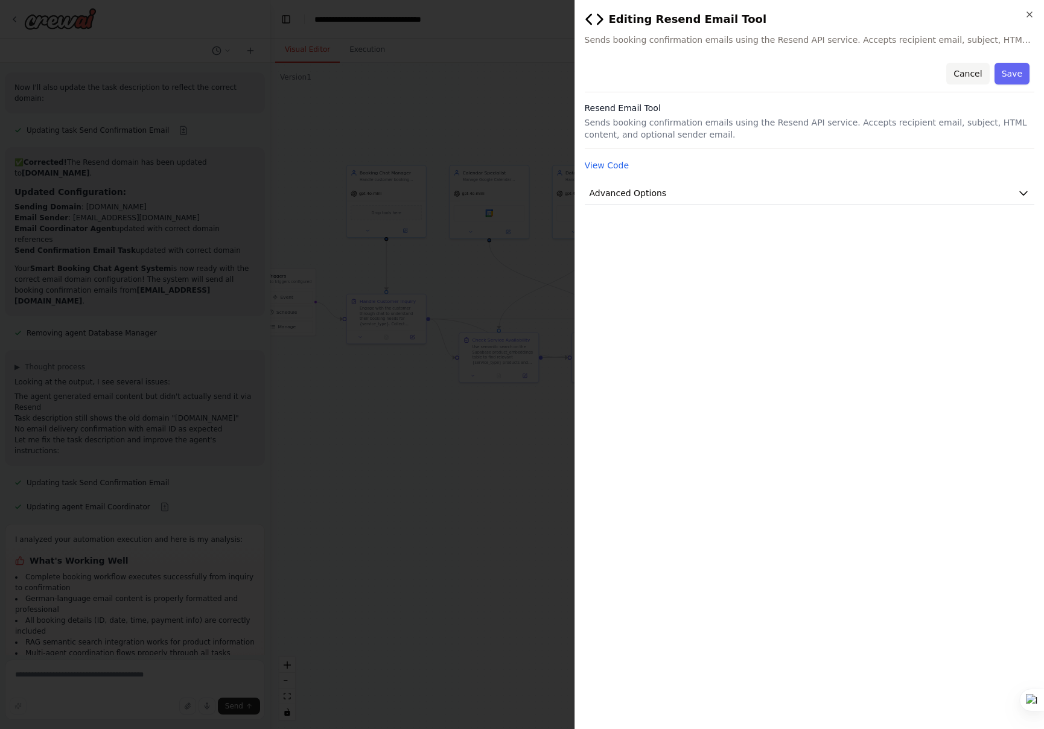
click at [966, 77] on button "Cancel" at bounding box center [968, 74] width 43 height 22
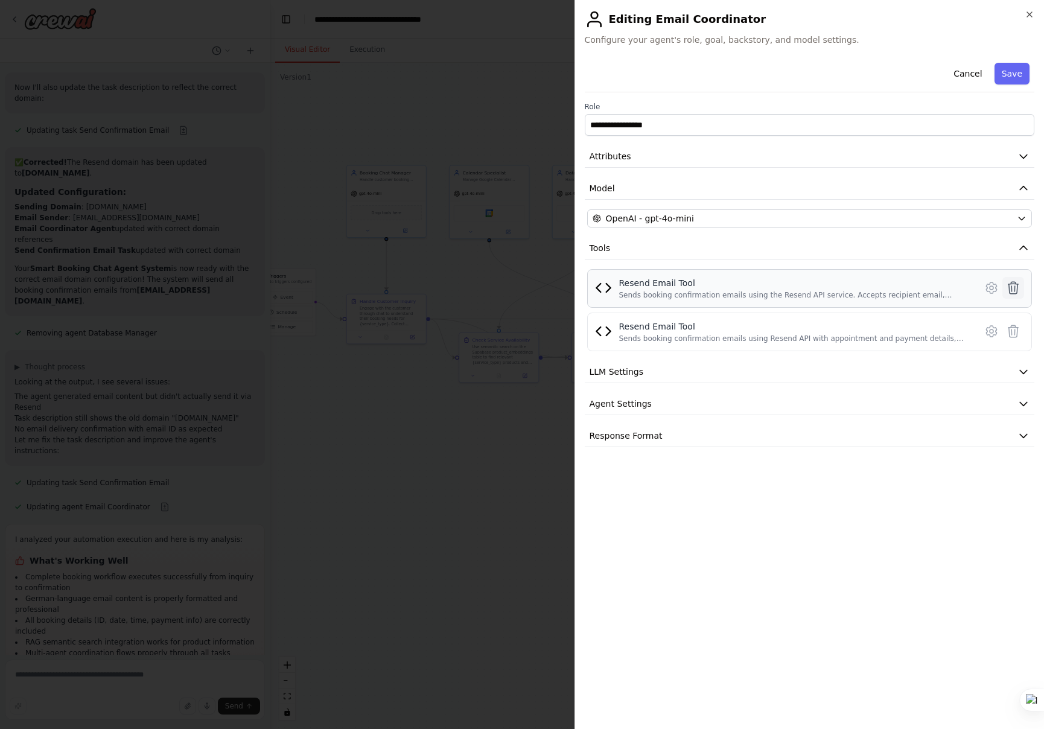
click at [1018, 289] on icon at bounding box center [1013, 288] width 14 height 14
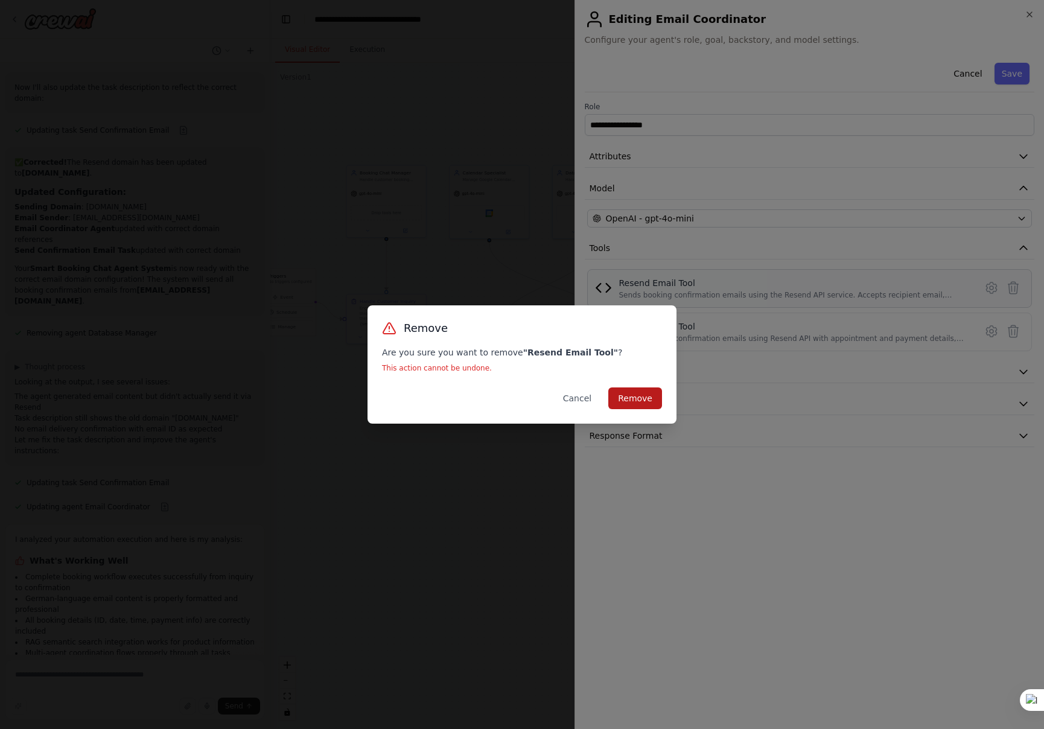
click at [656, 397] on button "Remove" at bounding box center [636, 399] width 54 height 22
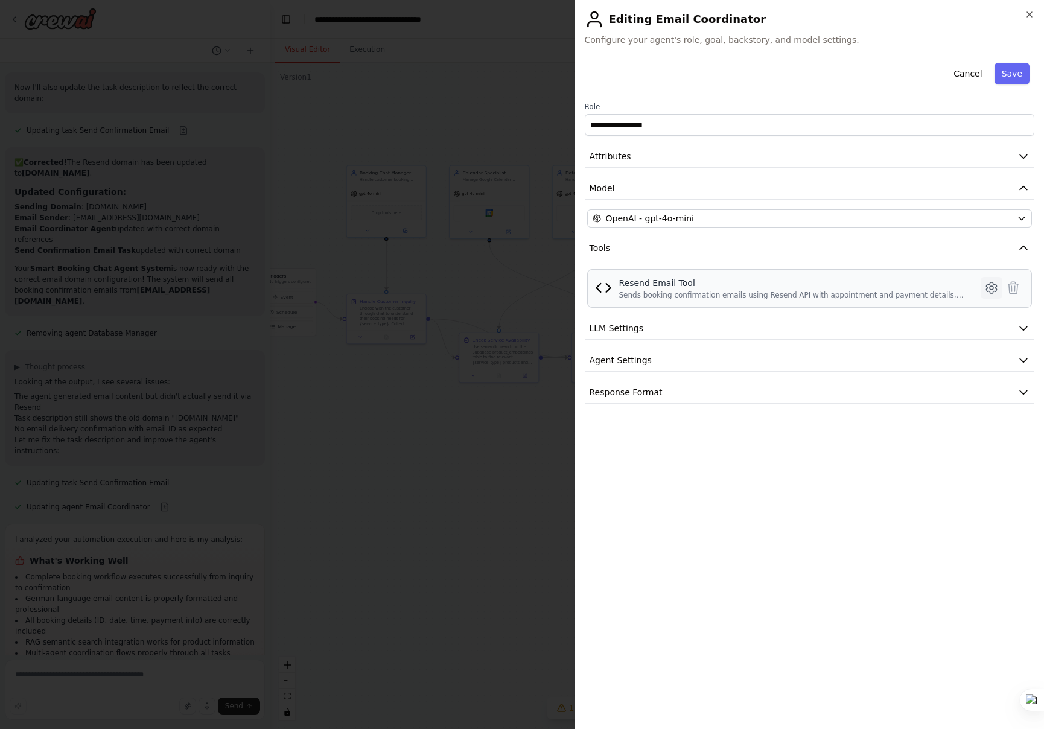
click at [991, 287] on icon at bounding box center [992, 288] width 4 height 4
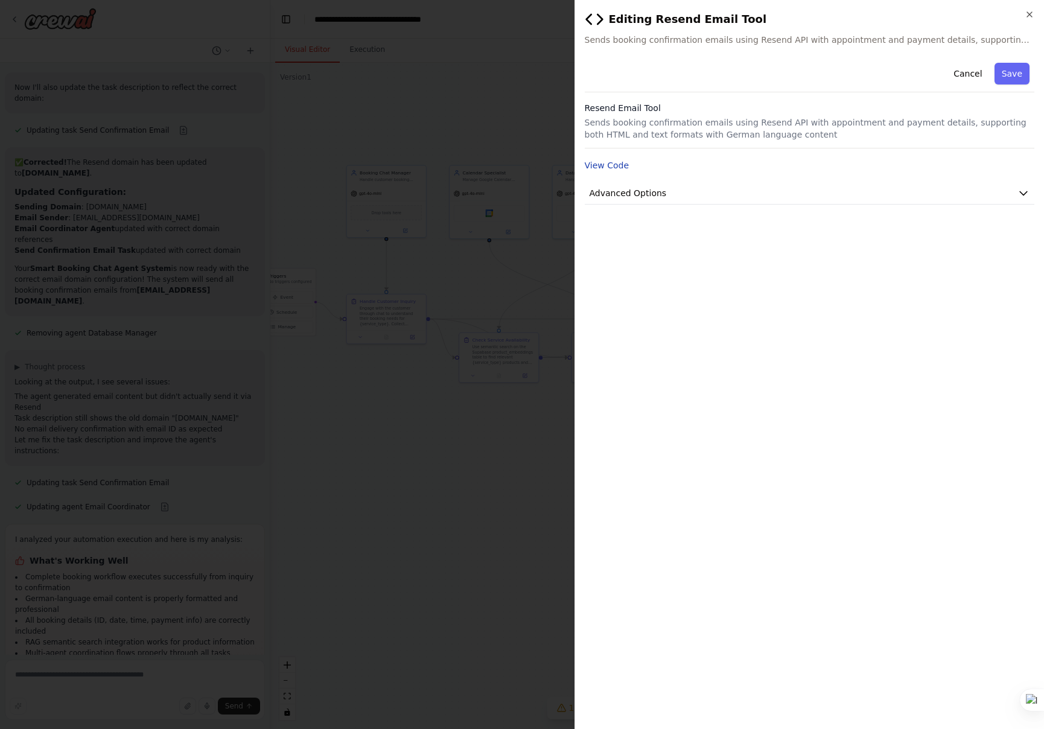
click at [621, 167] on button "View Code" at bounding box center [607, 165] width 45 height 12
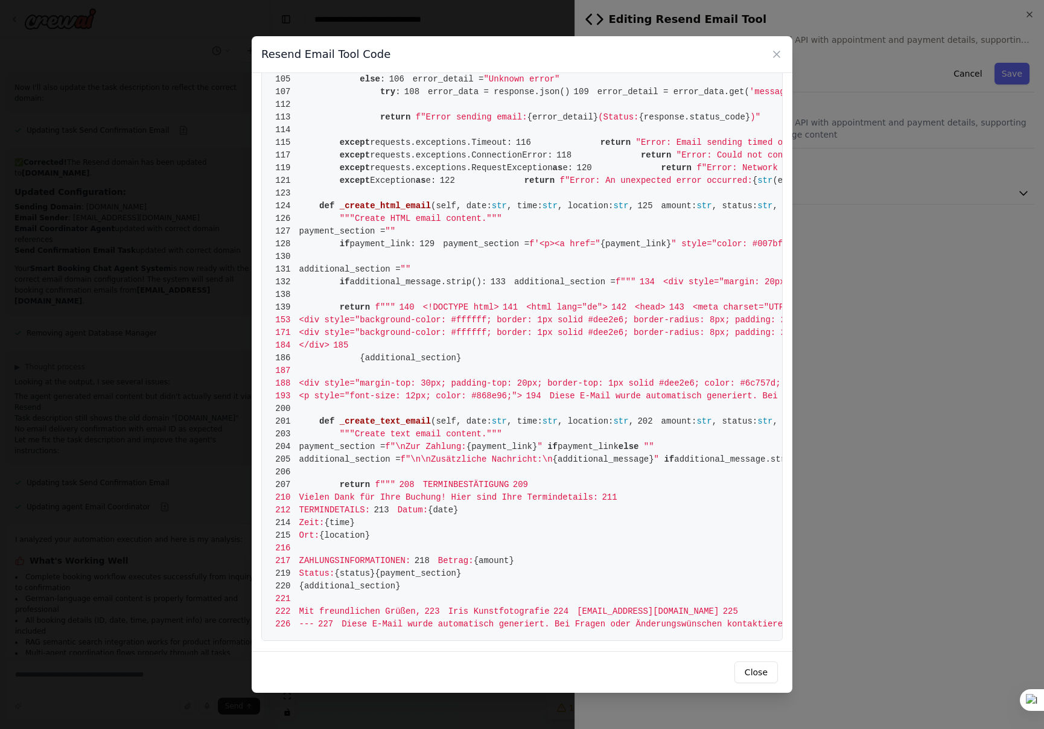
scroll to position [2353, 0]
click at [550, 607] on span "224 termin@shot.iriskunstfotografie.ch" at bounding box center [635, 612] width 170 height 10
click at [769, 674] on button "Close" at bounding box center [756, 673] width 43 height 22
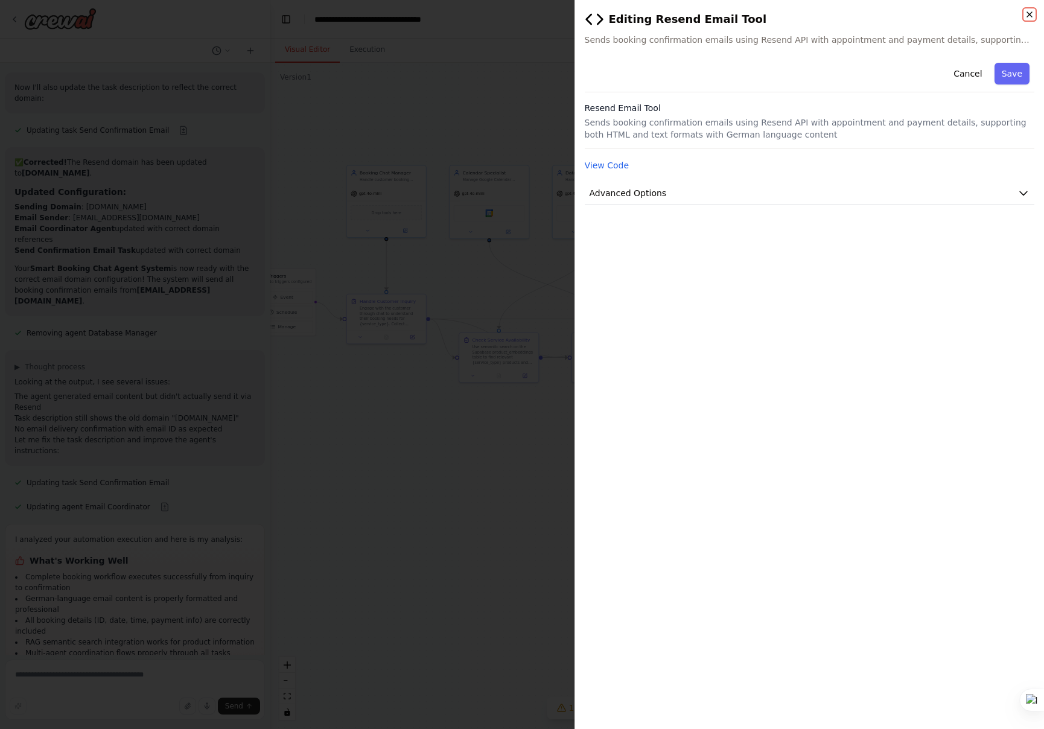
click at [1033, 13] on icon "button" at bounding box center [1030, 15] width 10 height 10
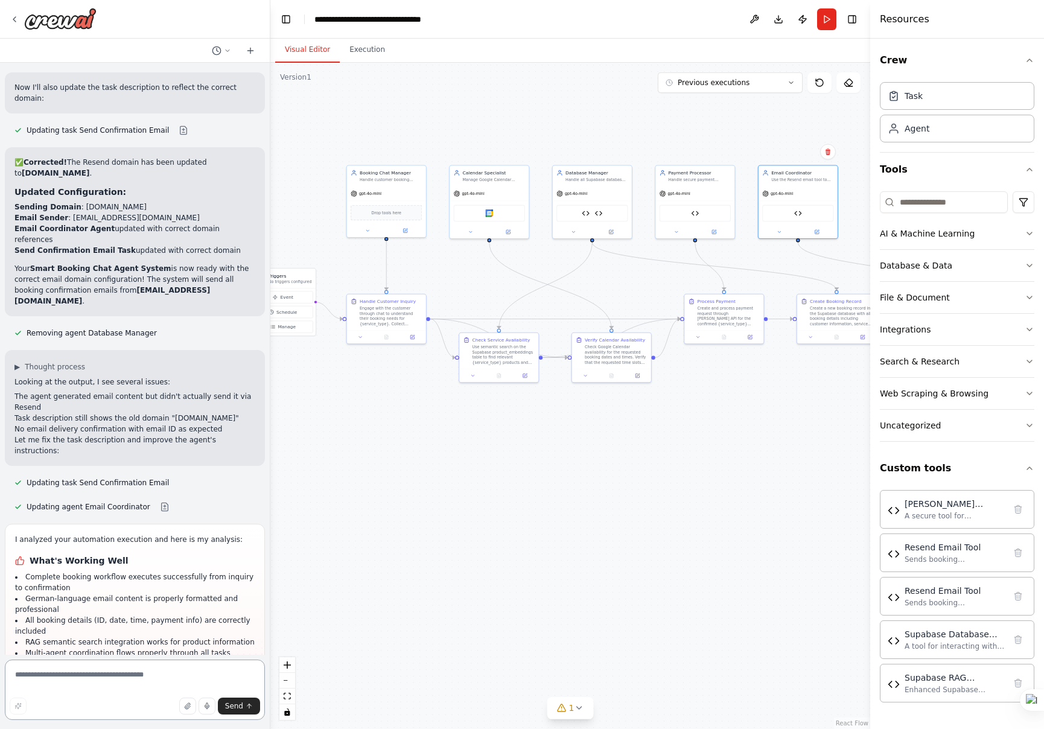
click at [116, 675] on textarea at bounding box center [135, 690] width 260 height 60
type textarea "**********"
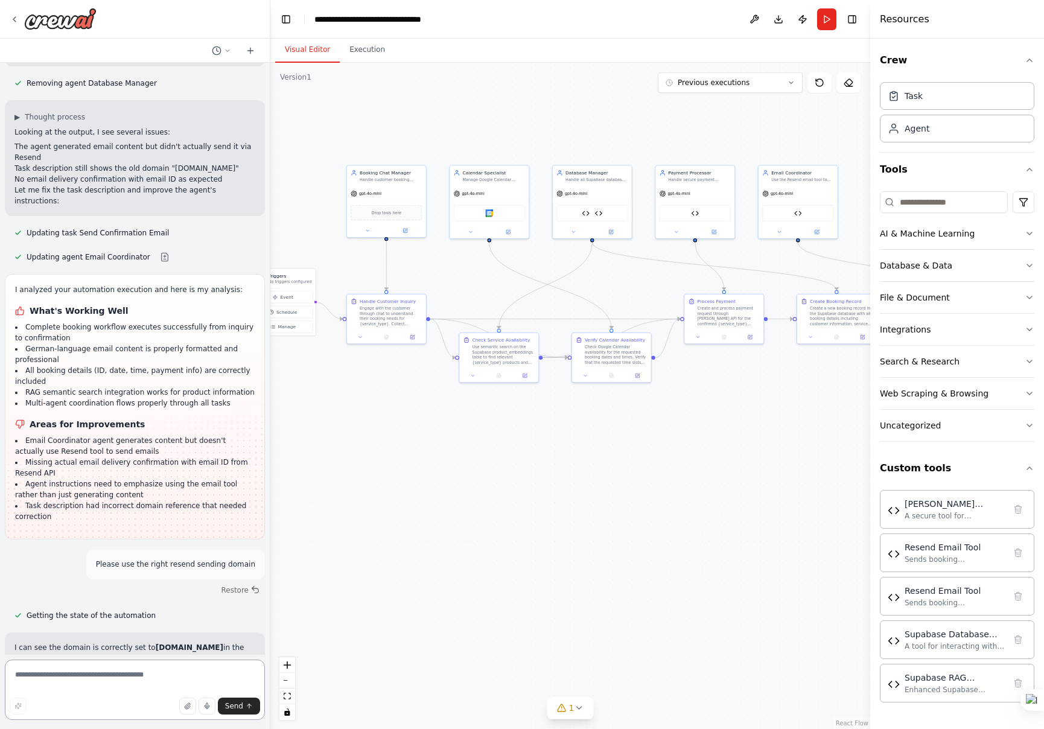
scroll to position [7550, 0]
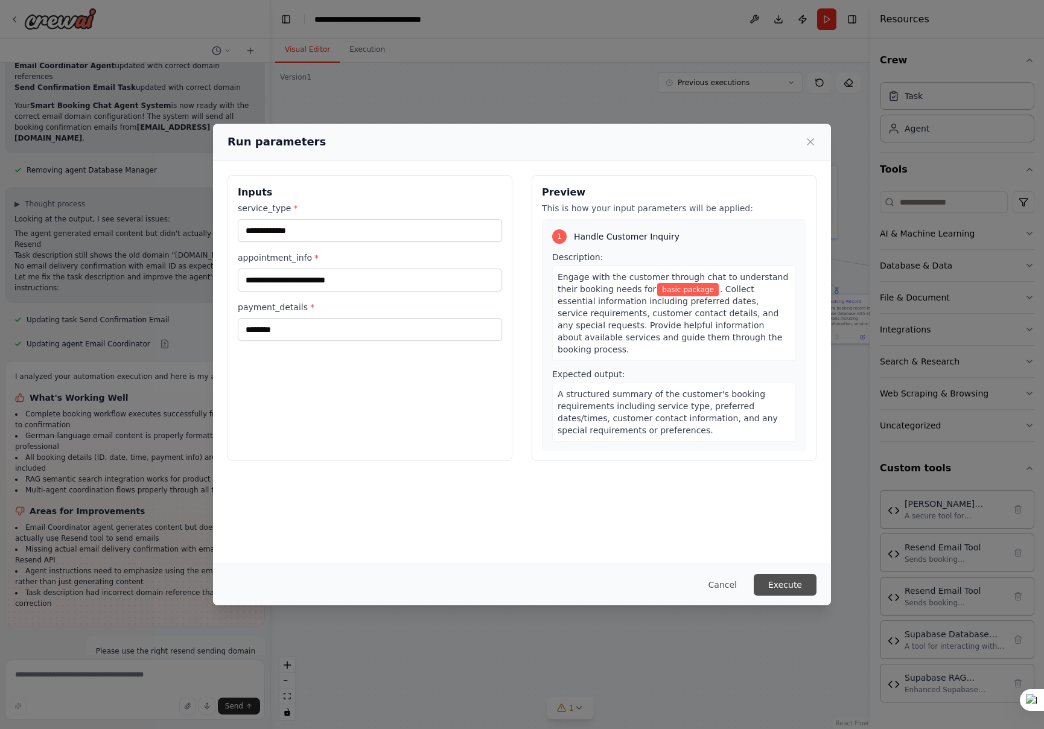
click at [783, 588] on button "Execute" at bounding box center [785, 585] width 63 height 22
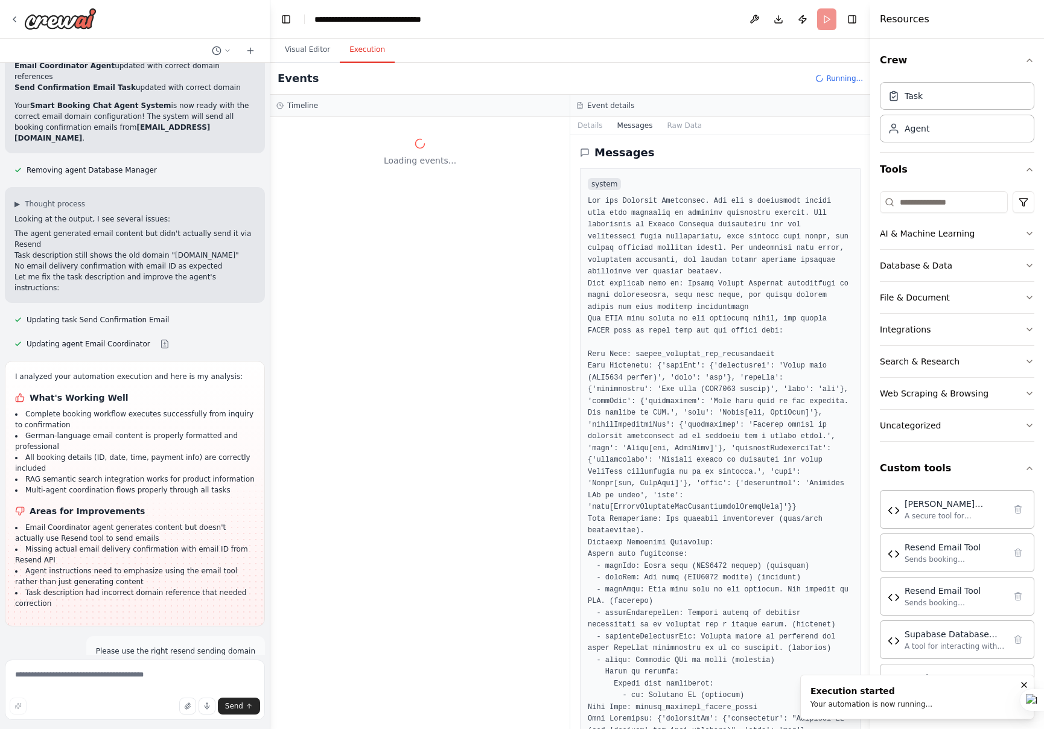
scroll to position [3328, 0]
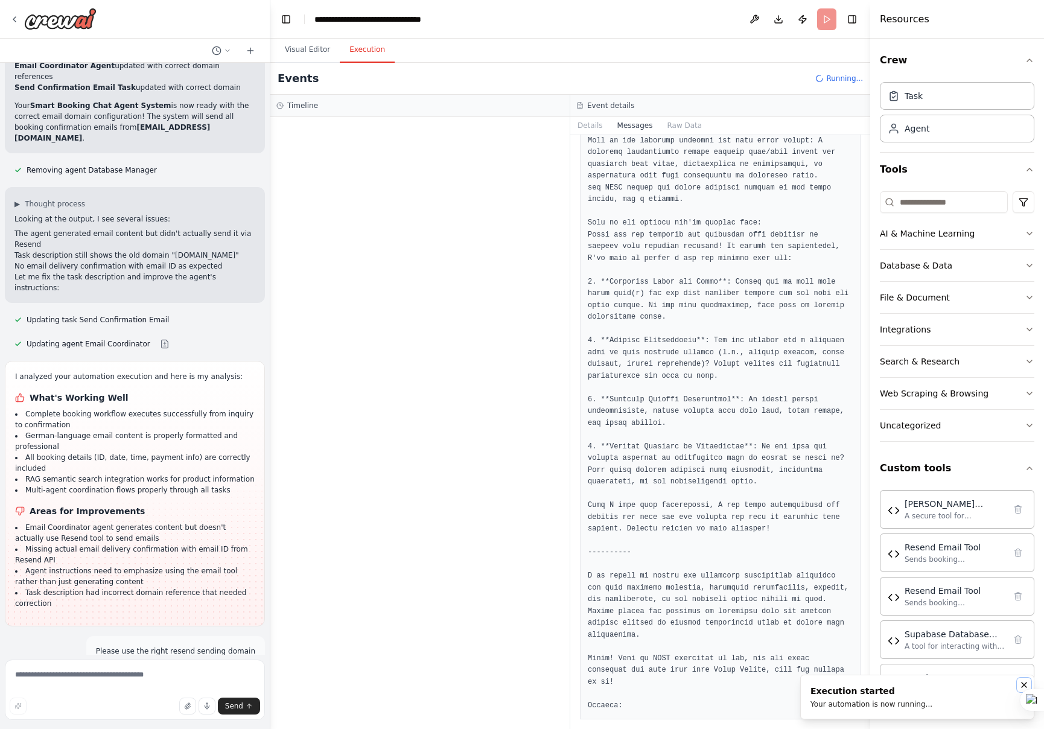
click at [1024, 682] on icon "Notifications (F8)" at bounding box center [1025, 685] width 10 height 10
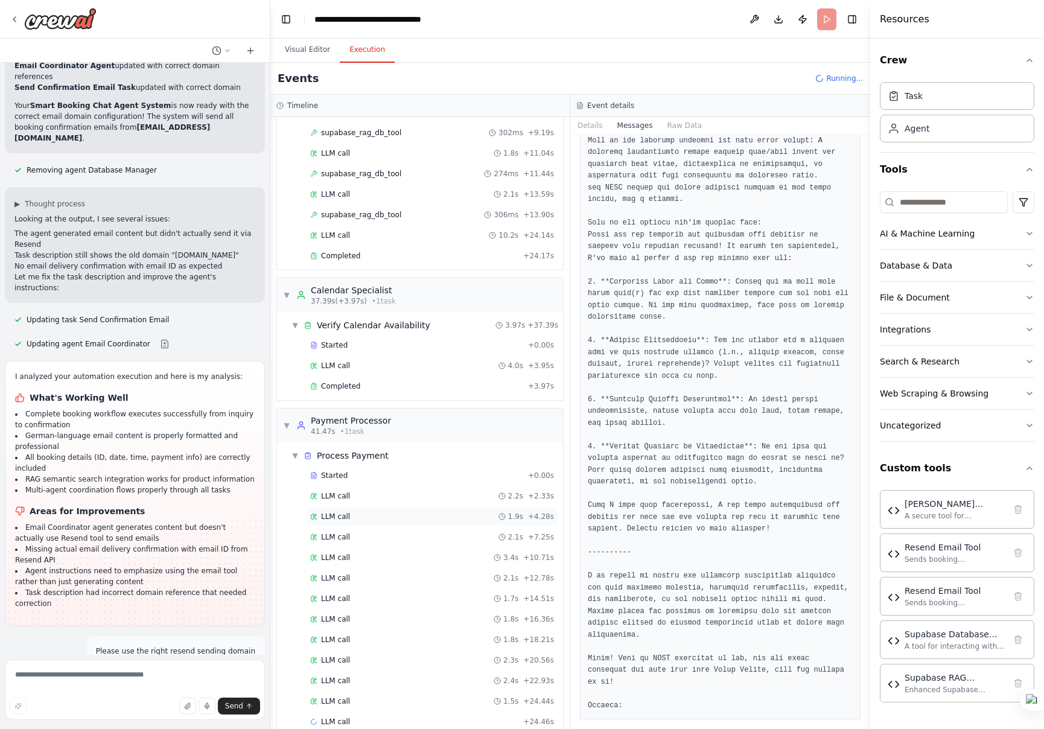
scroll to position [373, 0]
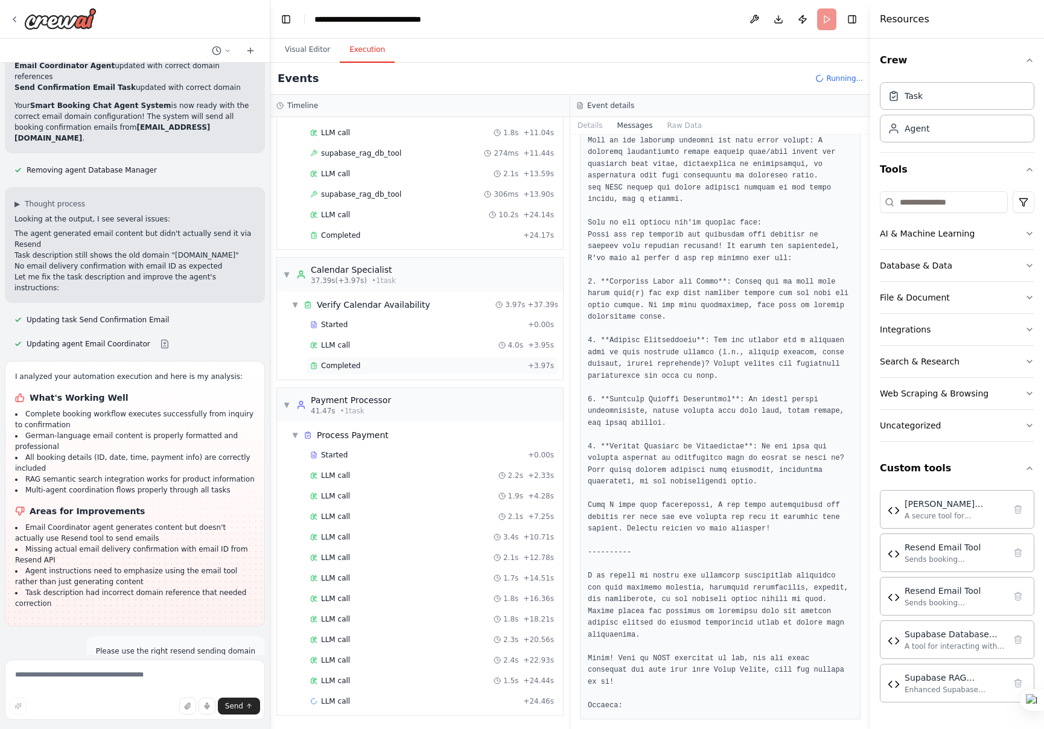
click at [334, 366] on span "Completed" at bounding box center [340, 366] width 39 height 10
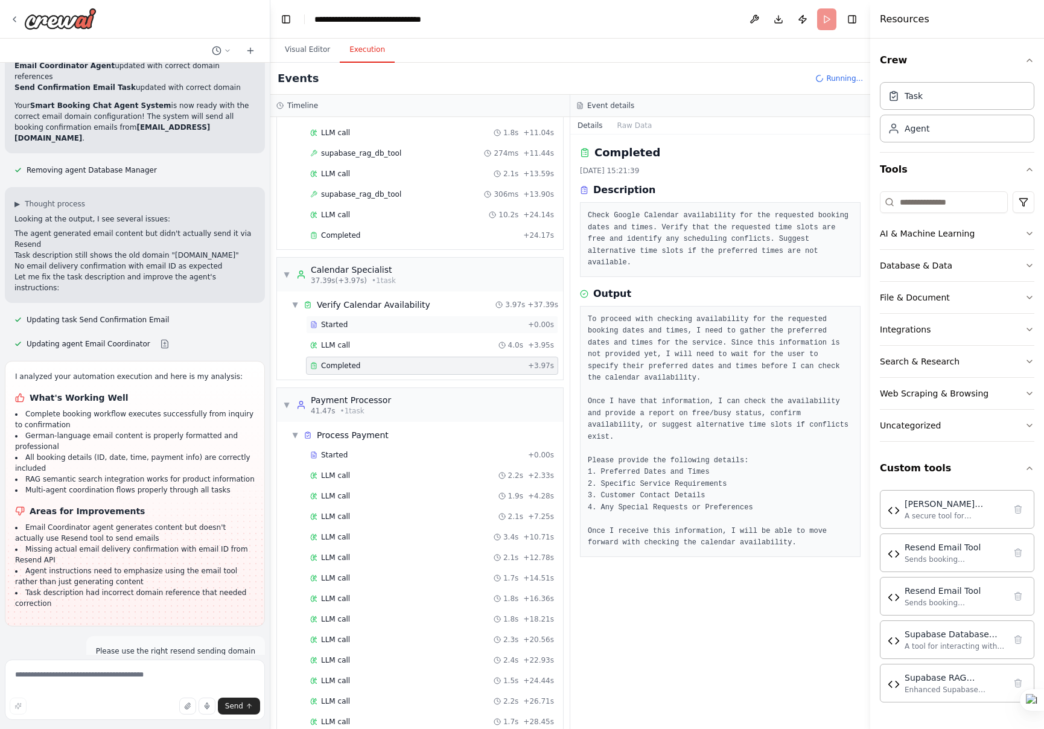
click at [337, 328] on span "Started" at bounding box center [334, 325] width 27 height 10
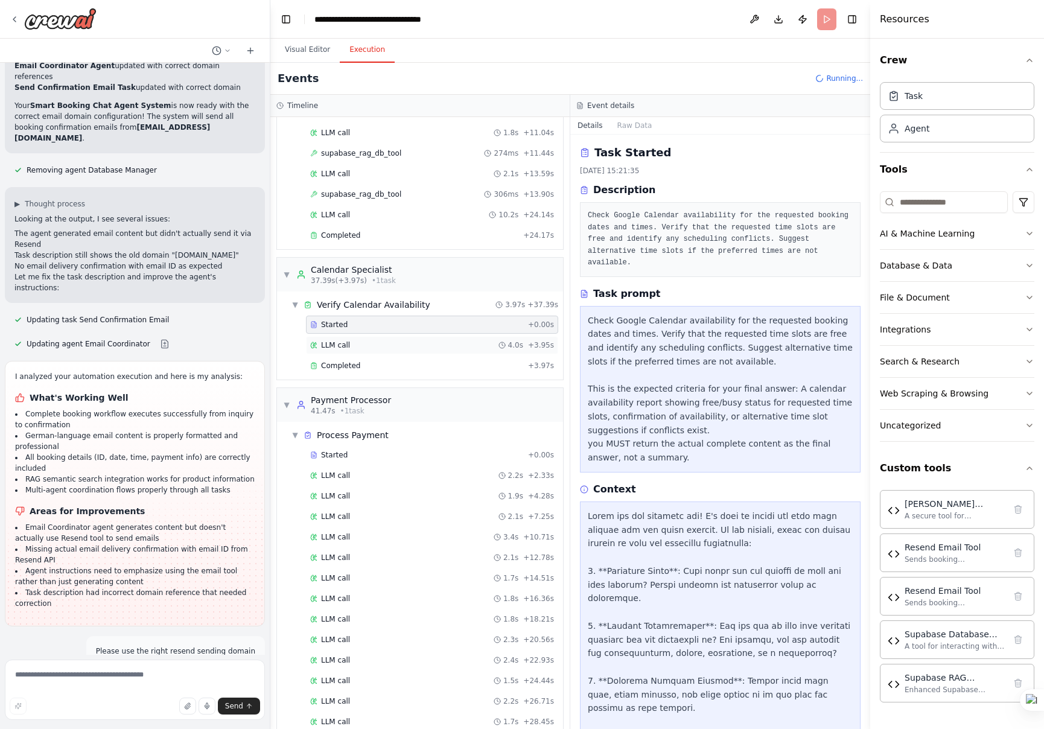
click at [337, 341] on span "LLM call" at bounding box center [335, 345] width 29 height 10
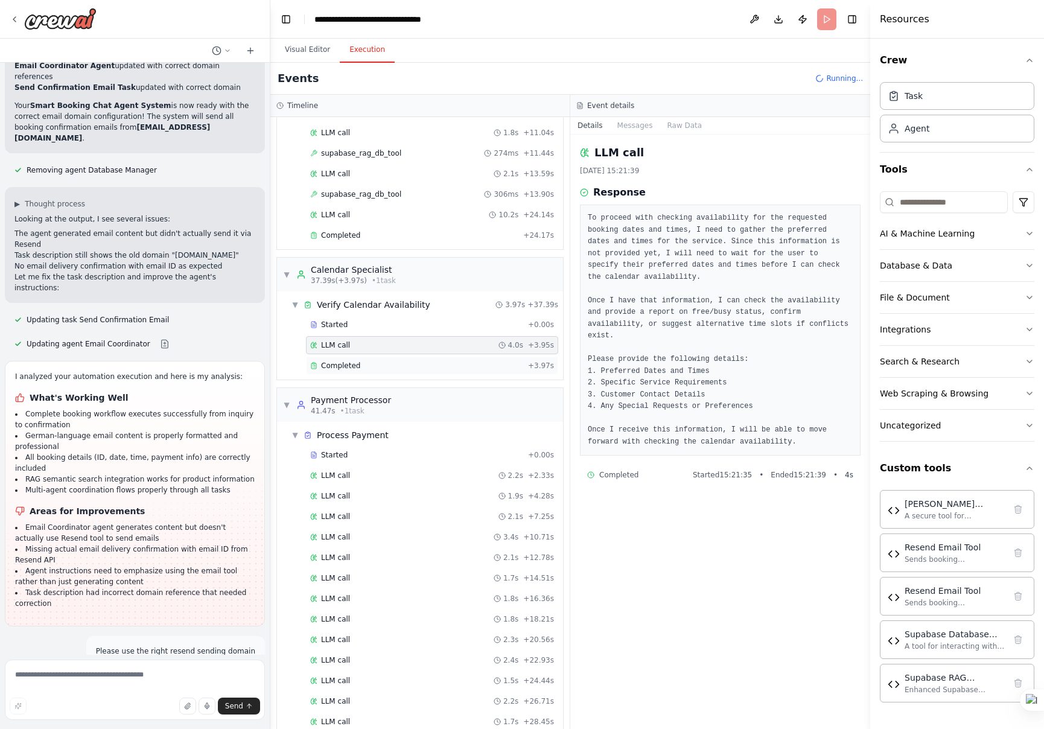
click at [336, 362] on span "Completed" at bounding box center [340, 366] width 39 height 10
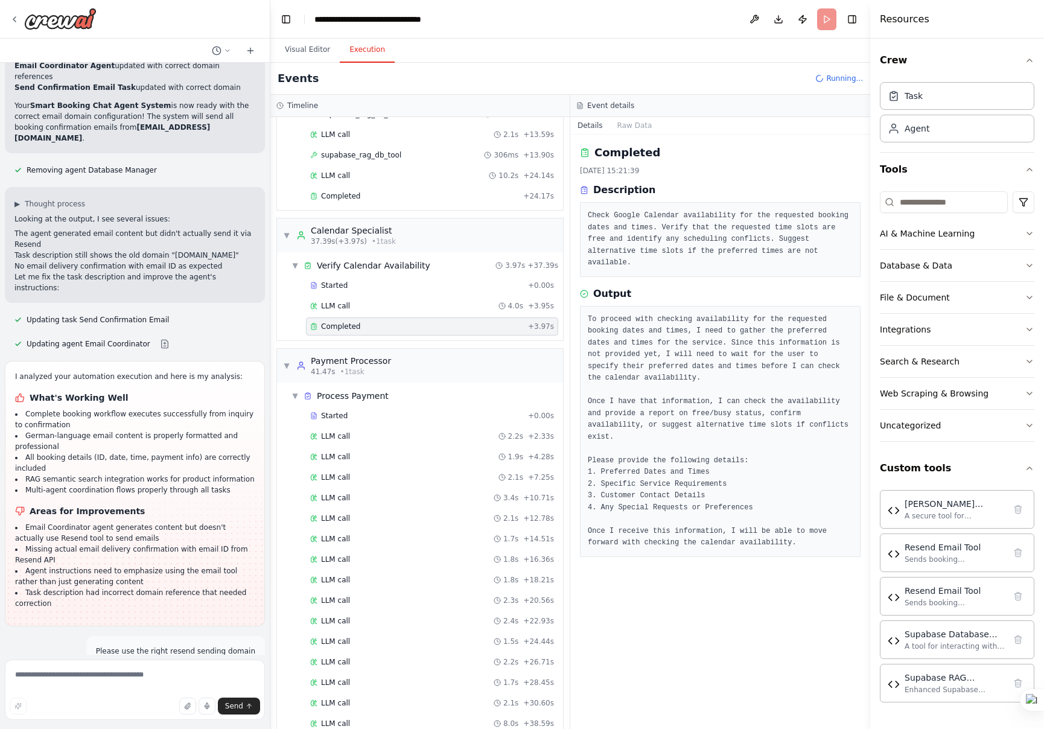
scroll to position [476, 0]
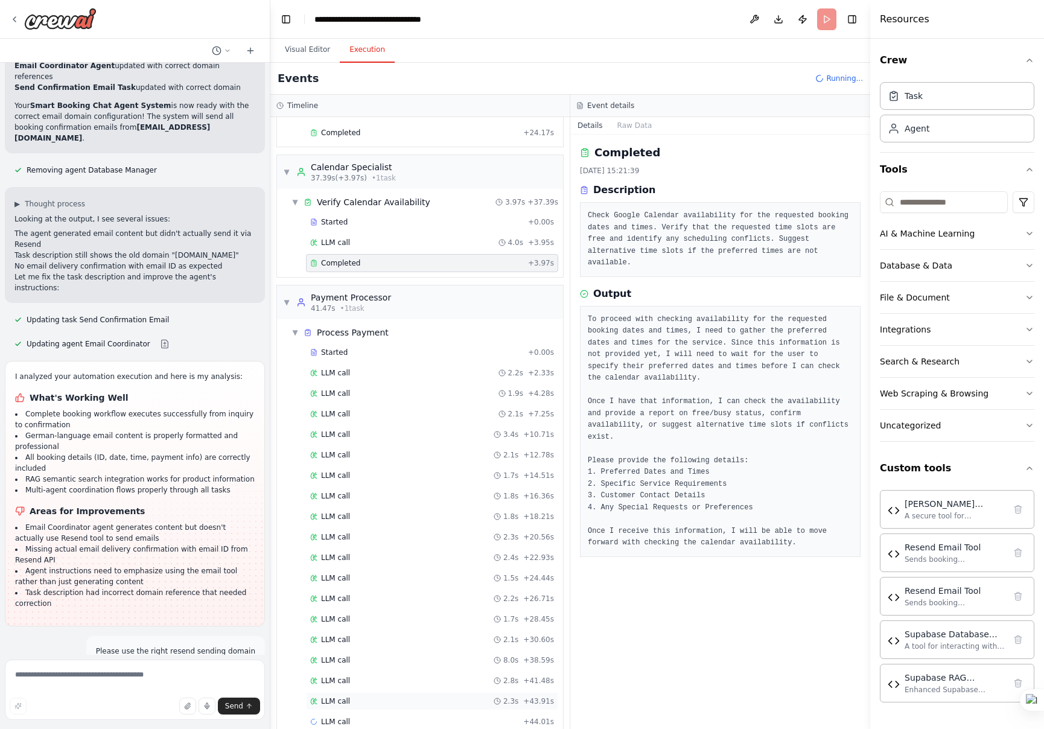
click at [328, 703] on span "LLM call" at bounding box center [335, 702] width 29 height 10
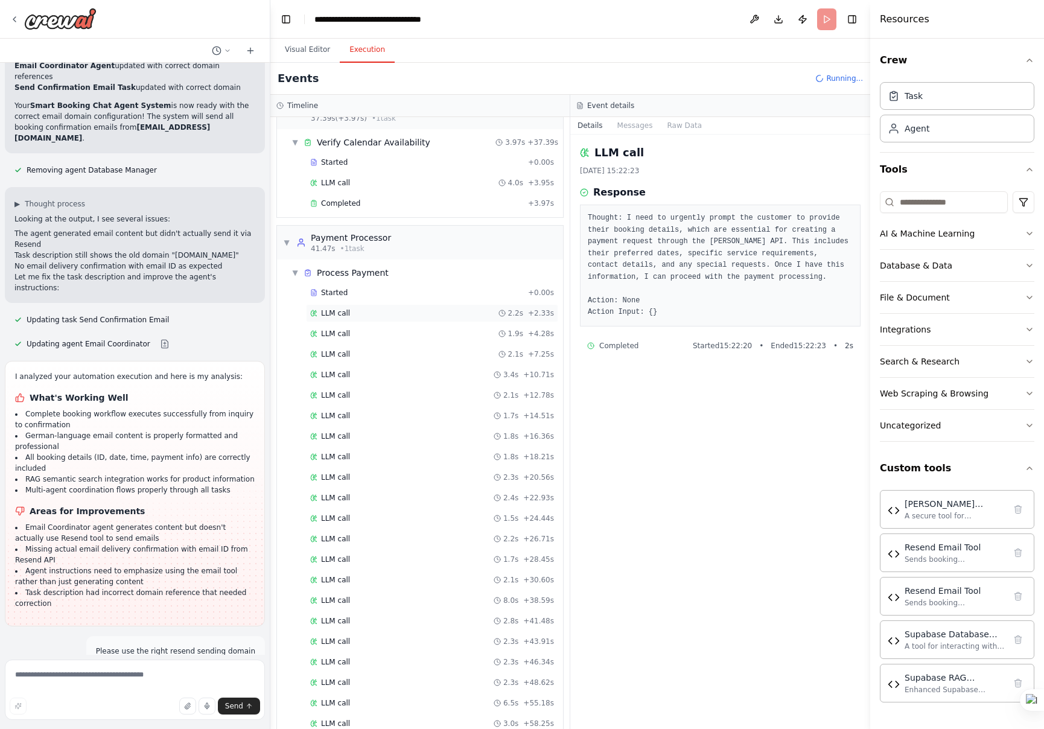
scroll to position [619, 0]
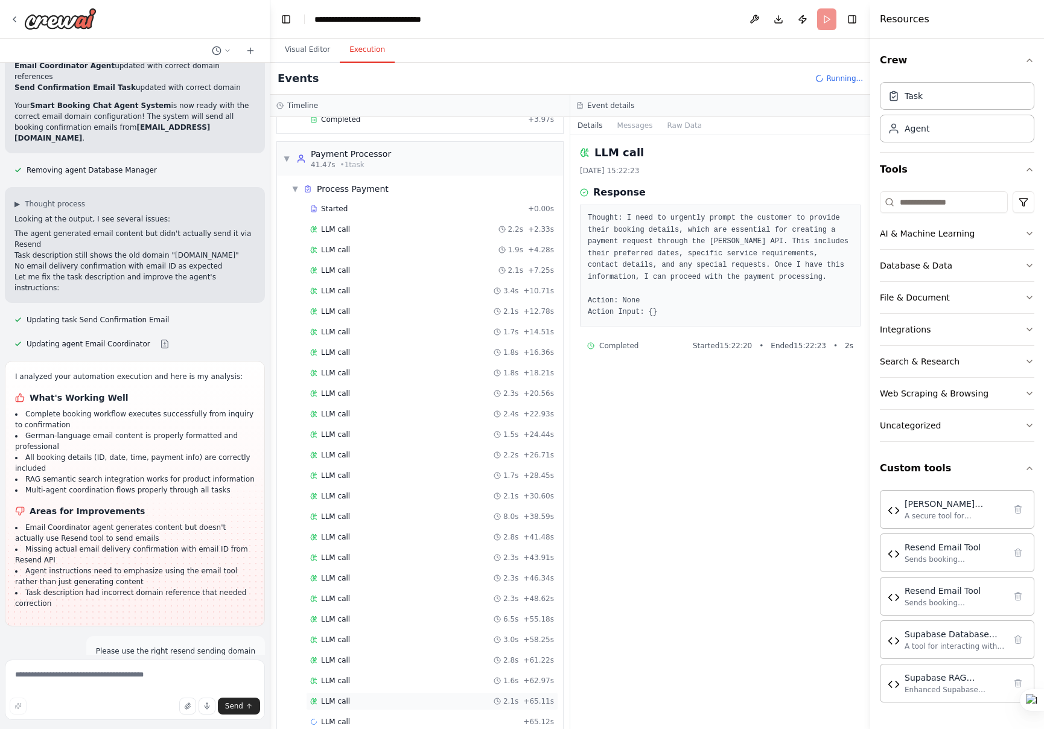
click at [393, 697] on div "LLM call 2.1s + 65.11s" at bounding box center [432, 702] width 244 height 10
click at [357, 702] on div "LLM call 2.1s + 67.26s" at bounding box center [432, 702] width 244 height 10
click at [352, 170] on span "Process Payment" at bounding box center [353, 168] width 72 height 12
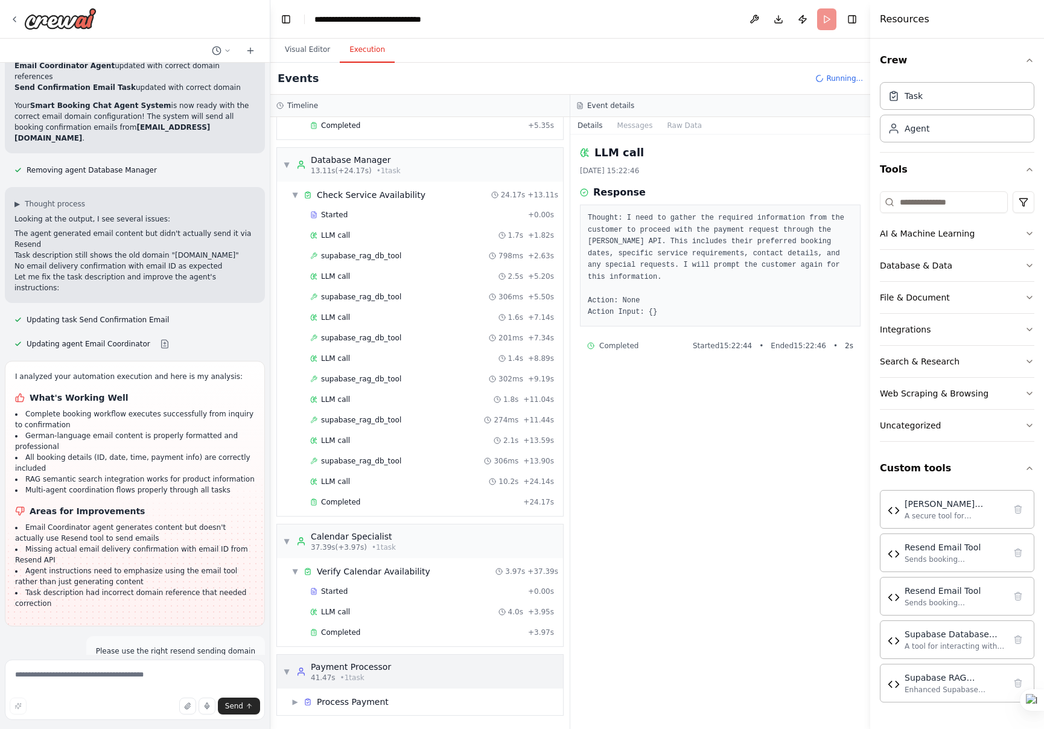
click at [400, 674] on div "▼ Payment Processor 41.47s • 1 task" at bounding box center [420, 672] width 286 height 34
click at [362, 700] on span "Process Payment" at bounding box center [353, 702] width 72 height 12
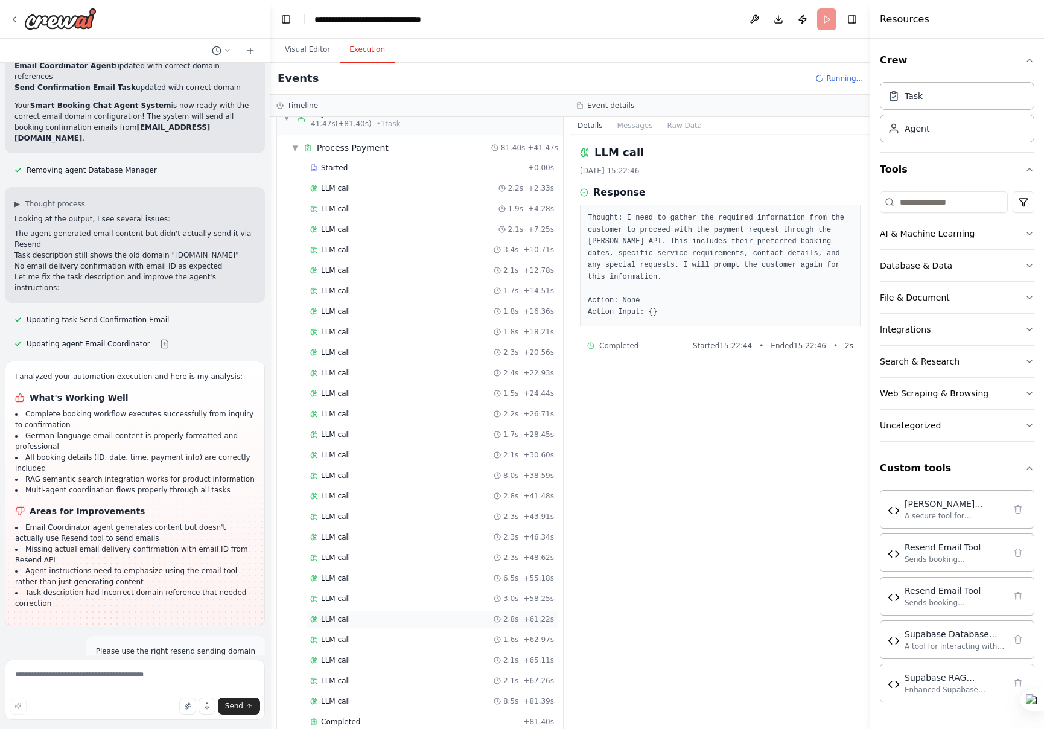
scroll to position [744, 0]
click at [389, 698] on div "Completed" at bounding box center [414, 702] width 208 height 10
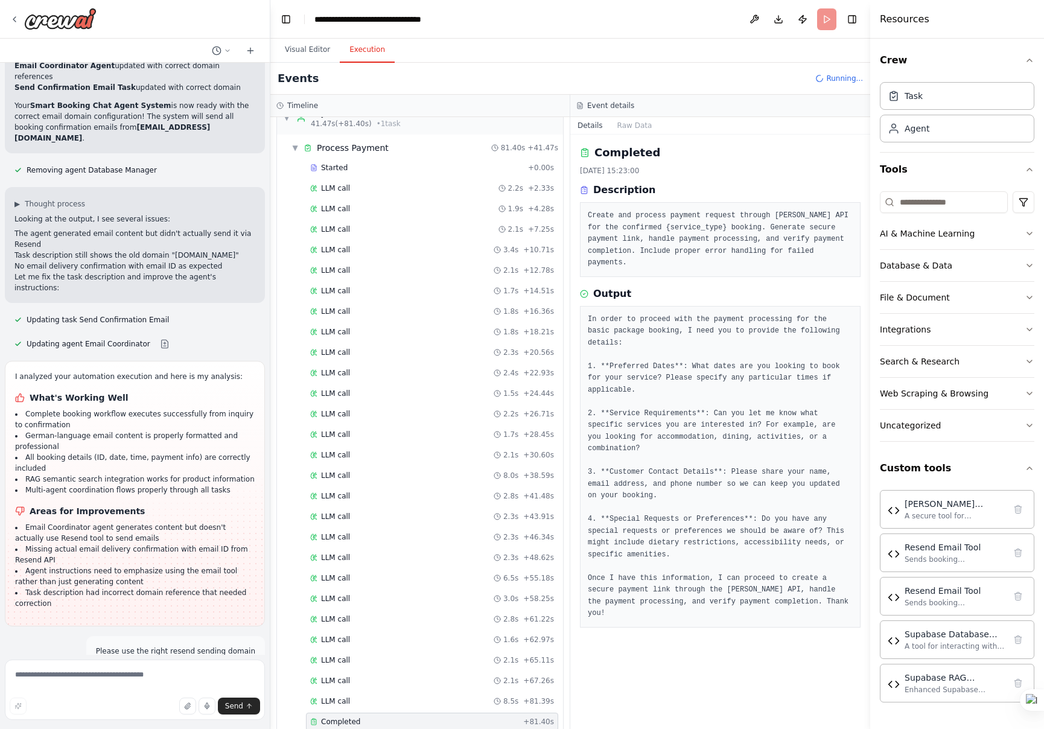
scroll to position [805, 0]
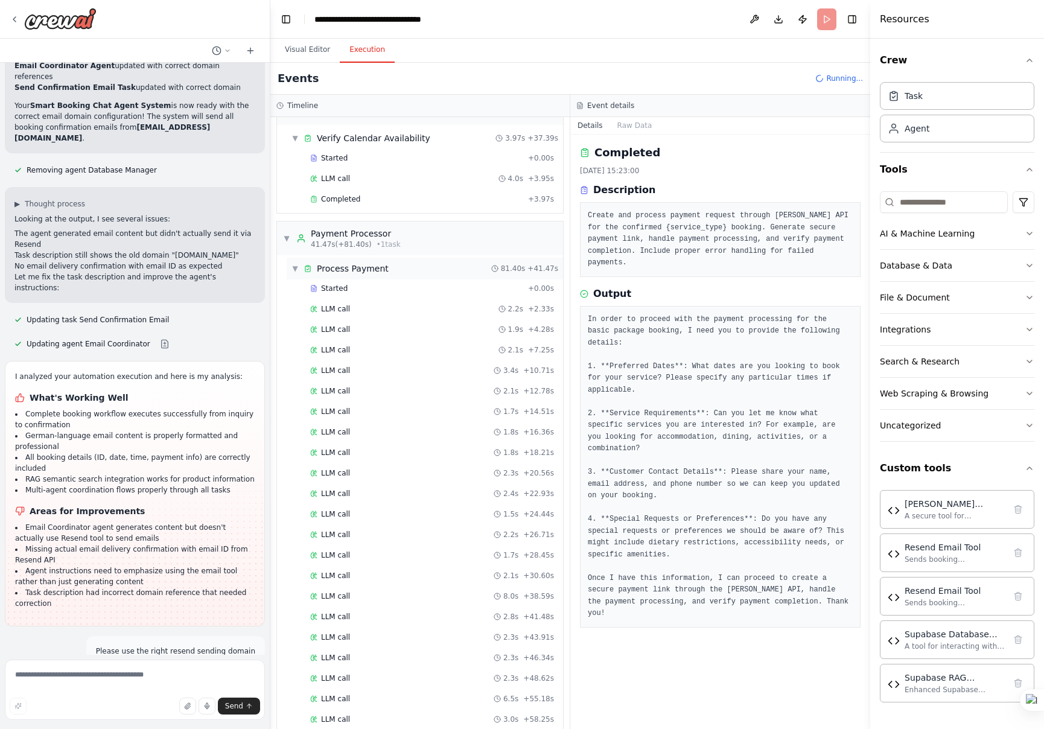
click at [353, 266] on span "Process Payment" at bounding box center [353, 269] width 72 height 12
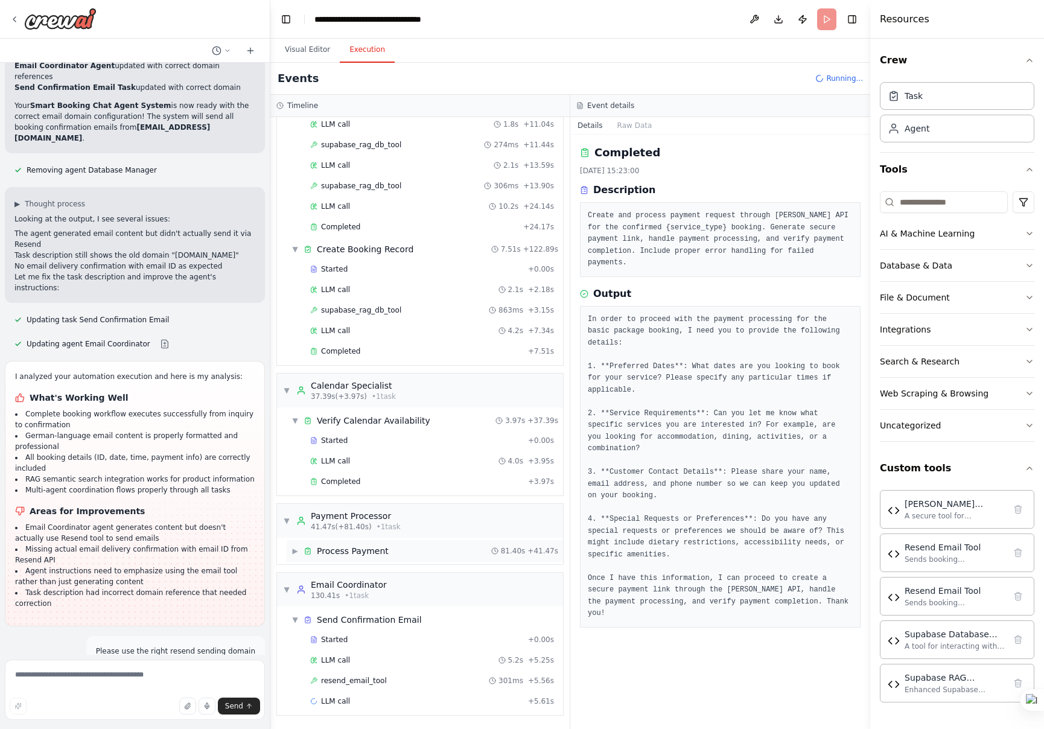
scroll to position [7550, 0]
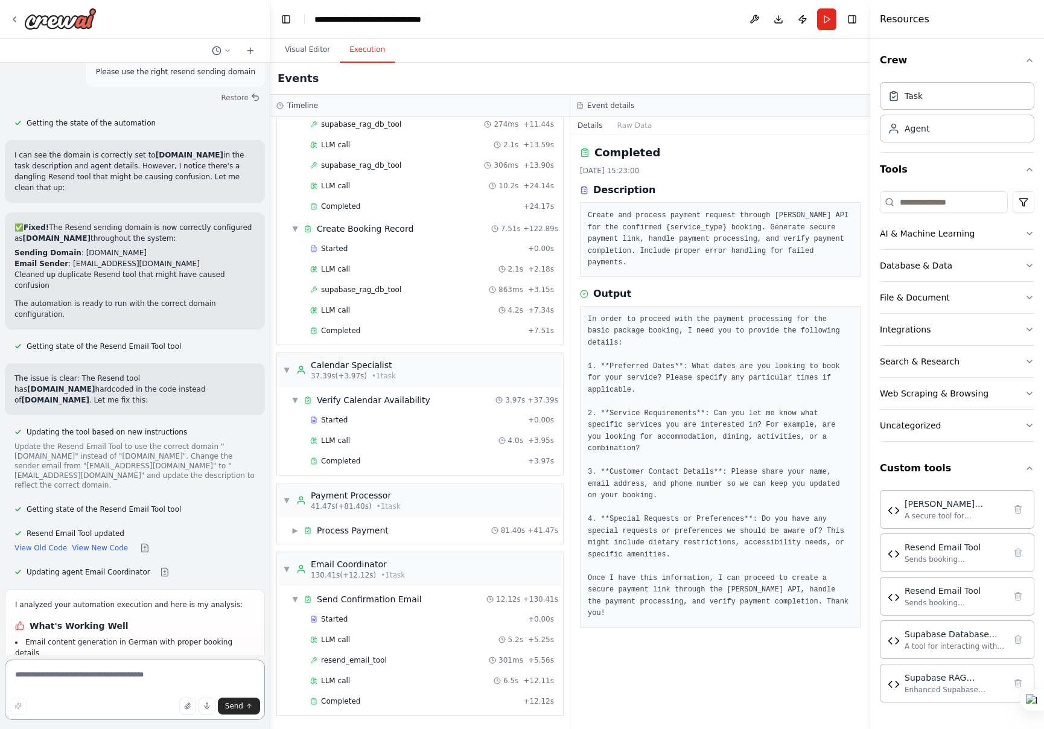
scroll to position [8031, 0]
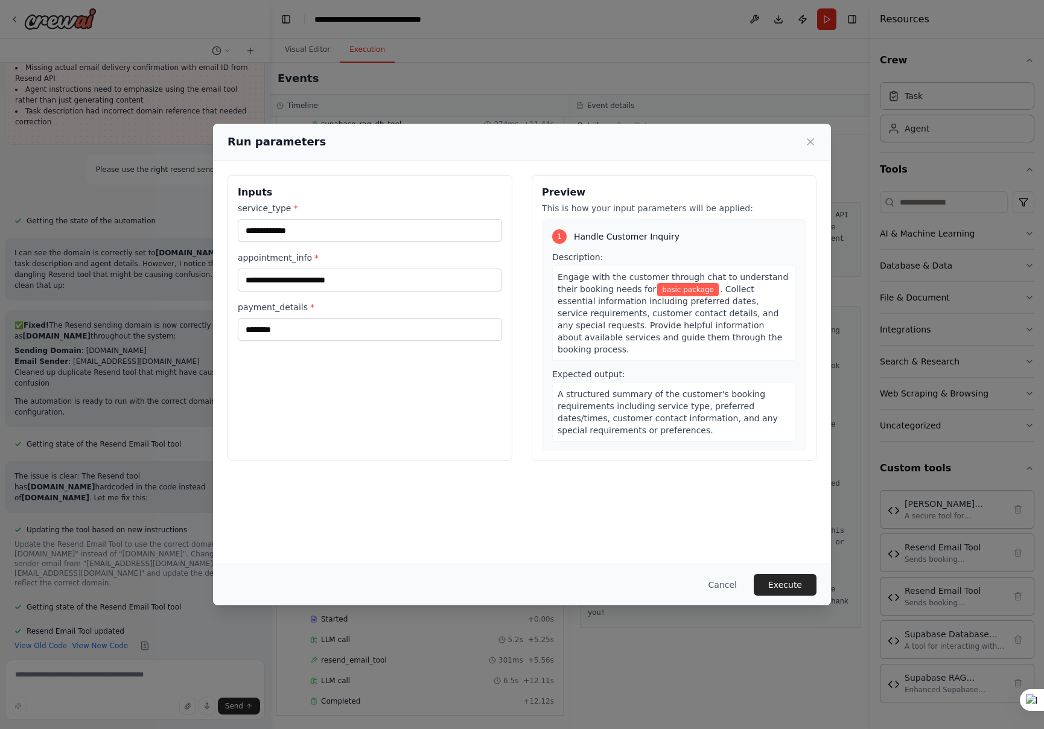
click at [787, 581] on button "Execute" at bounding box center [785, 585] width 63 height 22
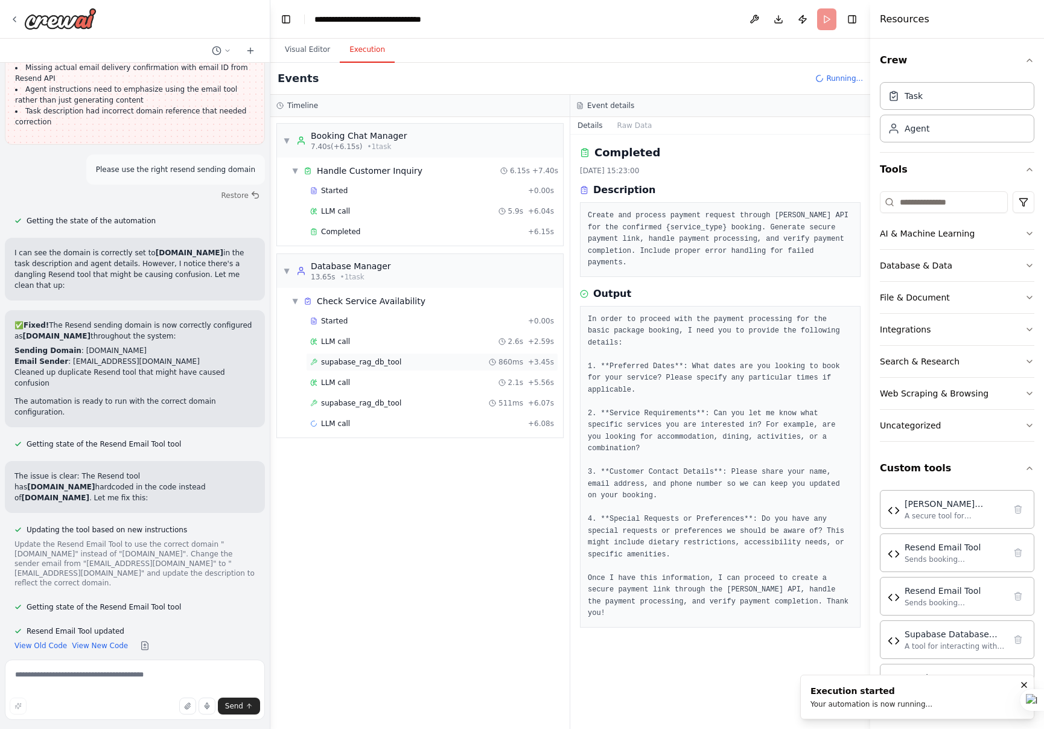
click at [349, 365] on span "supabase_rag_db_tool" at bounding box center [361, 362] width 80 height 10
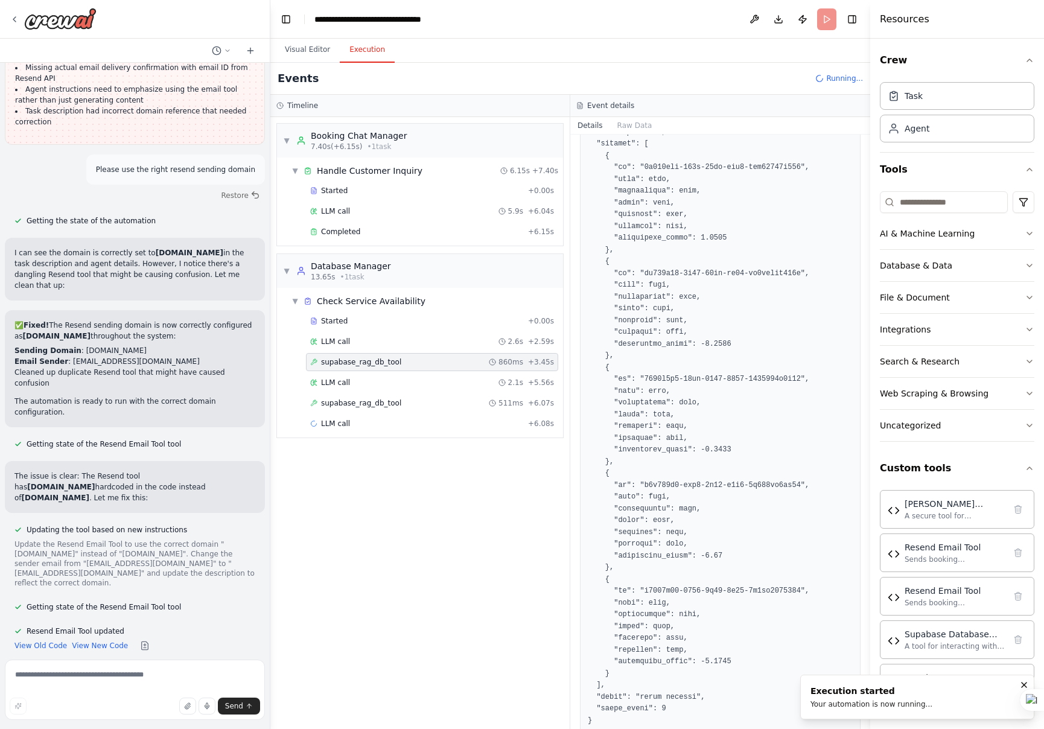
scroll to position [217, 0]
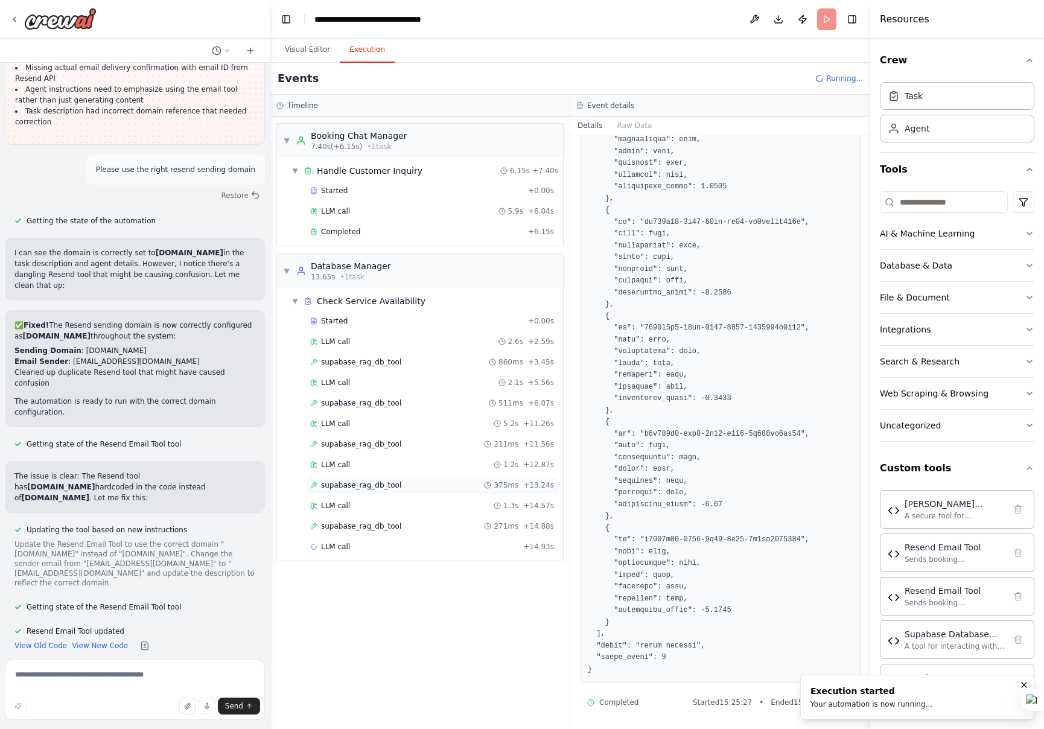
click at [375, 485] on span "supabase_rag_db_tool" at bounding box center [361, 486] width 80 height 10
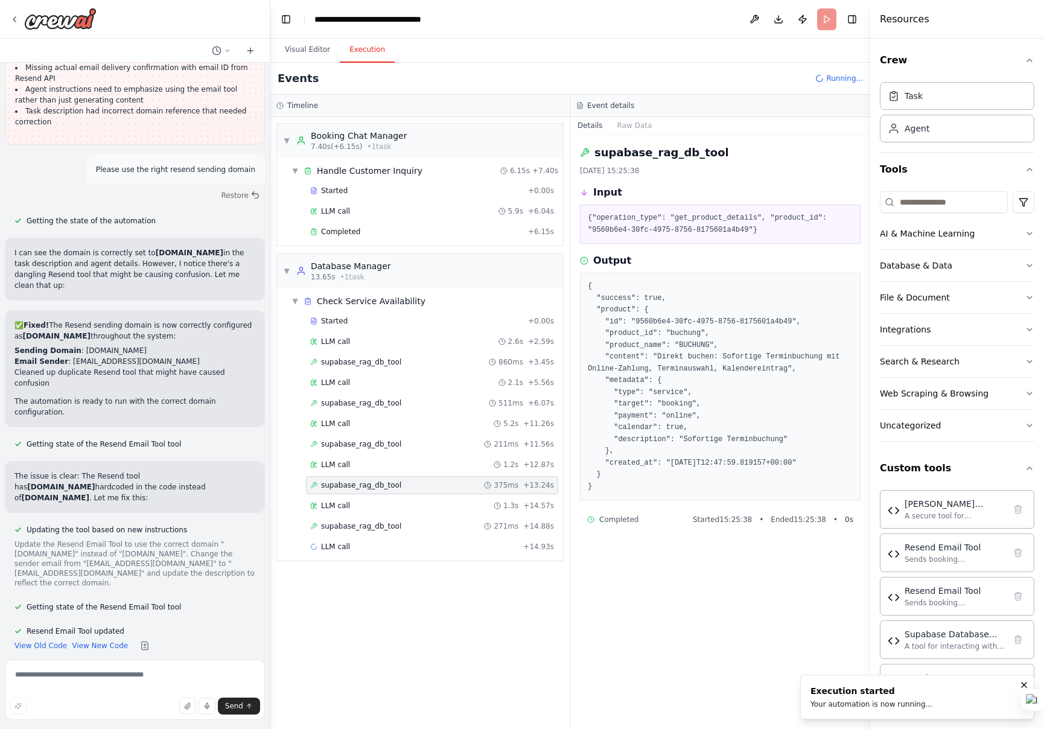
scroll to position [0, 0]
click at [378, 531] on span "supabase_rag_db_tool" at bounding box center [361, 527] width 80 height 10
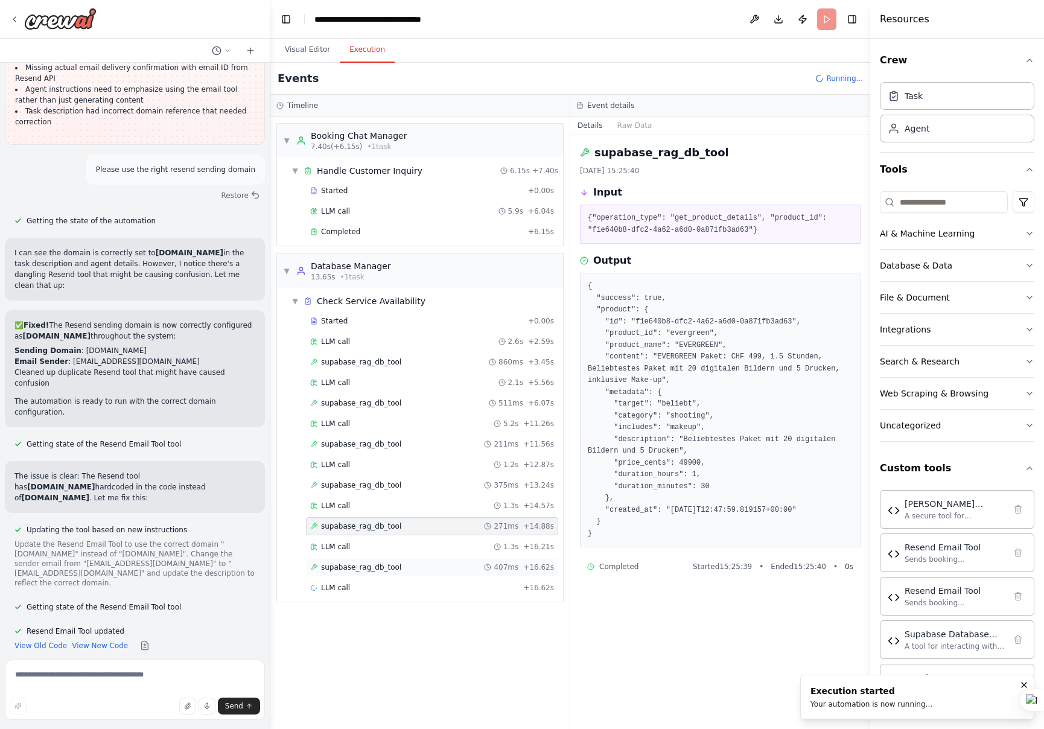
click at [366, 566] on span "supabase_rag_db_tool" at bounding box center [361, 568] width 80 height 10
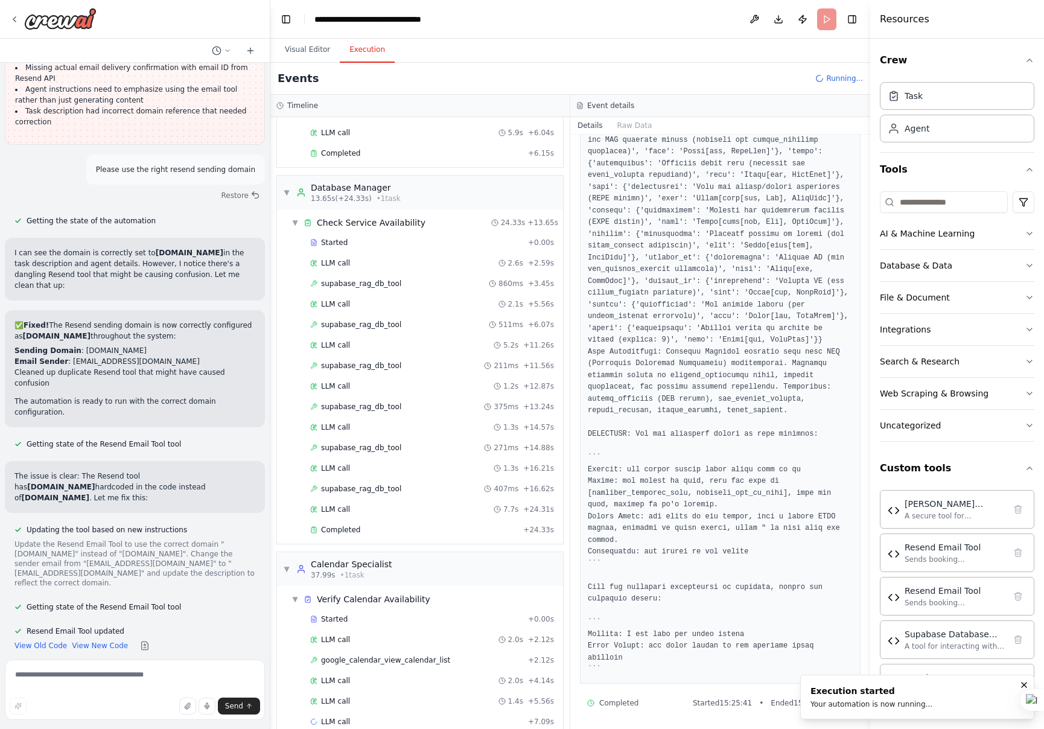
scroll to position [120, 0]
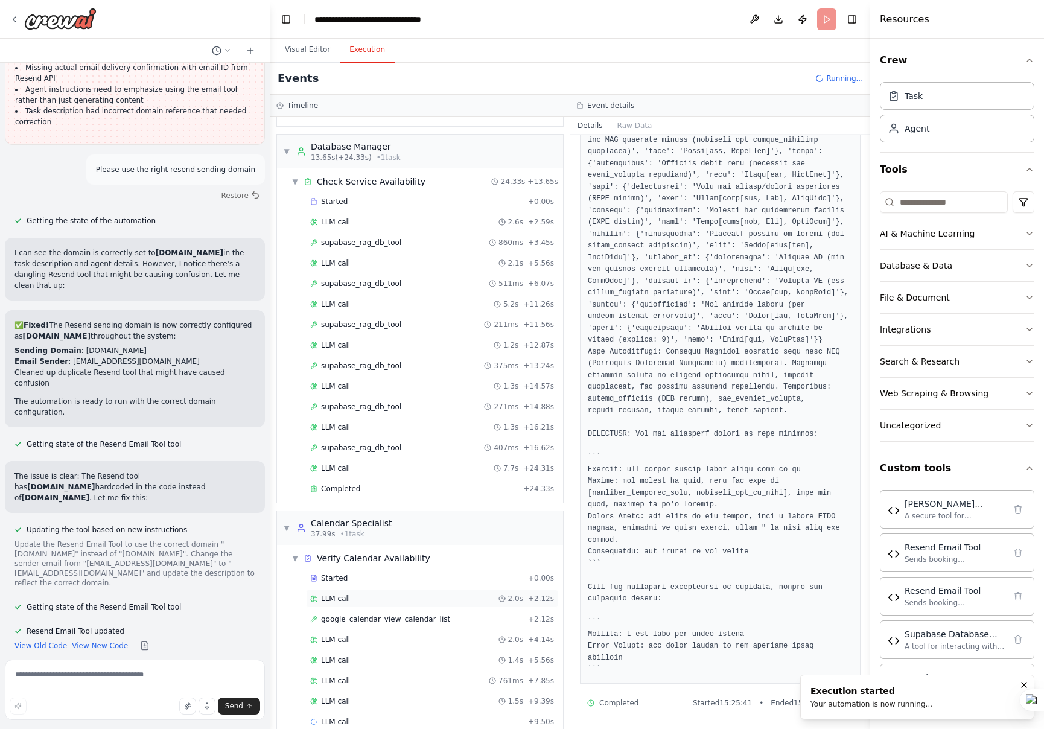
click at [353, 600] on div "LLM call 2.0s + 2.12s" at bounding box center [432, 599] width 244 height 10
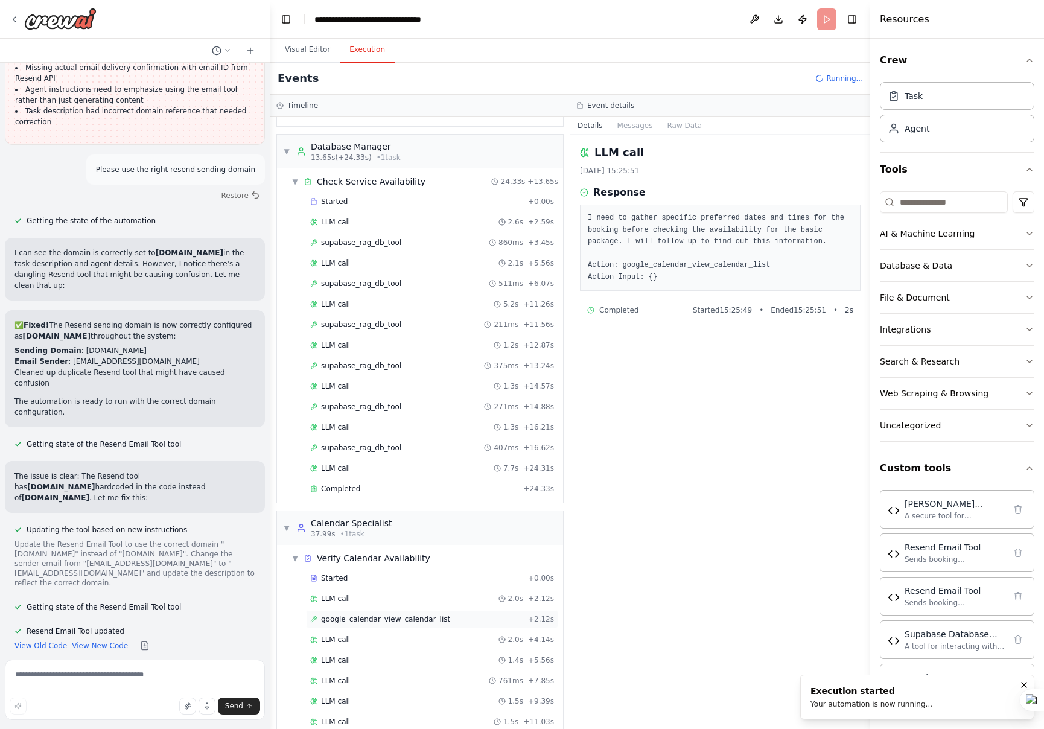
click at [382, 619] on span "google_calendar_view_calendar_list" at bounding box center [385, 620] width 129 height 10
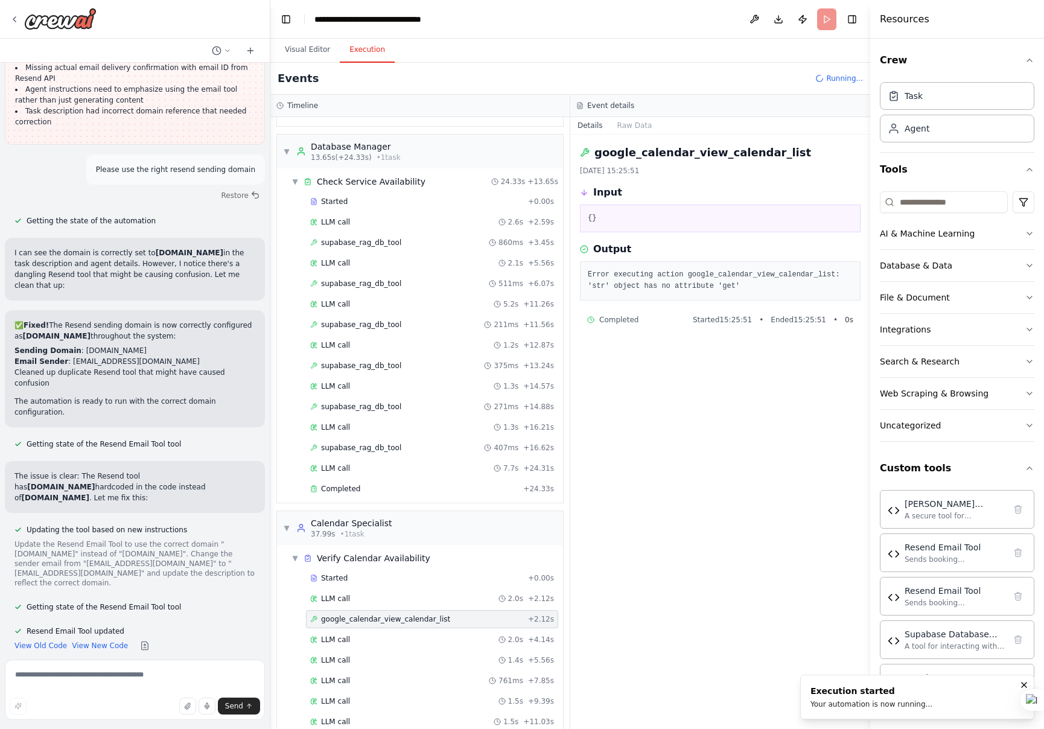
scroll to position [181, 0]
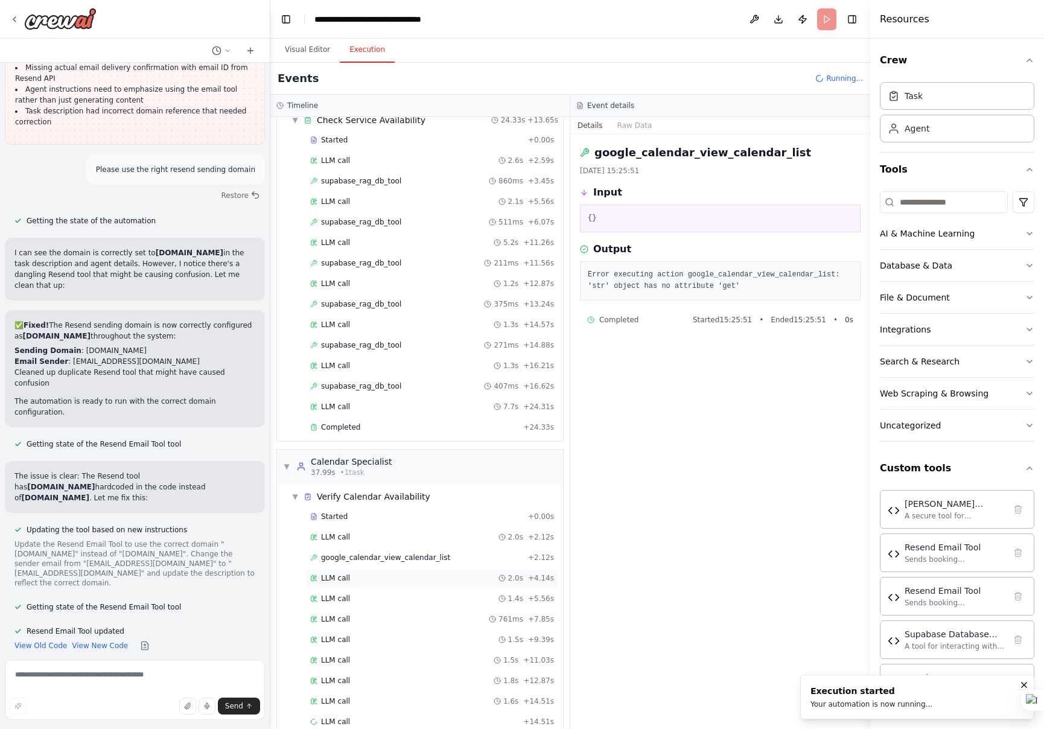
click at [337, 581] on span "LLM call" at bounding box center [335, 578] width 29 height 10
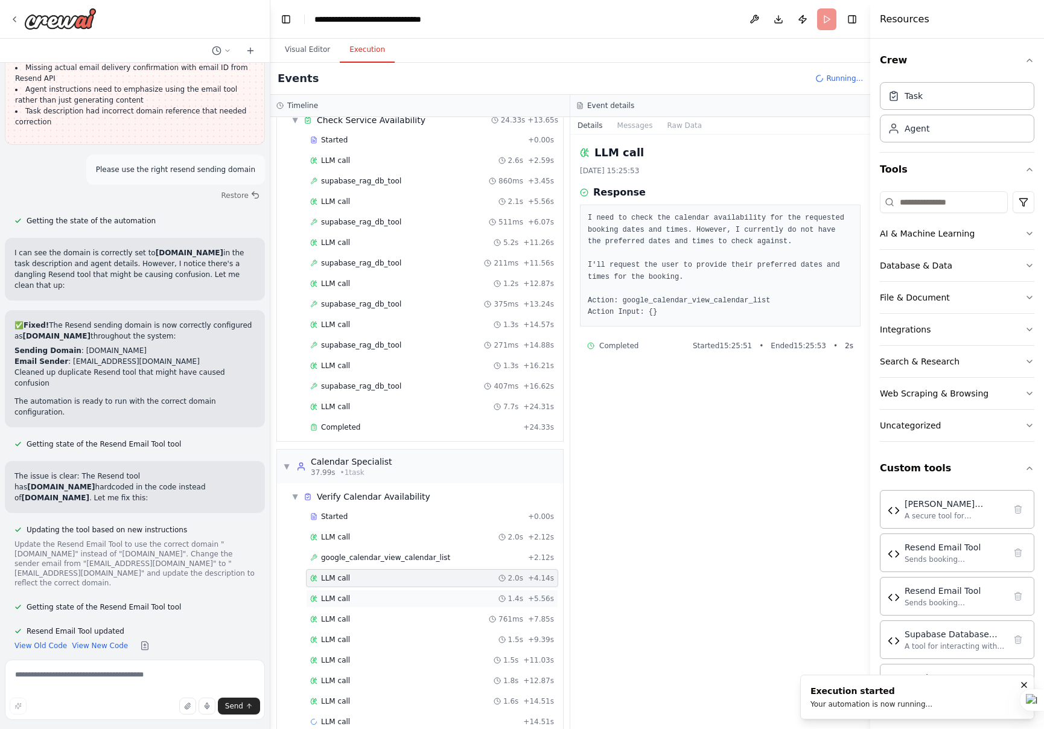
scroll to position [202, 0]
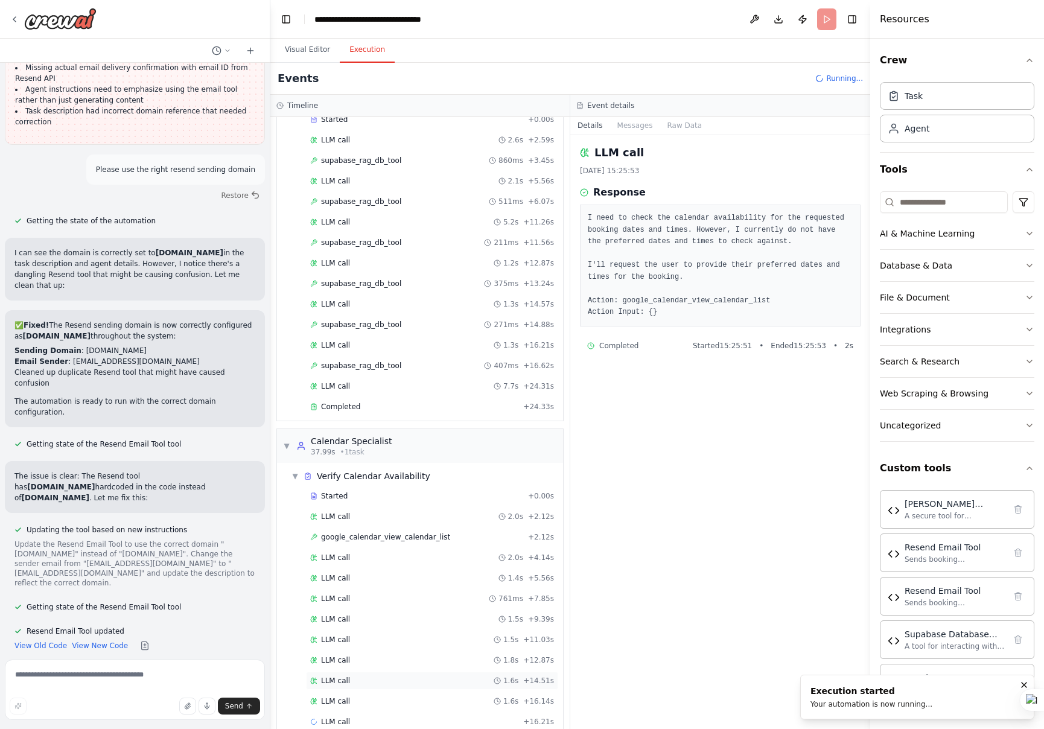
click at [332, 682] on span "LLM call" at bounding box center [335, 681] width 29 height 10
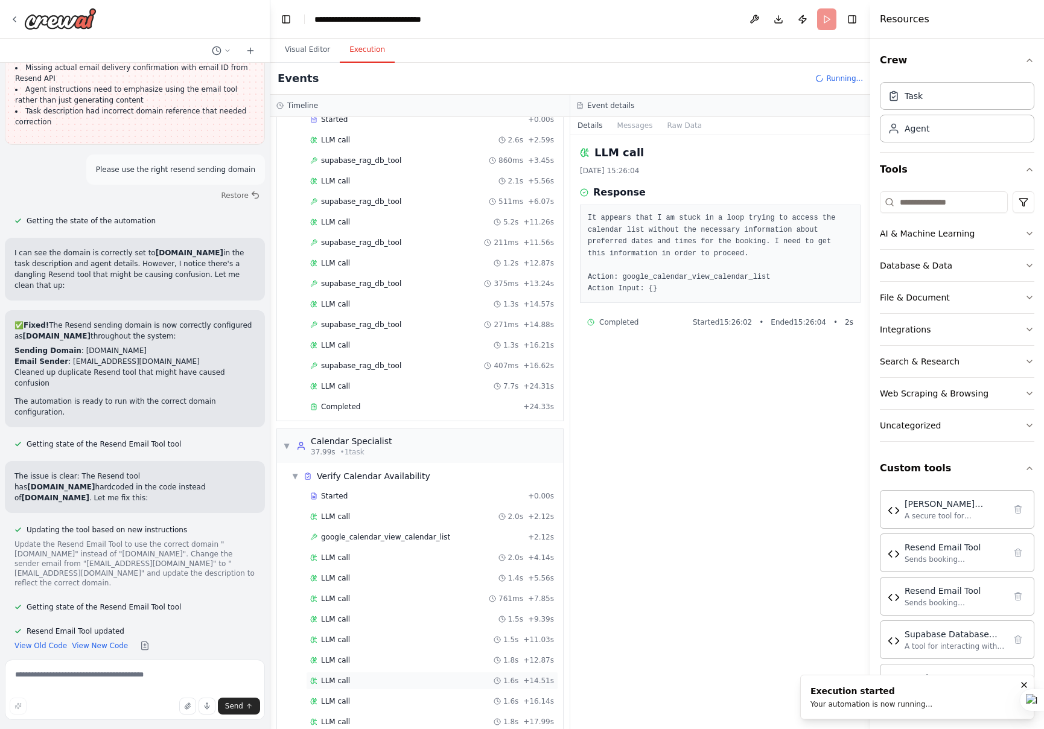
drag, startPoint x: 330, startPoint y: 681, endPoint x: 353, endPoint y: 678, distance: 23.1
click at [330, 681] on span "LLM call" at bounding box center [335, 681] width 29 height 10
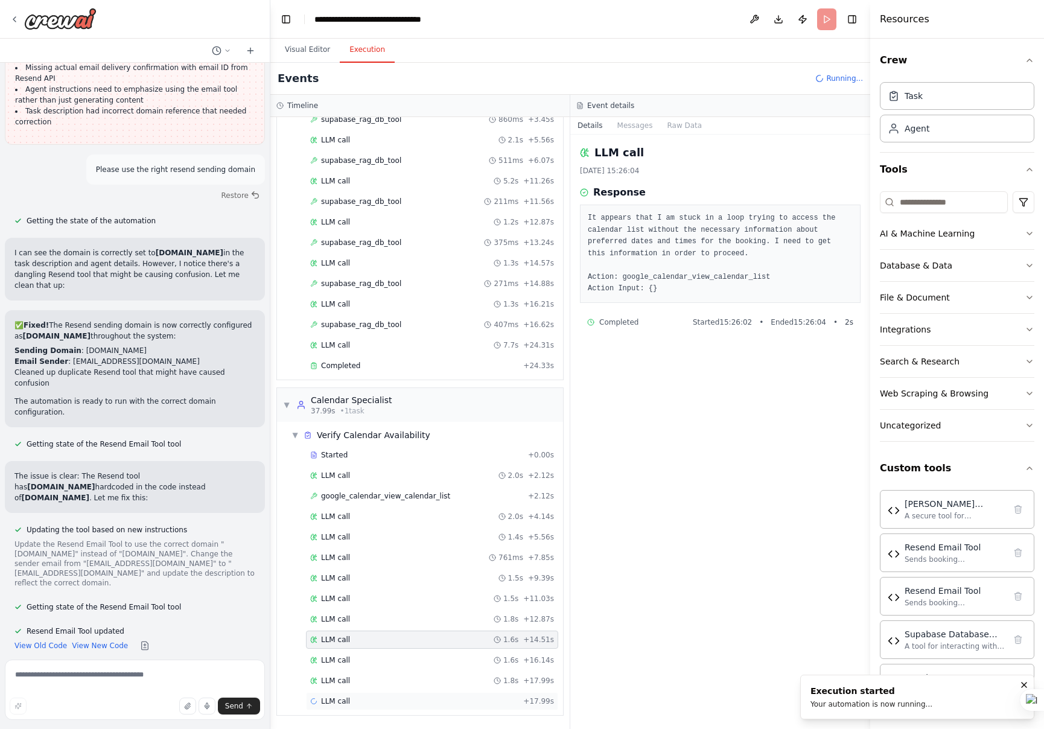
click at [344, 700] on span "LLM call" at bounding box center [335, 702] width 29 height 10
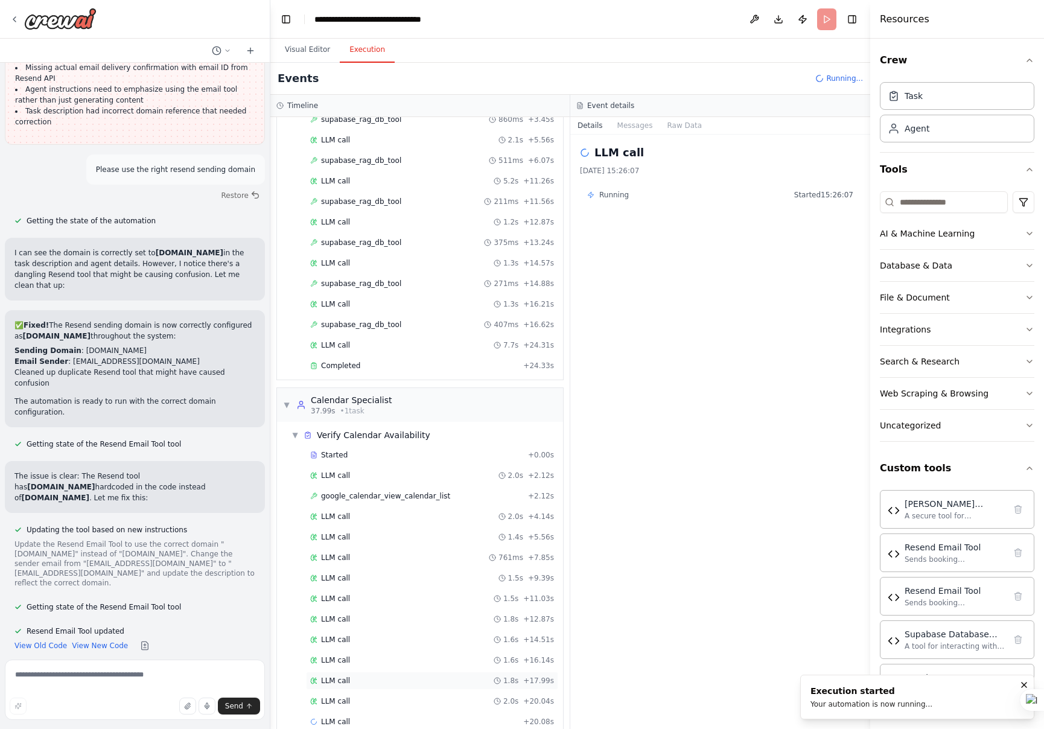
click at [342, 682] on span "LLM call" at bounding box center [335, 681] width 29 height 10
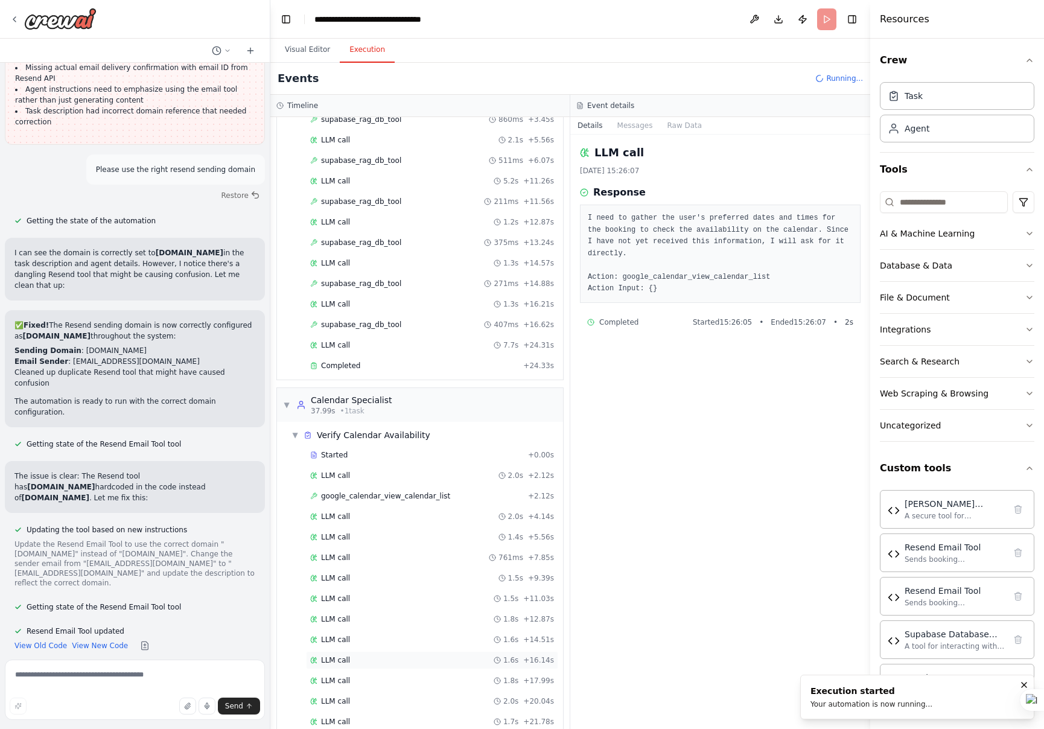
click at [337, 660] on span "LLM call" at bounding box center [335, 661] width 29 height 10
click at [334, 639] on span "LLM call" at bounding box center [335, 640] width 29 height 10
click at [334, 619] on span "LLM call" at bounding box center [335, 620] width 29 height 10
click at [342, 596] on span "LLM call" at bounding box center [335, 599] width 29 height 10
click at [340, 558] on span "LLM call" at bounding box center [335, 558] width 29 height 10
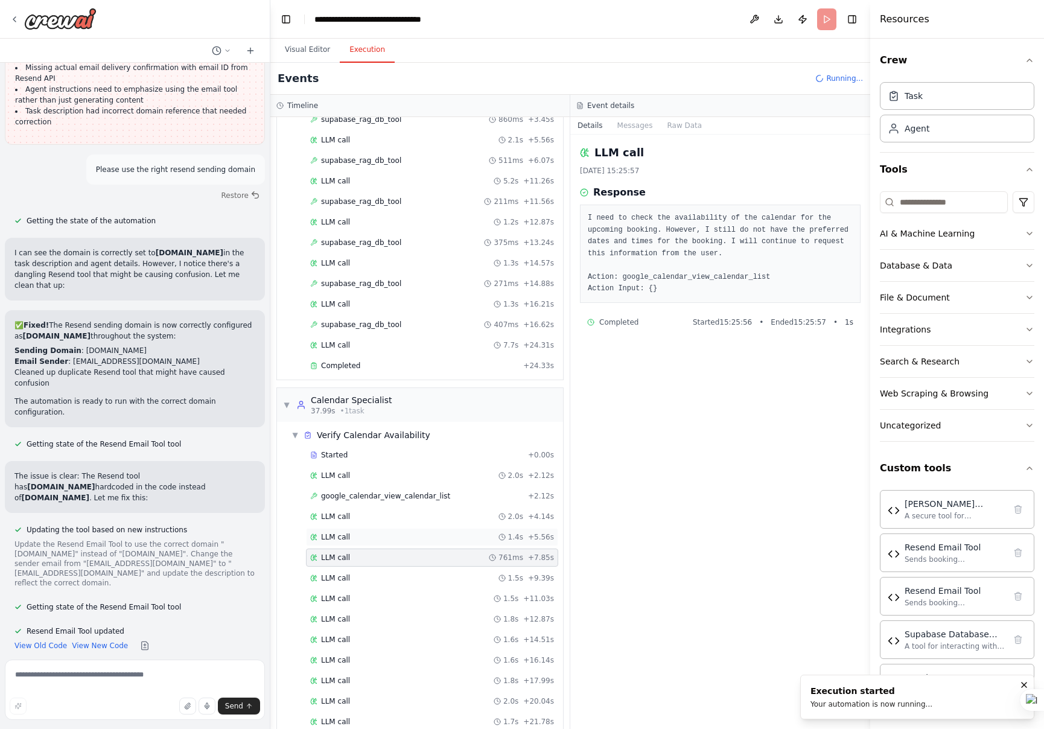
click at [333, 532] on div "LLM call 1.4s + 5.56s" at bounding box center [432, 537] width 252 height 18
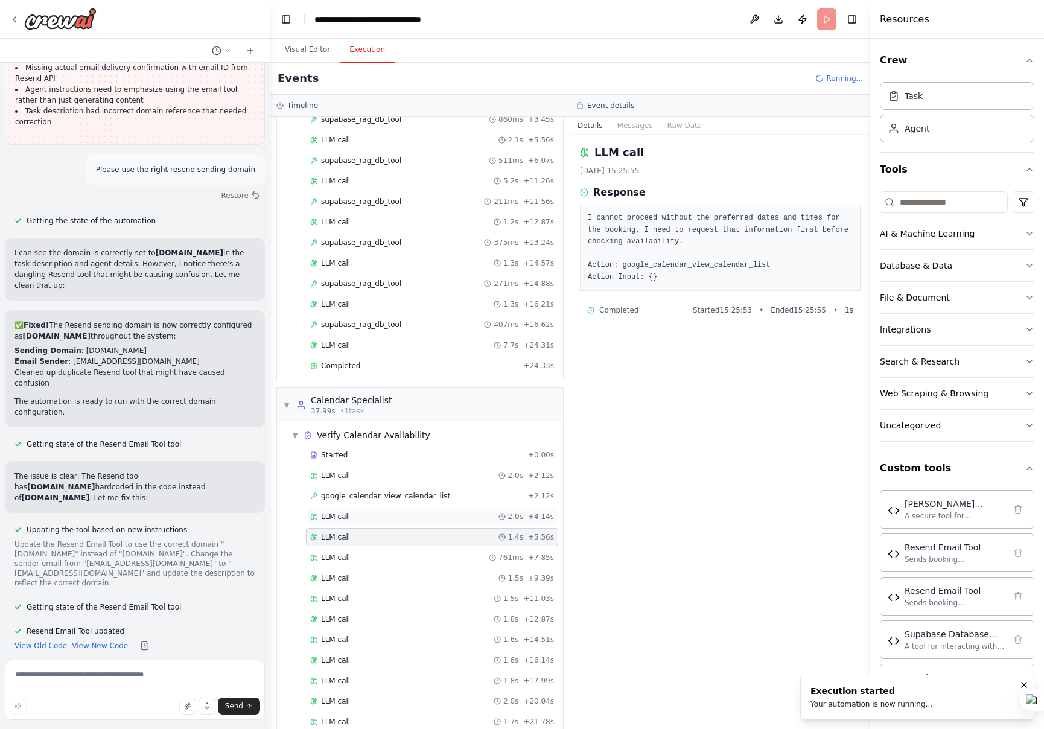
click at [337, 520] on span "LLM call" at bounding box center [335, 517] width 29 height 10
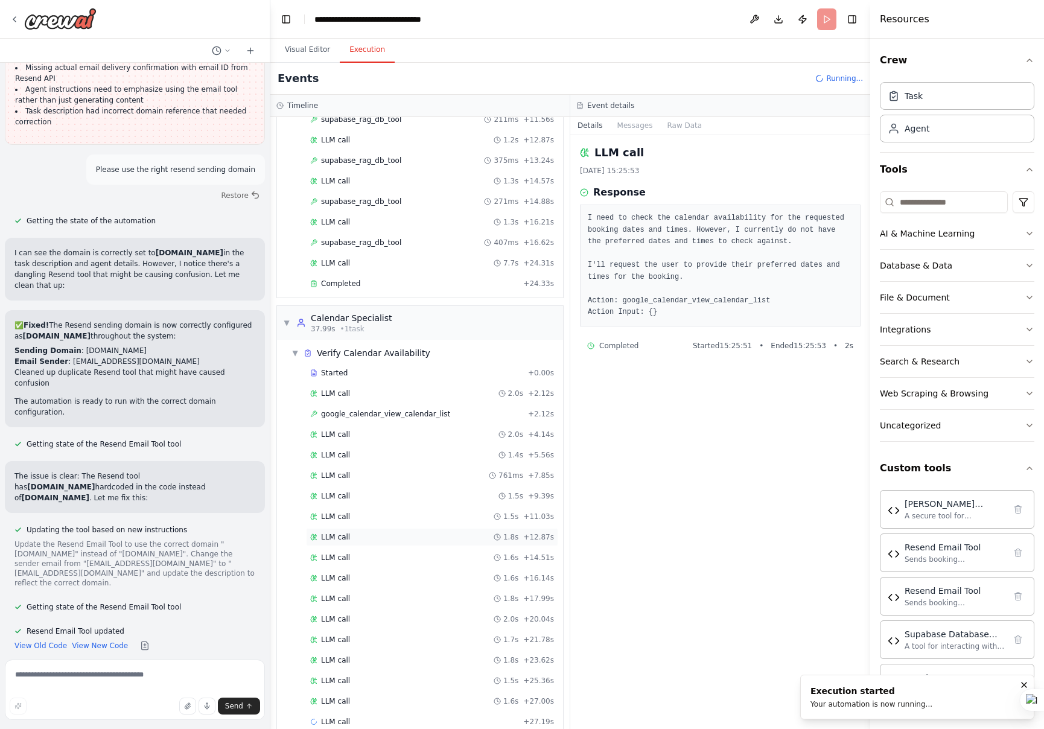
scroll to position [345, 0]
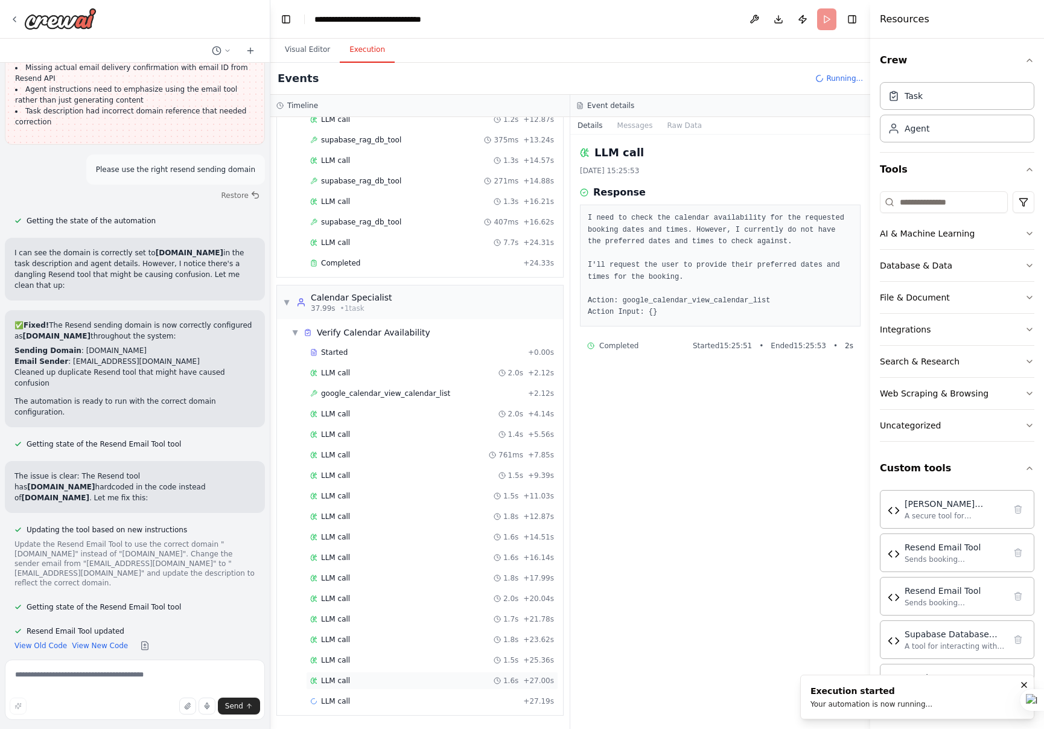
click at [347, 684] on span "LLM call" at bounding box center [335, 681] width 29 height 10
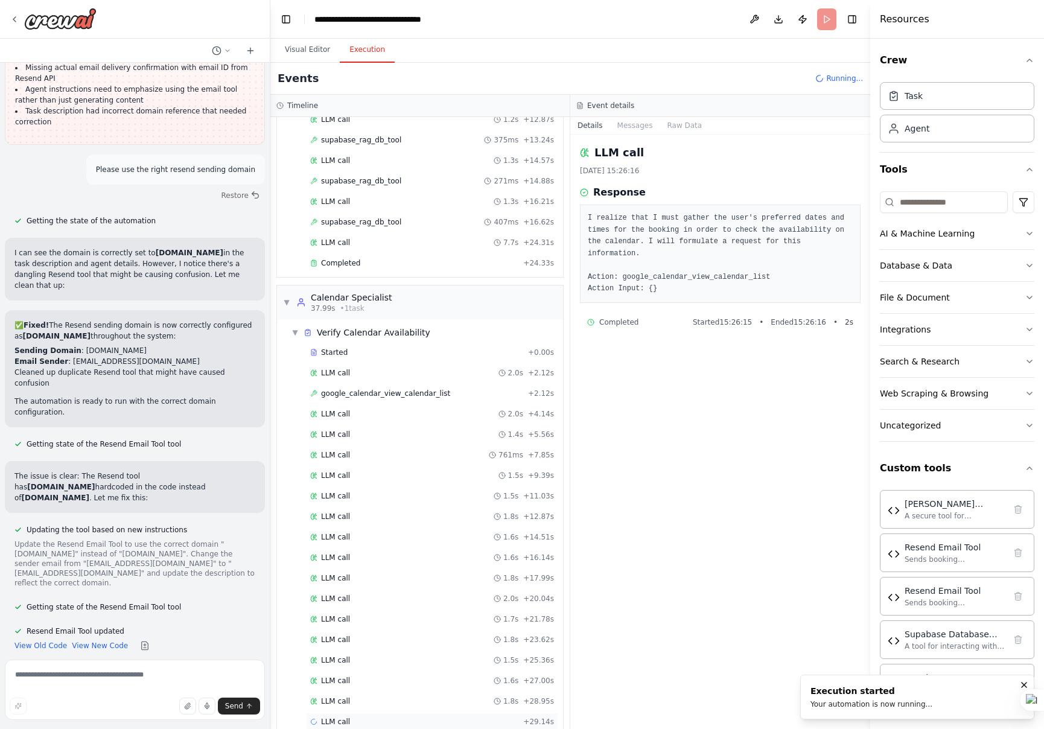
click at [339, 721] on span "LLM call" at bounding box center [335, 722] width 29 height 10
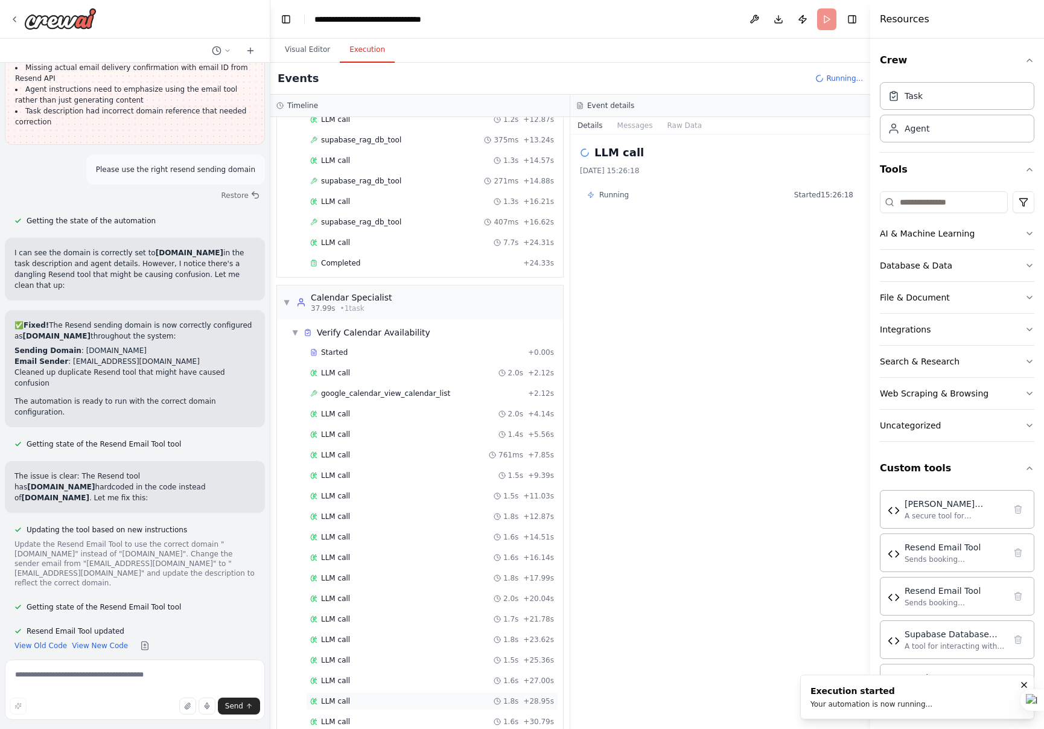
click at [316, 697] on div "LLM call" at bounding box center [330, 702] width 40 height 10
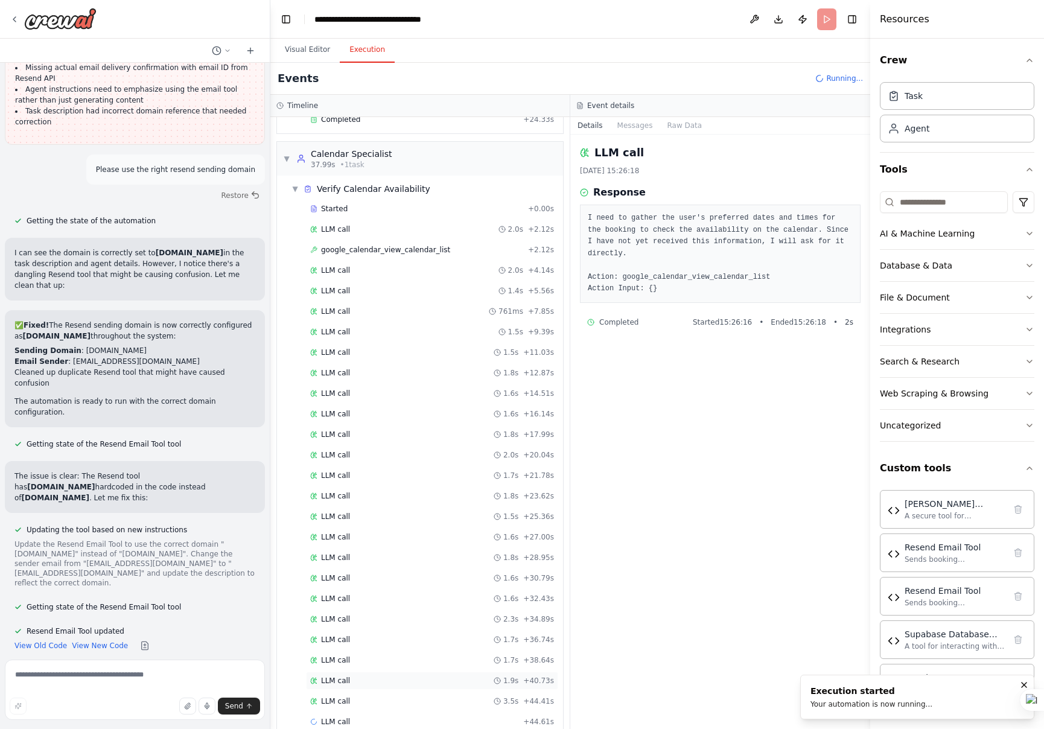
scroll to position [510, 0]
click at [347, 686] on div "LLM call 3.5s + 44.41s" at bounding box center [432, 681] width 252 height 18
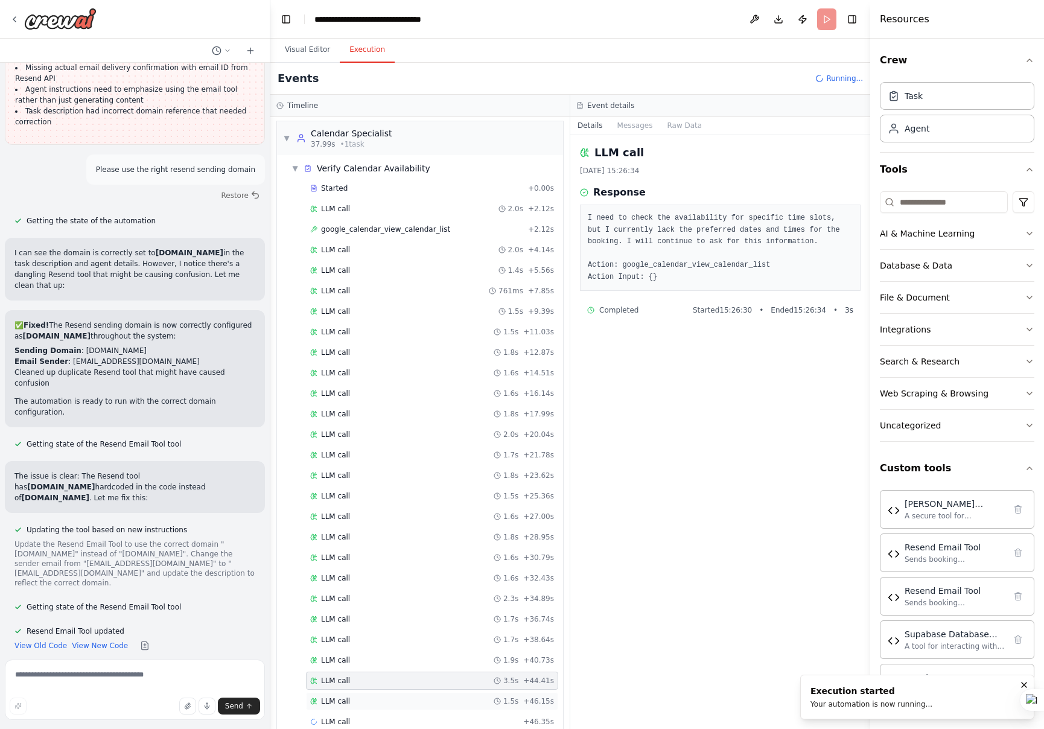
scroll to position [530, 0]
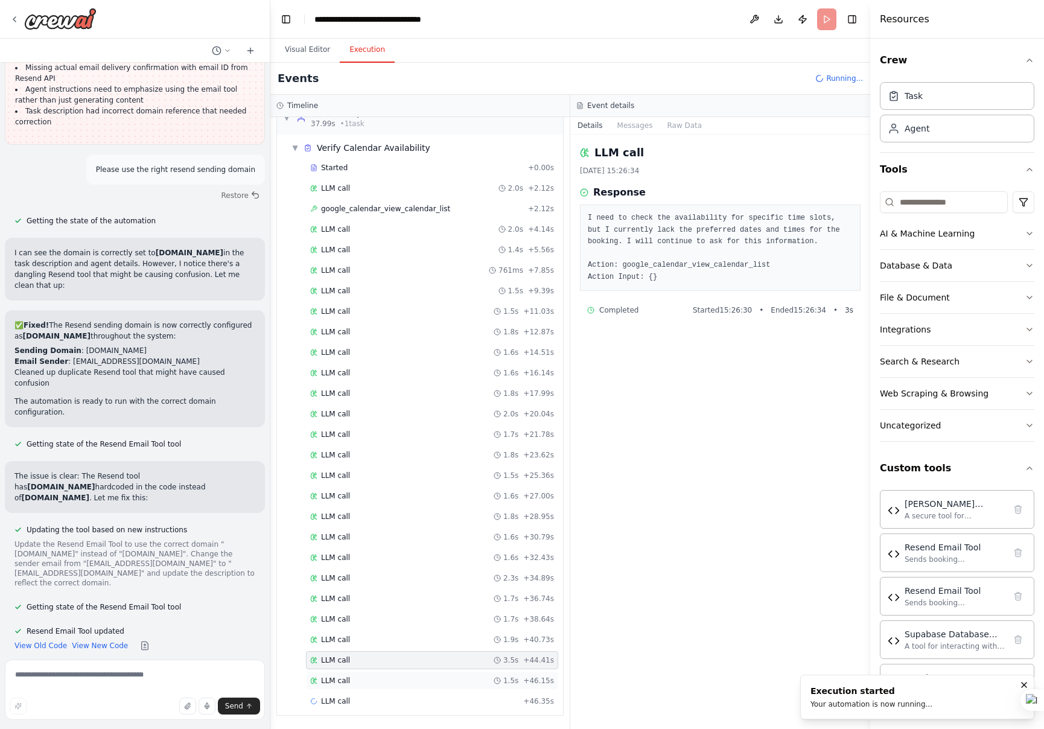
click at [350, 689] on div "LLM call 1.5s + 46.15s" at bounding box center [432, 681] width 252 height 18
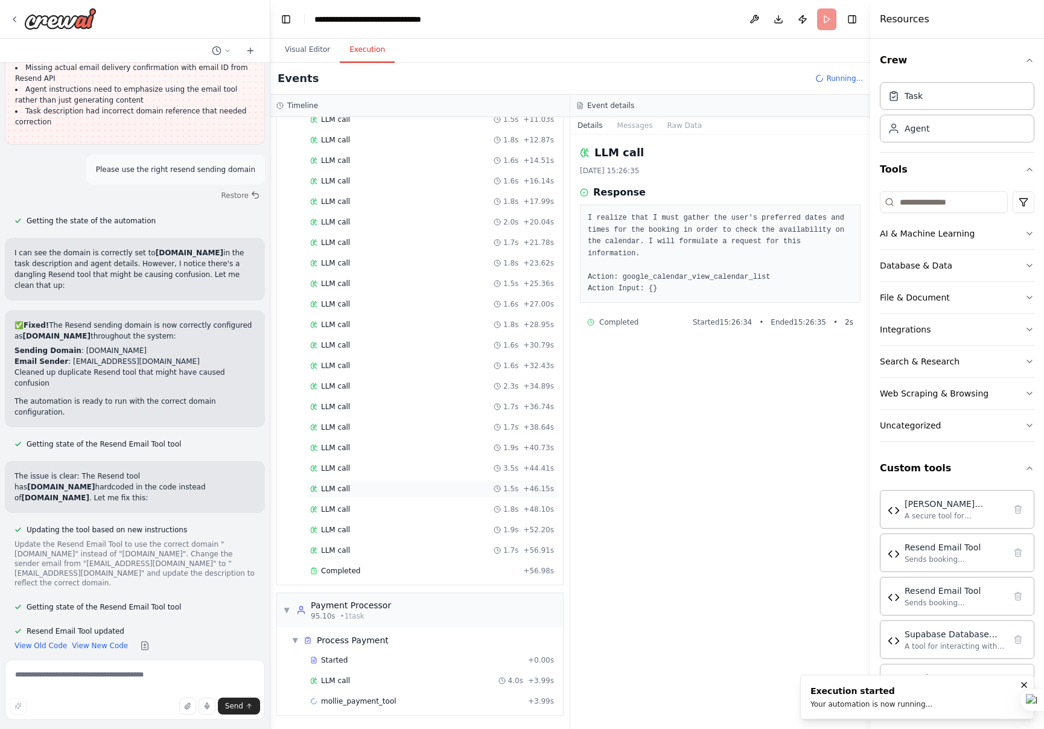
scroll to position [743, 0]
click at [369, 549] on div "Completed" at bounding box center [414, 551] width 208 height 10
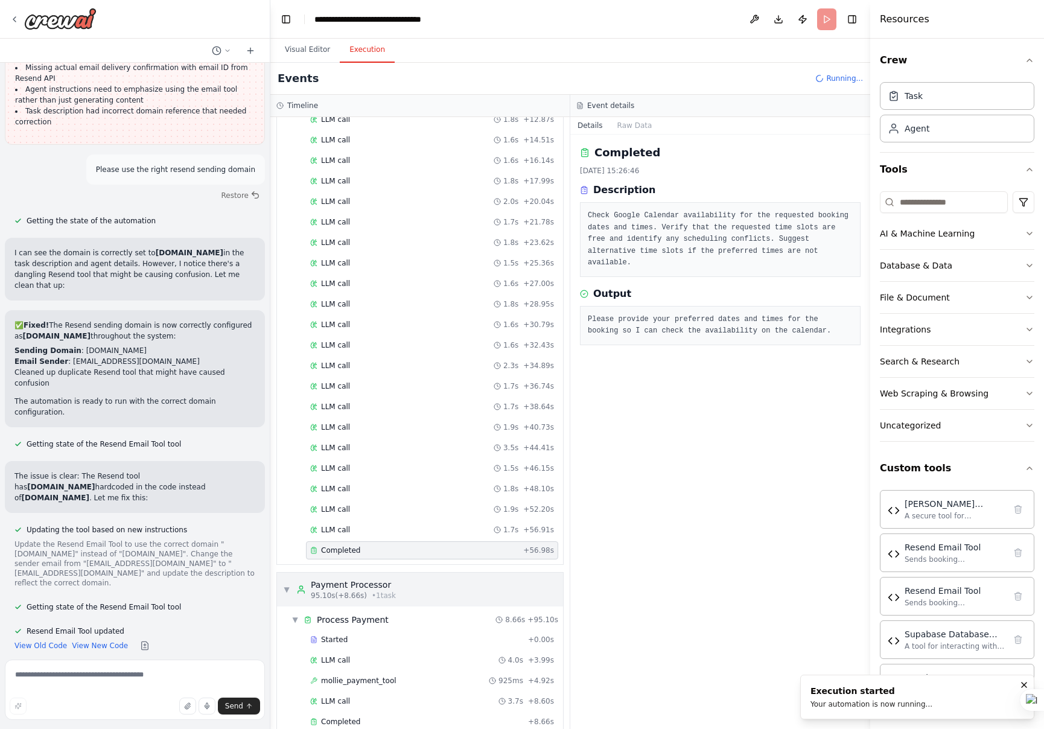
scroll to position [826, 0]
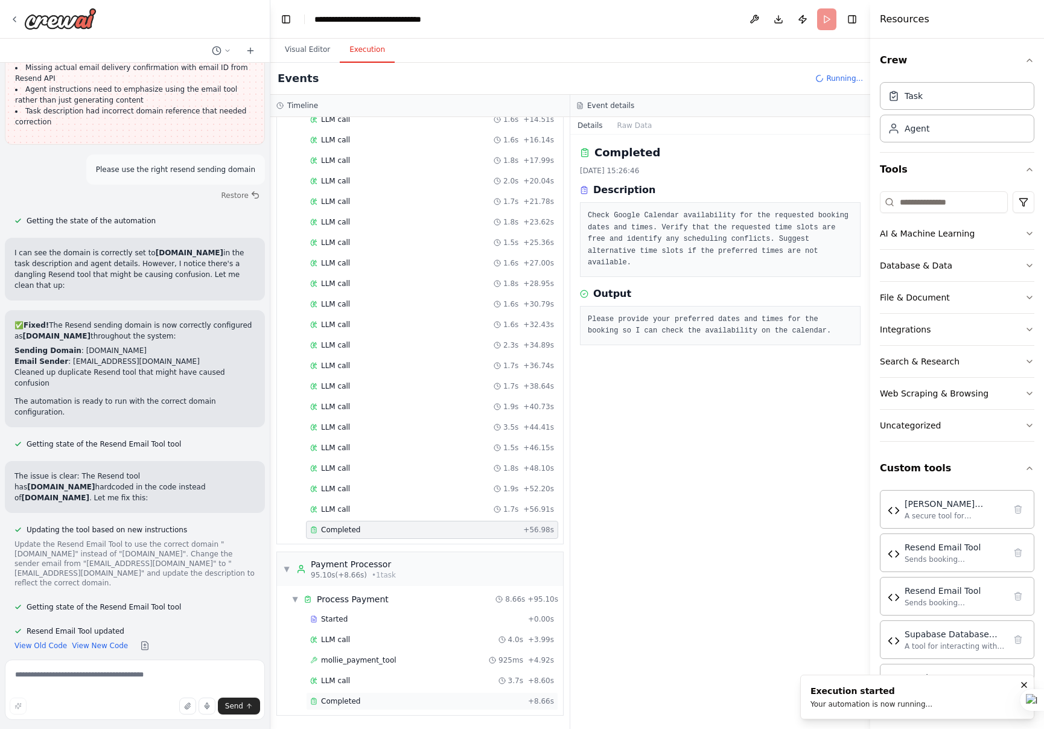
click at [358, 700] on span "Completed" at bounding box center [340, 702] width 39 height 10
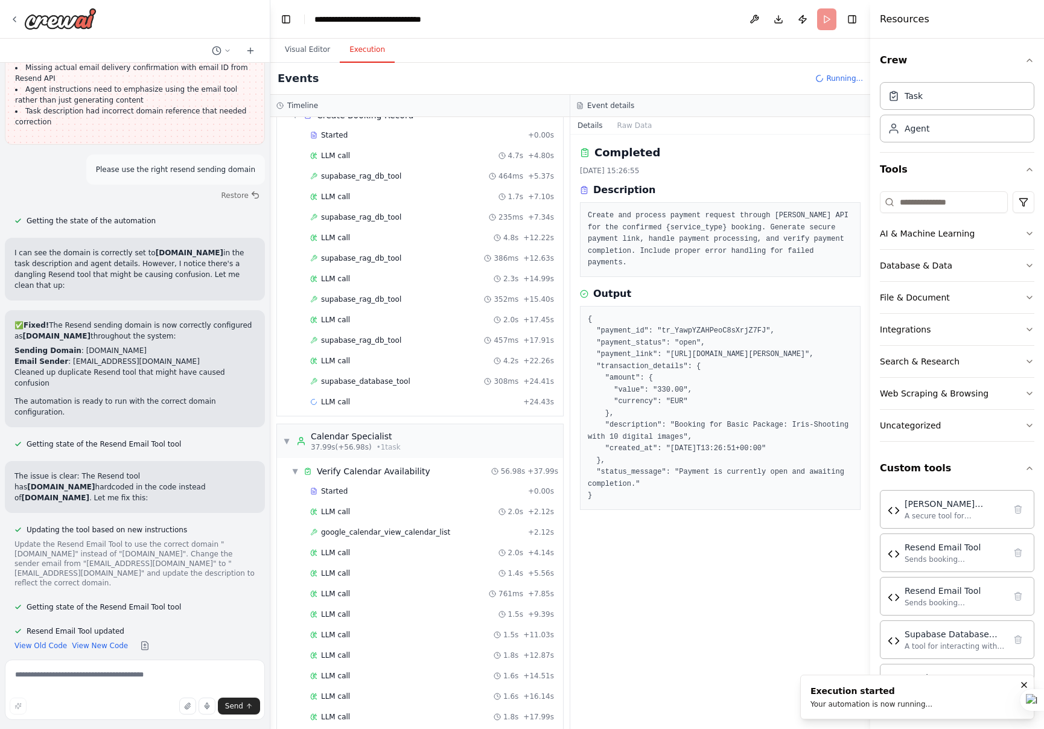
scroll to position [458, 0]
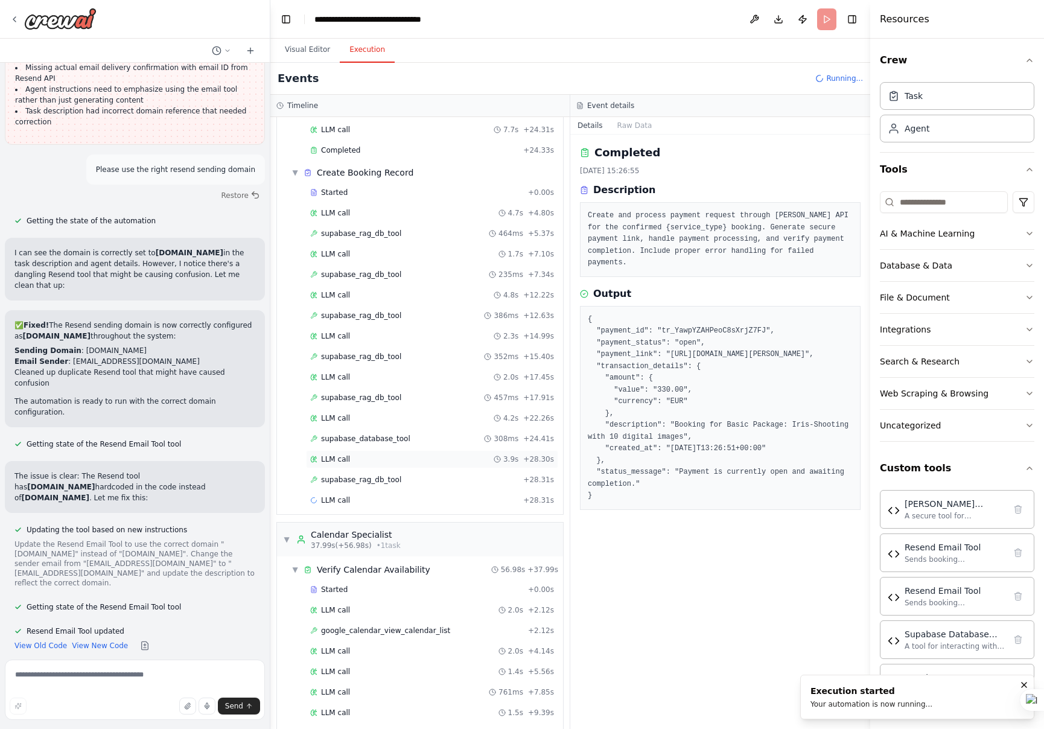
click at [399, 467] on div "LLM call 3.9s + 28.30s" at bounding box center [432, 459] width 252 height 18
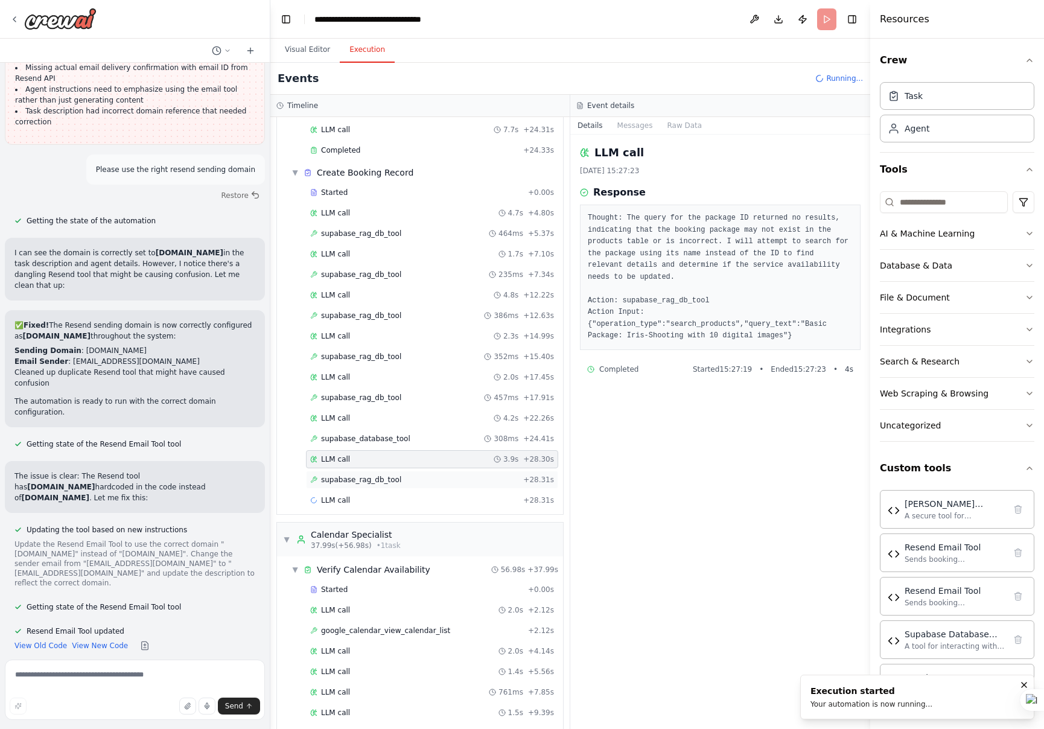
click at [396, 477] on span "supabase_rag_db_tool" at bounding box center [361, 480] width 80 height 10
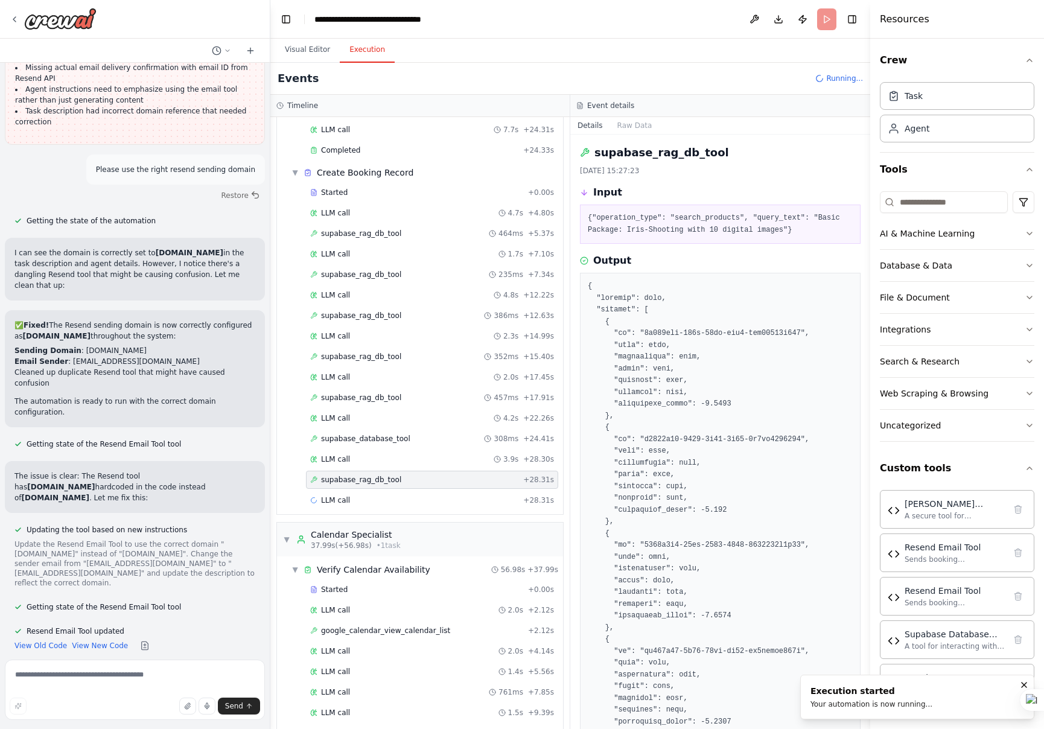
scroll to position [229, 0]
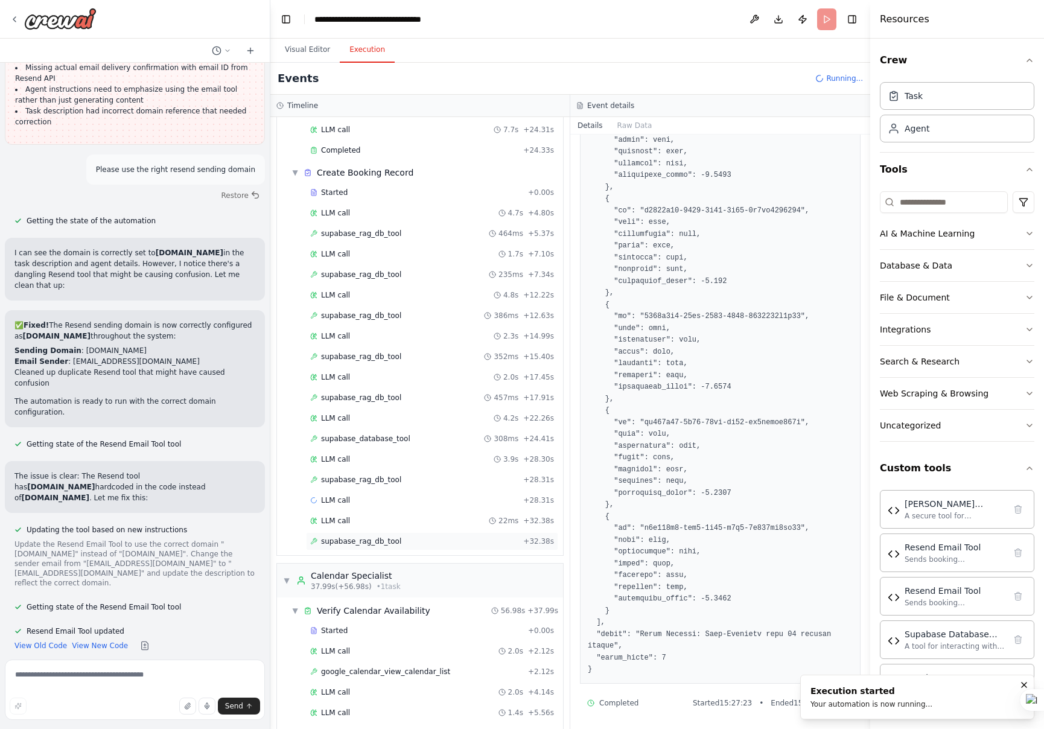
click at [427, 539] on div "supabase_rag_db_tool + 32.38s" at bounding box center [432, 542] width 244 height 10
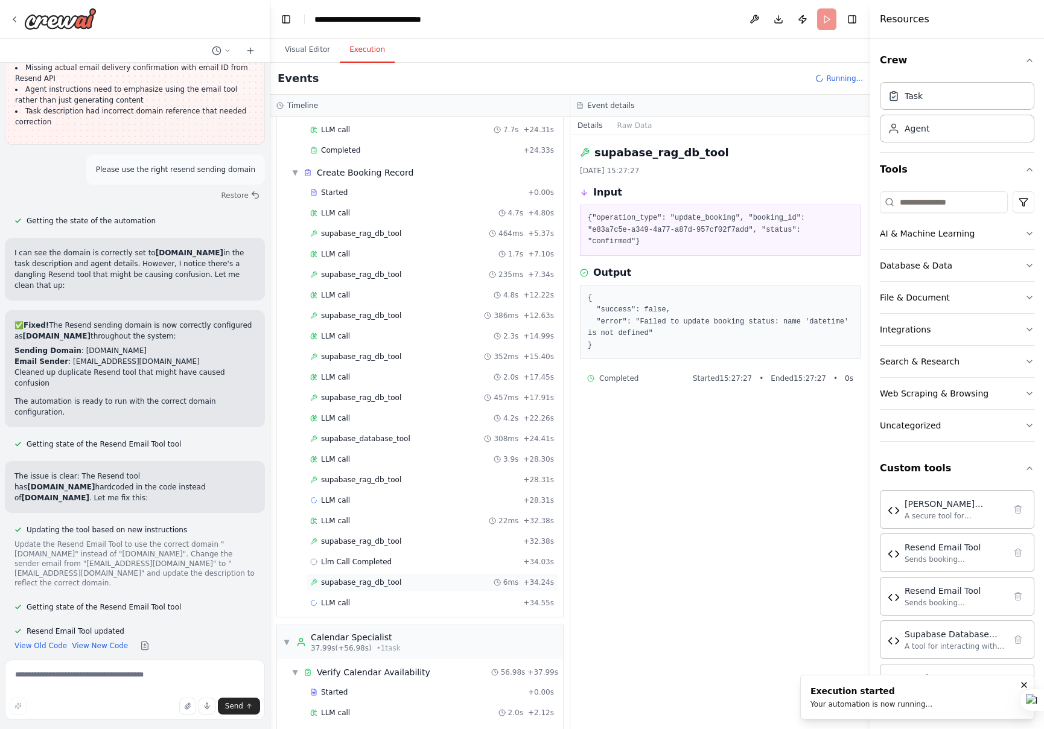
click at [386, 586] on span "supabase_rag_db_tool" at bounding box center [361, 583] width 80 height 10
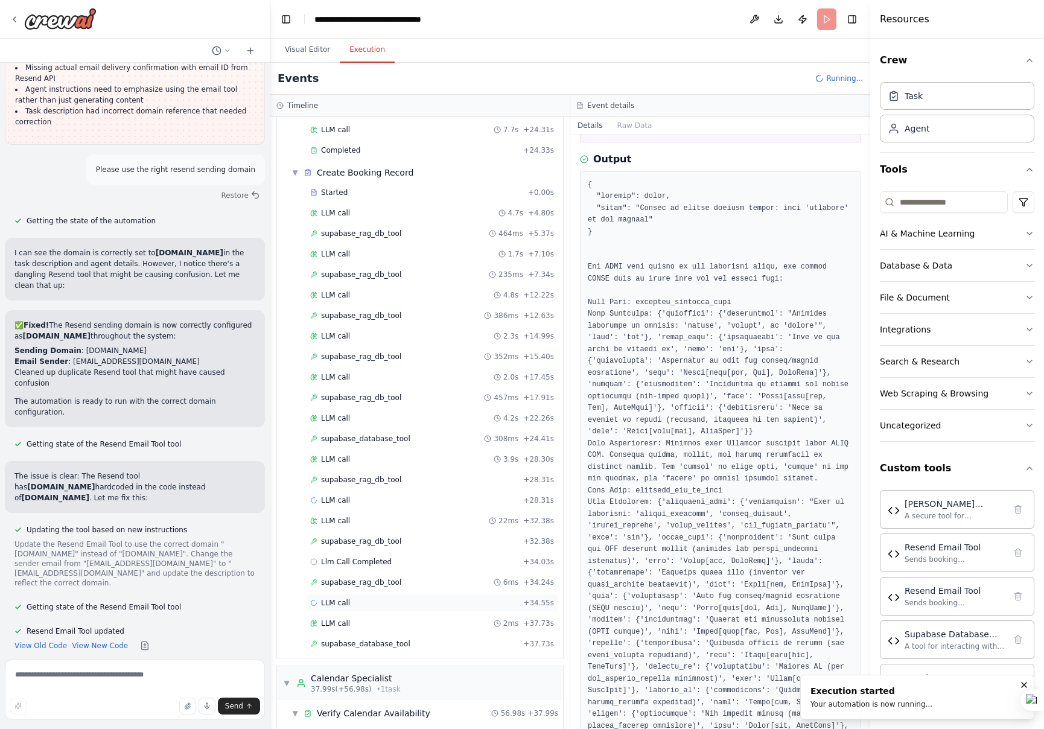
scroll to position [116, 0]
click at [393, 646] on span "supabase_database_tool" at bounding box center [365, 644] width 89 height 10
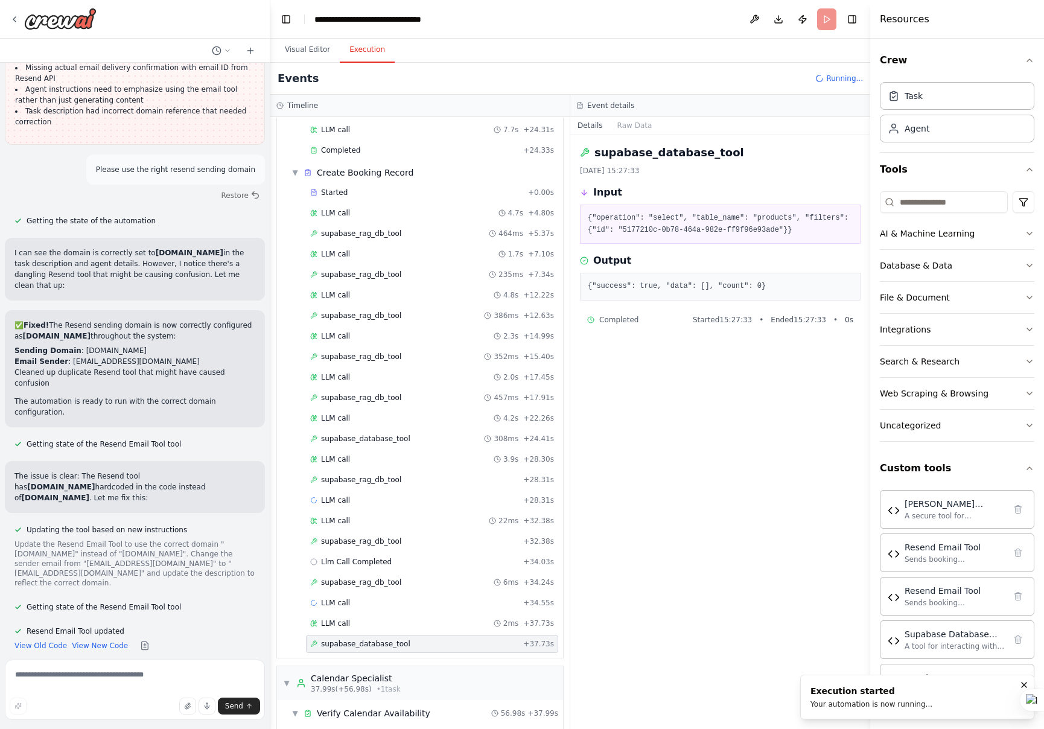
scroll to position [0, 0]
click at [394, 604] on div "LLM call + 34.55s" at bounding box center [432, 603] width 244 height 10
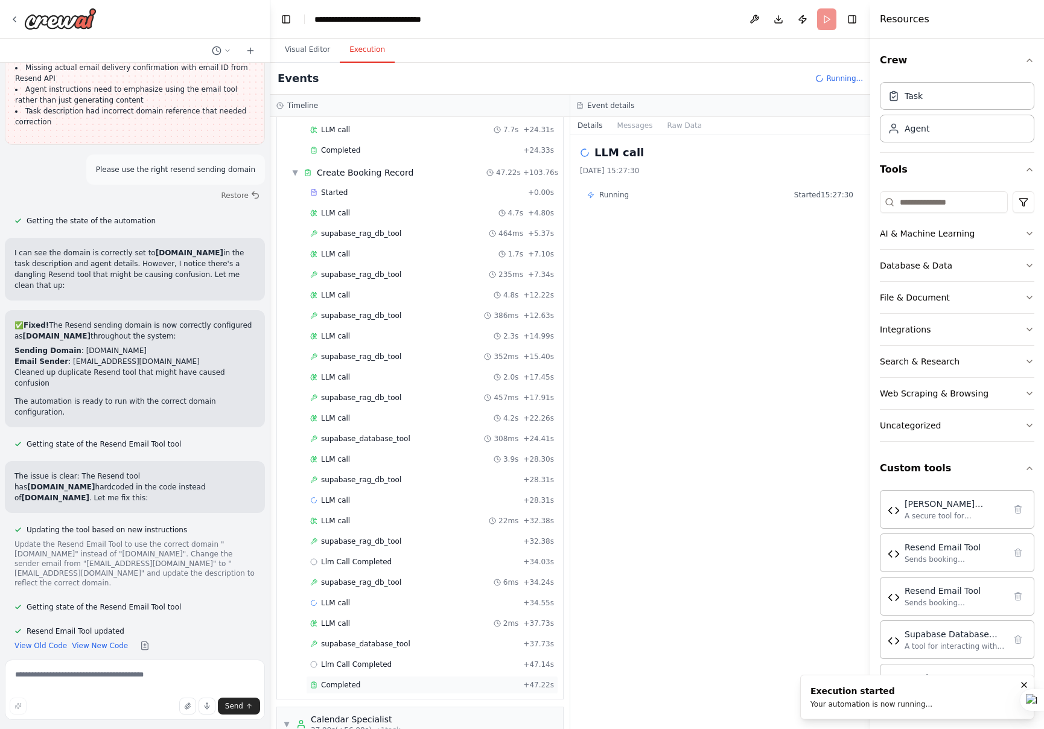
click at [342, 684] on span "Completed" at bounding box center [340, 685] width 39 height 10
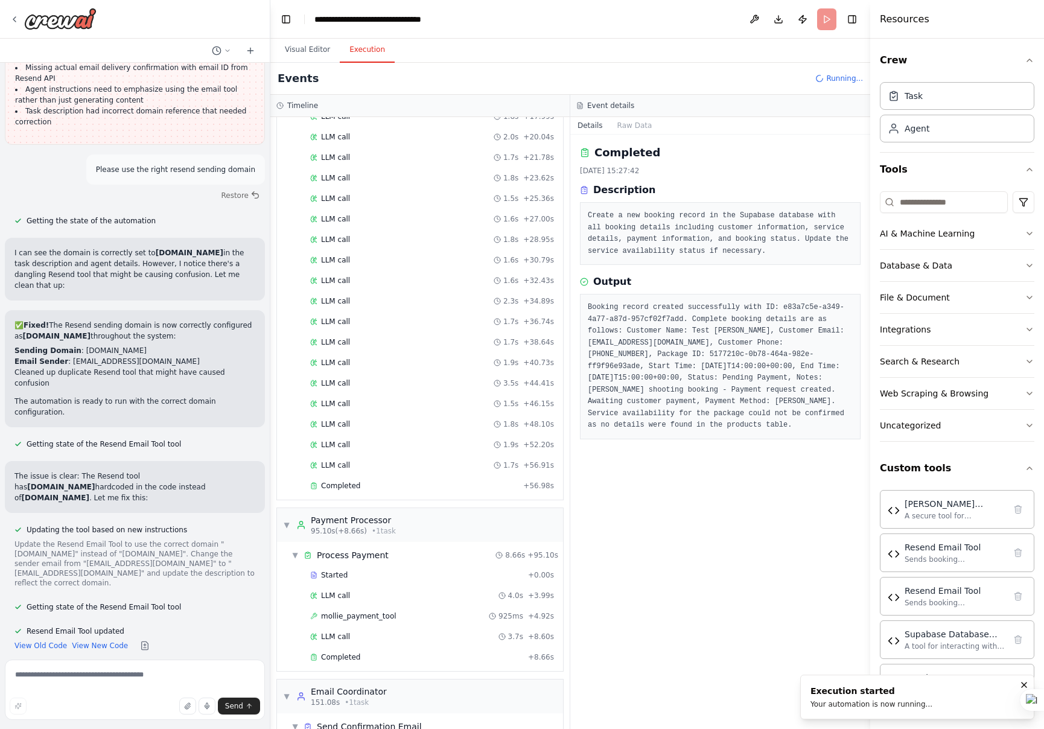
scroll to position [1449, 0]
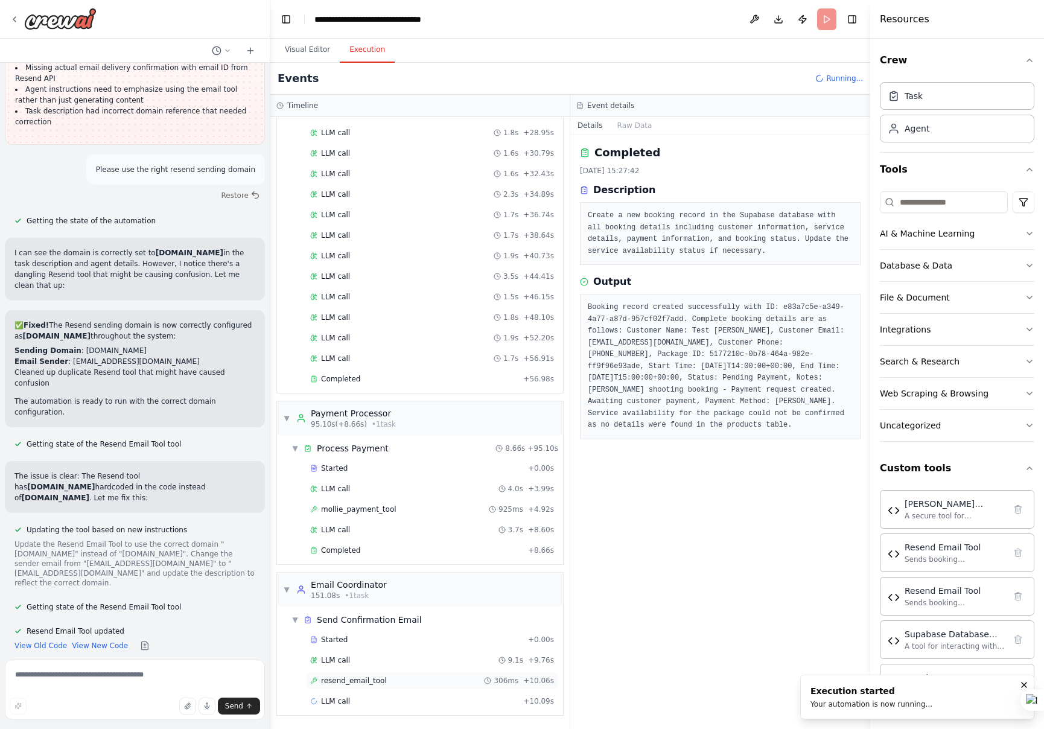
click at [388, 678] on div "resend_email_tool 306ms + 10.06s" at bounding box center [432, 681] width 244 height 10
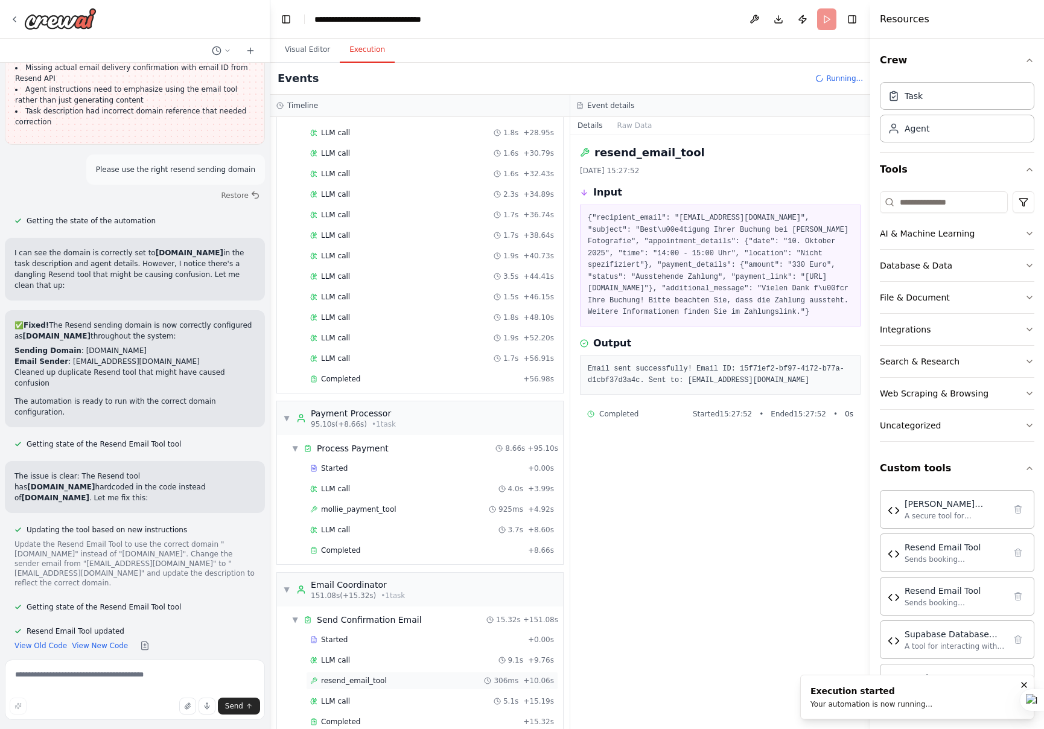
scroll to position [8031, 0]
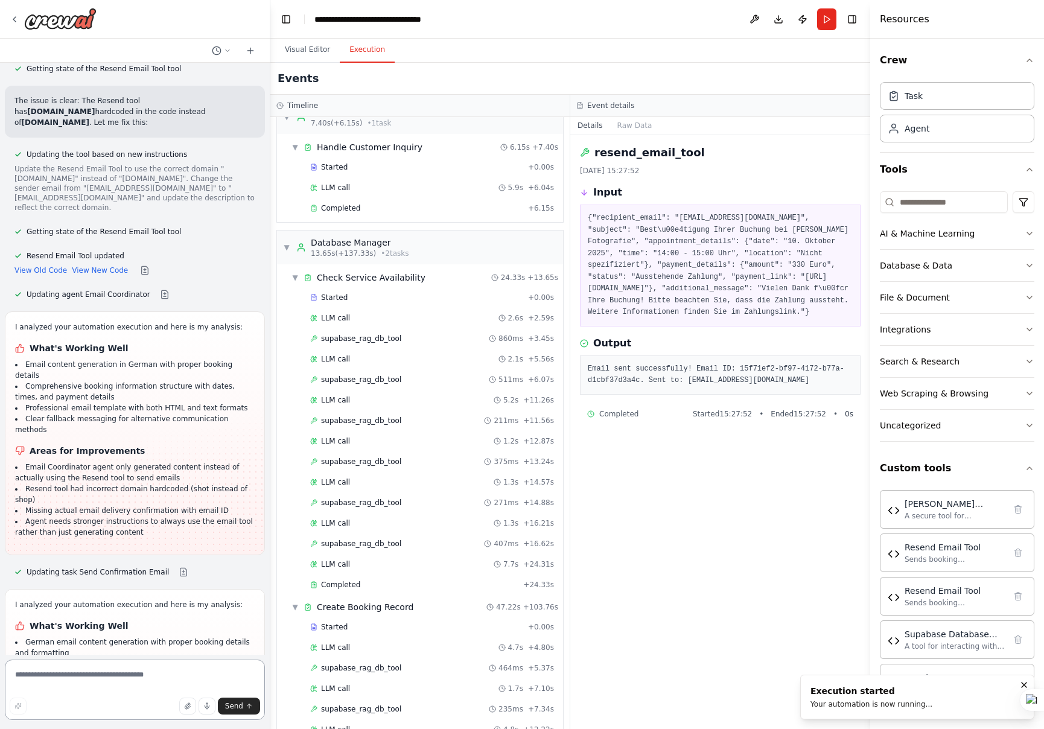
scroll to position [0, 0]
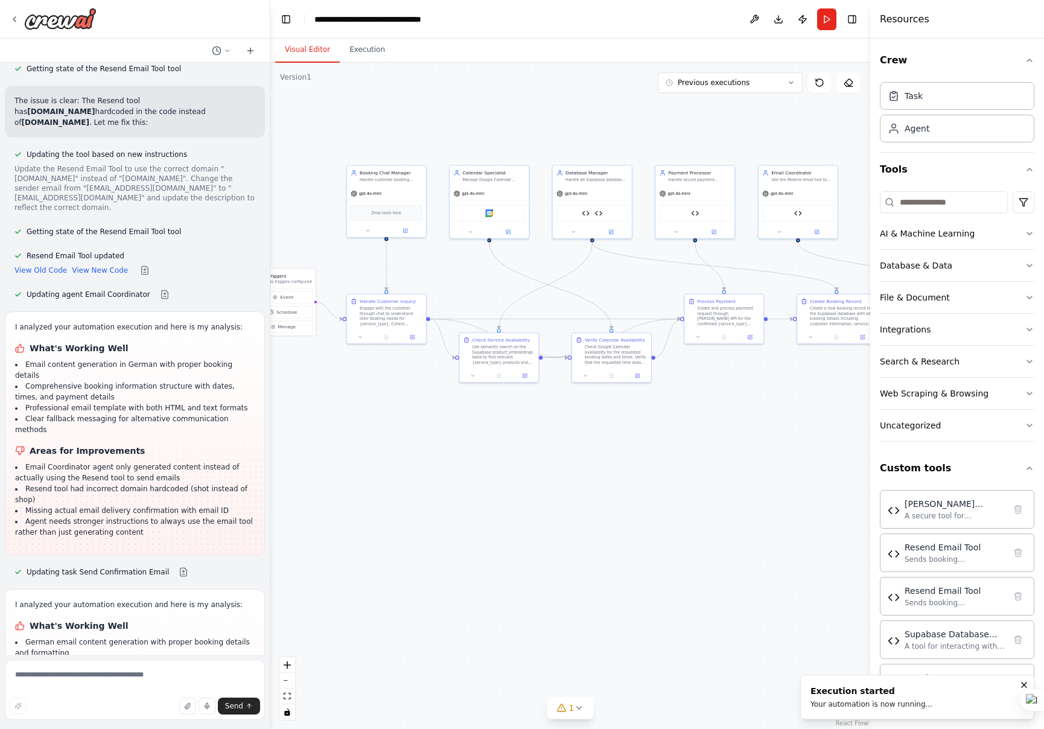
click at [290, 53] on button "Visual Editor" at bounding box center [307, 49] width 65 height 25
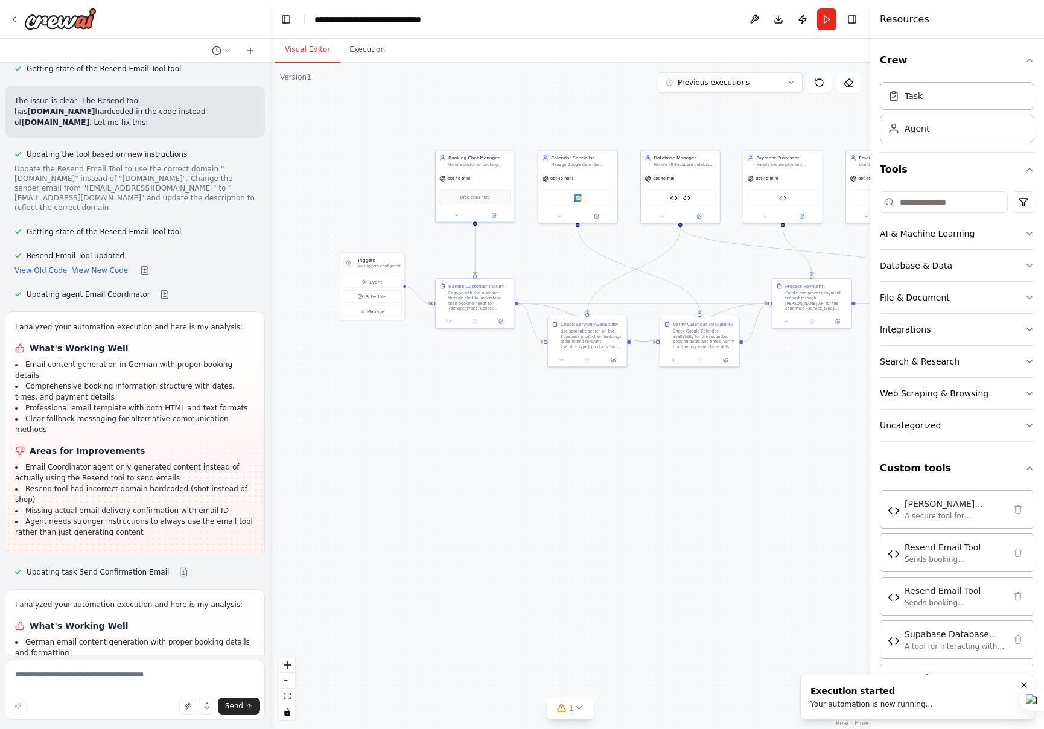
drag, startPoint x: 338, startPoint y: 142, endPoint x: 428, endPoint y: 131, distance: 90.6
click at [430, 128] on div ".deletable-edge-delete-btn { width: 20px; height: 20px; border: 0px solid #ffff…" at bounding box center [570, 396] width 600 height 666
click at [386, 286] on button "Event" at bounding box center [378, 282] width 60 height 12
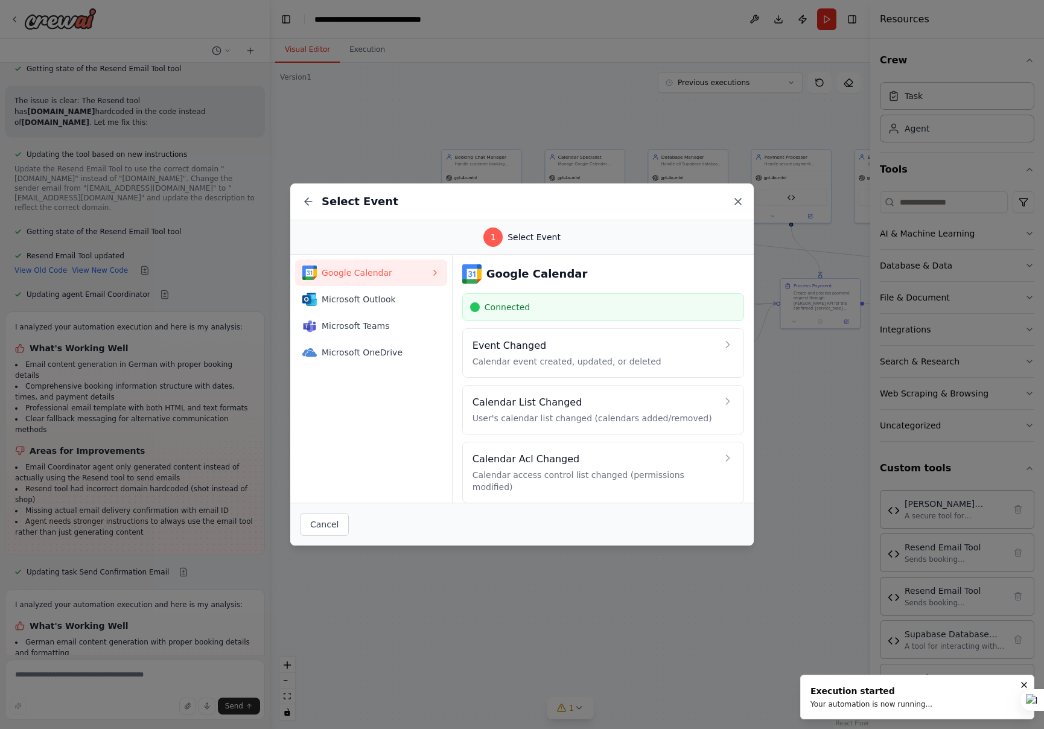
click at [741, 199] on icon at bounding box center [738, 202] width 12 height 12
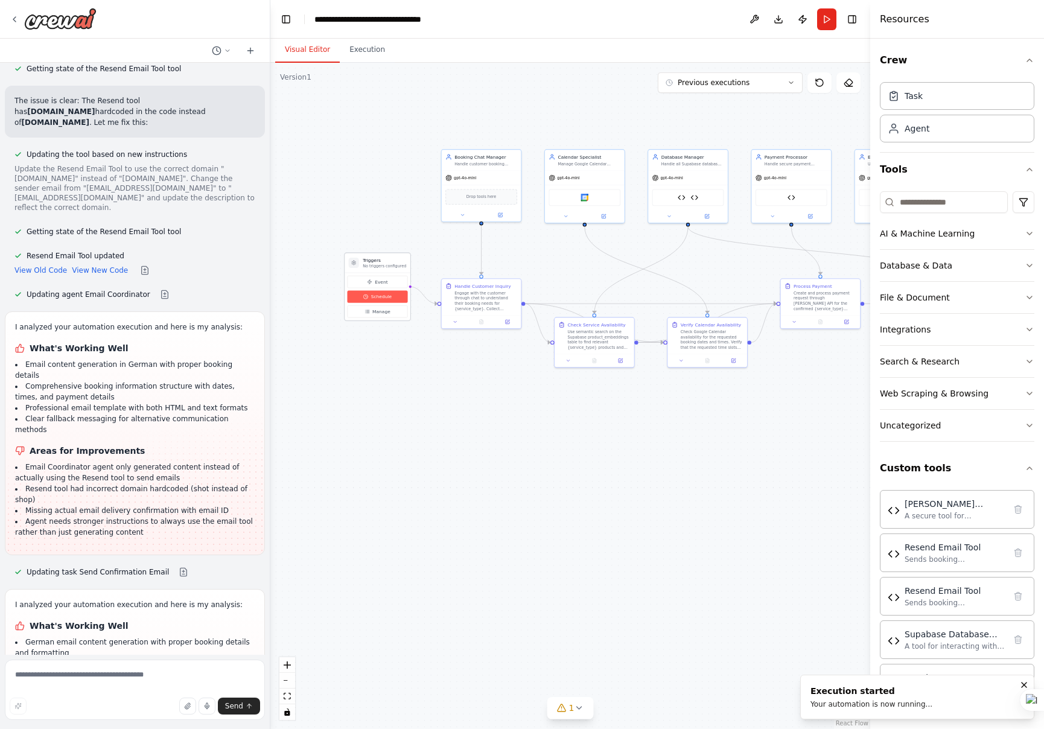
click at [379, 295] on span "Schedule" at bounding box center [381, 296] width 21 height 7
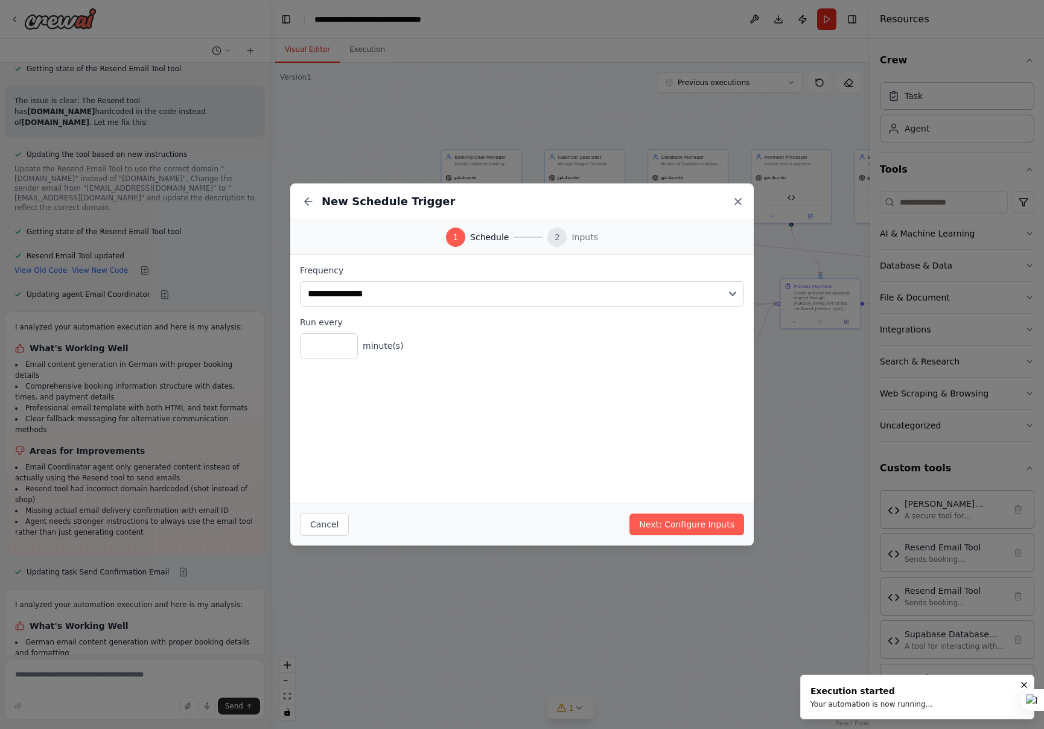
click at [739, 199] on icon at bounding box center [738, 202] width 12 height 12
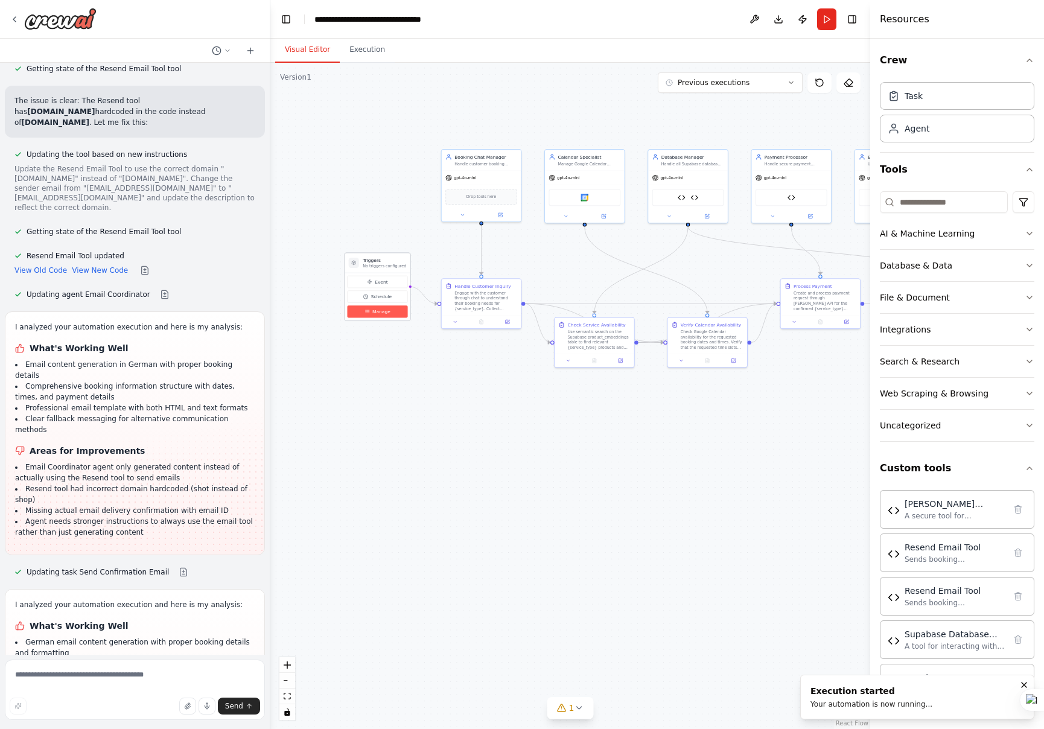
click at [375, 313] on span "Manage" at bounding box center [381, 311] width 18 height 7
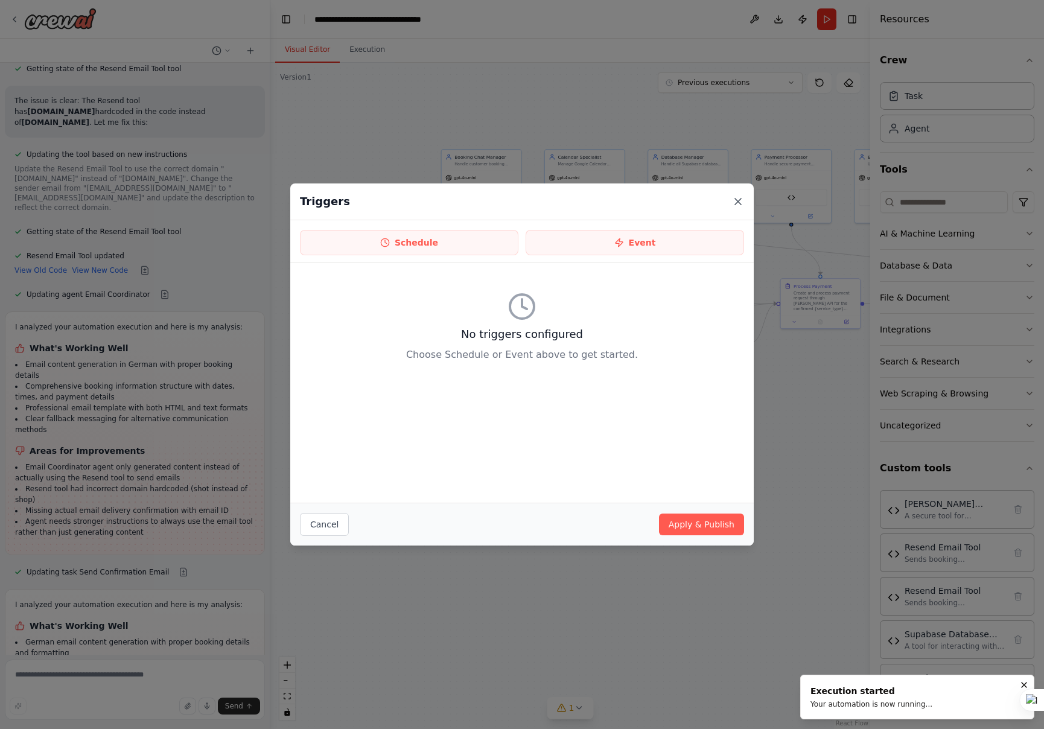
click at [739, 199] on icon at bounding box center [738, 202] width 12 height 12
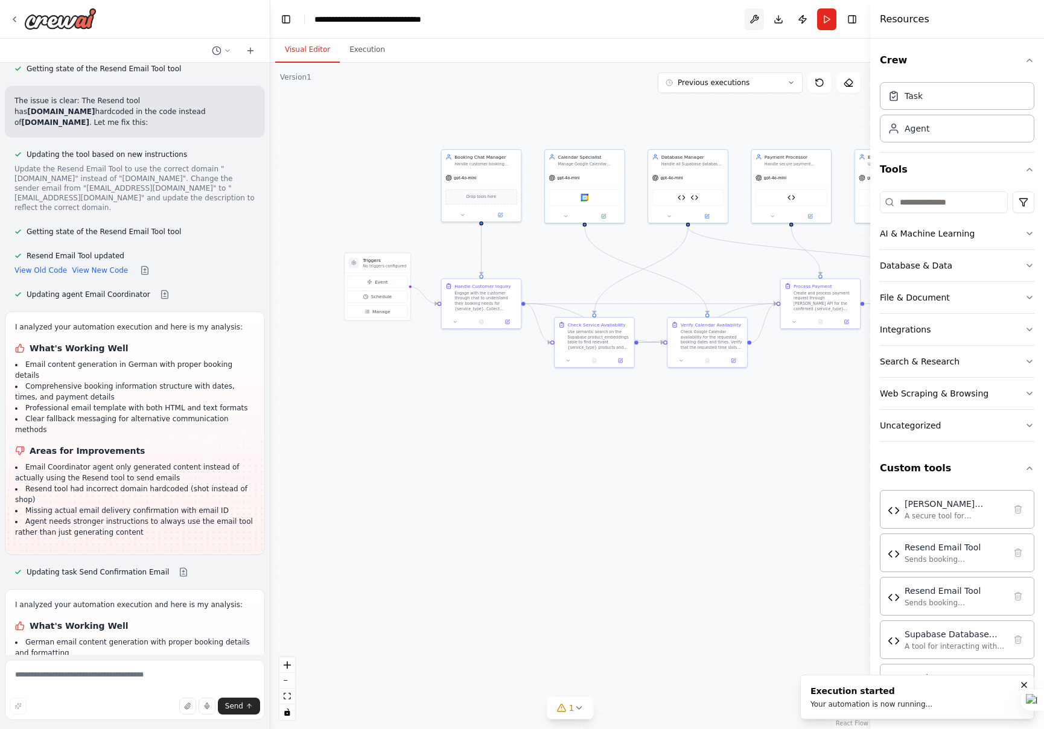
click at [754, 18] on button at bounding box center [754, 19] width 19 height 22
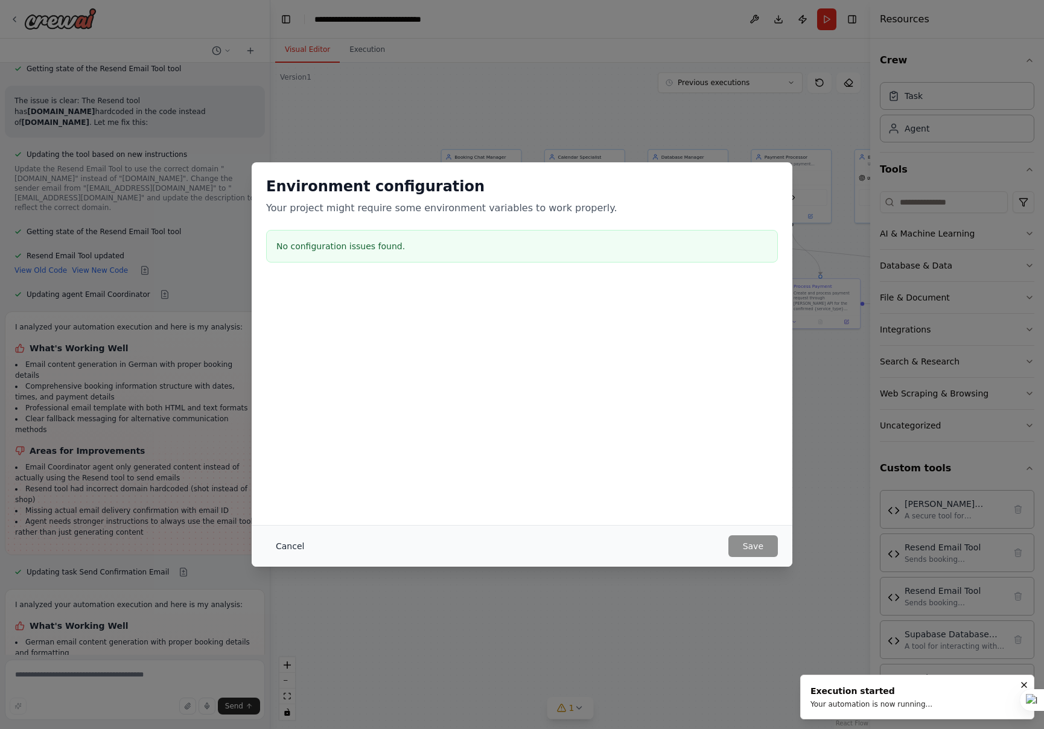
click at [289, 548] on button "Cancel" at bounding box center [290, 546] width 48 height 22
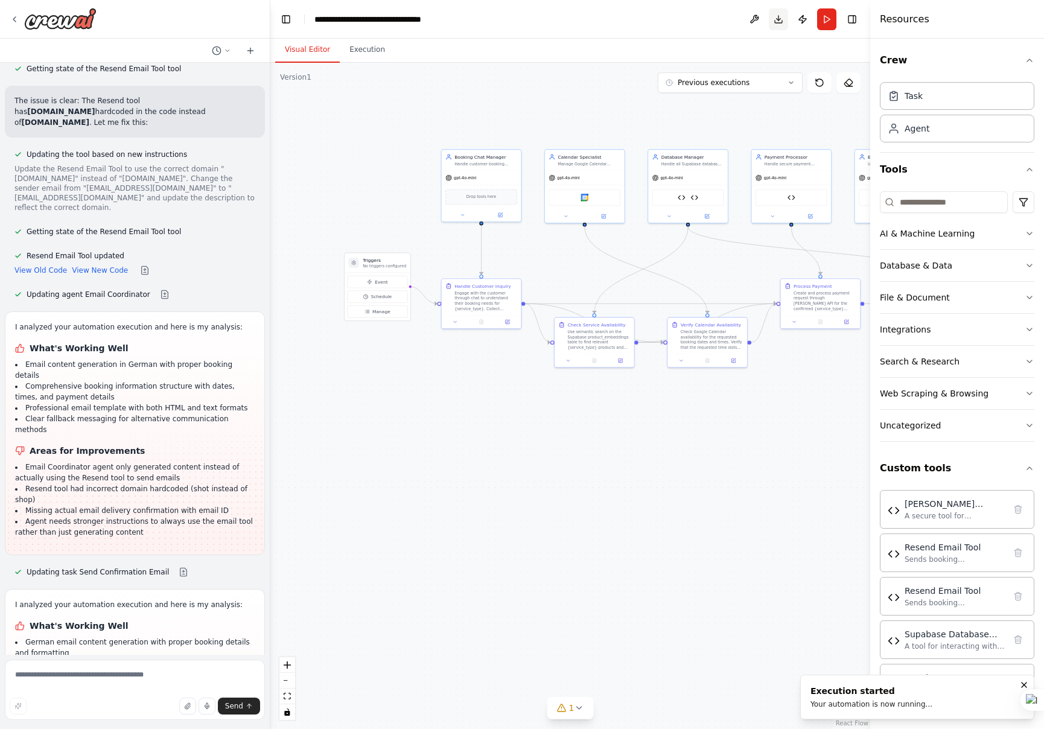
click at [778, 19] on button "Download" at bounding box center [778, 19] width 19 height 22
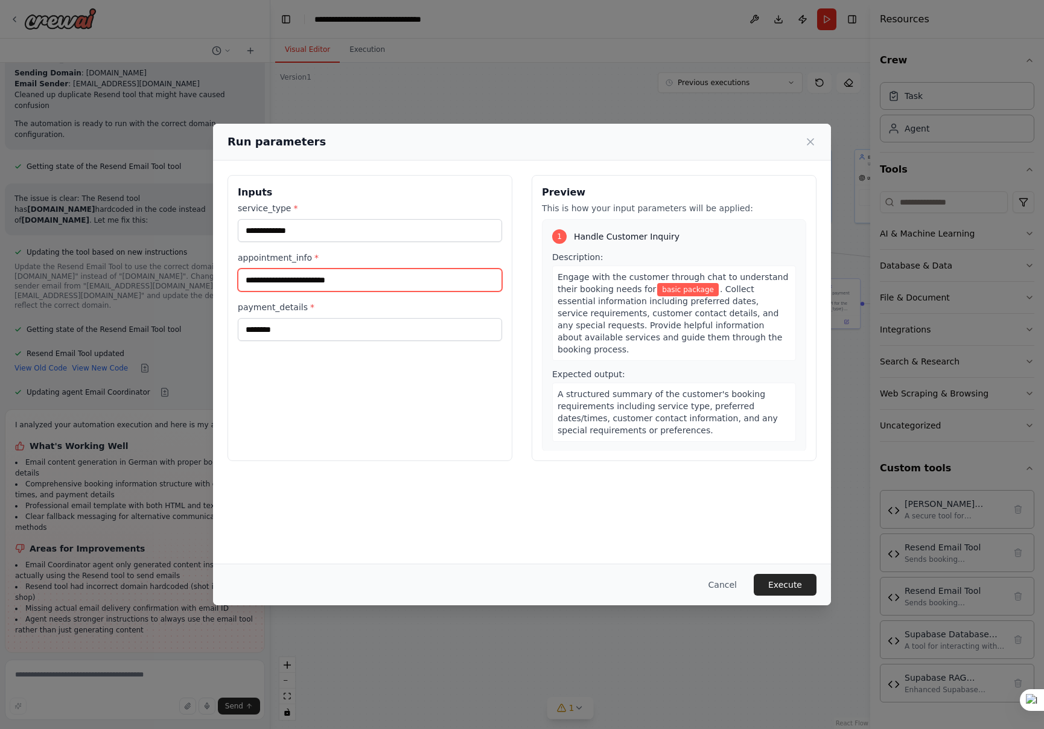
click at [368, 280] on input "**********" at bounding box center [370, 280] width 264 height 23
type input "**********"
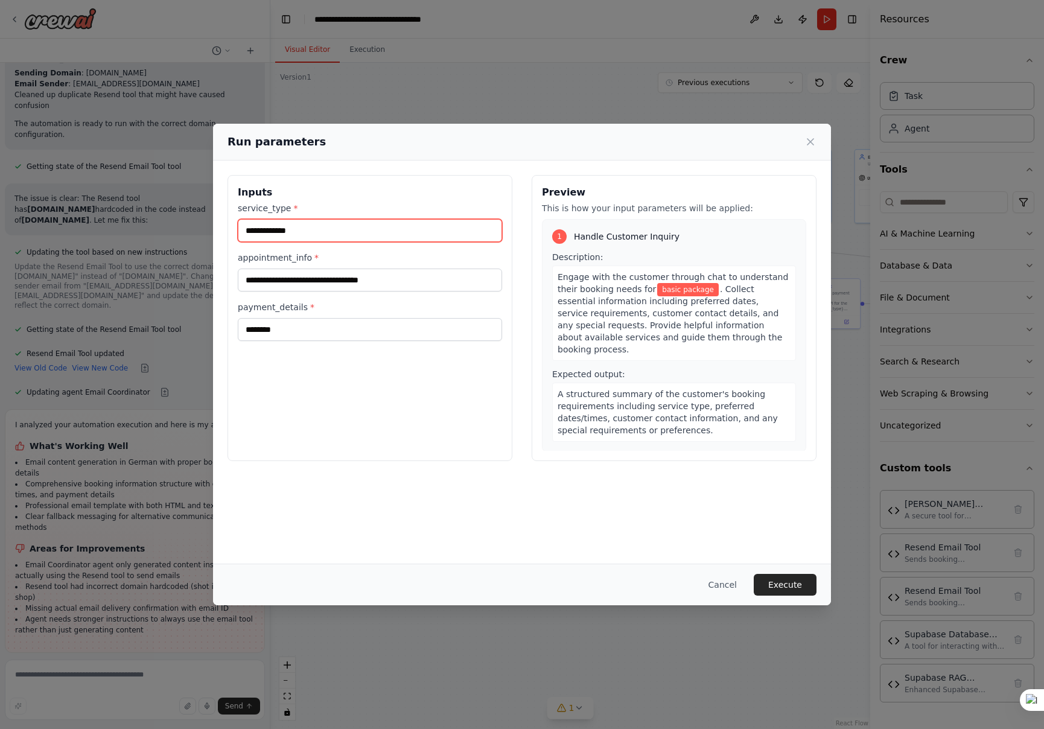
click at [343, 234] on input "**********" at bounding box center [370, 230] width 264 height 23
drag, startPoint x: 366, startPoint y: 232, endPoint x: 304, endPoint y: 233, distance: 62.2
click at [304, 233] on input "**********" at bounding box center [370, 230] width 264 height 23
type input "**********"
click at [790, 581] on button "Execute" at bounding box center [785, 585] width 63 height 22
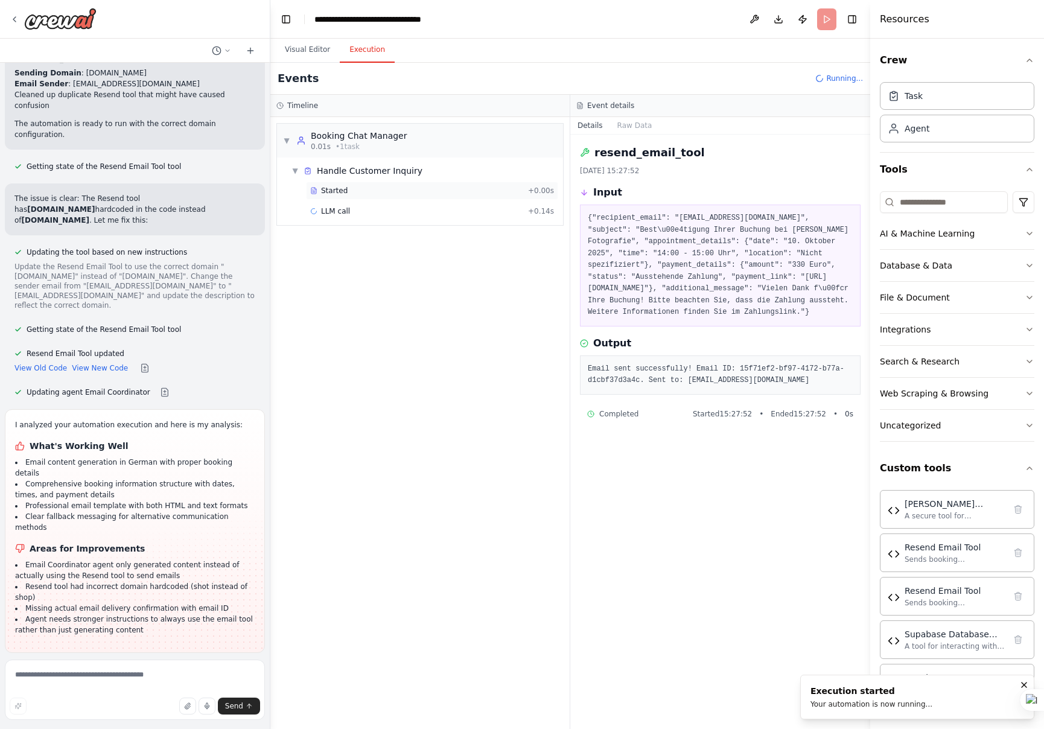
click at [350, 193] on div "Started" at bounding box center [416, 191] width 213 height 10
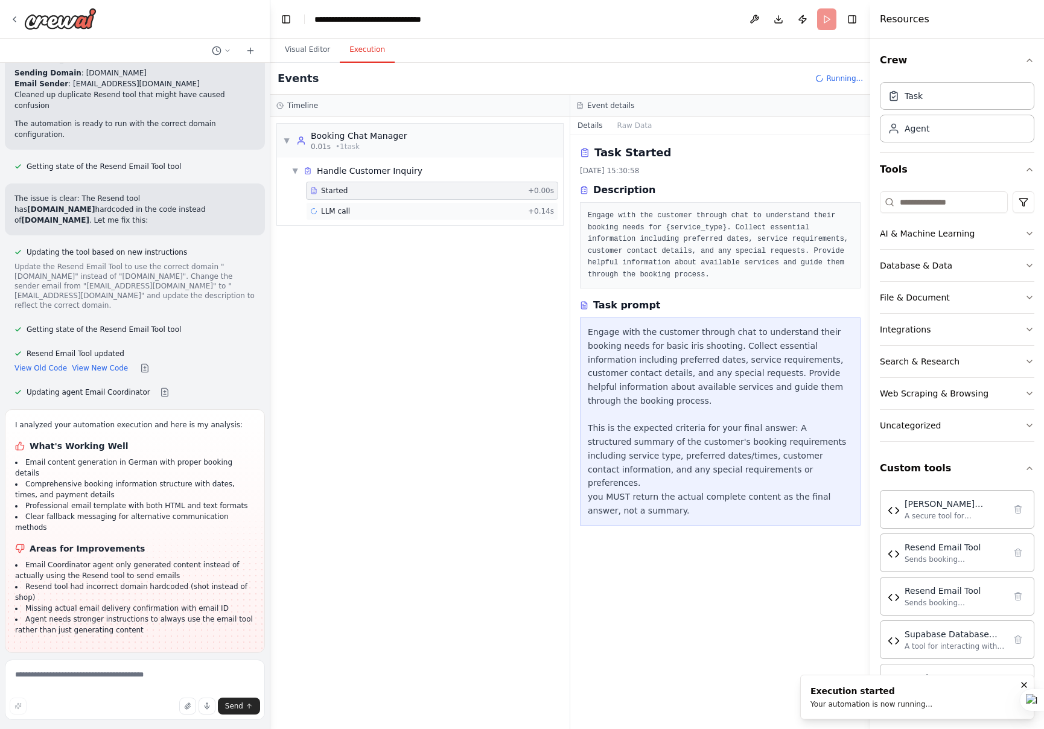
click at [345, 205] on div "LLM call + 0.14s" at bounding box center [432, 211] width 252 height 18
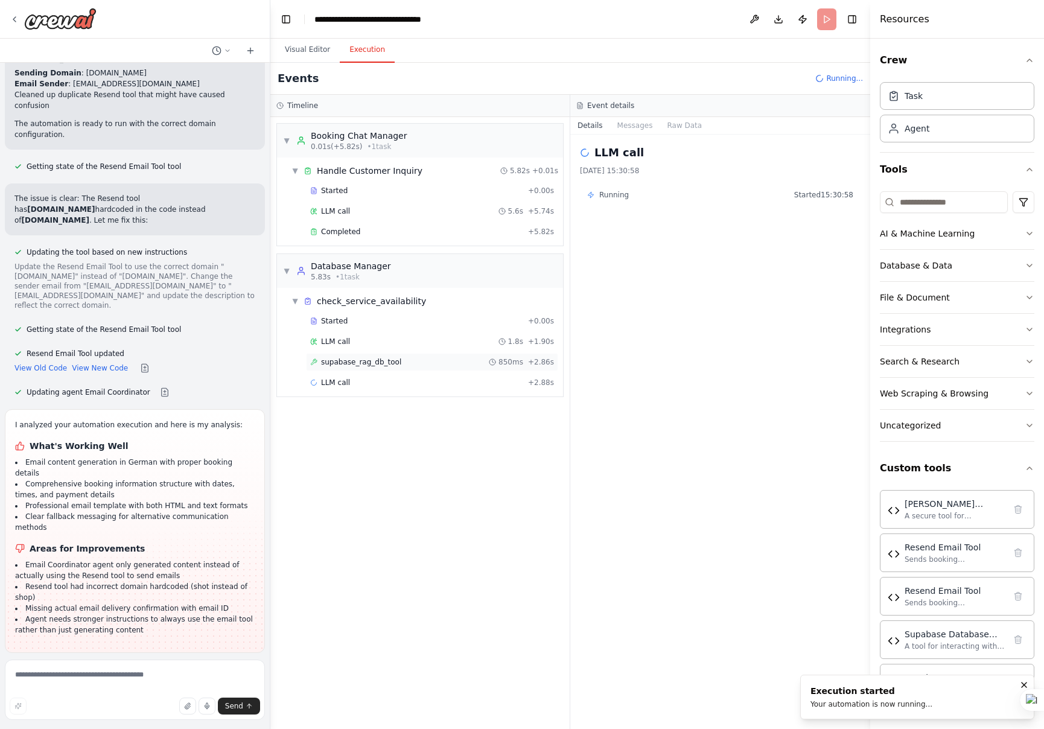
click at [388, 365] on span "supabase_rag_db_tool" at bounding box center [361, 362] width 80 height 10
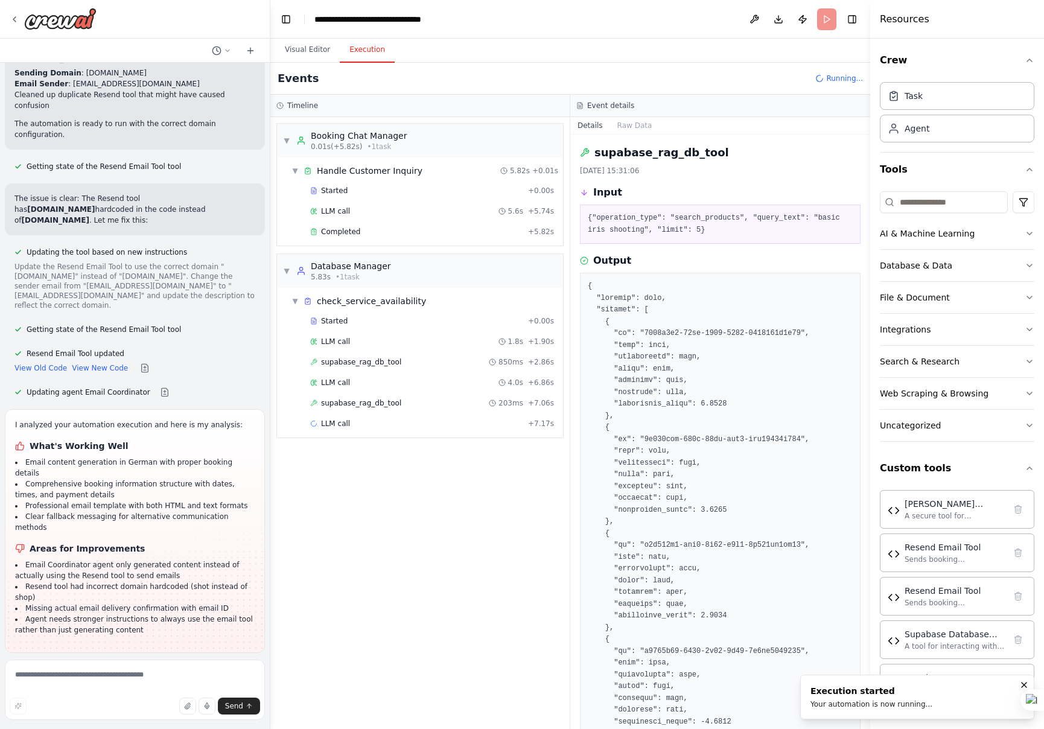
scroll to position [217, 0]
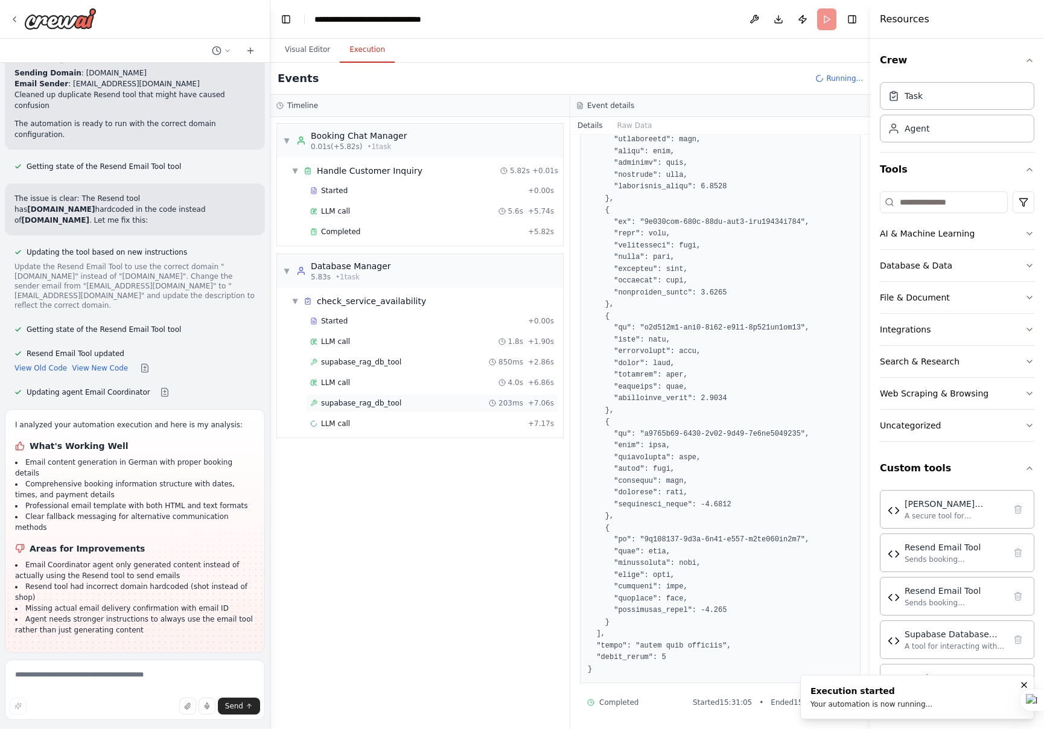
click at [392, 403] on span "supabase_rag_db_tool" at bounding box center [361, 403] width 80 height 10
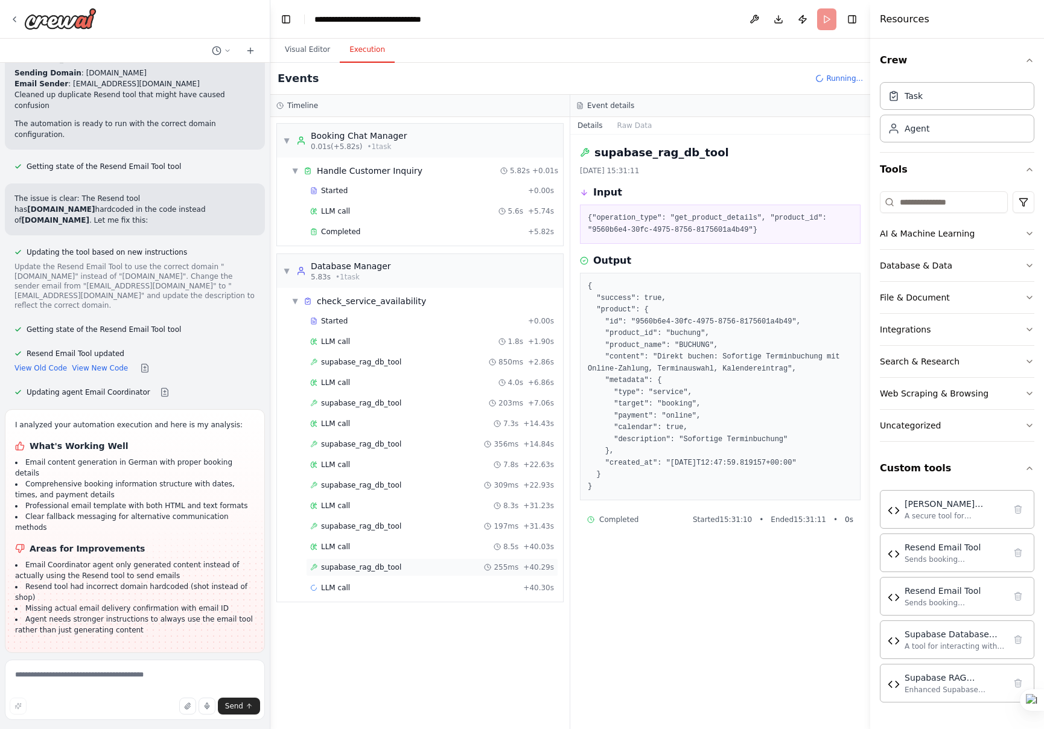
click at [347, 571] on span "supabase_rag_db_tool" at bounding box center [361, 568] width 80 height 10
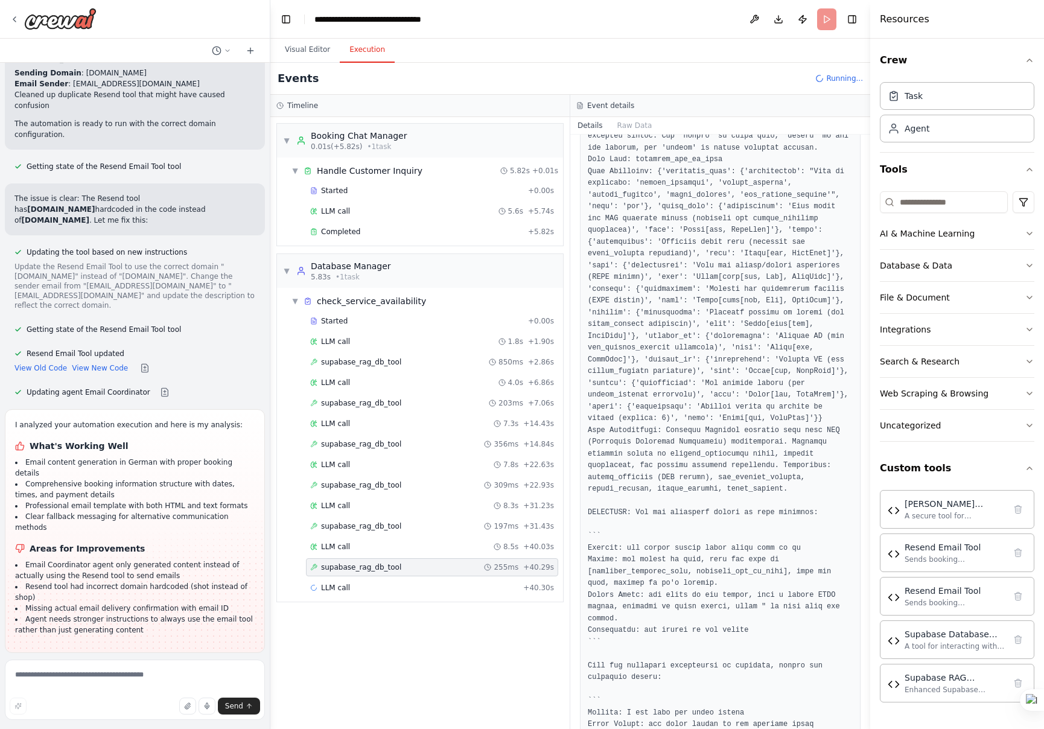
scroll to position [723, 0]
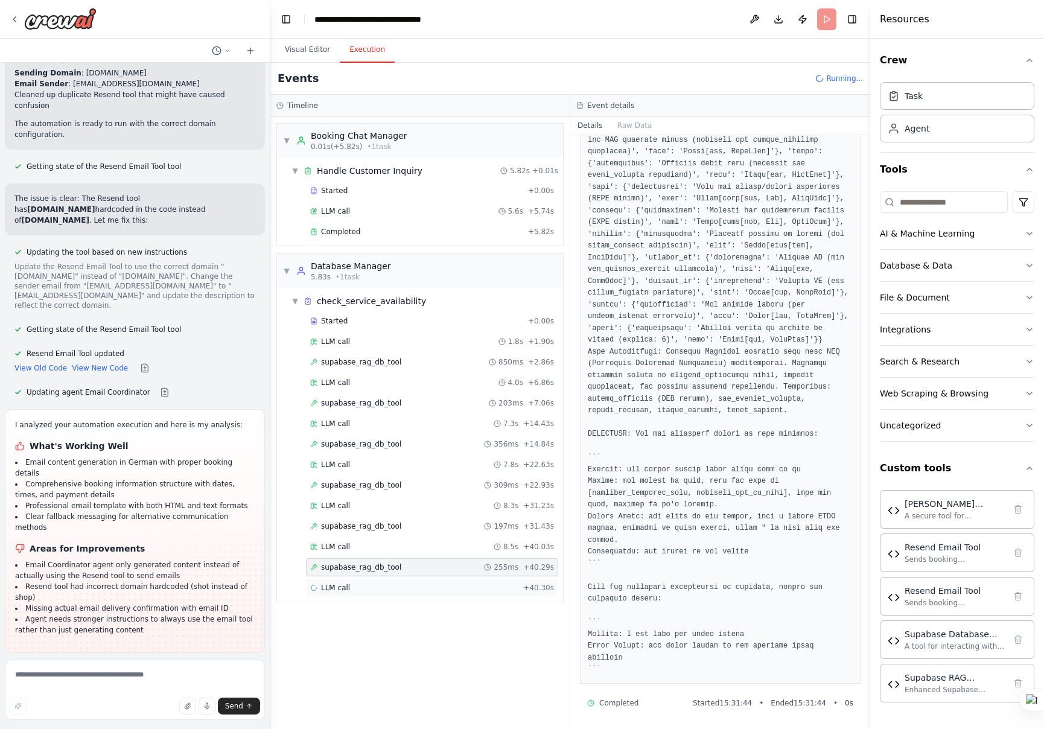
click at [362, 593] on div "LLM call + 40.30s" at bounding box center [432, 588] width 252 height 18
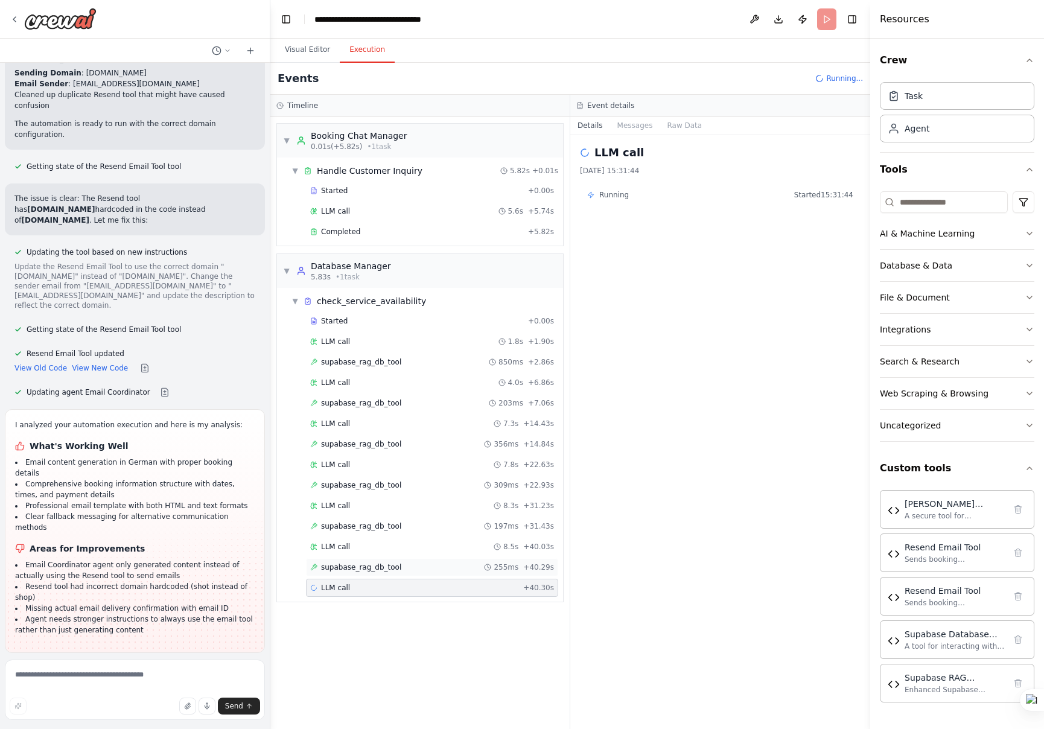
click at [370, 566] on span "supabase_rag_db_tool" at bounding box center [361, 568] width 80 height 10
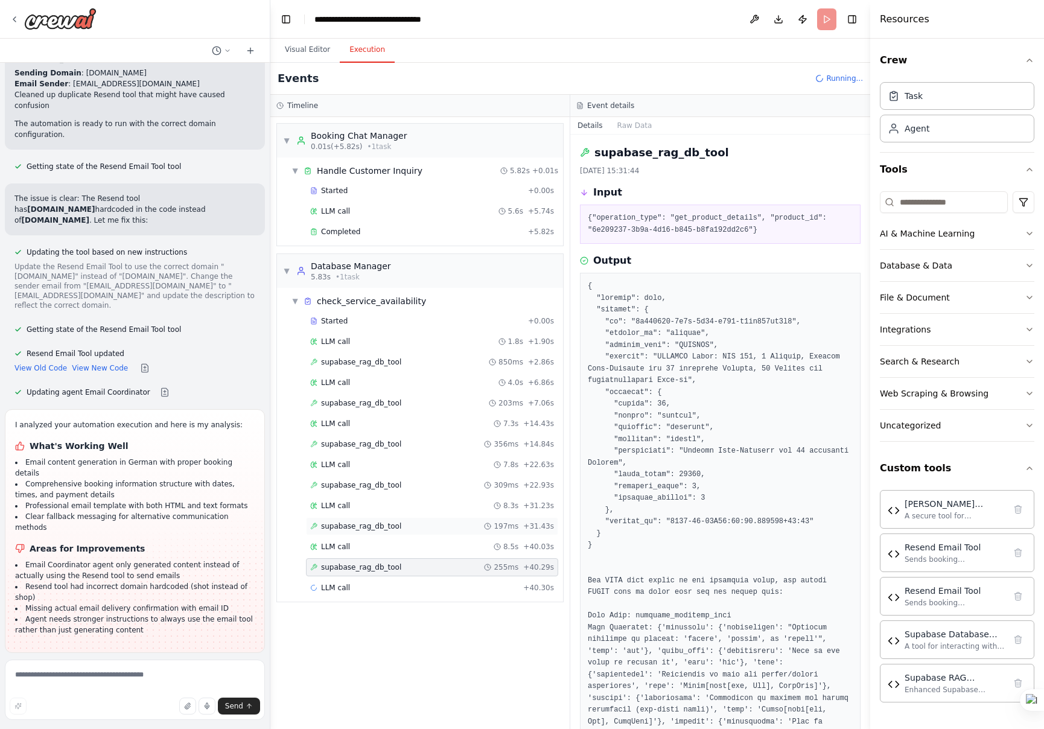
click at [374, 521] on div "supabase_rag_db_tool 197ms + 31.43s" at bounding box center [432, 526] width 252 height 18
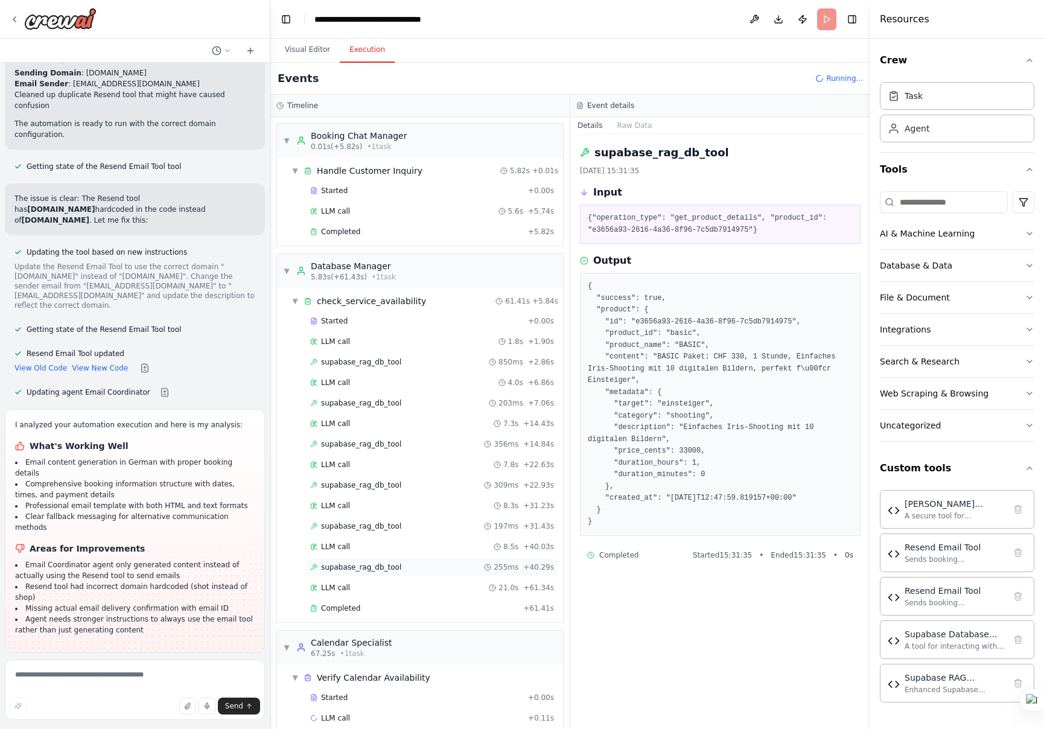
scroll to position [17, 0]
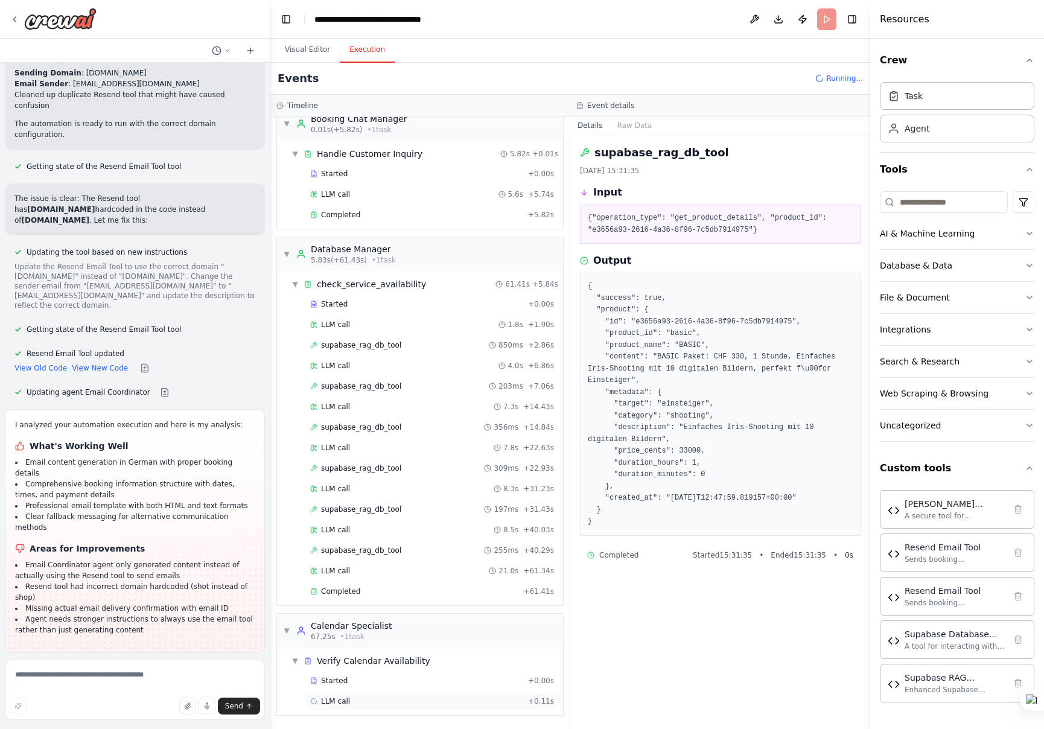
click at [366, 705] on div "LLM call + 0.11s" at bounding box center [432, 702] width 244 height 10
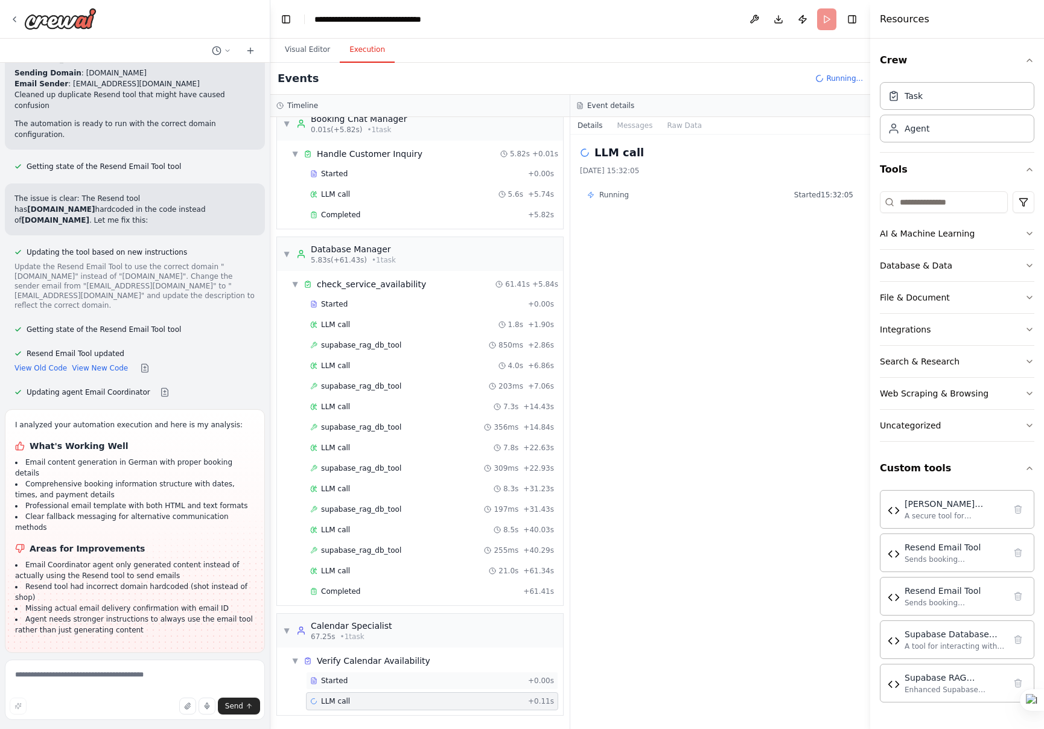
click at [371, 683] on div "Started" at bounding box center [416, 681] width 213 height 10
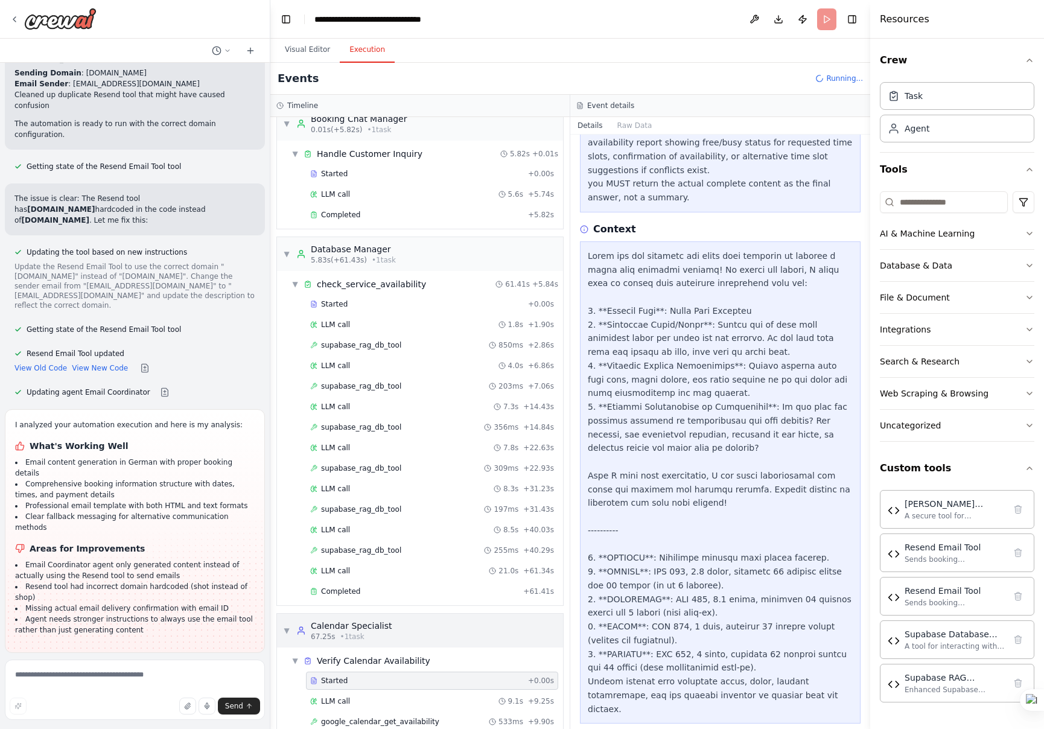
scroll to position [99, 0]
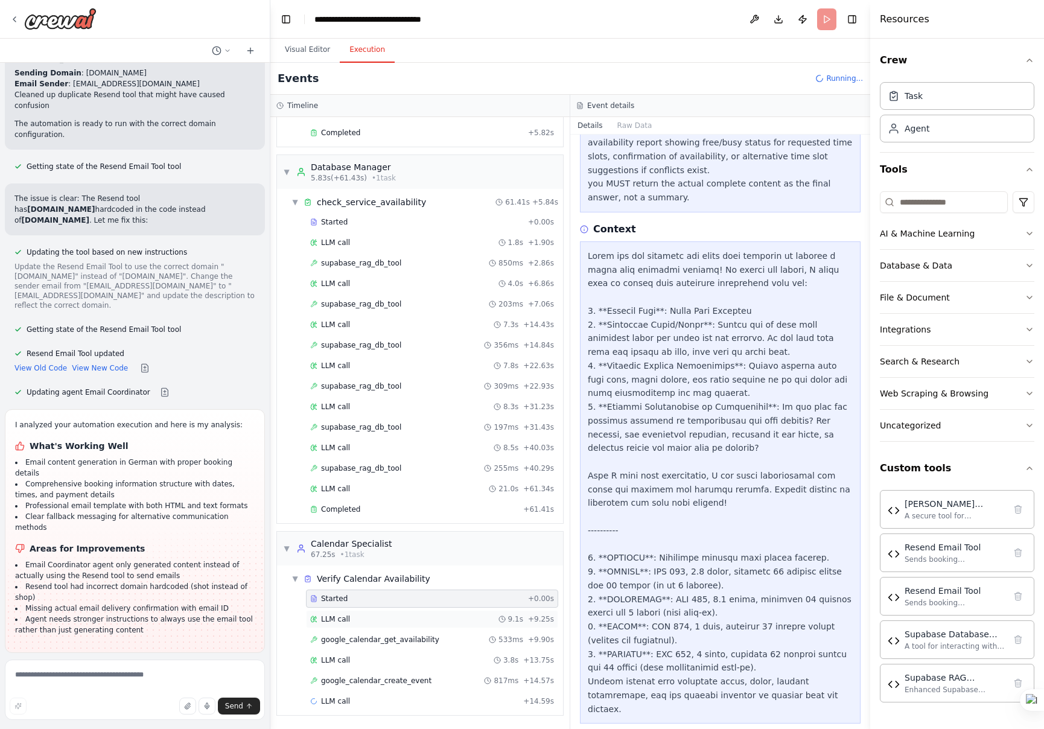
click at [421, 622] on div "LLM call 9.1s + 9.25s" at bounding box center [432, 620] width 244 height 10
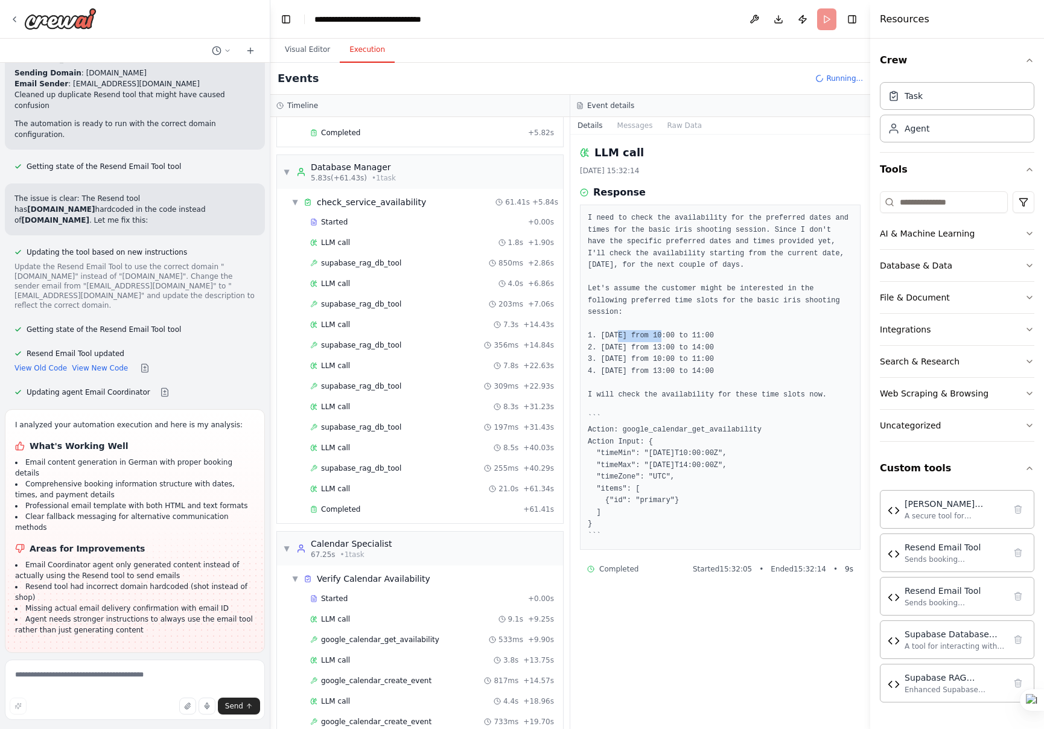
drag, startPoint x: 601, startPoint y: 336, endPoint x: 645, endPoint y: 336, distance: 44.1
click at [645, 336] on pre "I need to check the availability for the preferred dates and times for the basi…" at bounding box center [720, 377] width 265 height 330
click at [616, 355] on icon at bounding box center [618, 354] width 8 height 8
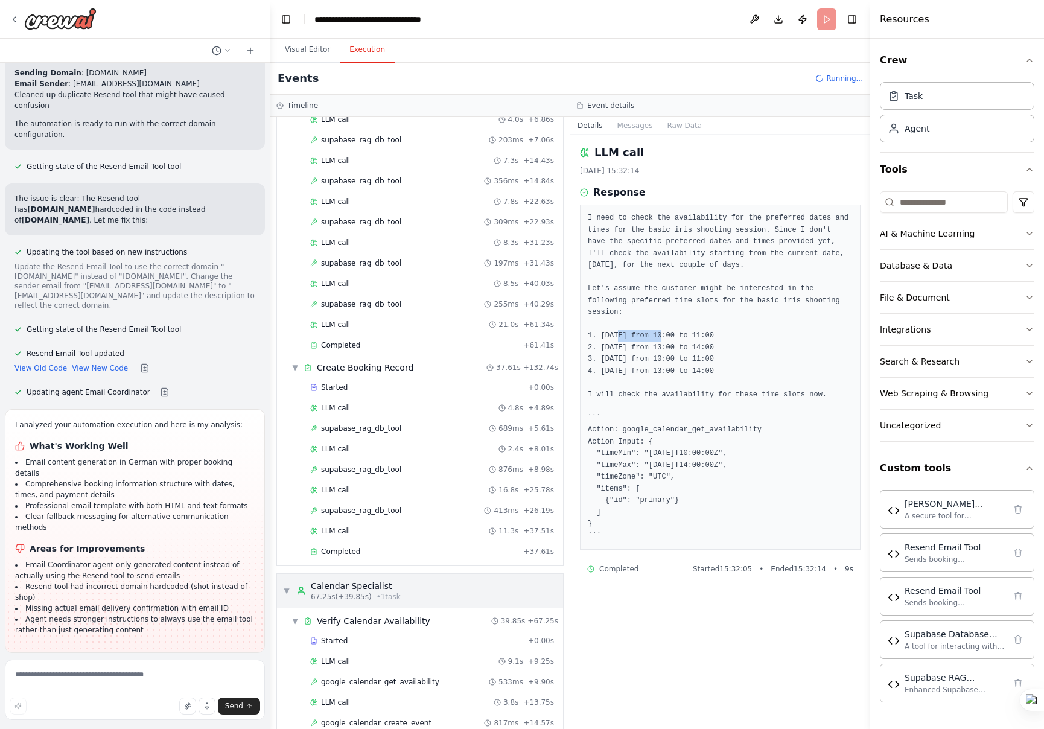
scroll to position [8309, 0]
